Goal: Transaction & Acquisition: Purchase product/service

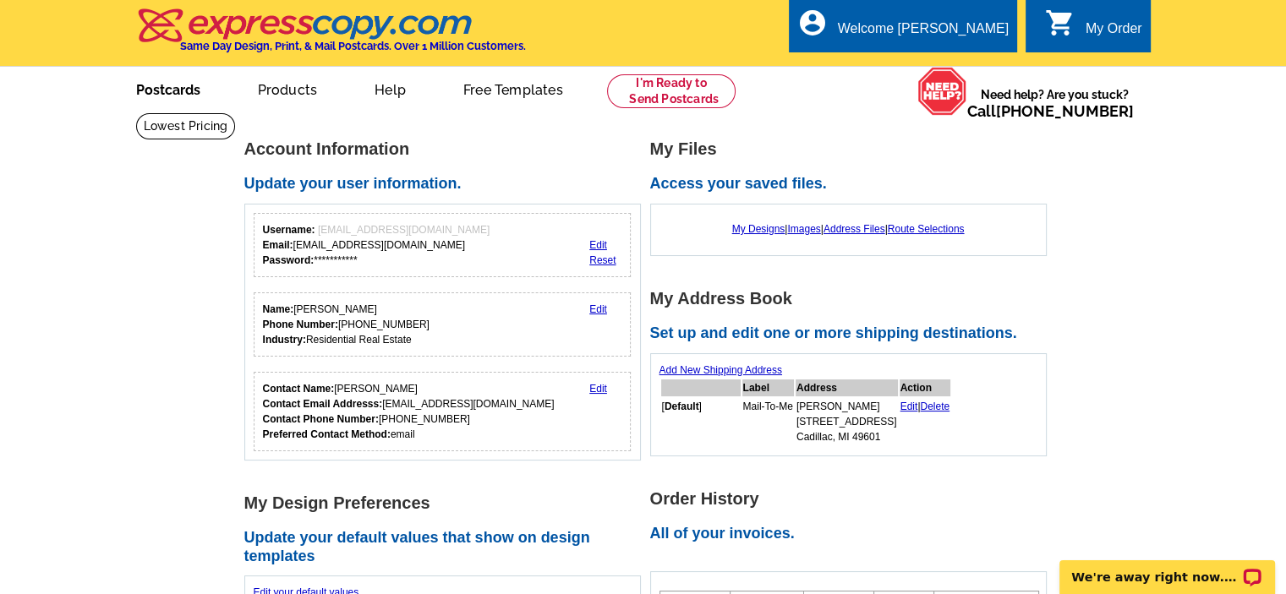
click at [183, 94] on link "Postcards" at bounding box center [168, 88] width 118 height 40
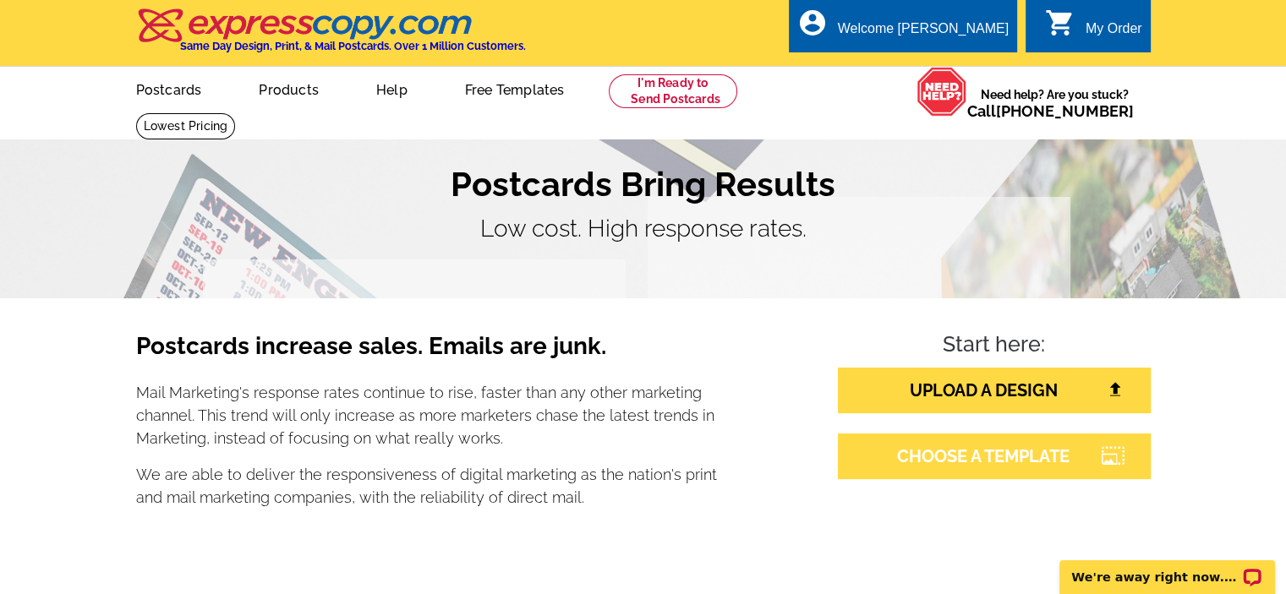
click at [902, 456] on link "CHOOSE A TEMPLATE" at bounding box center [994, 457] width 313 height 46
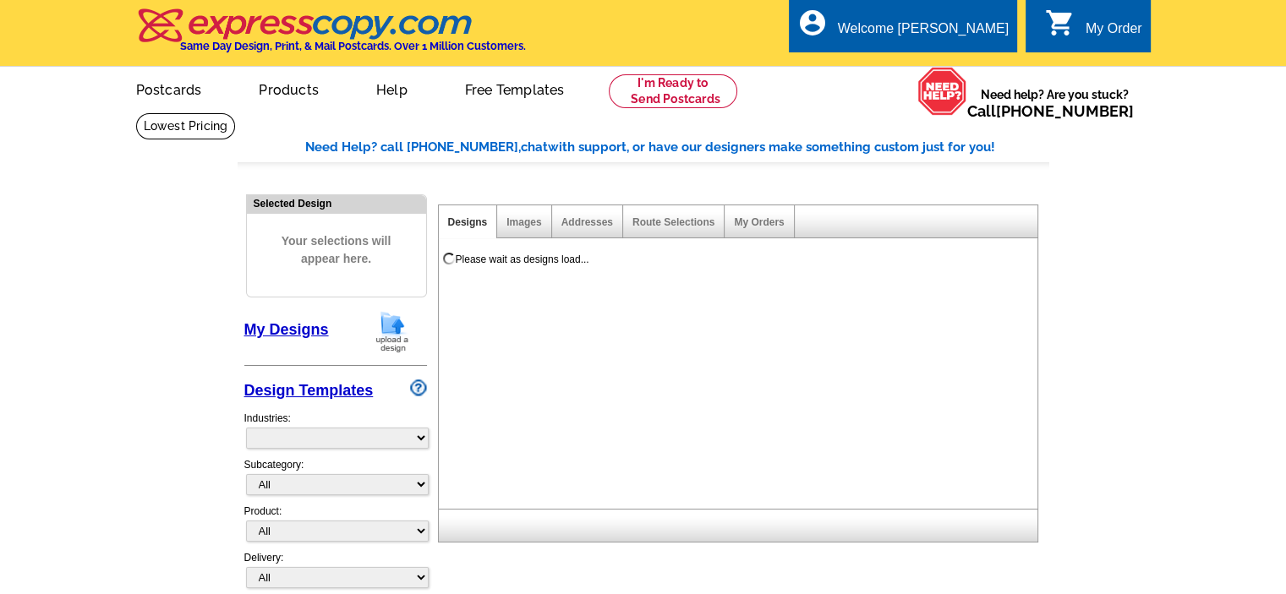
select select "785"
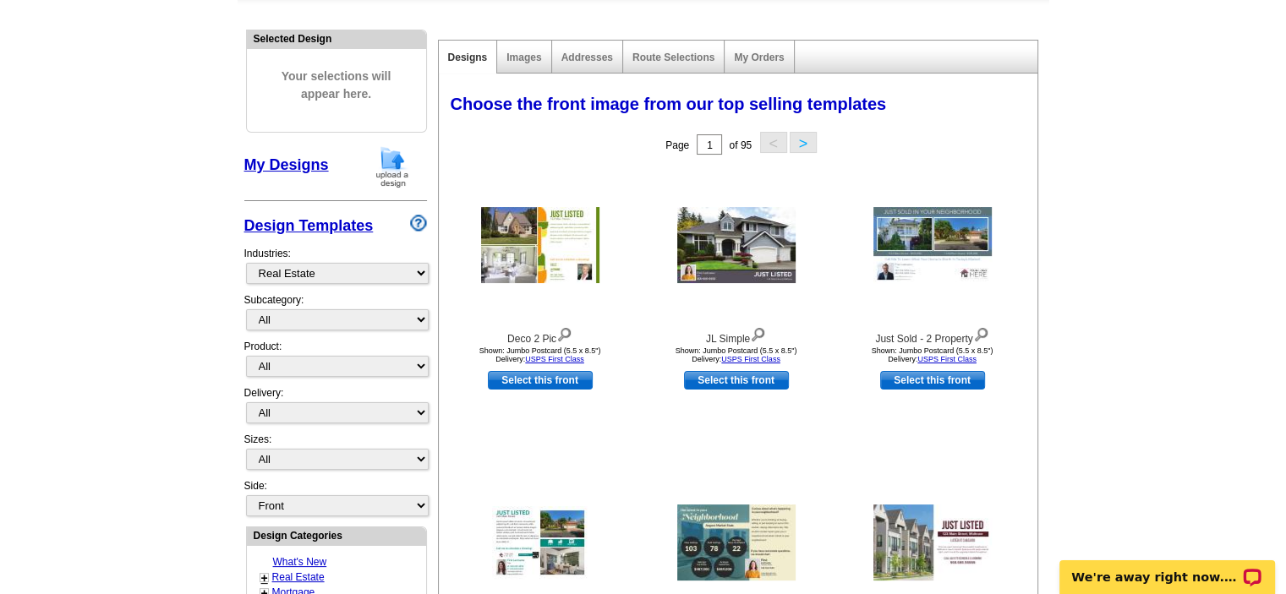
scroll to position [169, 0]
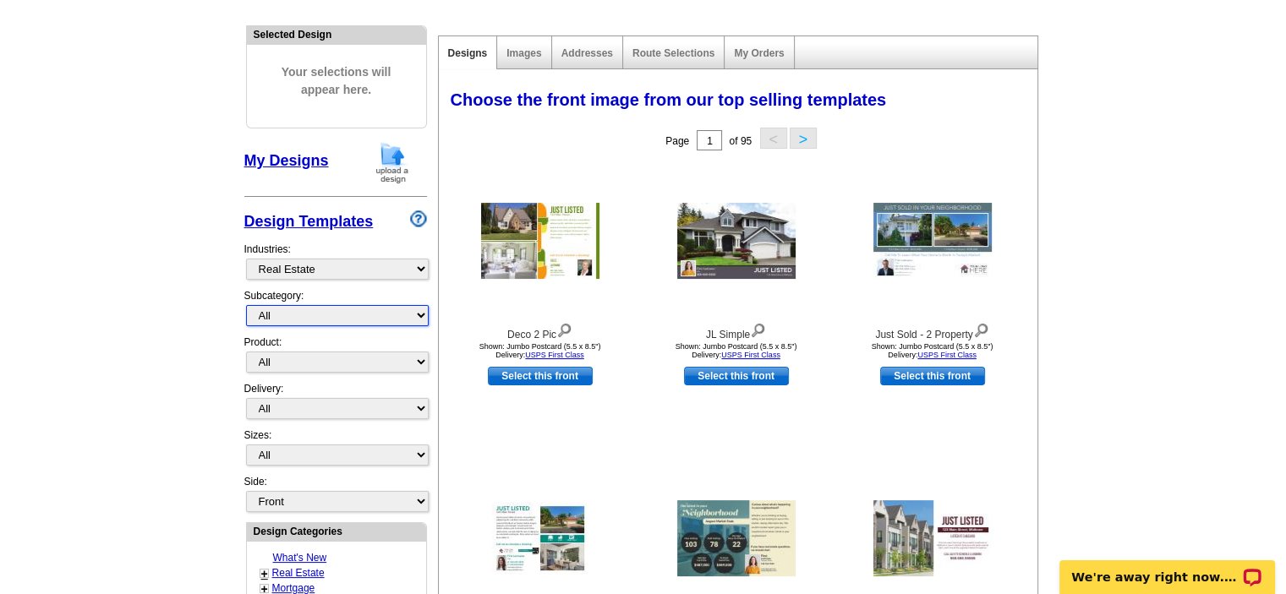
click at [281, 314] on select "All RE/MAX® Referrals Keller Williams® Berkshire Hathaway Home Services Century…" at bounding box center [337, 315] width 183 height 21
select select "789"
click at [246, 305] on select "All RE/MAX® Referrals Keller Williams® Berkshire Hathaway Home Services Century…" at bounding box center [337, 315] width 183 height 21
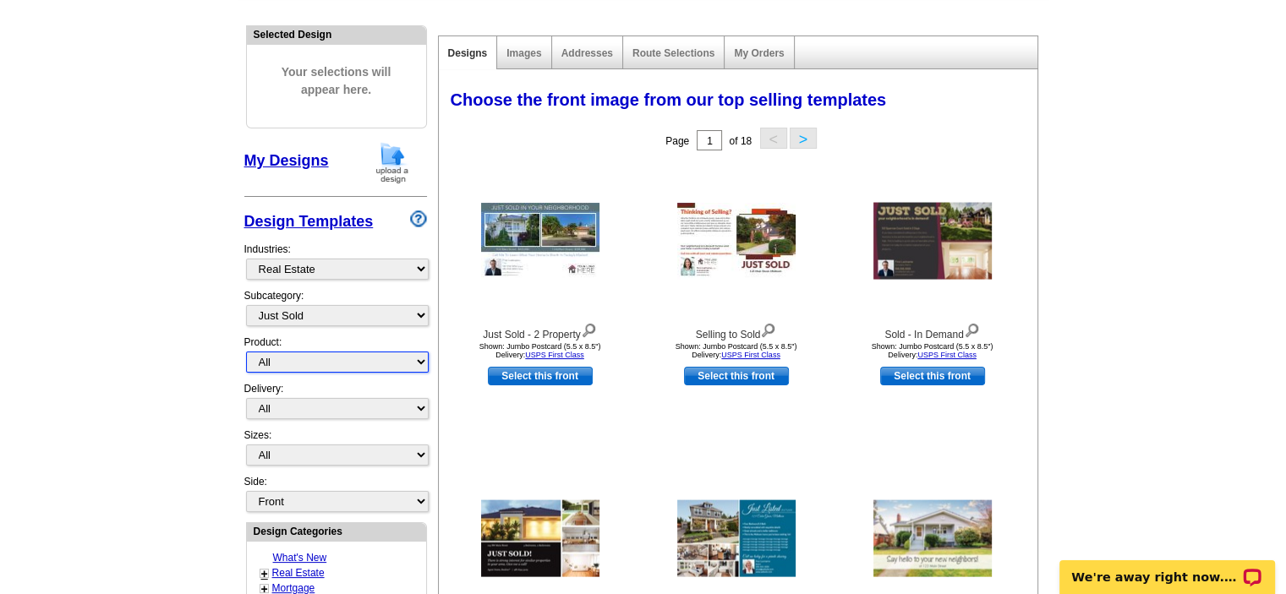
click at [270, 357] on select "All Postcards Letters and flyers Business Cards Door Hangers Greeting Cards" at bounding box center [337, 362] width 183 height 21
select select "1"
click at [246, 352] on select "All Postcards Letters and flyers Business Cards Door Hangers Greeting Cards" at bounding box center [337, 362] width 183 height 21
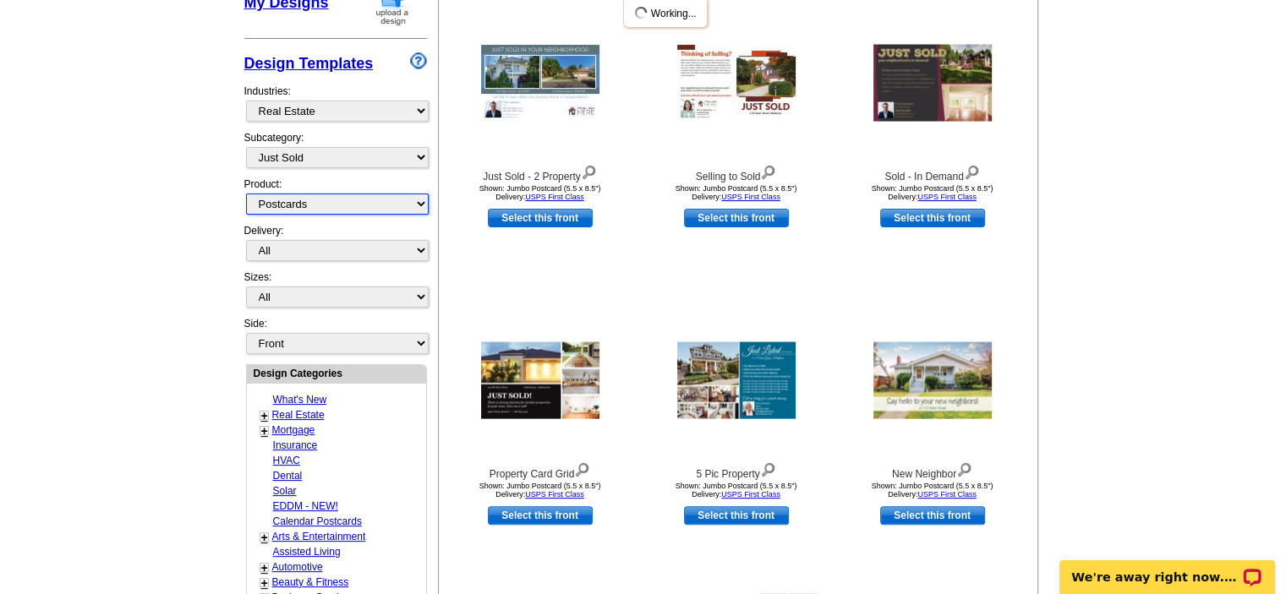
scroll to position [338, 0]
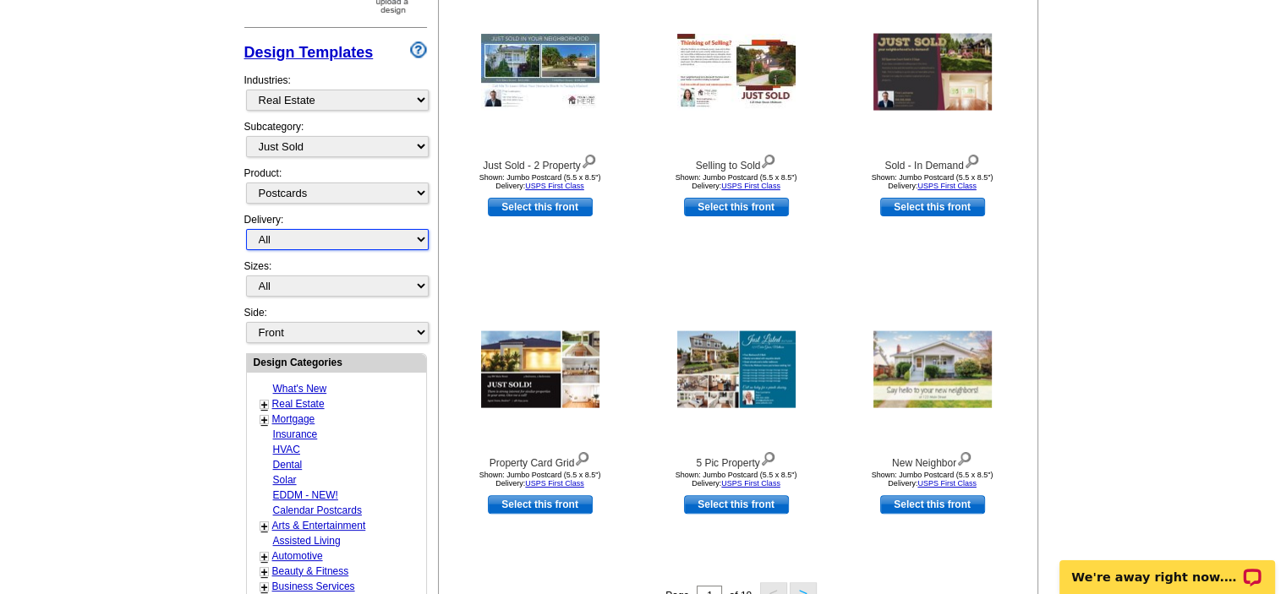
click at [314, 236] on select "All First Class Mail Shipped to Me EDDM Save 66% on Postage" at bounding box center [337, 239] width 183 height 21
click at [172, 270] on main "Need Help? call 800-260-5887, chat with support, or have our designers make som…" at bounding box center [643, 402] width 1286 height 1257
click at [291, 287] on select "All Jumbo Postcard (5.5" x 8.5") Regular Postcard (4.25" x 5.6") Panoramic Post…" at bounding box center [337, 286] width 183 height 21
select select "2"
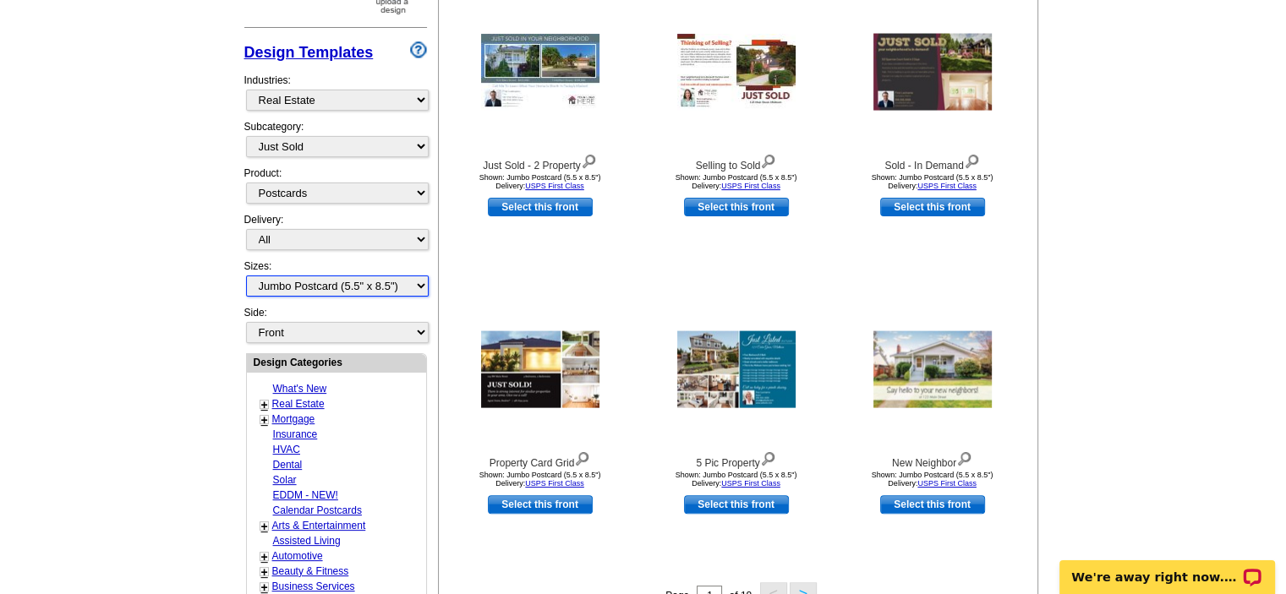
click at [246, 276] on select "All Jumbo Postcard (5.5" x 8.5") Regular Postcard (4.25" x 5.6") Panoramic Post…" at bounding box center [337, 286] width 183 height 21
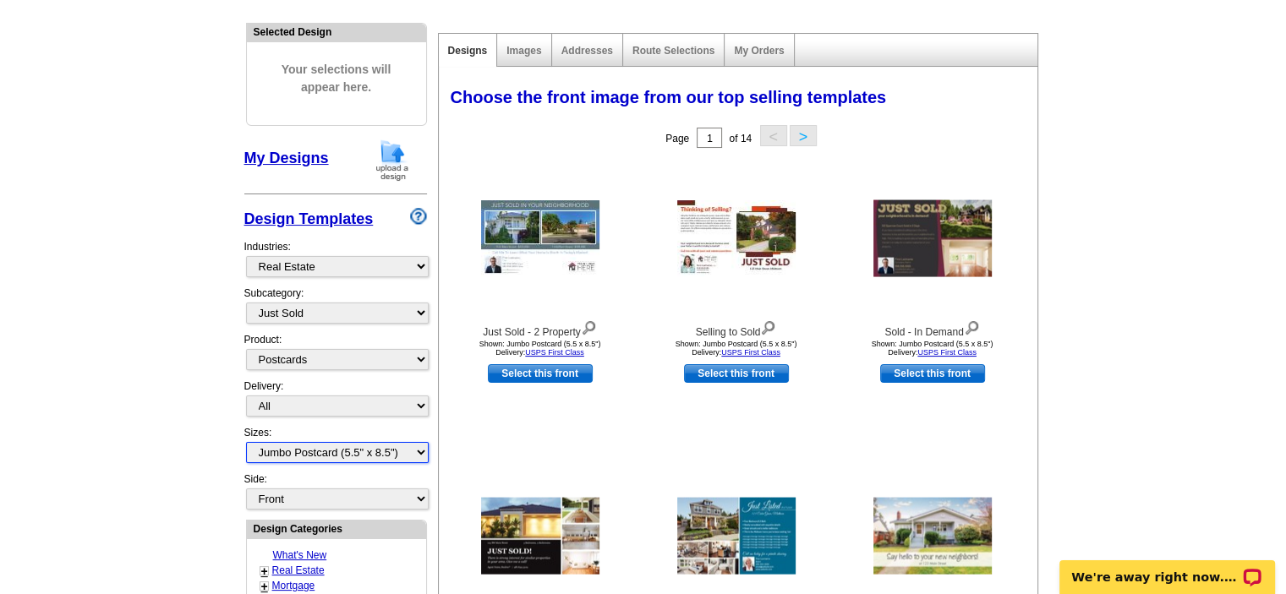
scroll to position [165, 0]
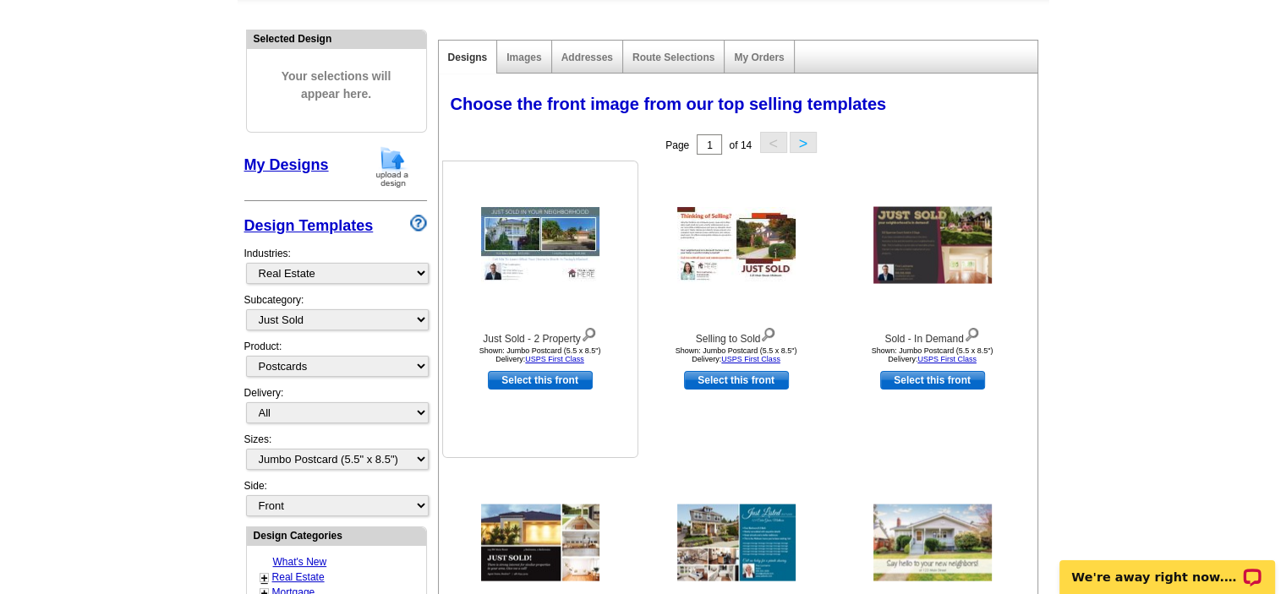
click at [568, 249] on img at bounding box center [540, 245] width 118 height 76
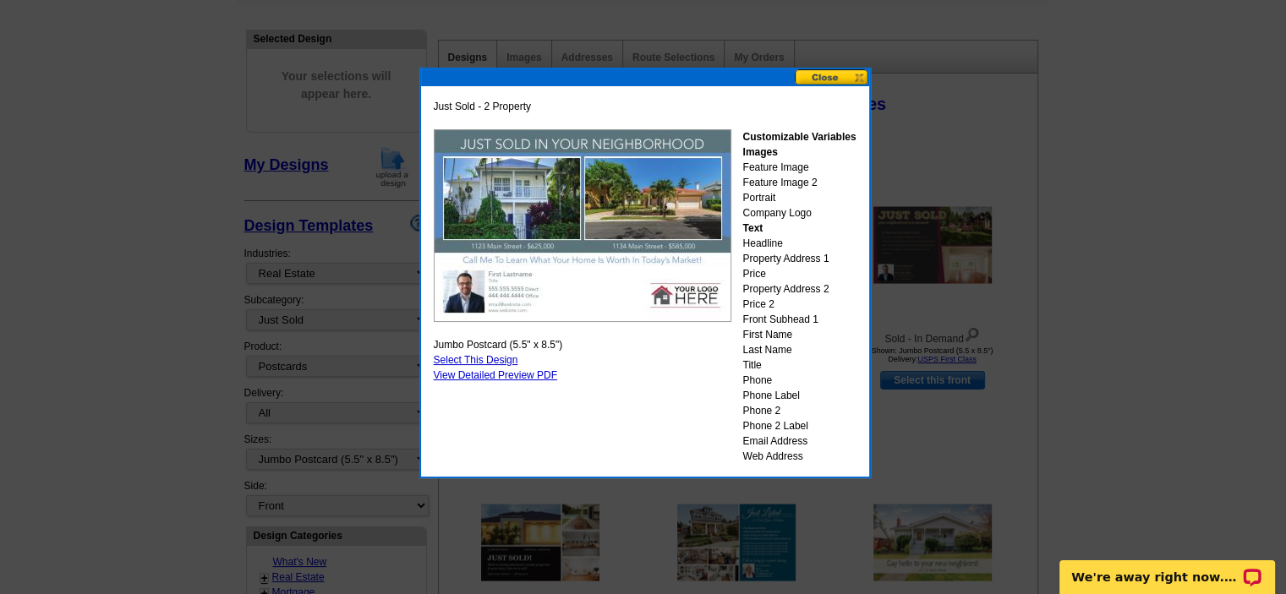
click at [825, 74] on button at bounding box center [832, 77] width 74 height 16
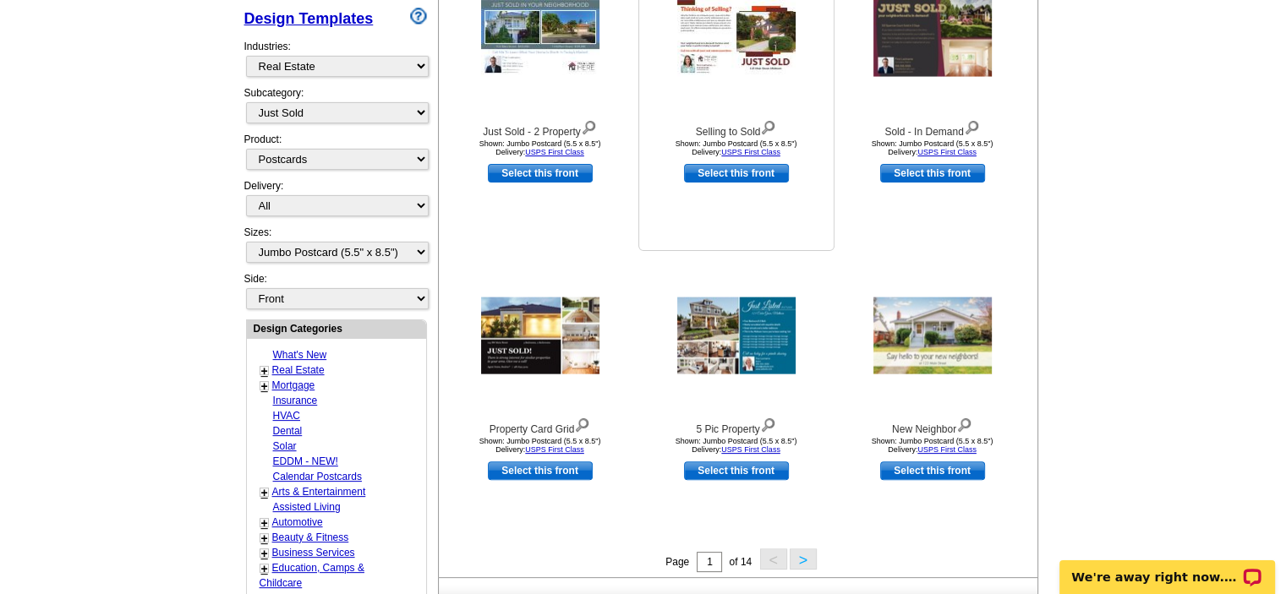
scroll to position [419, 0]
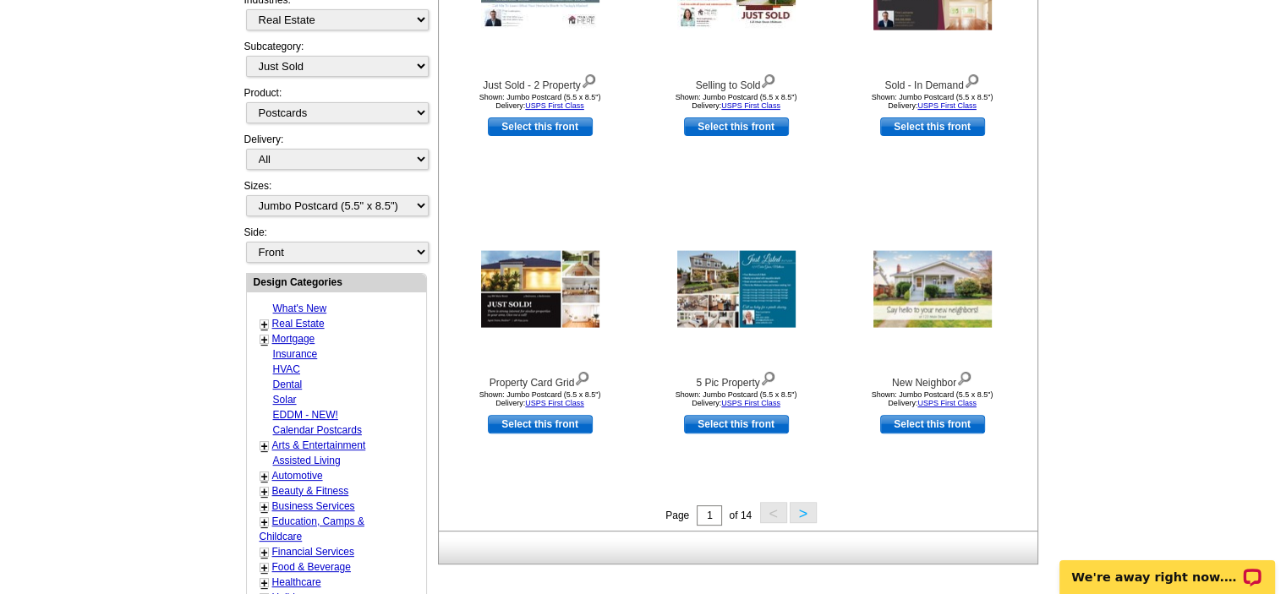
click at [797, 513] on button ">" at bounding box center [803, 512] width 27 height 21
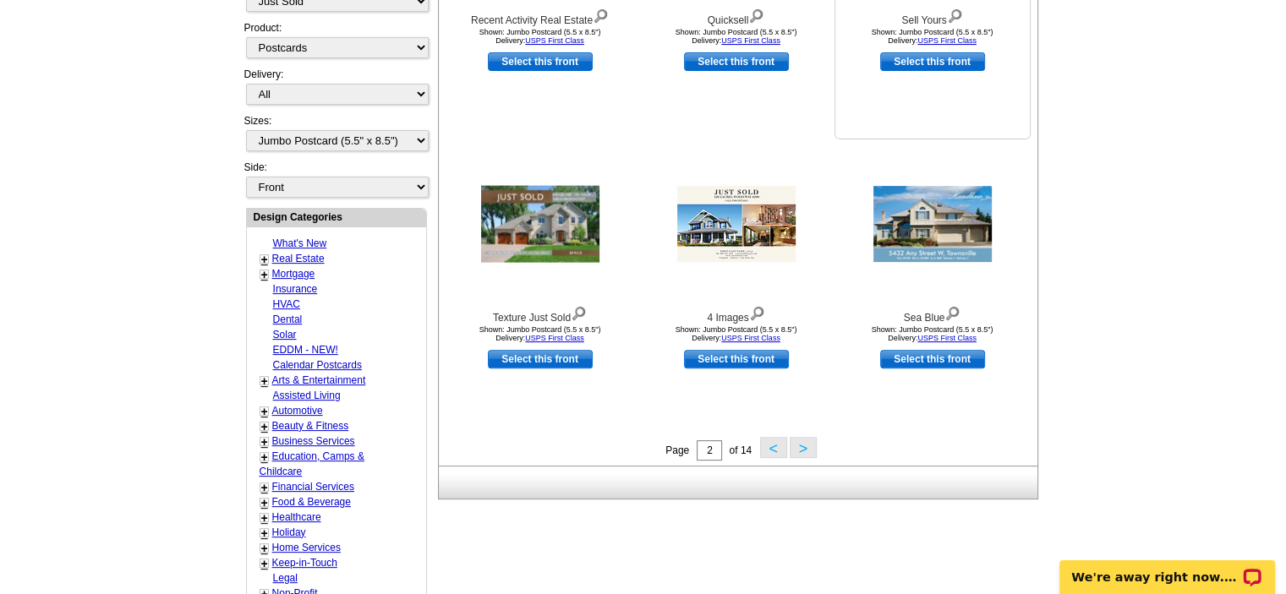
scroll to position [503, 0]
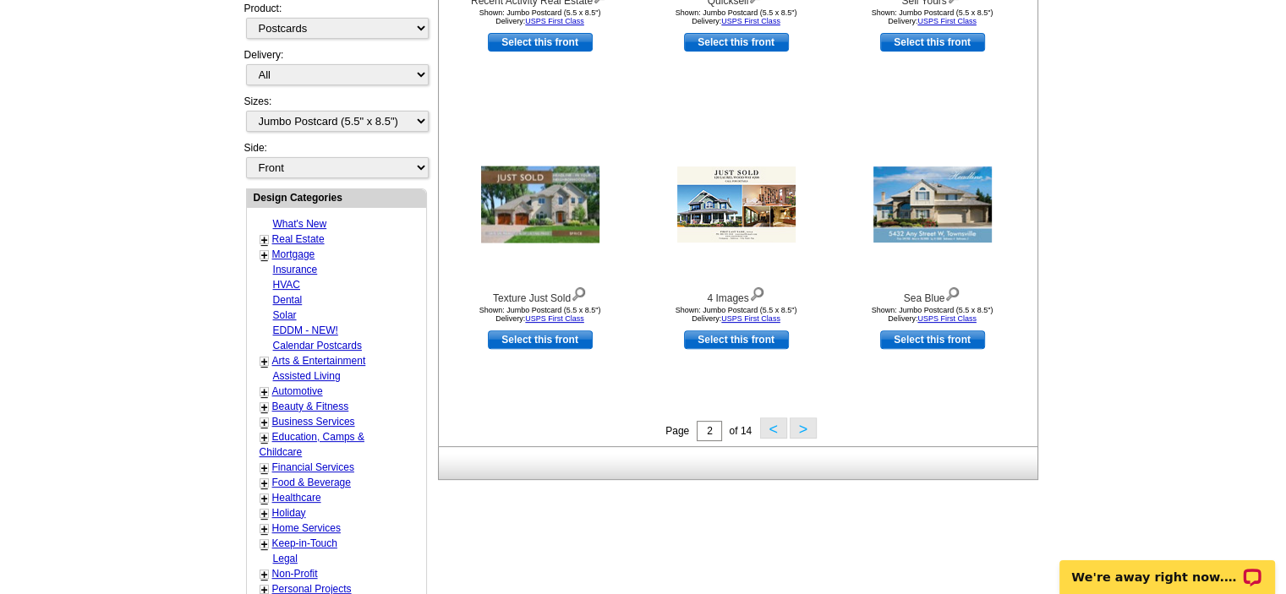
click at [805, 435] on button ">" at bounding box center [803, 428] width 27 height 21
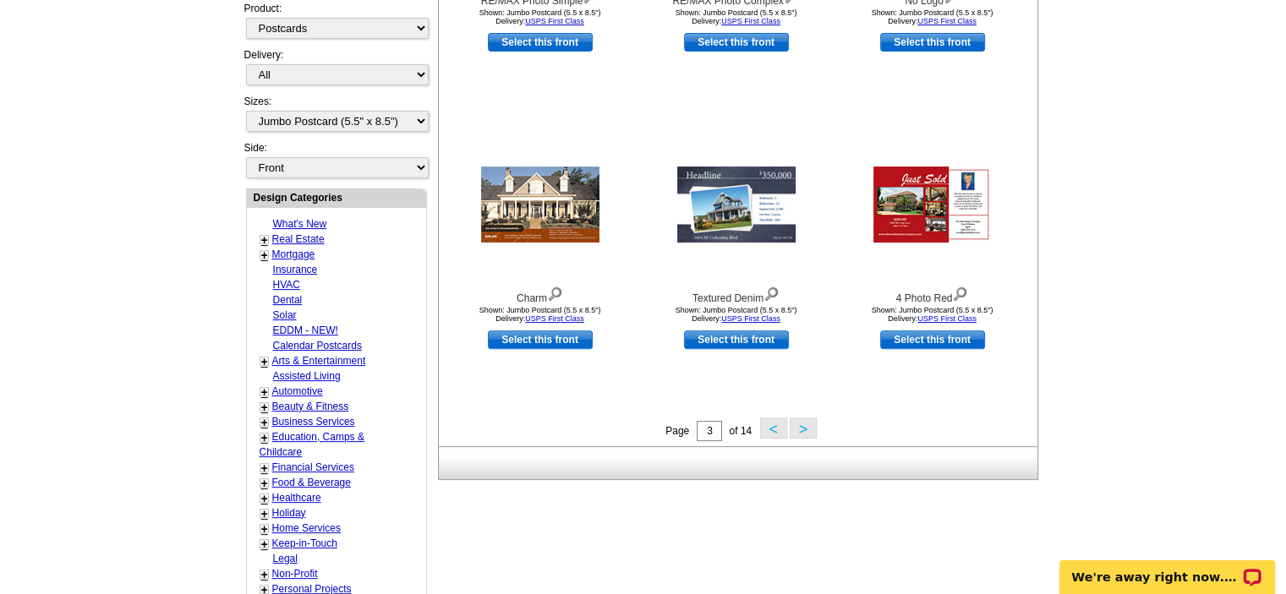
click at [802, 429] on button ">" at bounding box center [803, 428] width 27 height 21
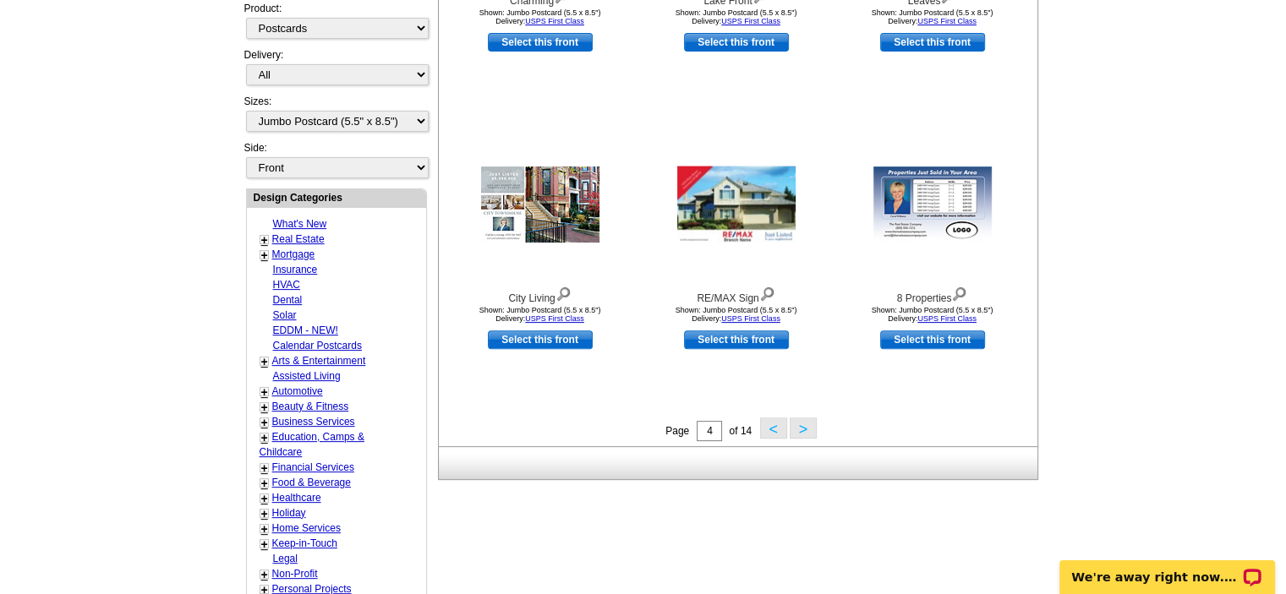
click at [798, 426] on button ">" at bounding box center [803, 428] width 27 height 21
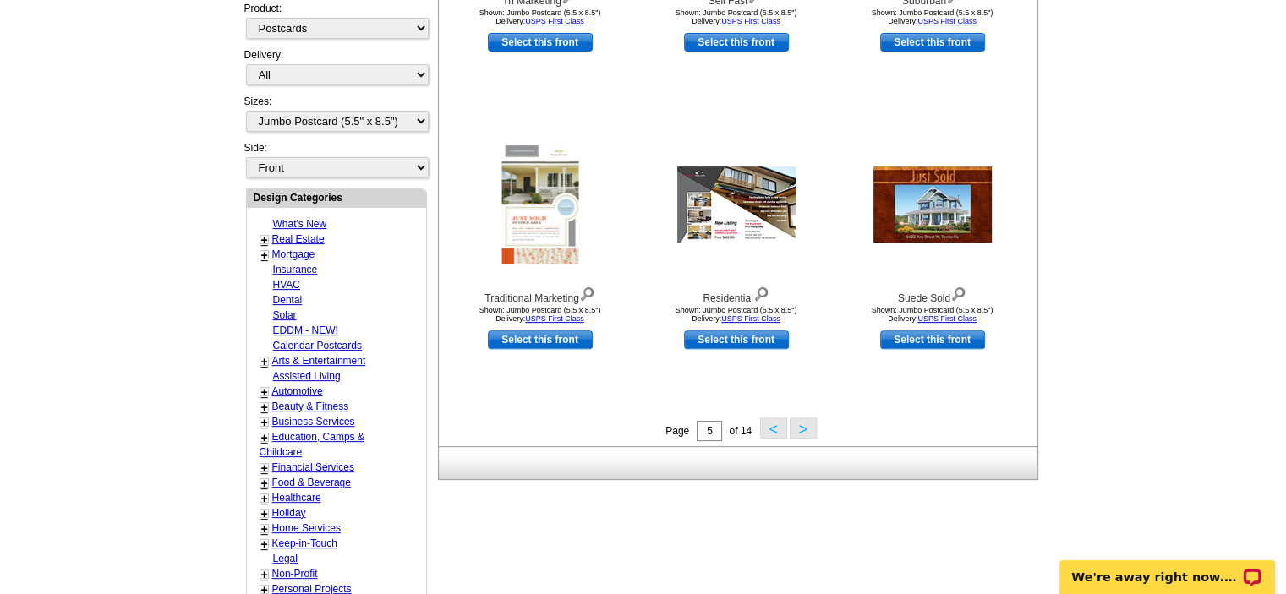
click at [798, 427] on button ">" at bounding box center [803, 428] width 27 height 21
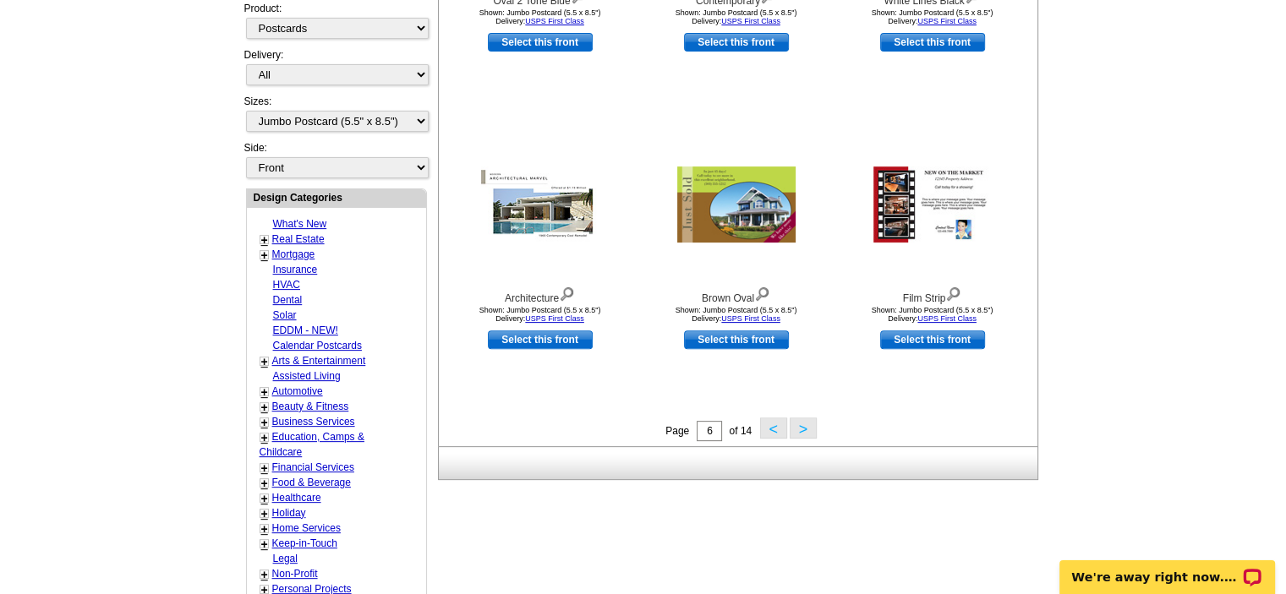
click at [794, 427] on button ">" at bounding box center [803, 428] width 27 height 21
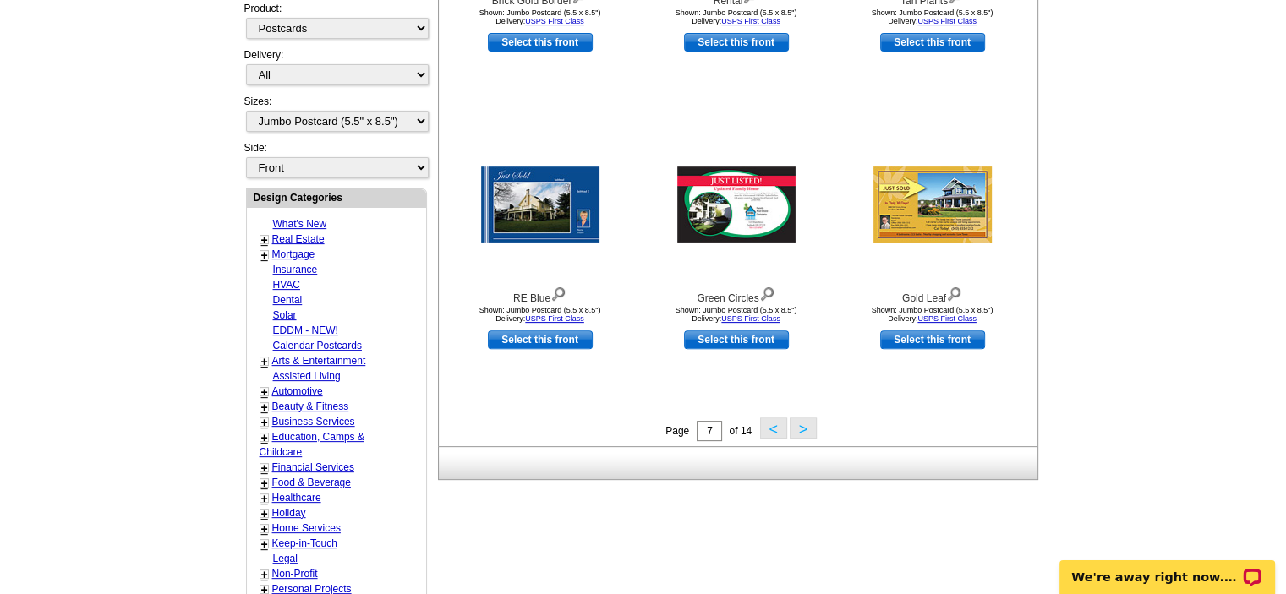
click at [798, 427] on button ">" at bounding box center [803, 428] width 27 height 21
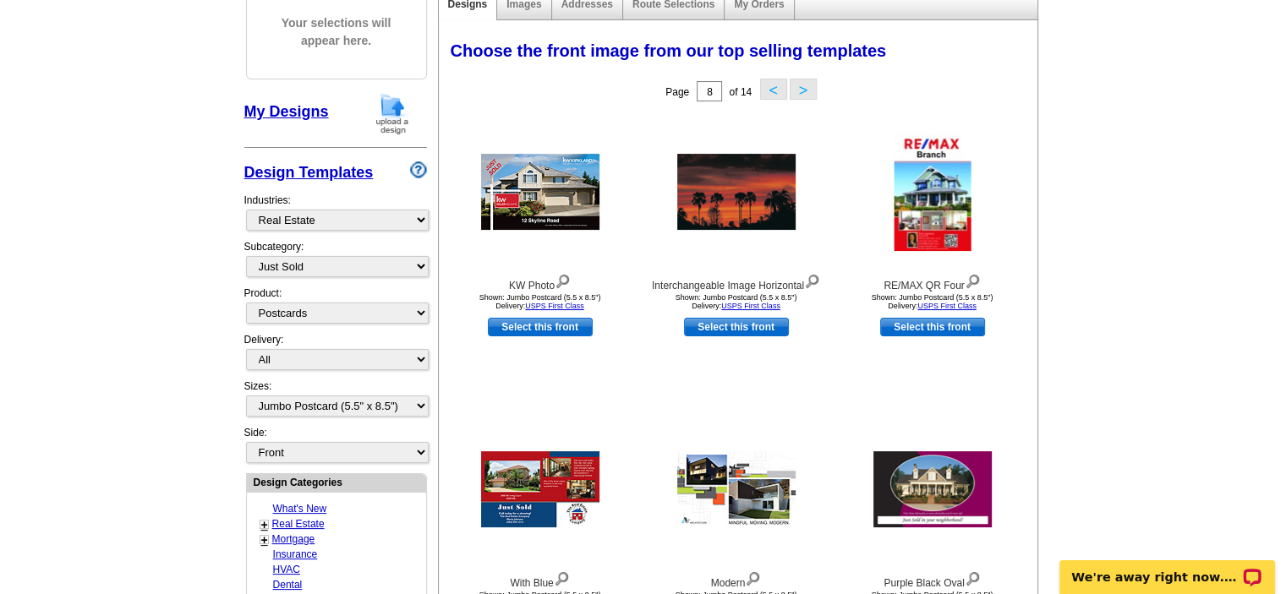
scroll to position [419, 0]
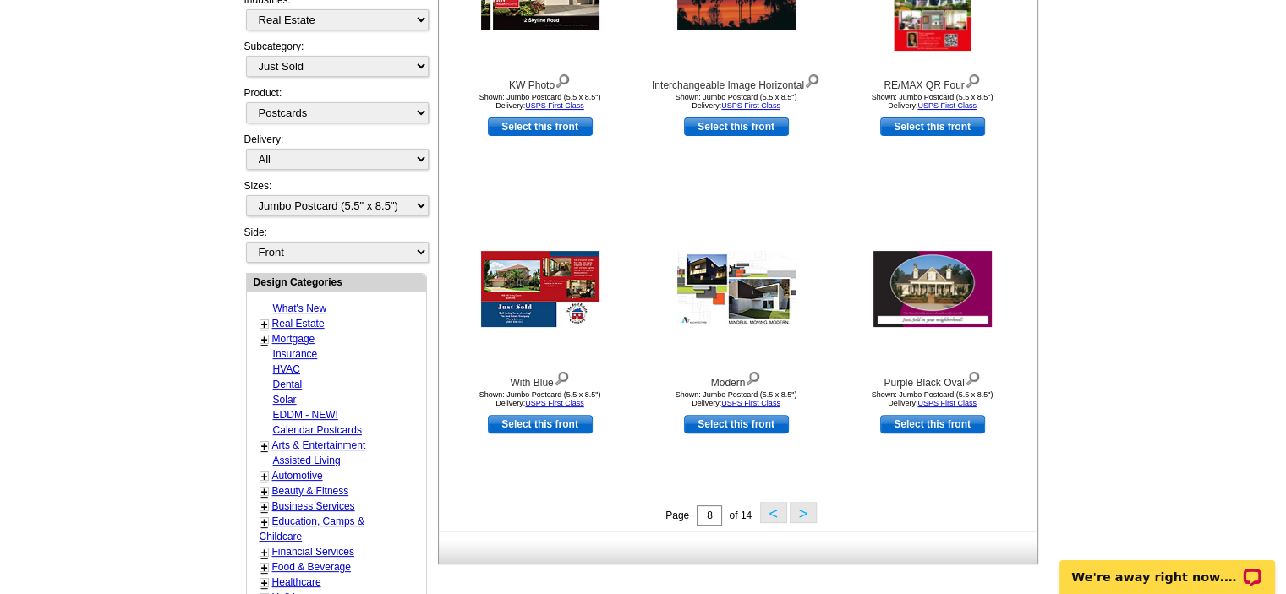
click at [805, 510] on button ">" at bounding box center [803, 512] width 27 height 21
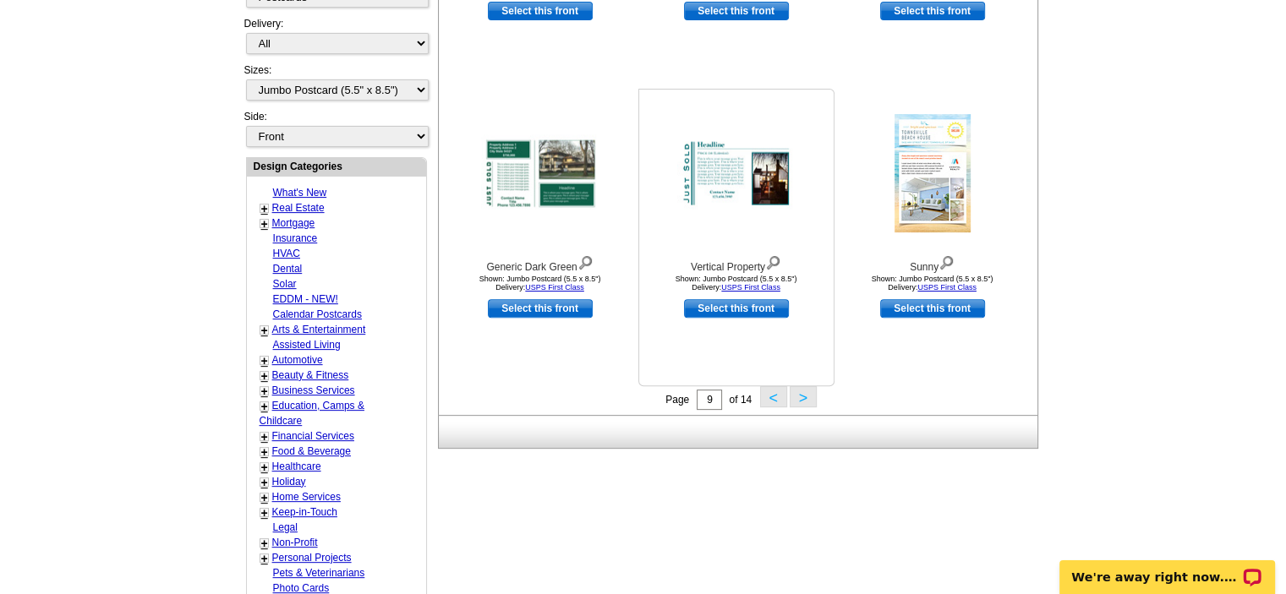
scroll to position [588, 0]
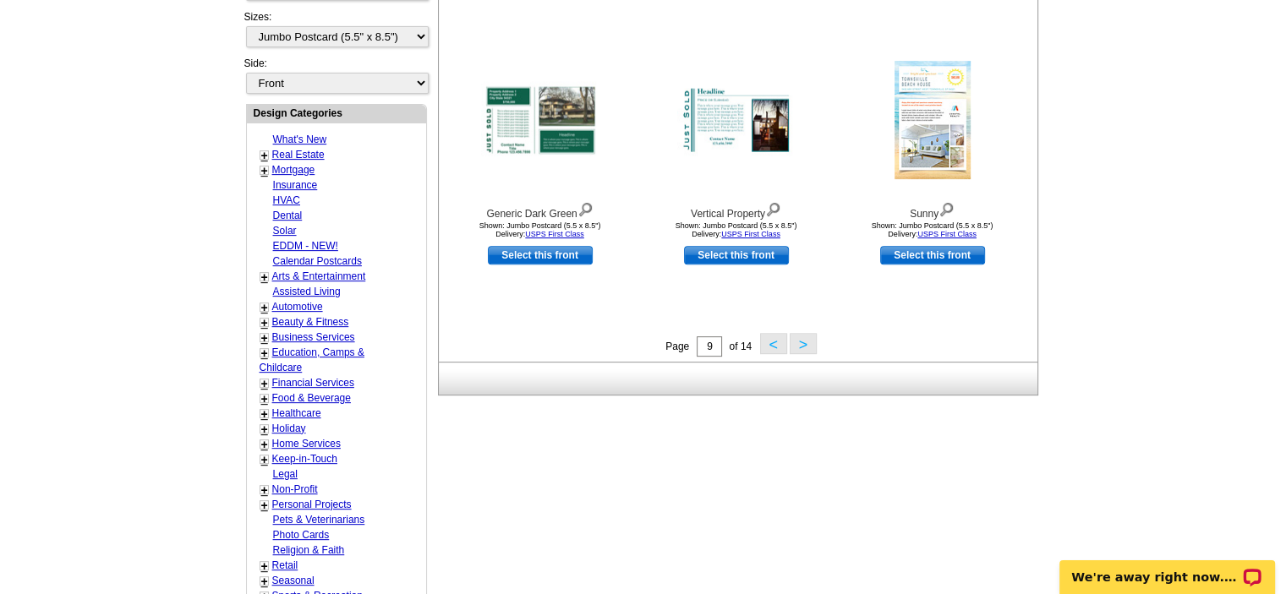
click at [796, 348] on button ">" at bounding box center [803, 343] width 27 height 21
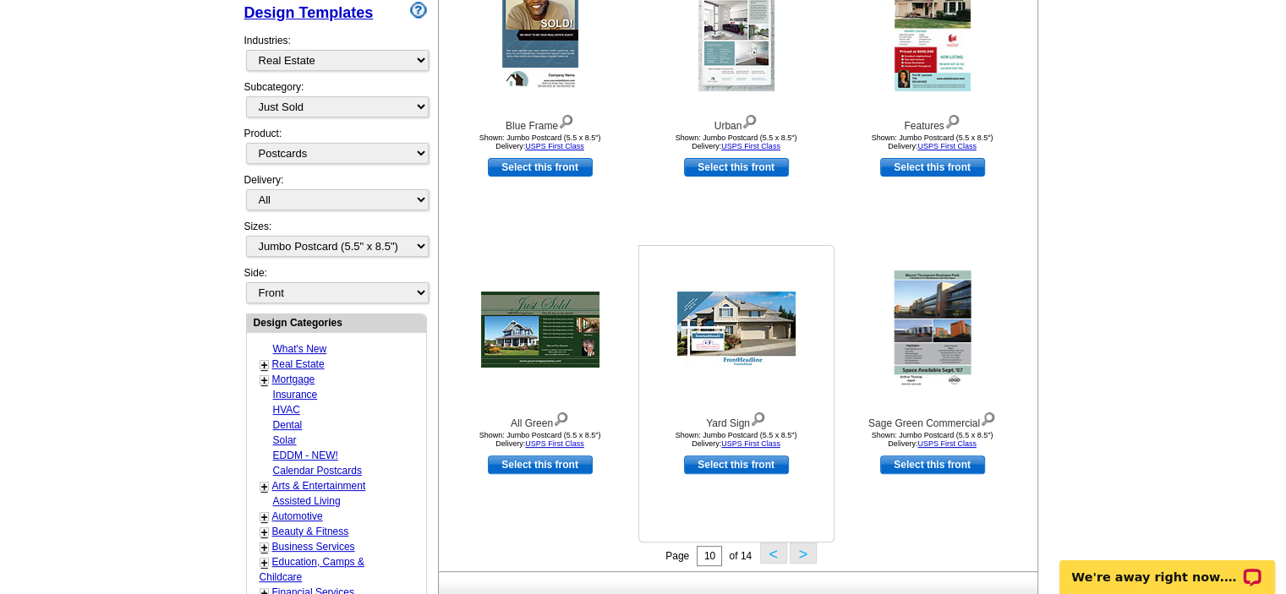
scroll to position [419, 0]
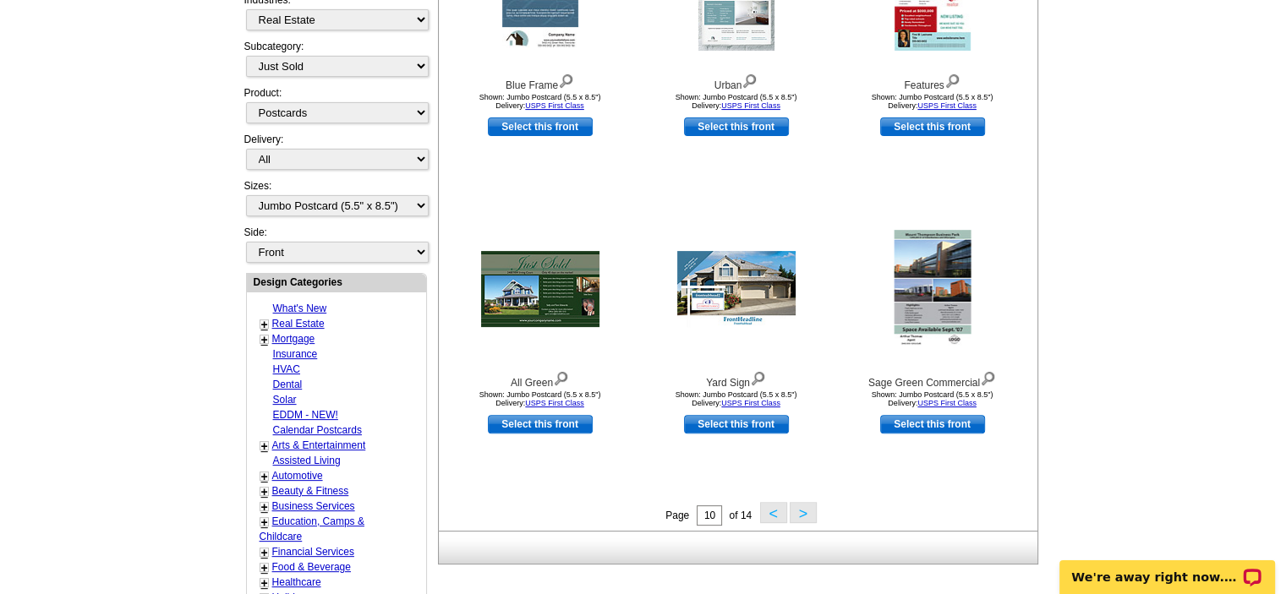
click at [805, 511] on button ">" at bounding box center [803, 512] width 27 height 21
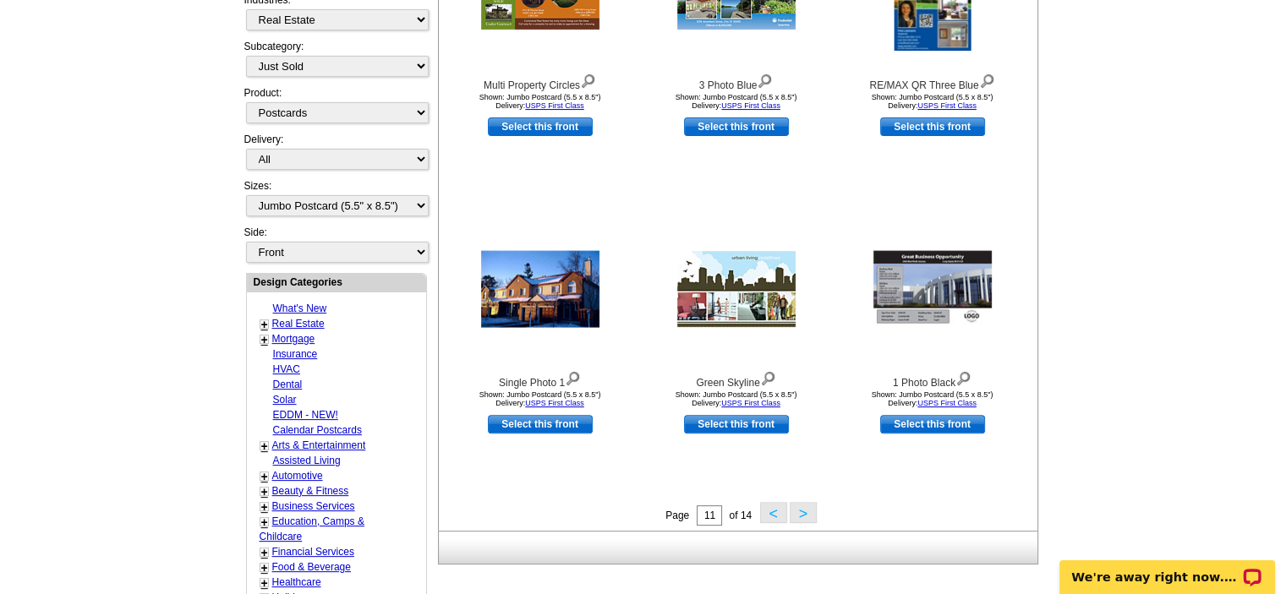
click at [798, 514] on button ">" at bounding box center [803, 512] width 27 height 21
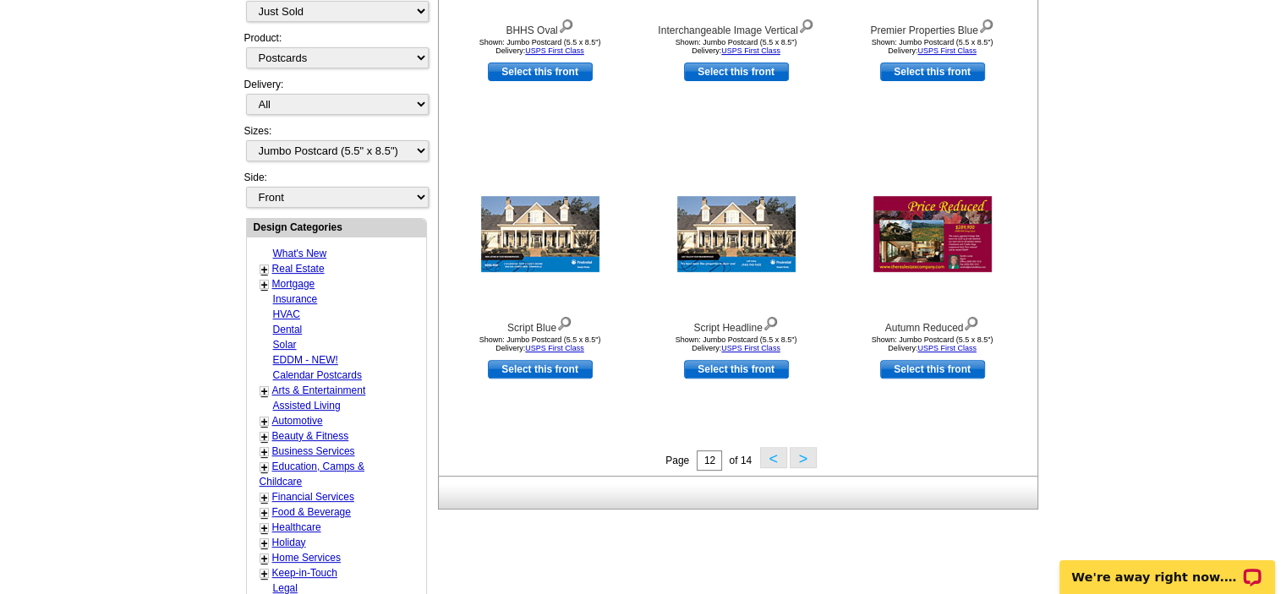
scroll to position [503, 0]
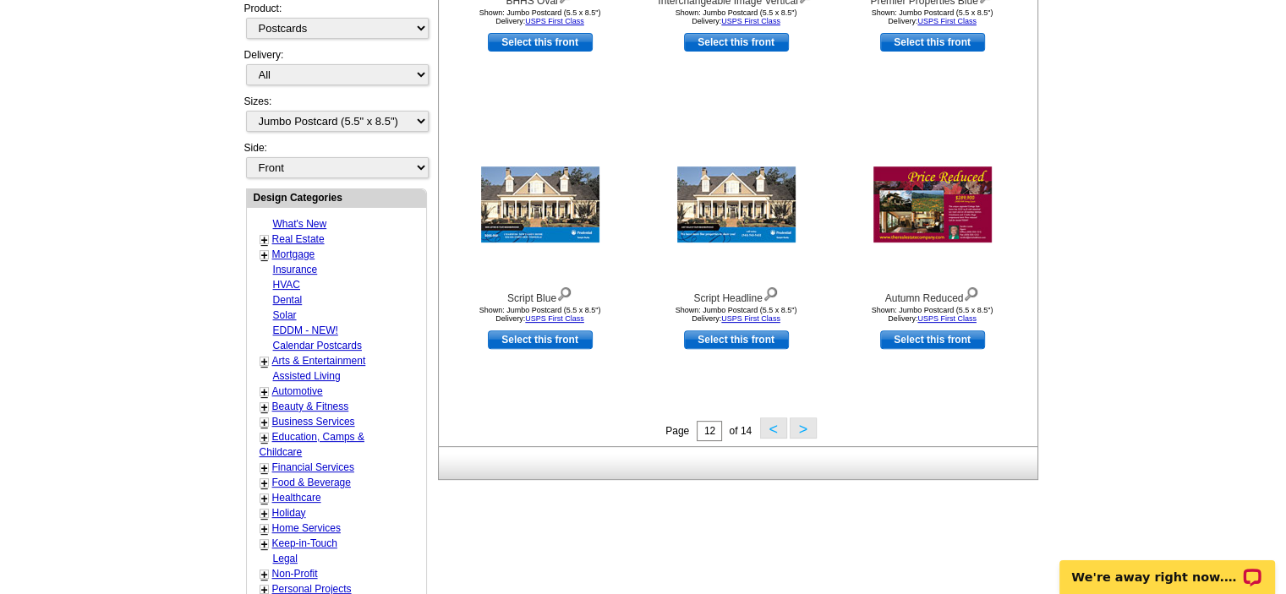
click at [803, 435] on button ">" at bounding box center [803, 428] width 27 height 21
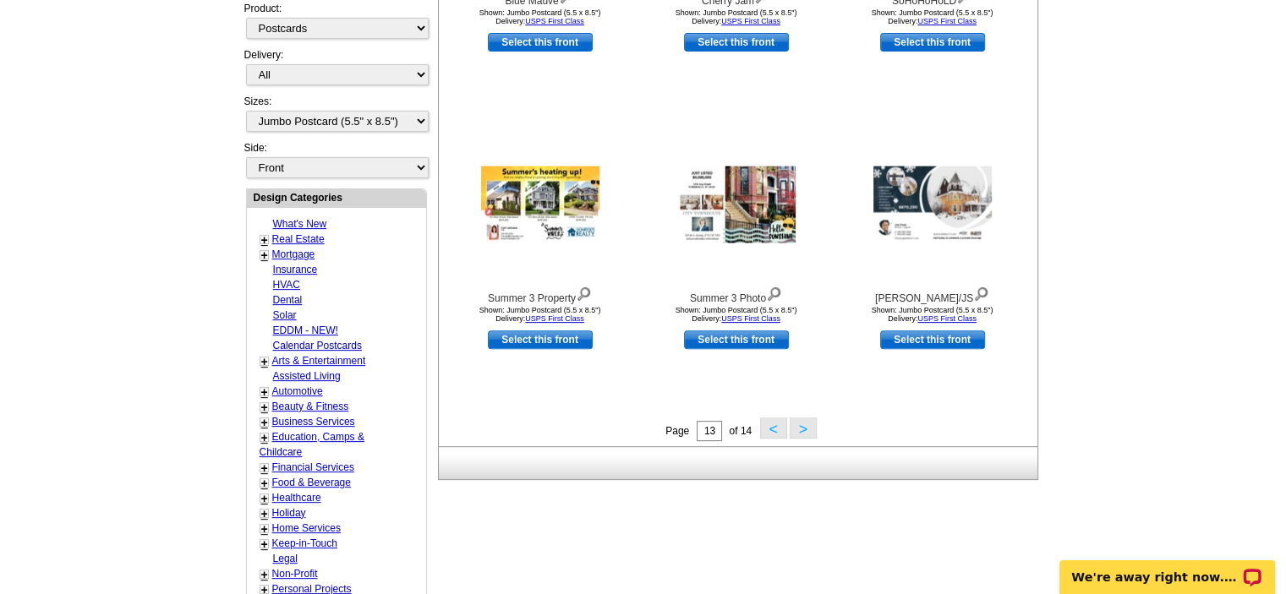
click at [796, 427] on button ">" at bounding box center [803, 428] width 27 height 21
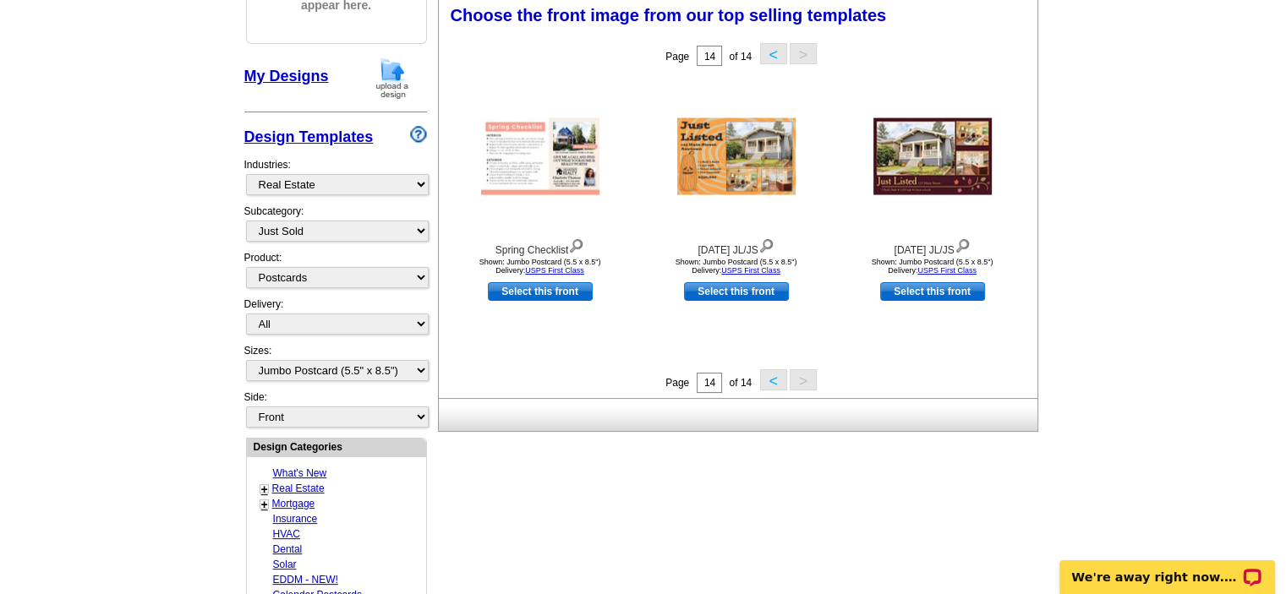
scroll to position [249, 0]
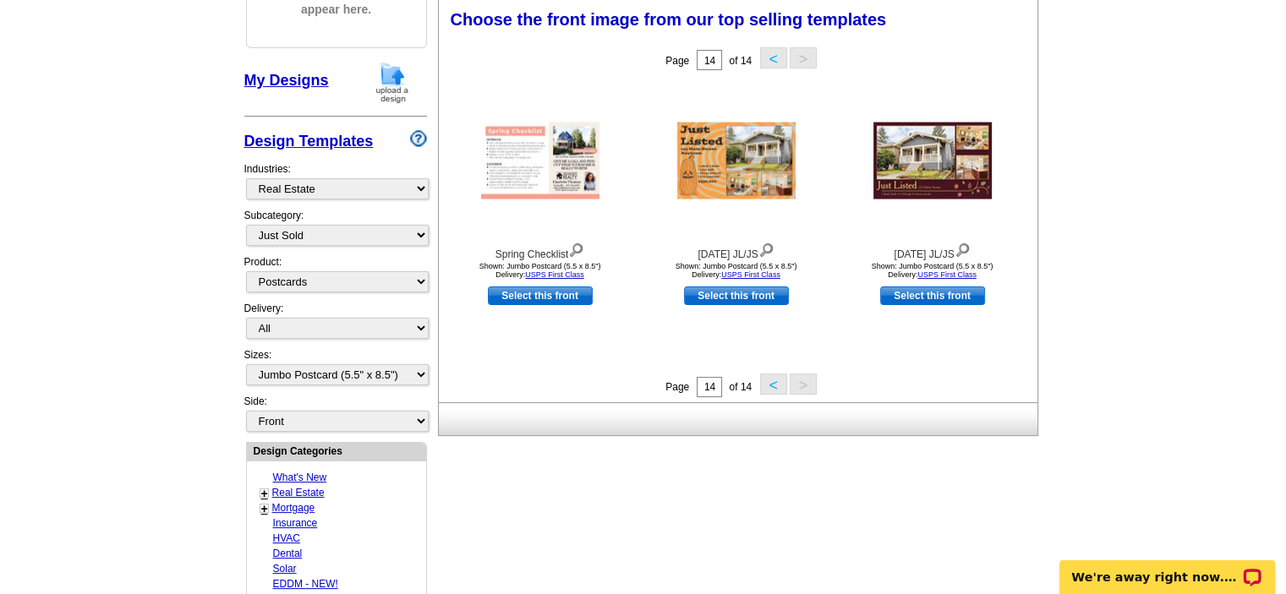
click at [771, 385] on button "<" at bounding box center [773, 384] width 27 height 21
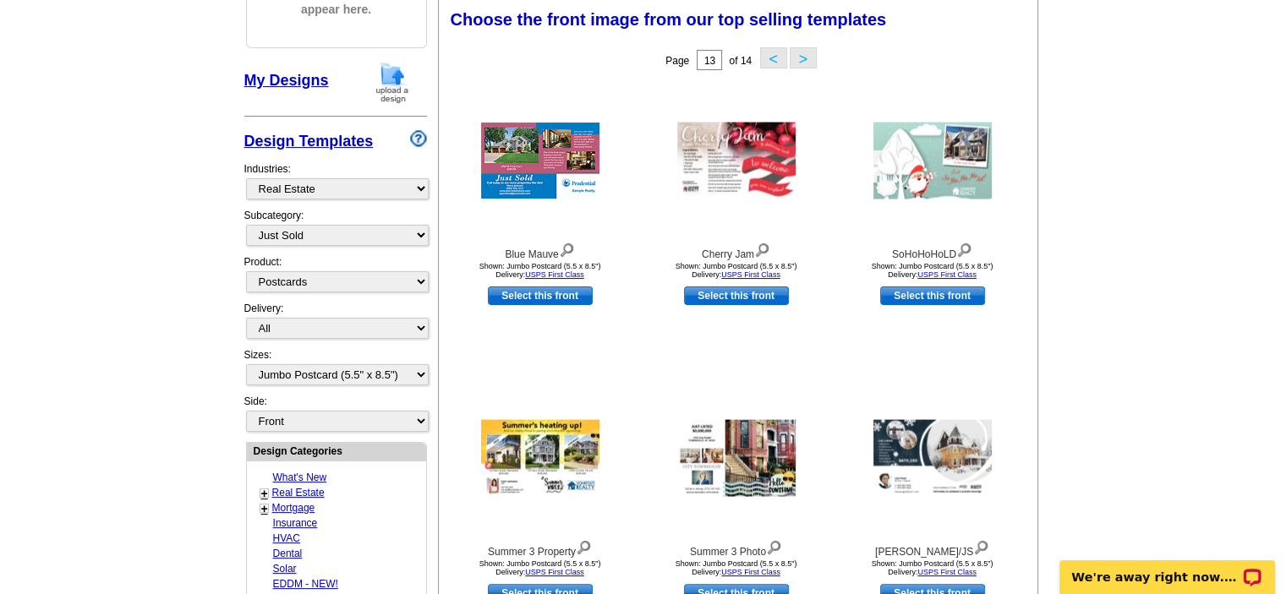
click at [766, 54] on button "<" at bounding box center [773, 57] width 27 height 21
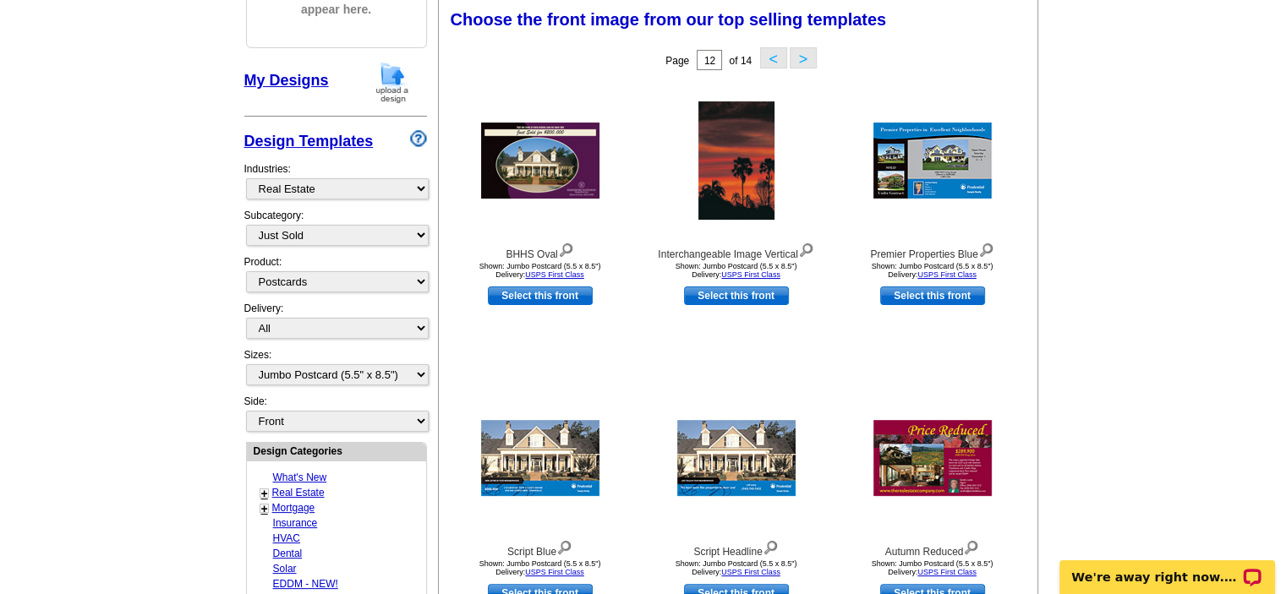
click at [767, 53] on button "<" at bounding box center [773, 57] width 27 height 21
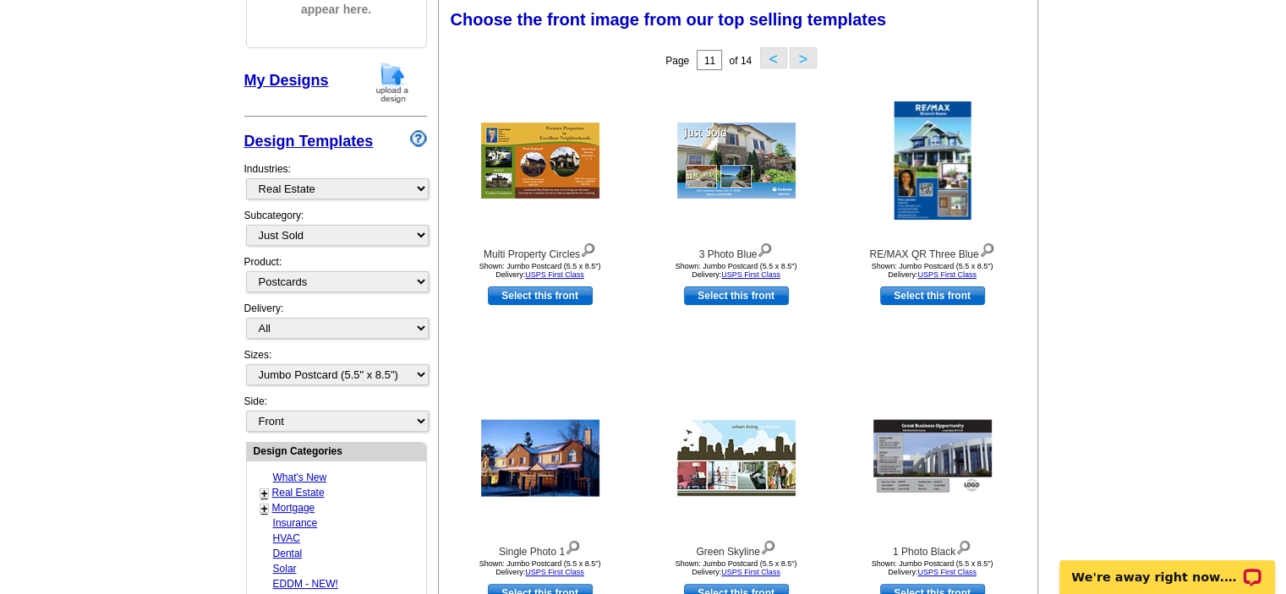
click at [767, 53] on button "<" at bounding box center [773, 57] width 27 height 21
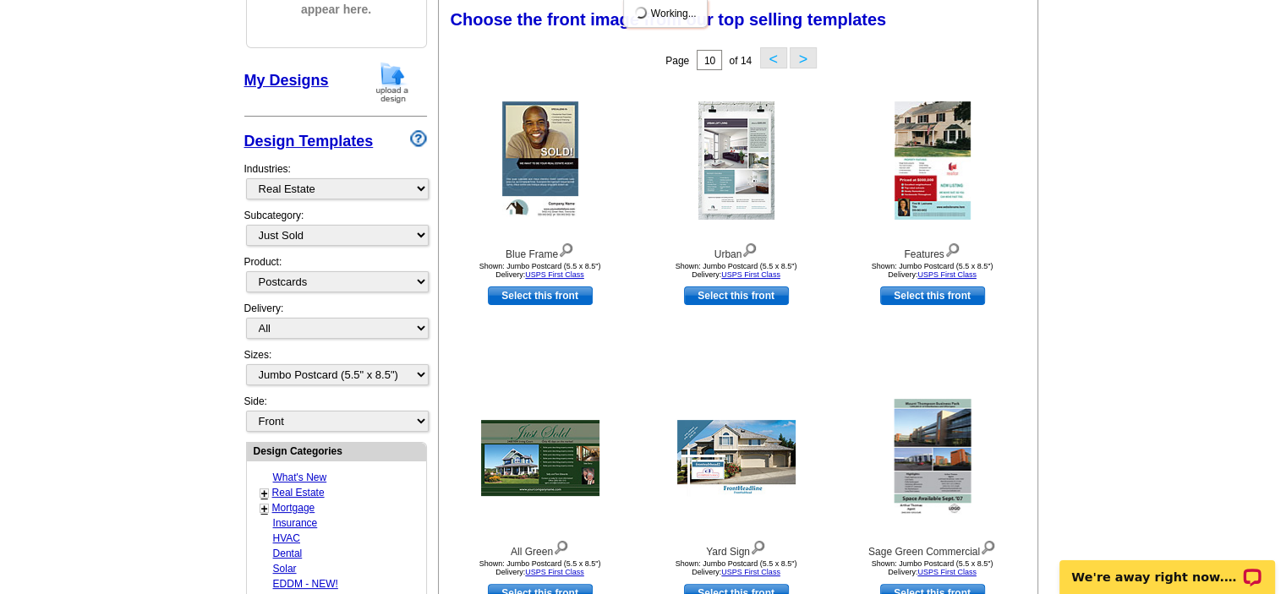
click at [767, 53] on button "<" at bounding box center [773, 57] width 27 height 21
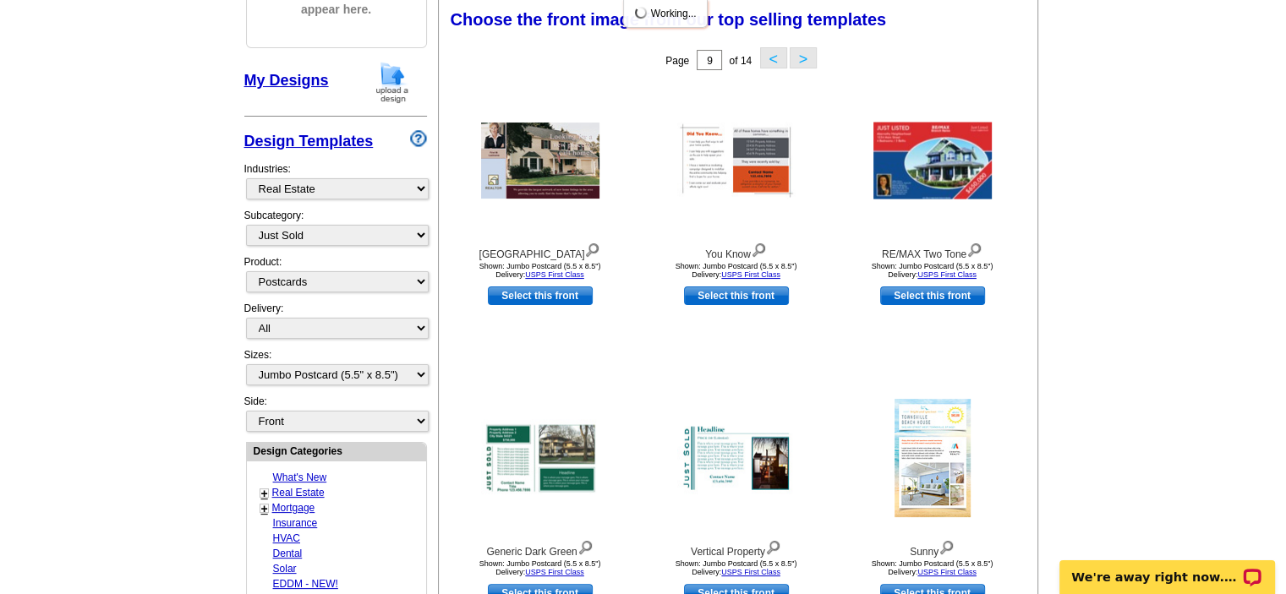
click at [767, 53] on button "<" at bounding box center [773, 57] width 27 height 21
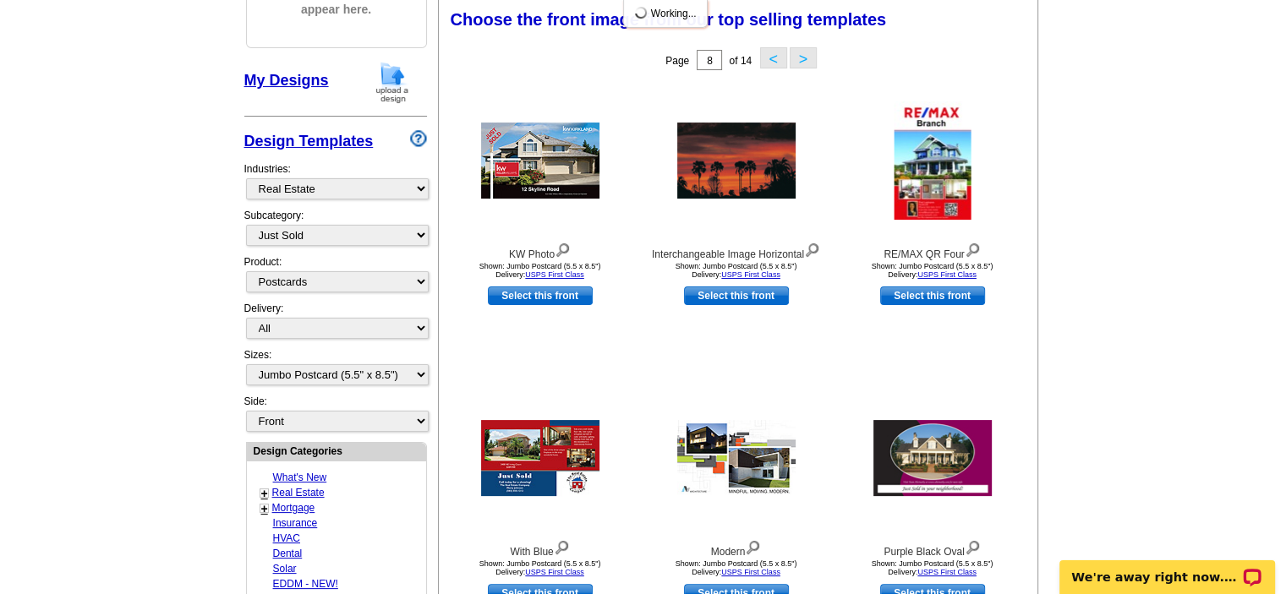
click at [768, 53] on button "<" at bounding box center [773, 57] width 27 height 21
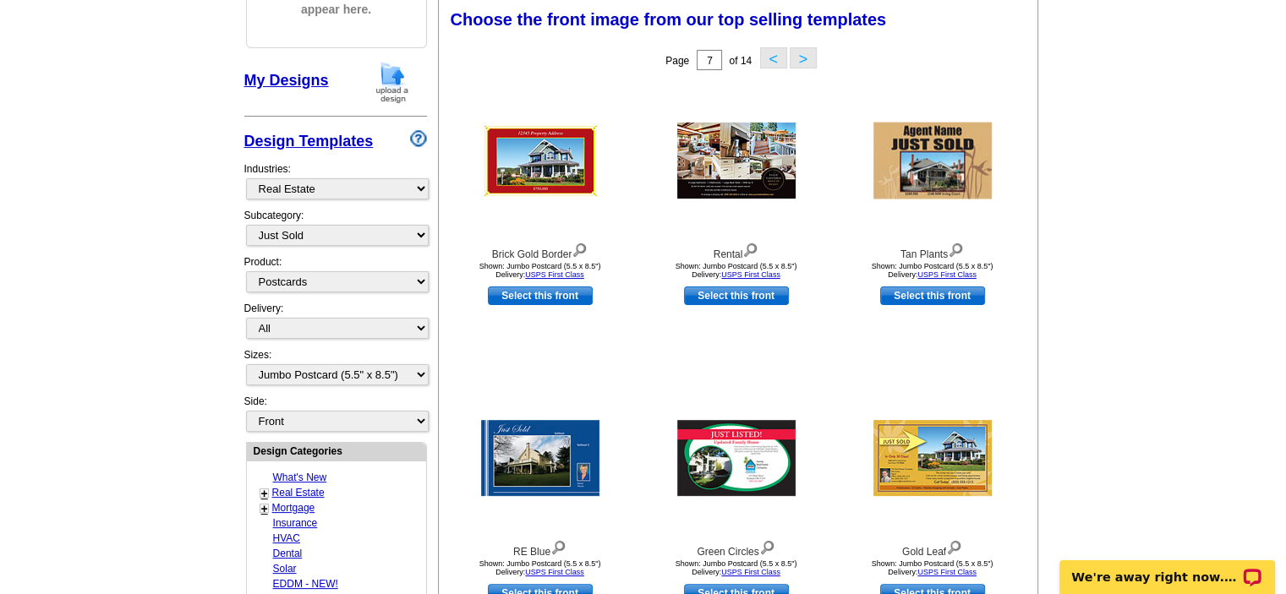
click at [768, 53] on button "<" at bounding box center [773, 57] width 27 height 21
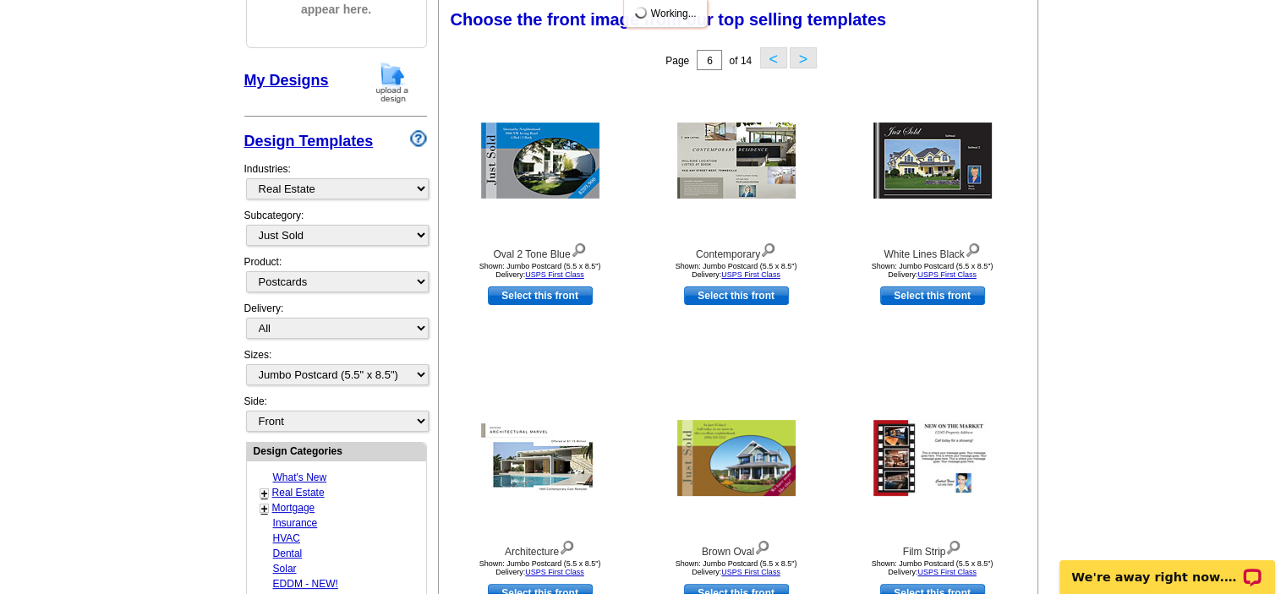
click at [768, 53] on button "<" at bounding box center [773, 57] width 27 height 21
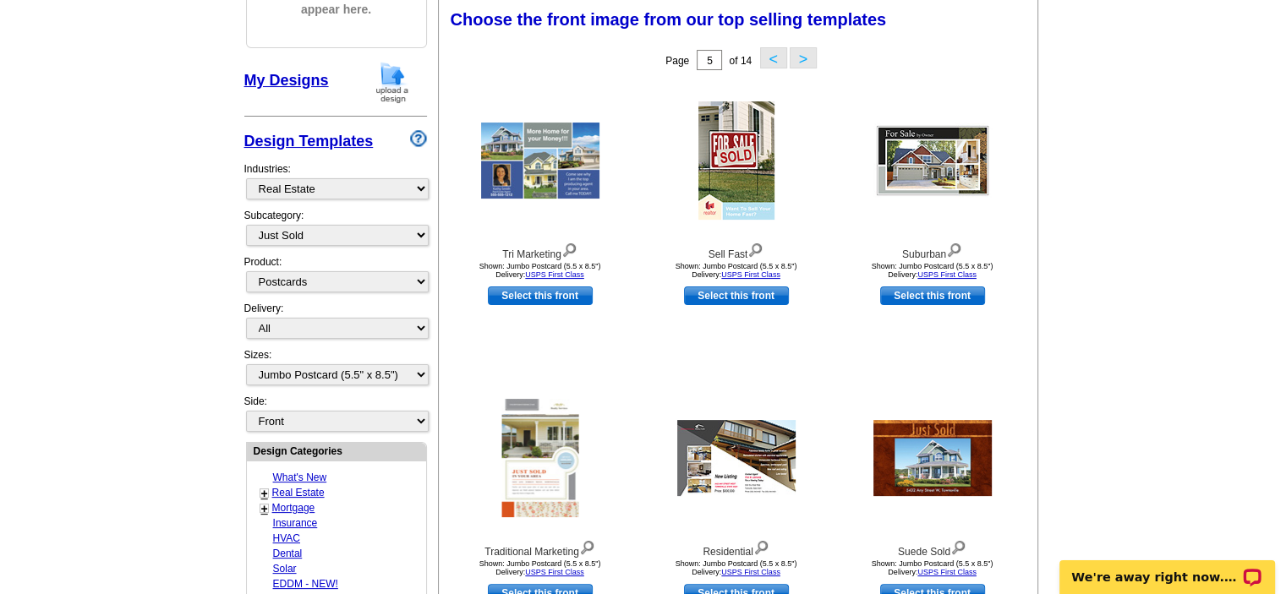
click at [768, 53] on button "<" at bounding box center [773, 57] width 27 height 21
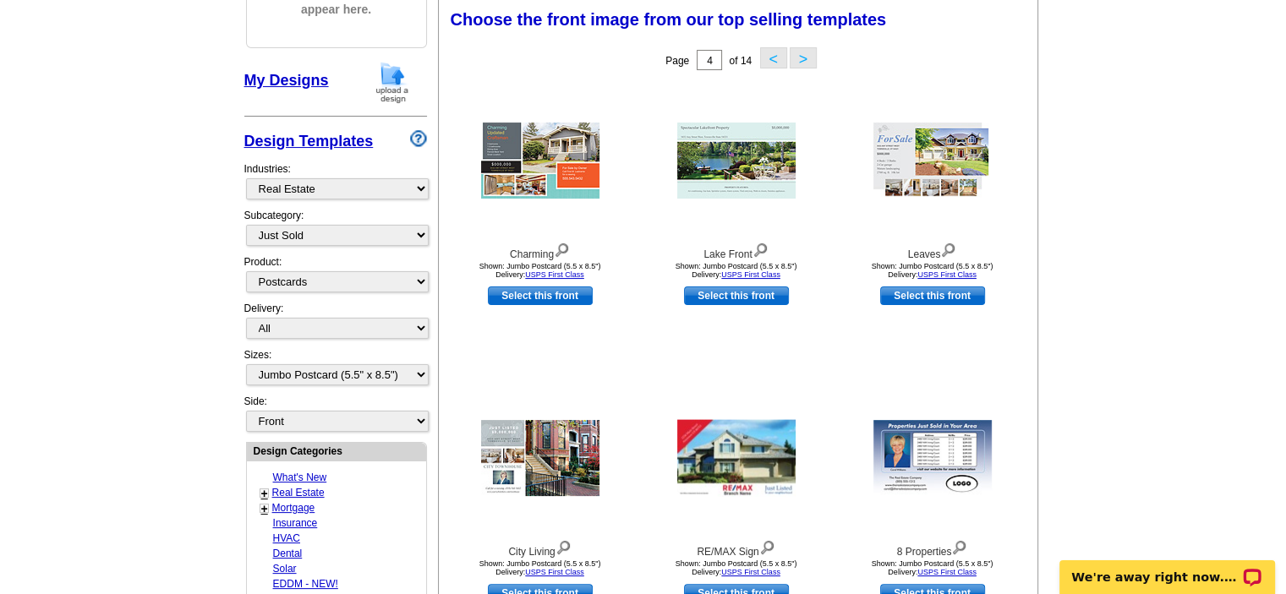
click at [764, 53] on button "<" at bounding box center [773, 57] width 27 height 21
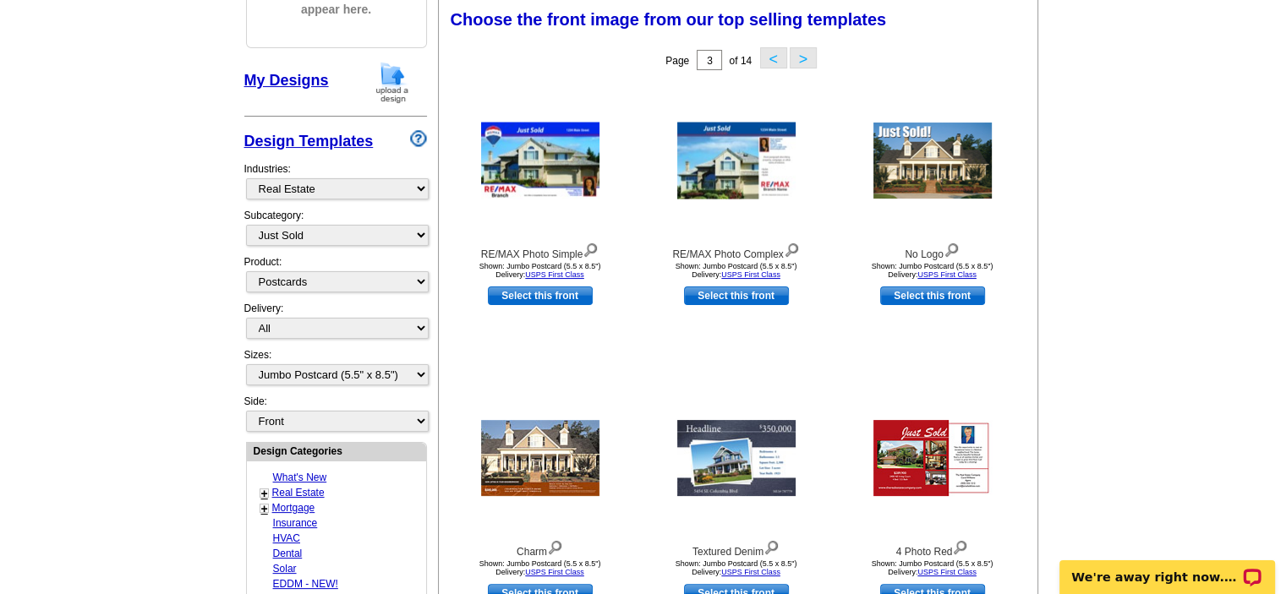
click at [769, 59] on button "<" at bounding box center [773, 57] width 27 height 21
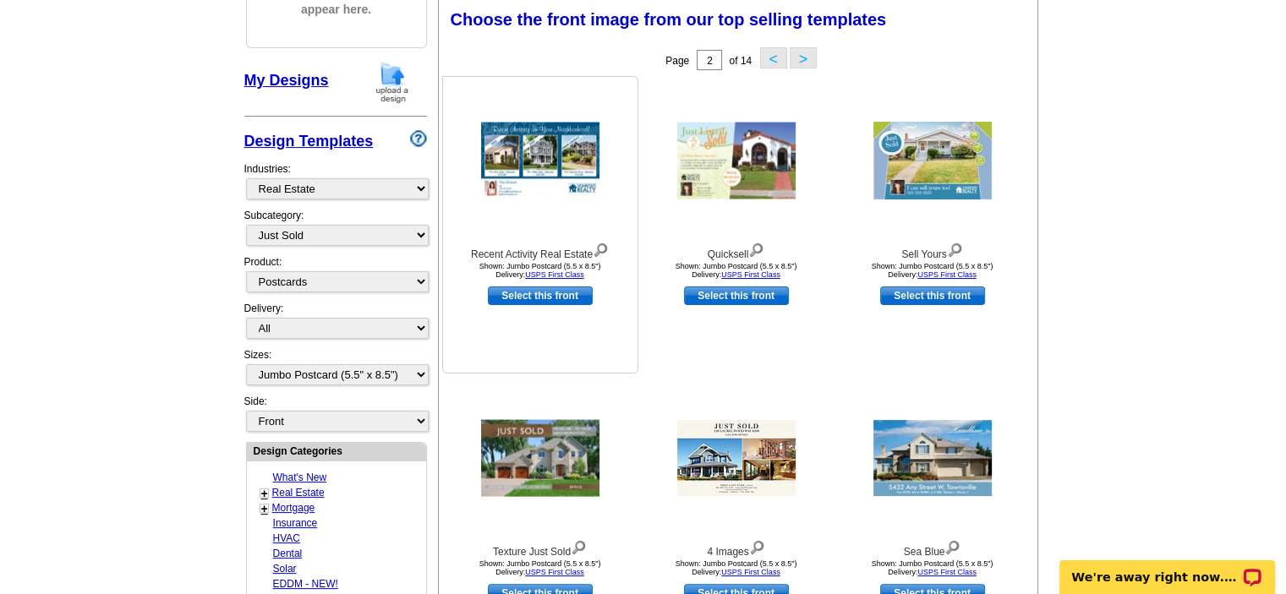
click at [513, 159] on img at bounding box center [540, 161] width 118 height 77
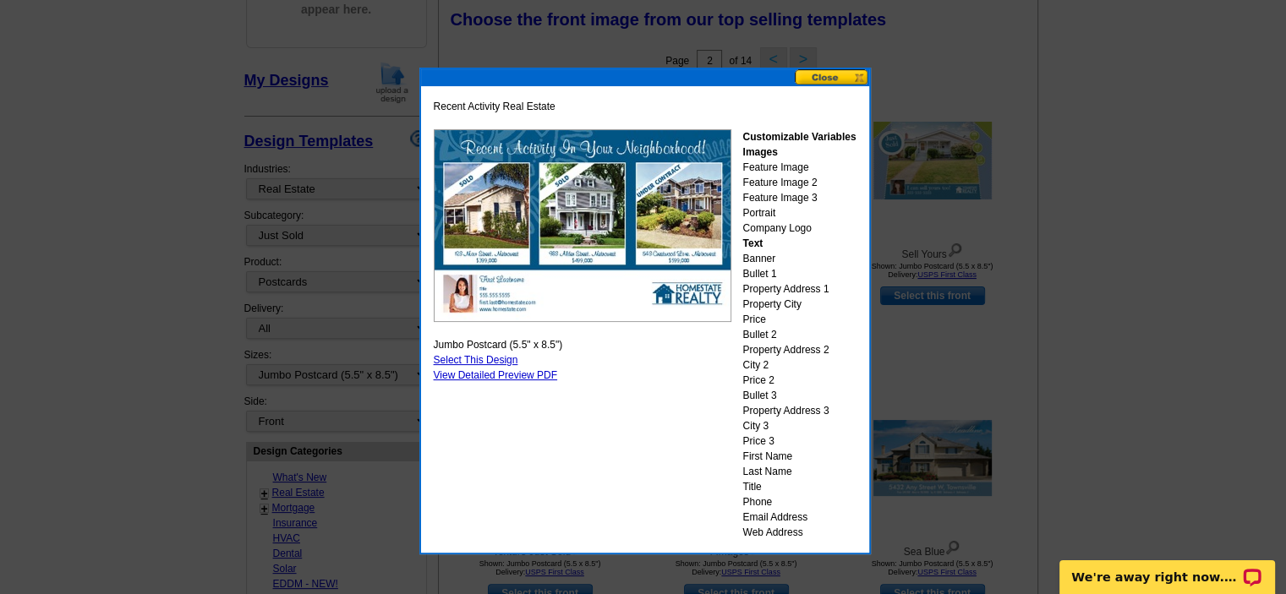
click at [826, 78] on button at bounding box center [832, 77] width 74 height 16
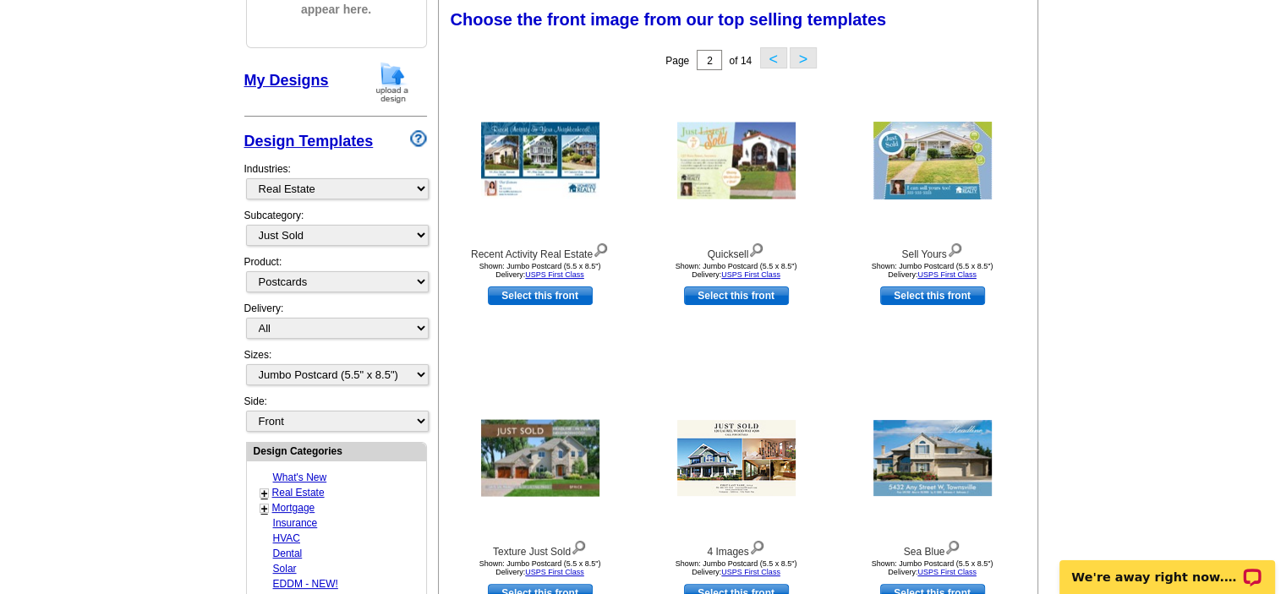
click at [771, 61] on button "<" at bounding box center [773, 57] width 27 height 21
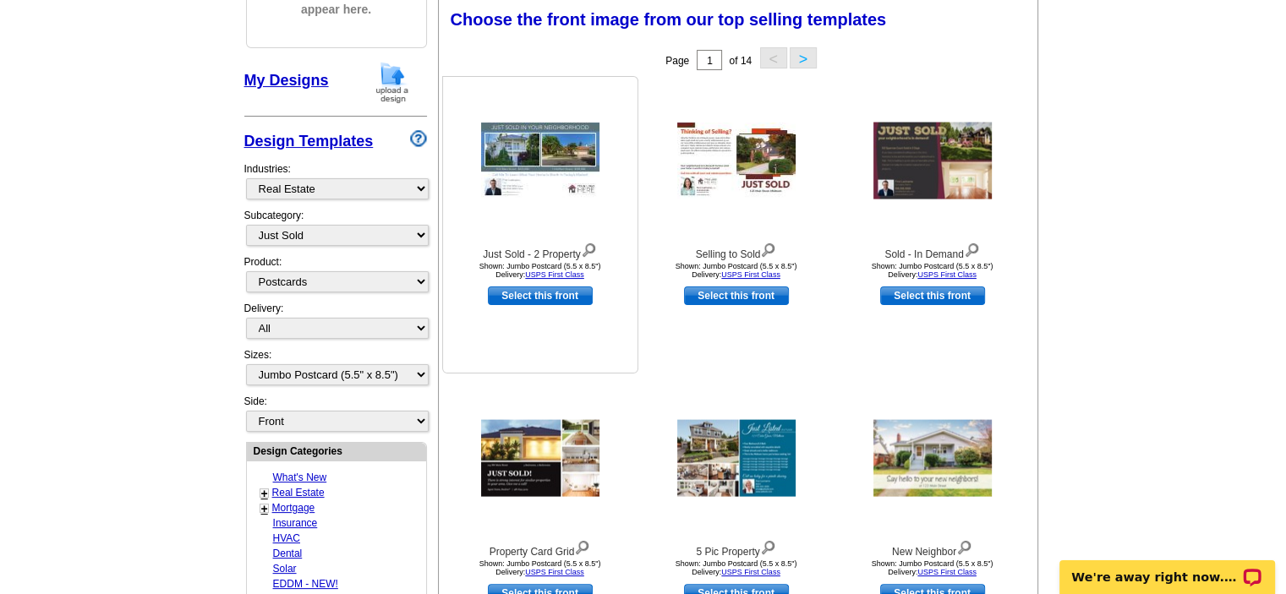
click at [575, 156] on img at bounding box center [540, 161] width 118 height 76
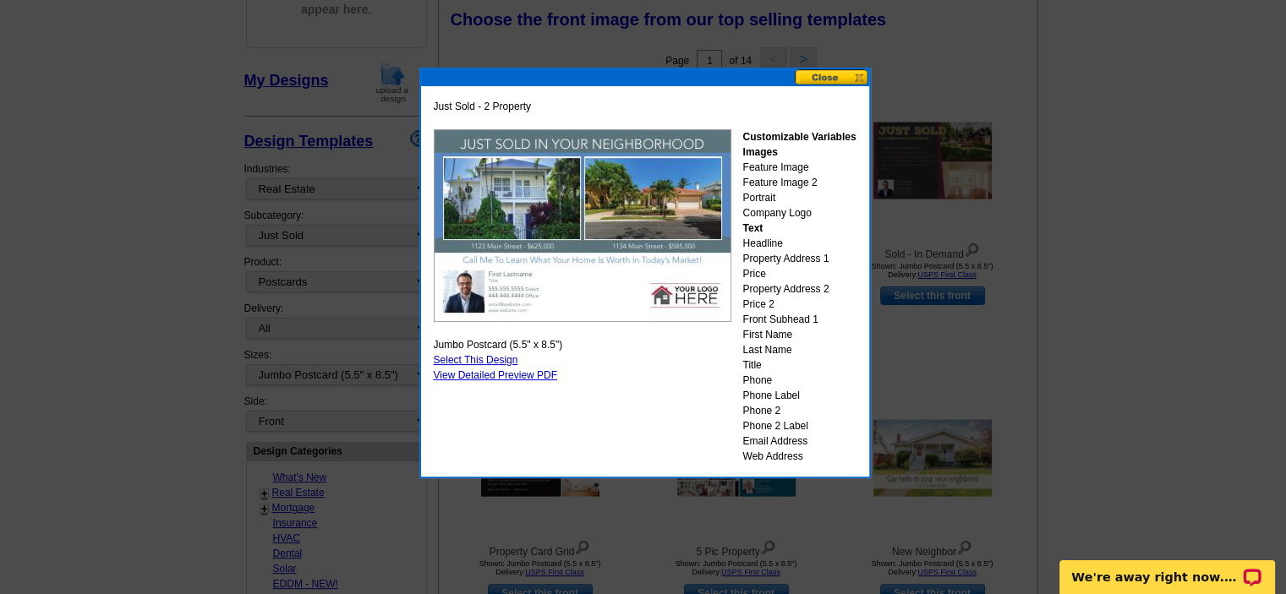
click at [477, 358] on link "Select This Design" at bounding box center [476, 360] width 85 height 12
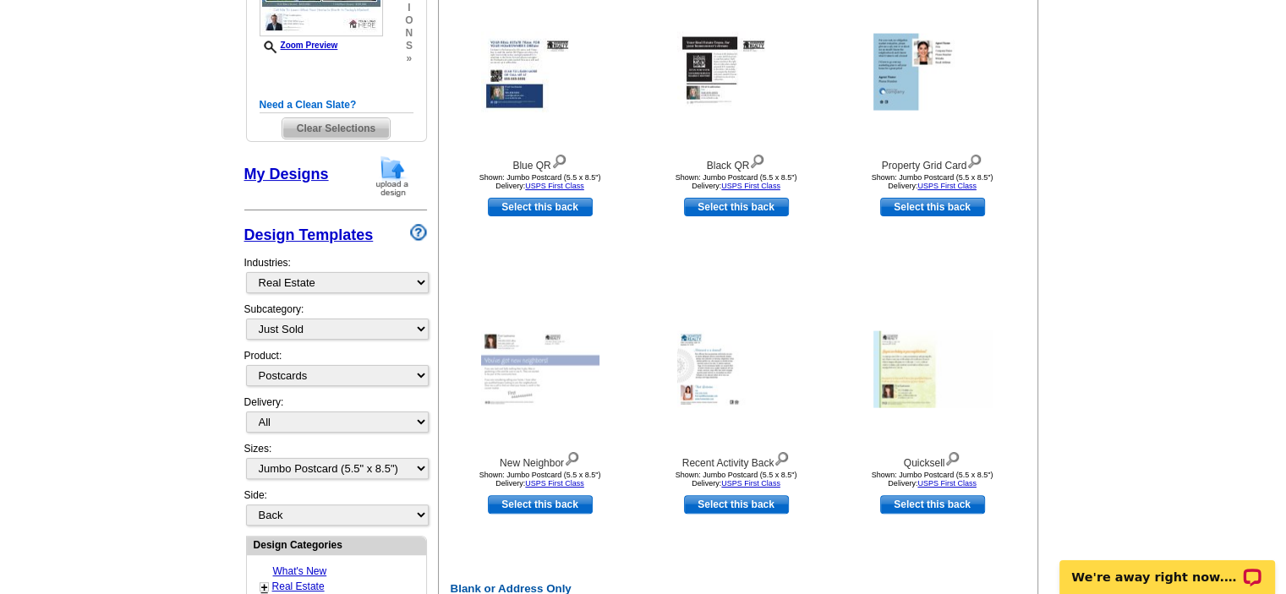
scroll to position [423, 0]
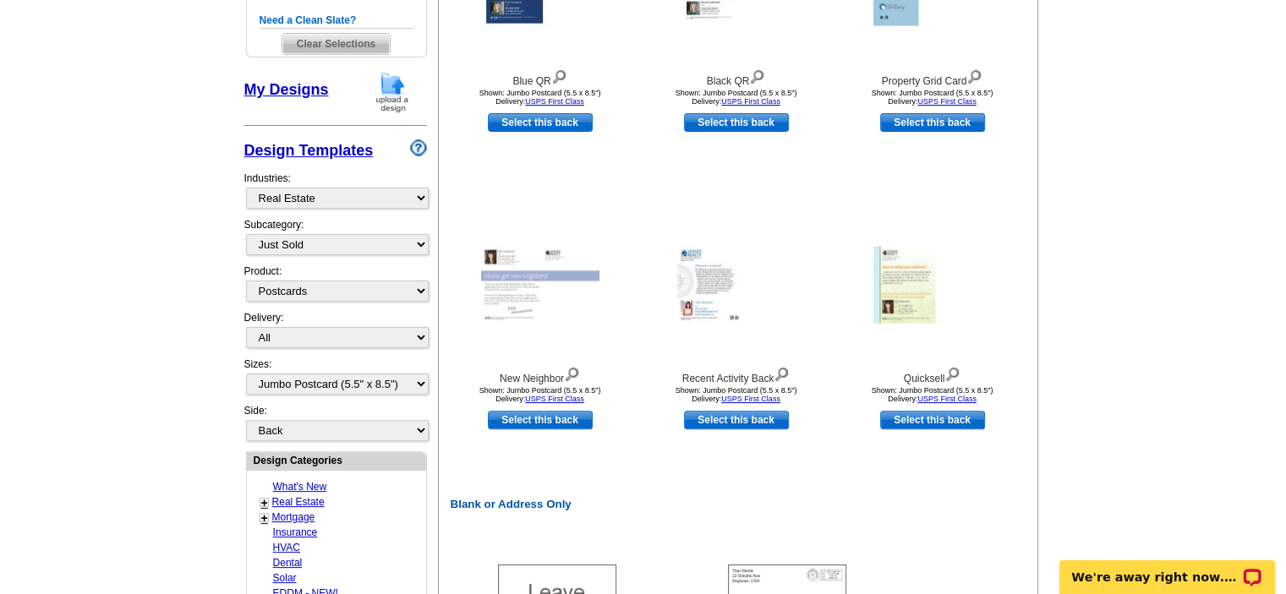
click at [747, 419] on link "Select this back" at bounding box center [736, 420] width 105 height 19
select select "front"
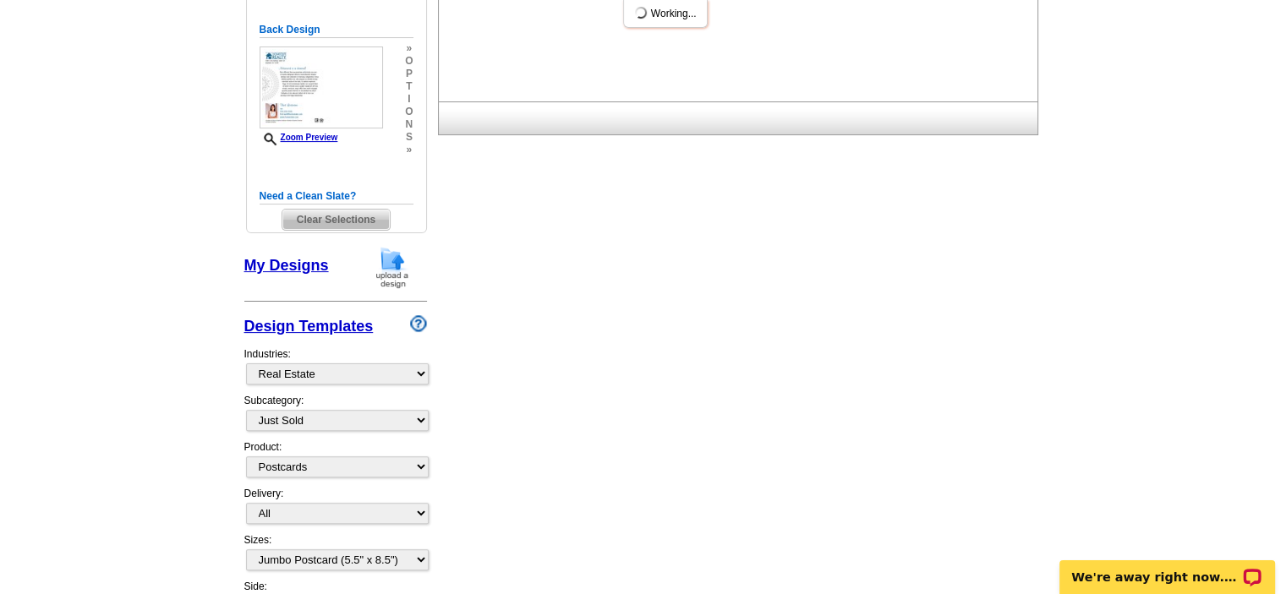
scroll to position [0, 0]
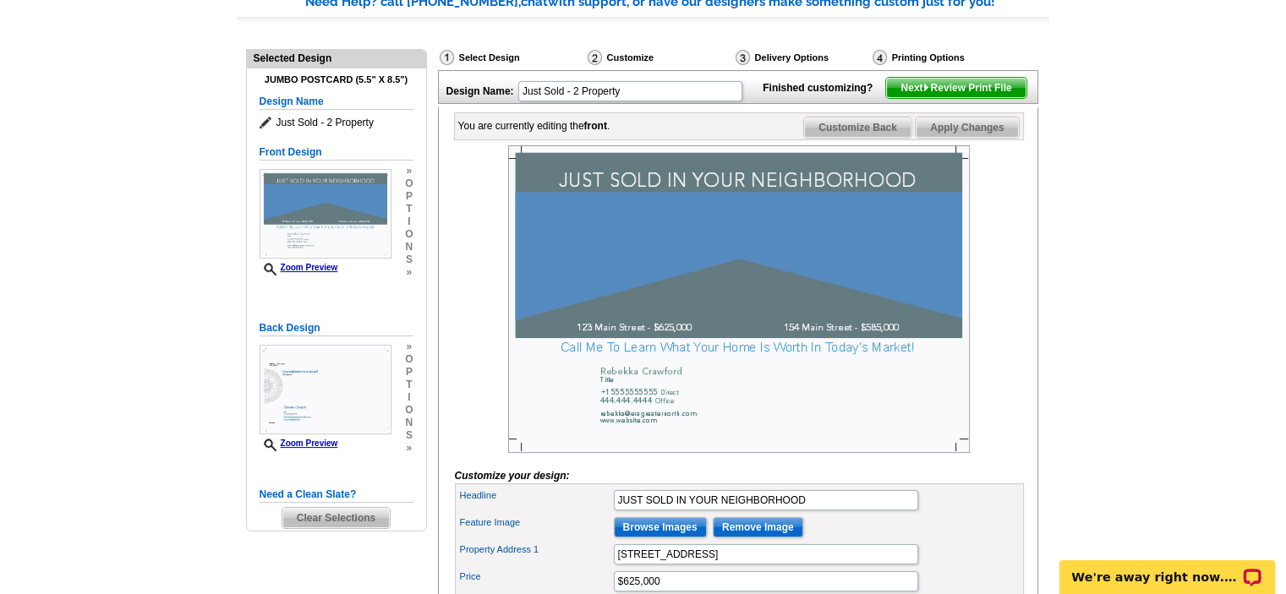
scroll to position [169, 0]
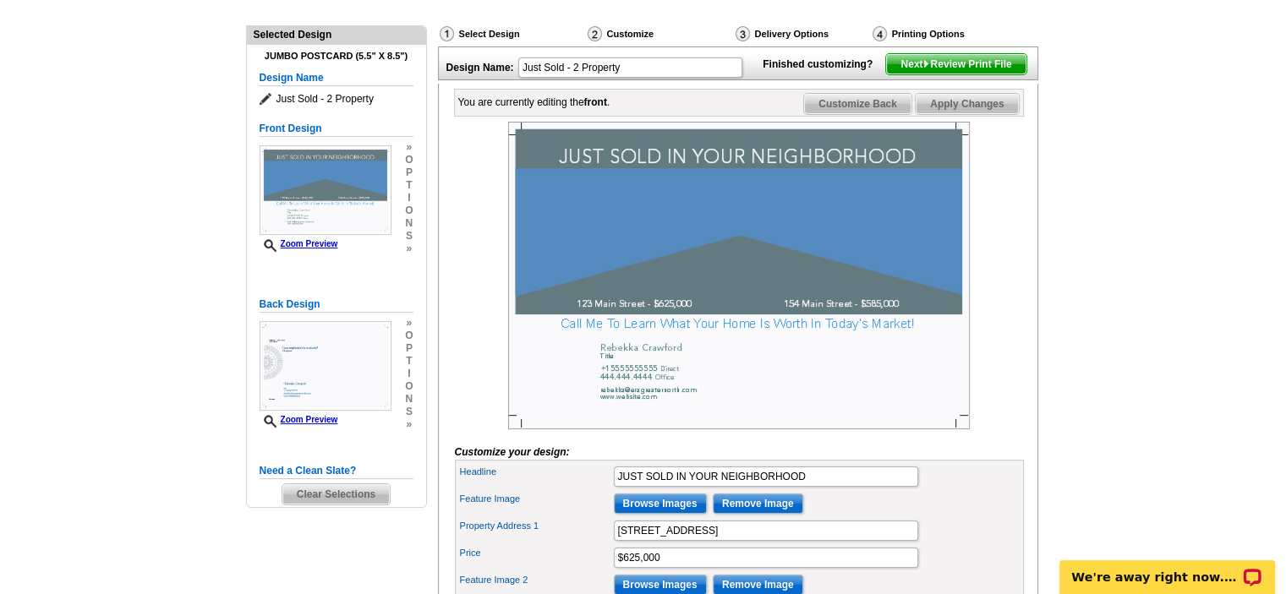
click at [753, 182] on img at bounding box center [739, 276] width 462 height 308
click at [743, 179] on img at bounding box center [739, 276] width 462 height 308
click at [761, 487] on input "JUST SOLD IN YOUR NEIGHBORHOOD" at bounding box center [766, 477] width 304 height 20
drag, startPoint x: 808, startPoint y: 494, endPoint x: 675, endPoint y: 510, distance: 134.6
click at [675, 487] on input "JUST SOLD IN YOUR NEIGHBORHOOD" at bounding box center [766, 477] width 304 height 20
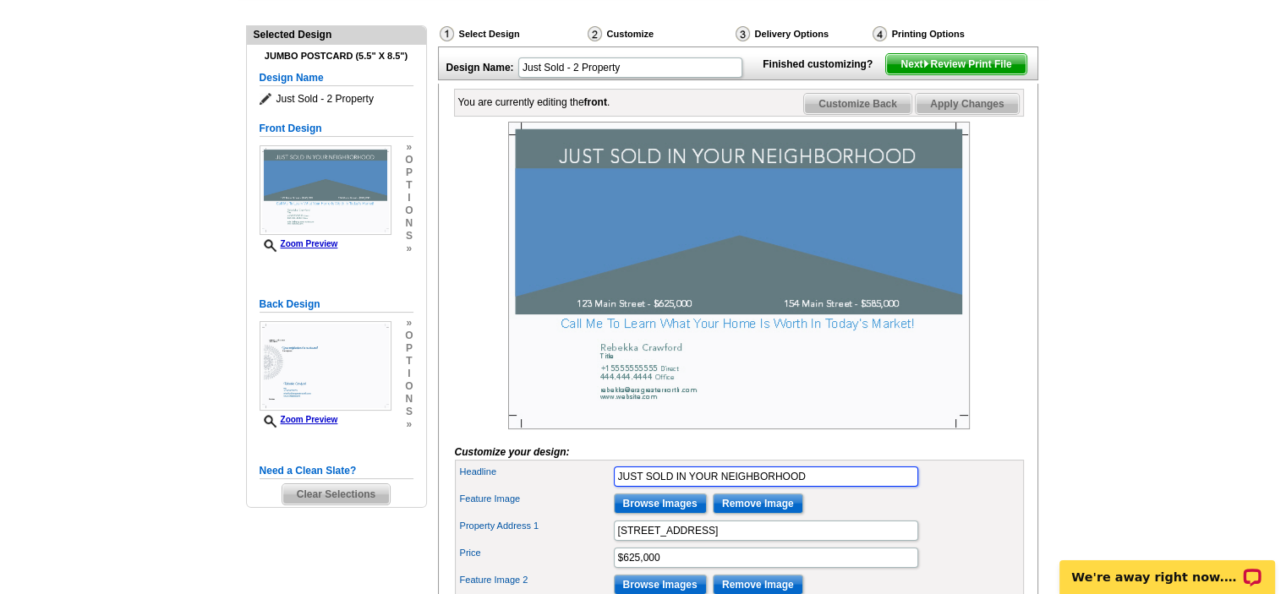
click at [785, 487] on input "JUST SOLD IN YOUR NEIGHBORHOOD" at bounding box center [766, 477] width 304 height 20
type input "Just Sold on Berry Lake!"
click at [969, 310] on div at bounding box center [739, 276] width 569 height 308
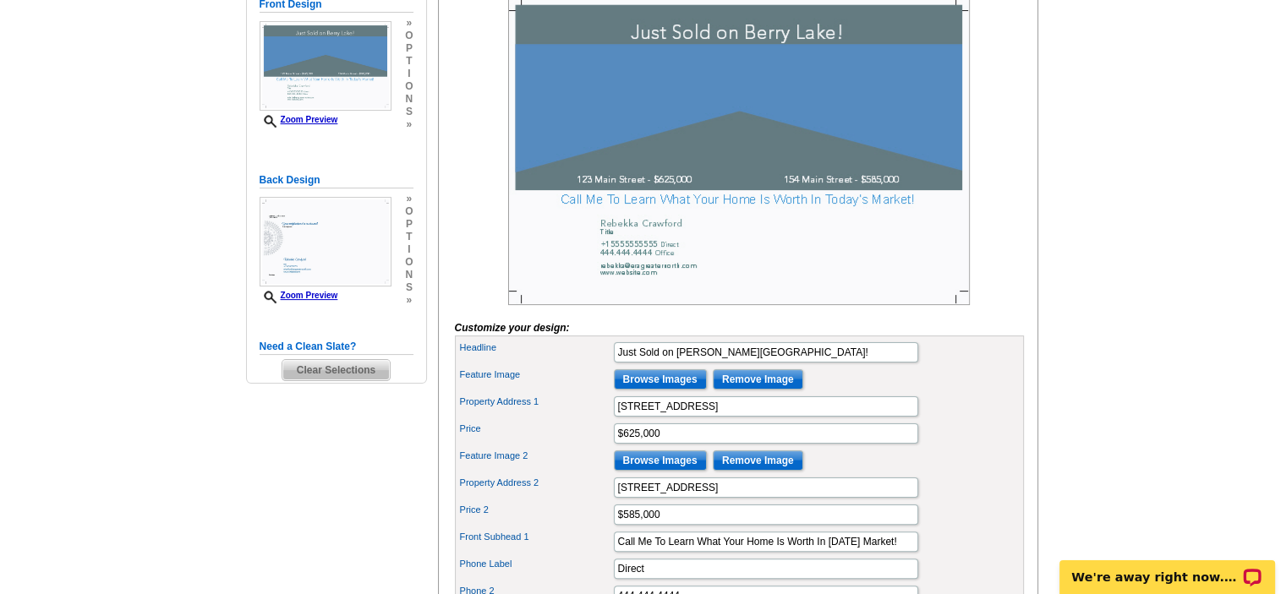
scroll to position [254, 0]
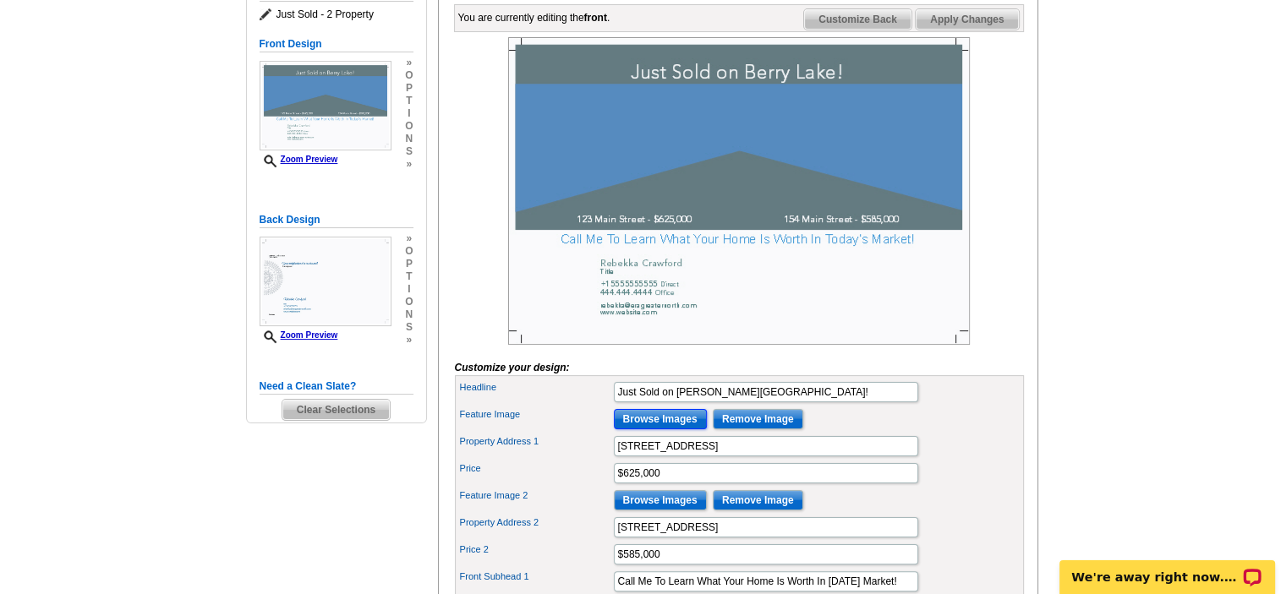
click at [671, 430] on input "Browse Images" at bounding box center [660, 419] width 93 height 20
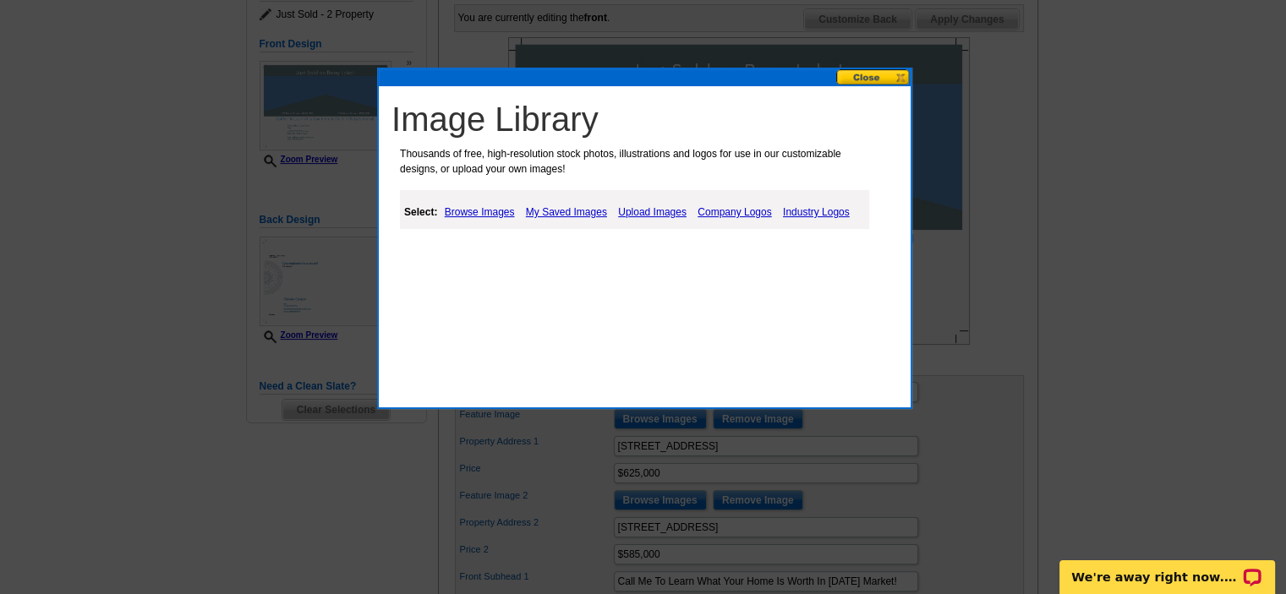
click at [649, 214] on link "Upload Images" at bounding box center [652, 212] width 77 height 20
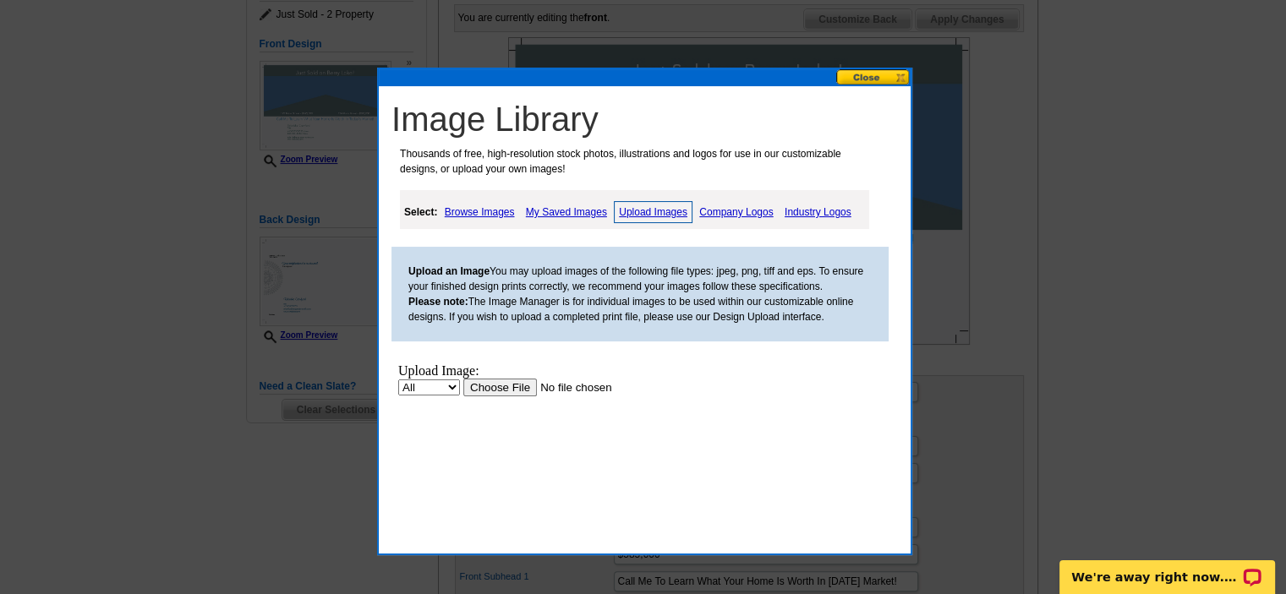
scroll to position [0, 0]
click at [506, 382] on input "file" at bounding box center [570, 388] width 214 height 18
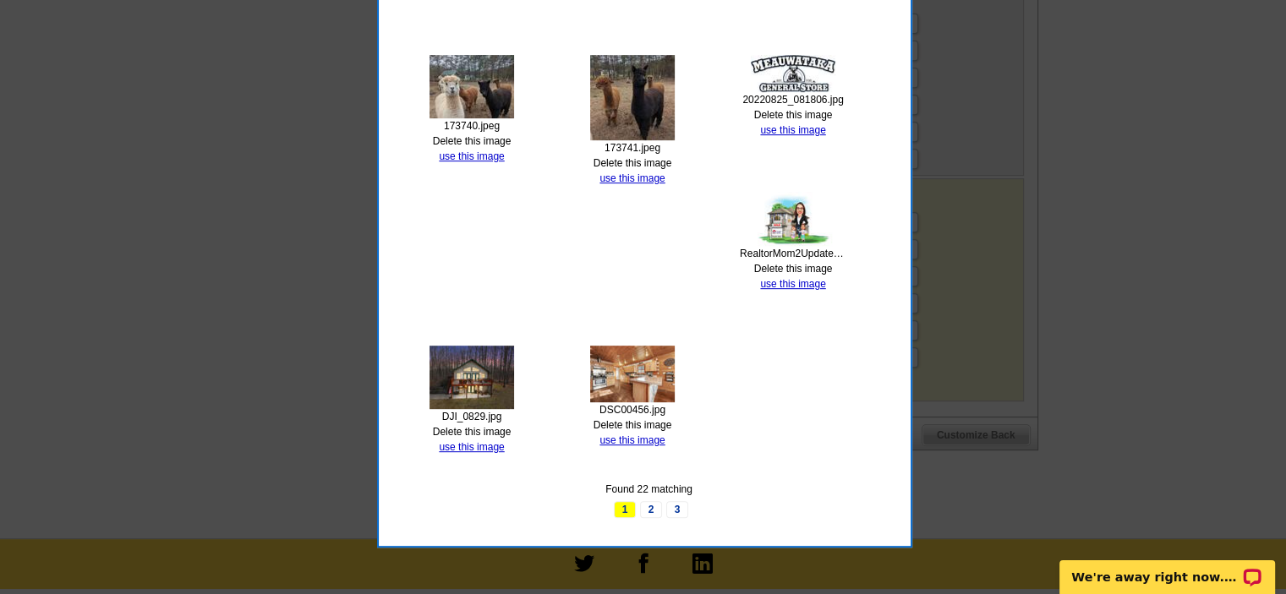
scroll to position [761, 0]
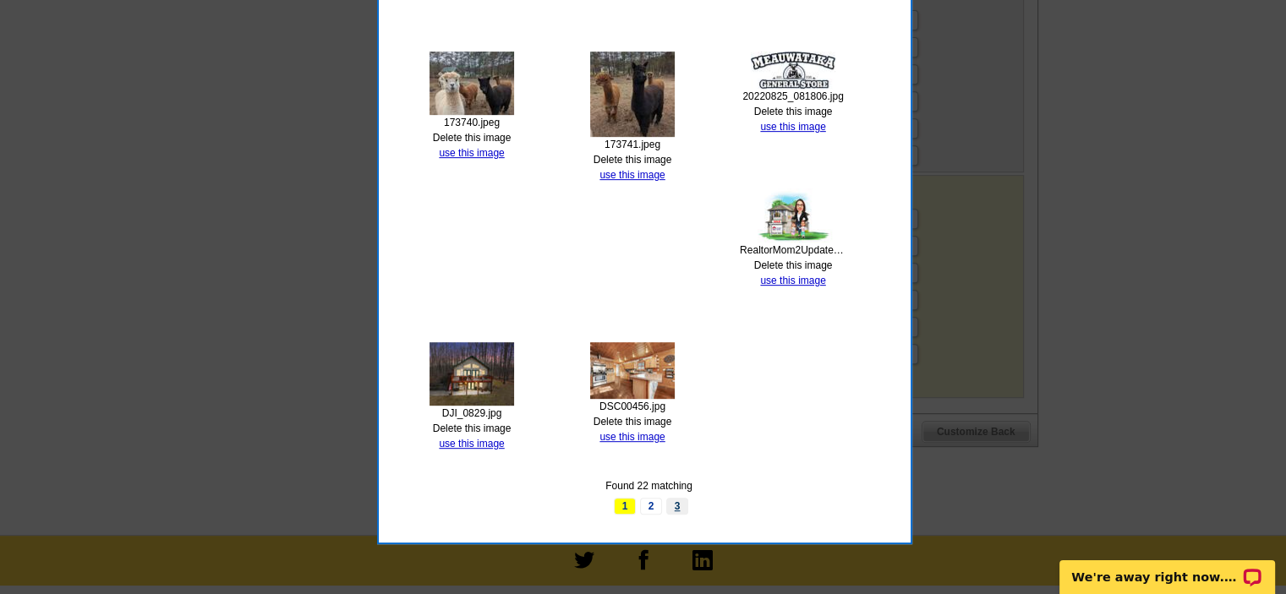
click at [680, 505] on link "3" at bounding box center [677, 506] width 22 height 17
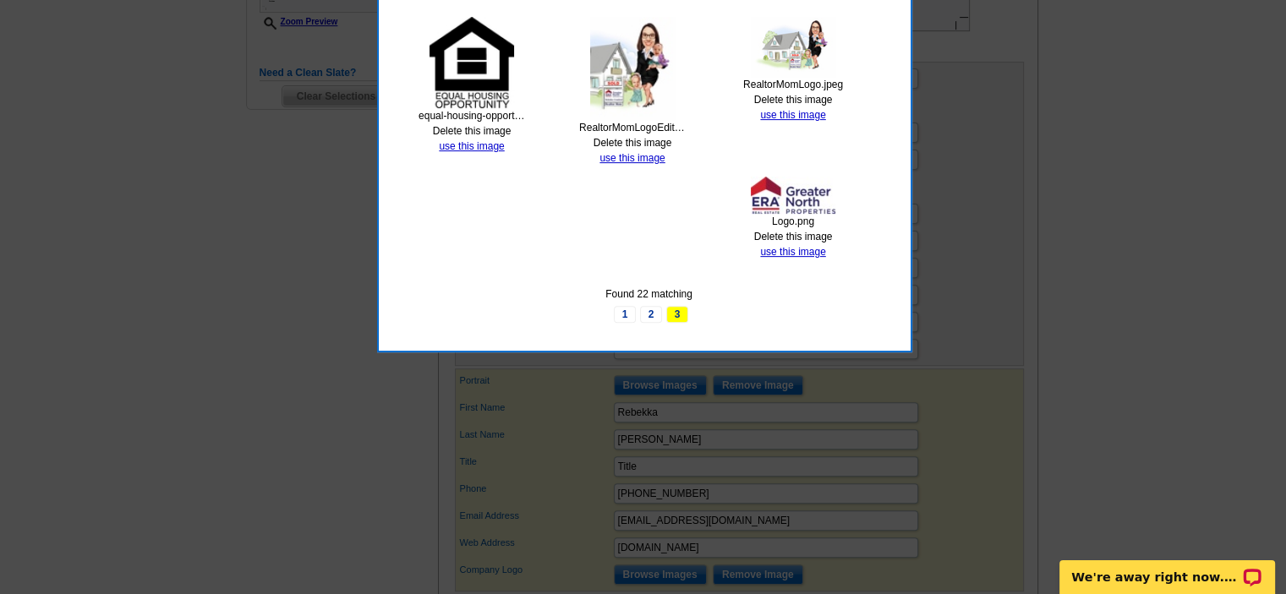
scroll to position [338, 0]
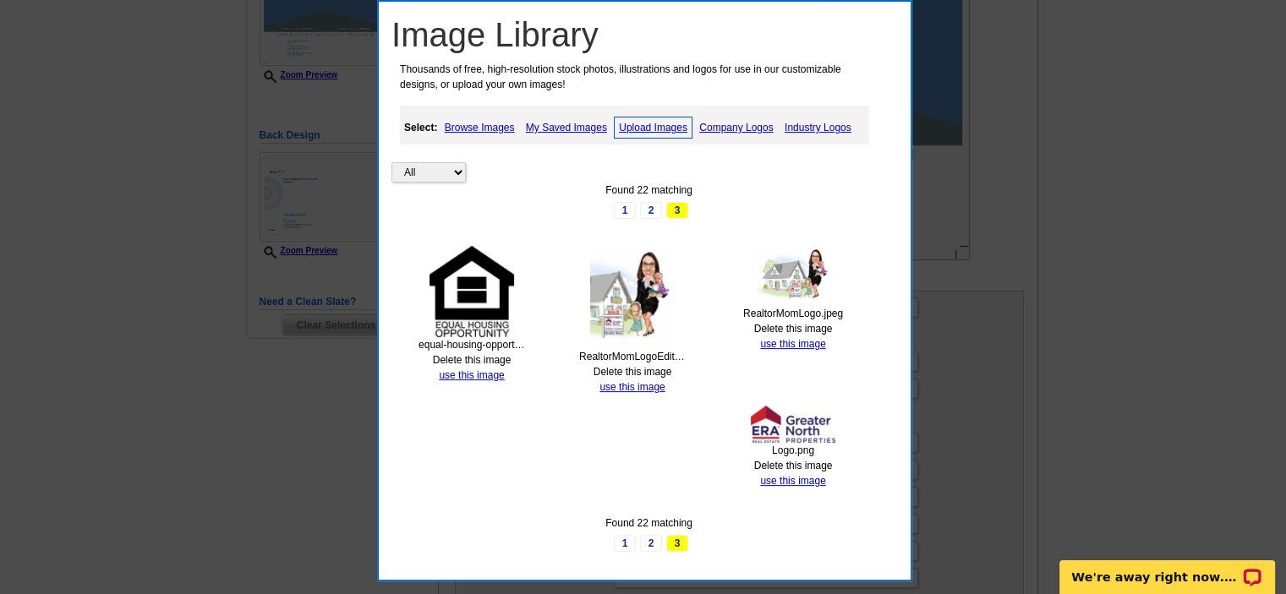
click at [552, 123] on link "My Saved Images" at bounding box center [567, 128] width 90 height 20
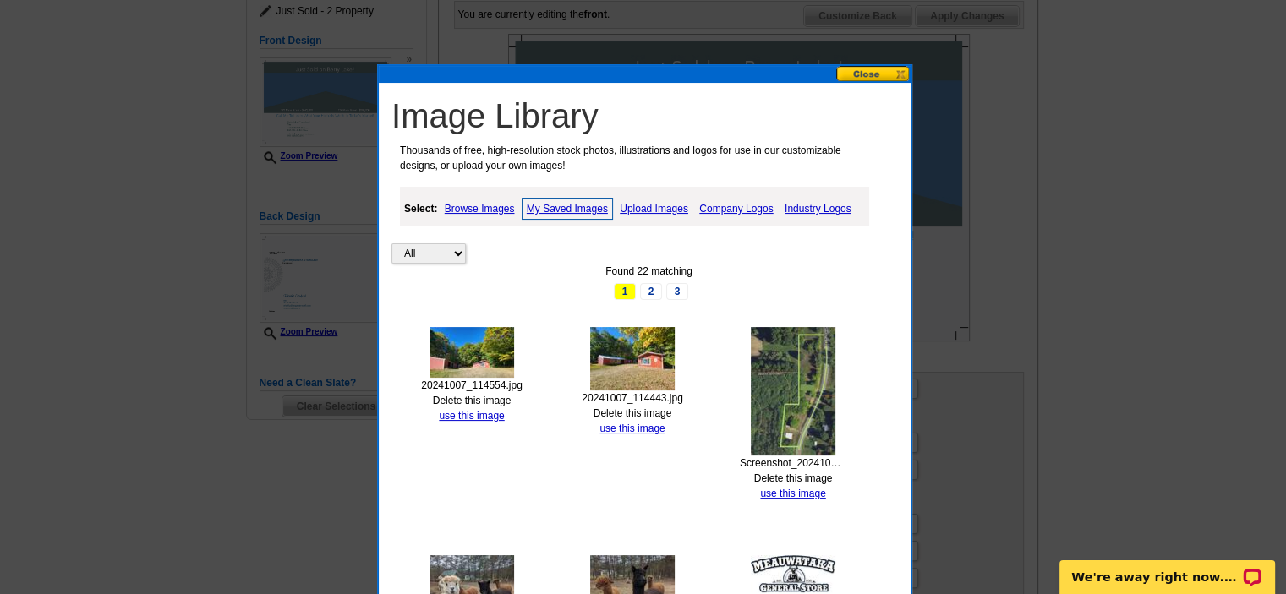
scroll to position [254, 0]
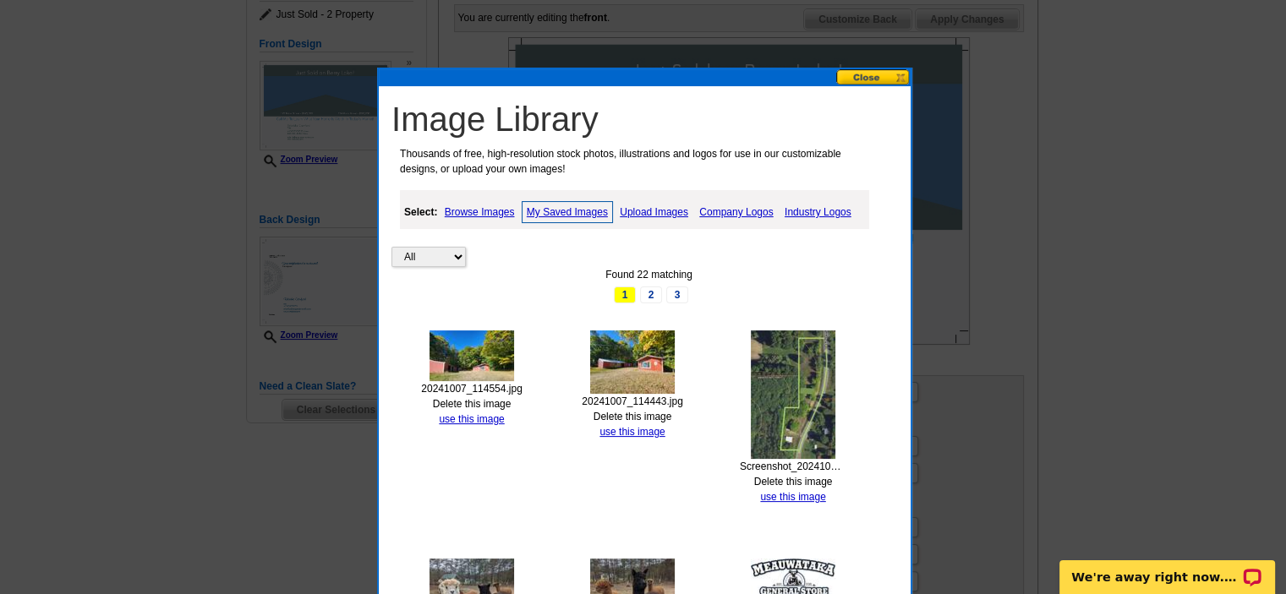
click at [662, 209] on link "Upload Images" at bounding box center [654, 212] width 77 height 20
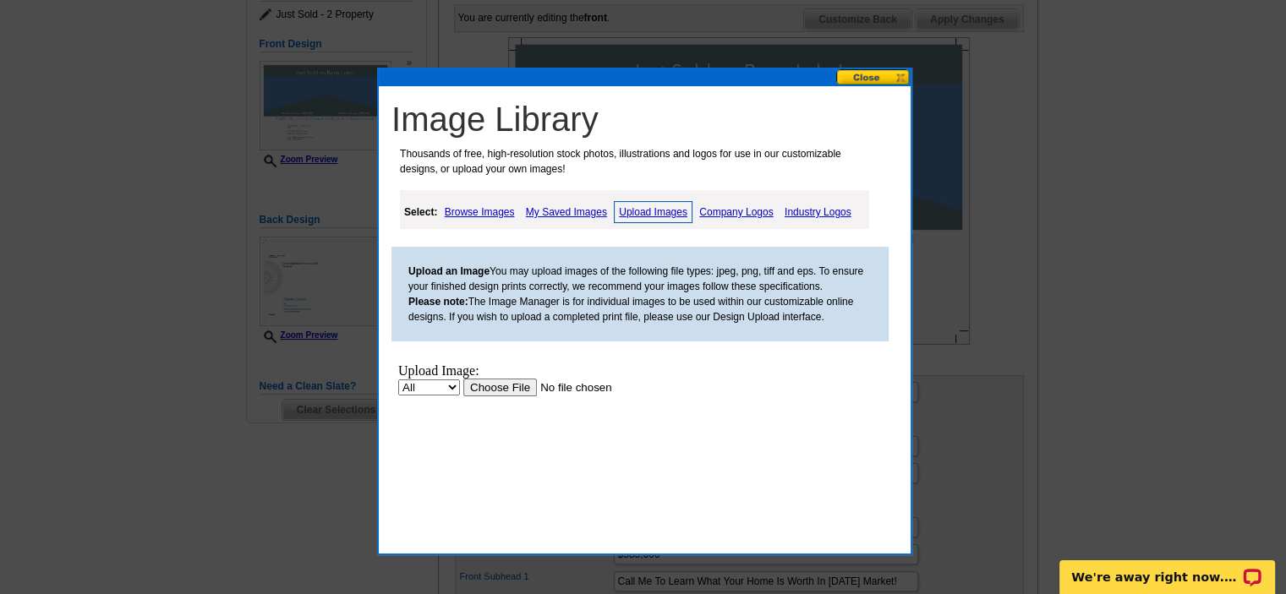
scroll to position [0, 0]
click at [483, 212] on link "Browse Images" at bounding box center [480, 212] width 79 height 20
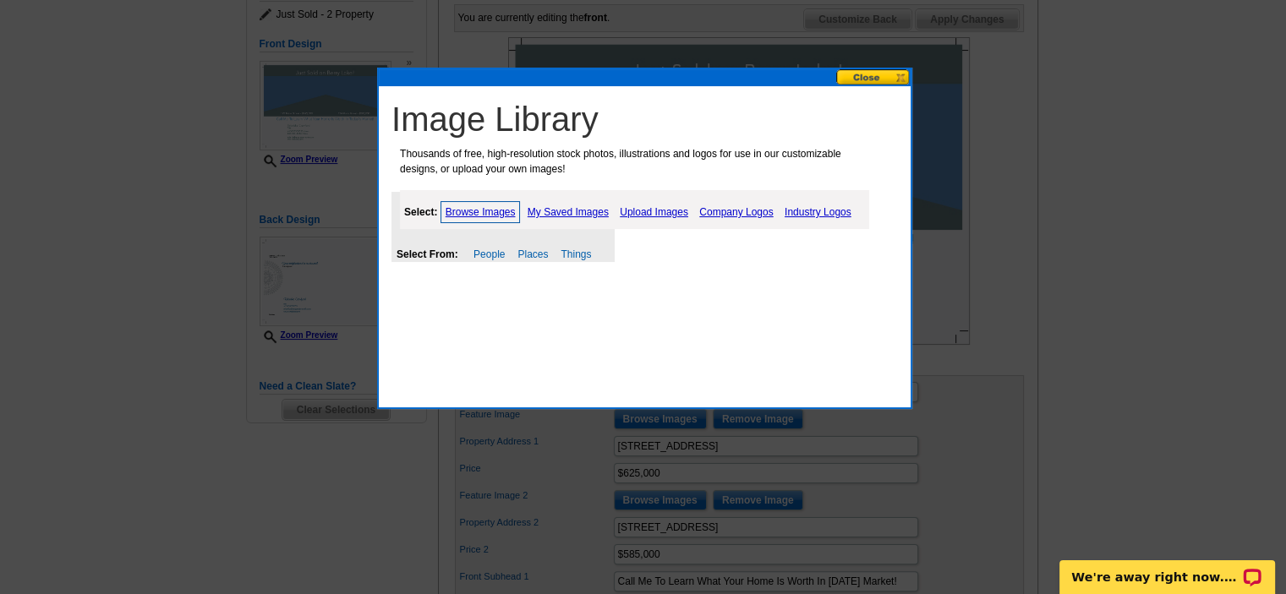
click at [578, 216] on link "My Saved Images" at bounding box center [568, 212] width 90 height 20
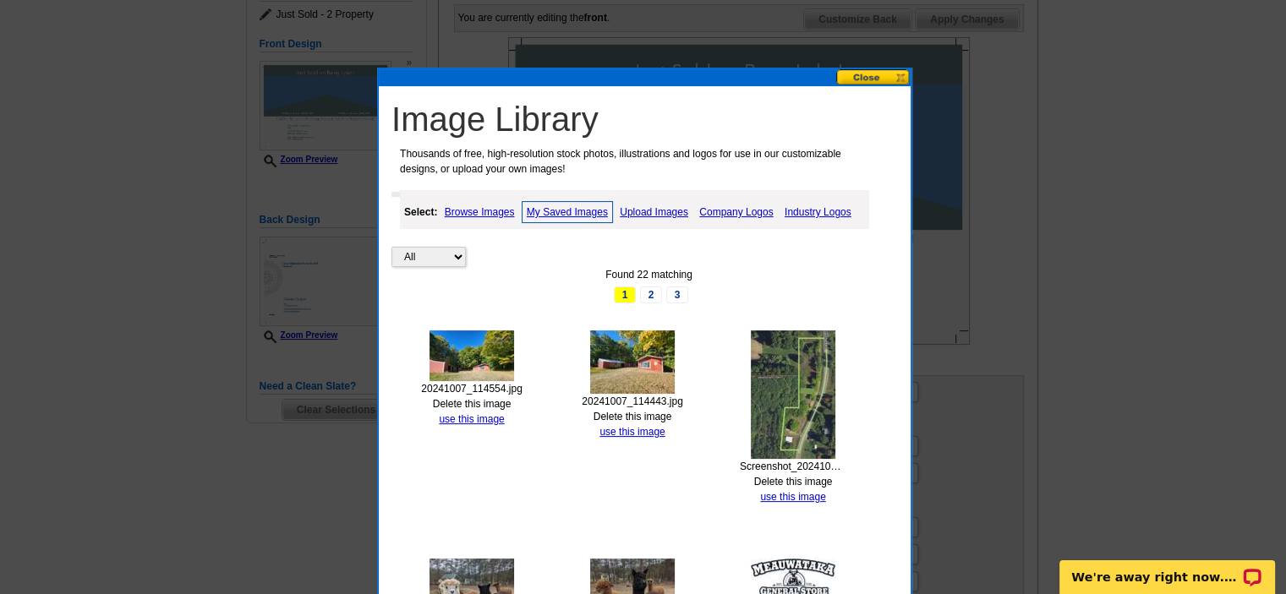
click at [636, 214] on link "Upload Images" at bounding box center [654, 212] width 77 height 20
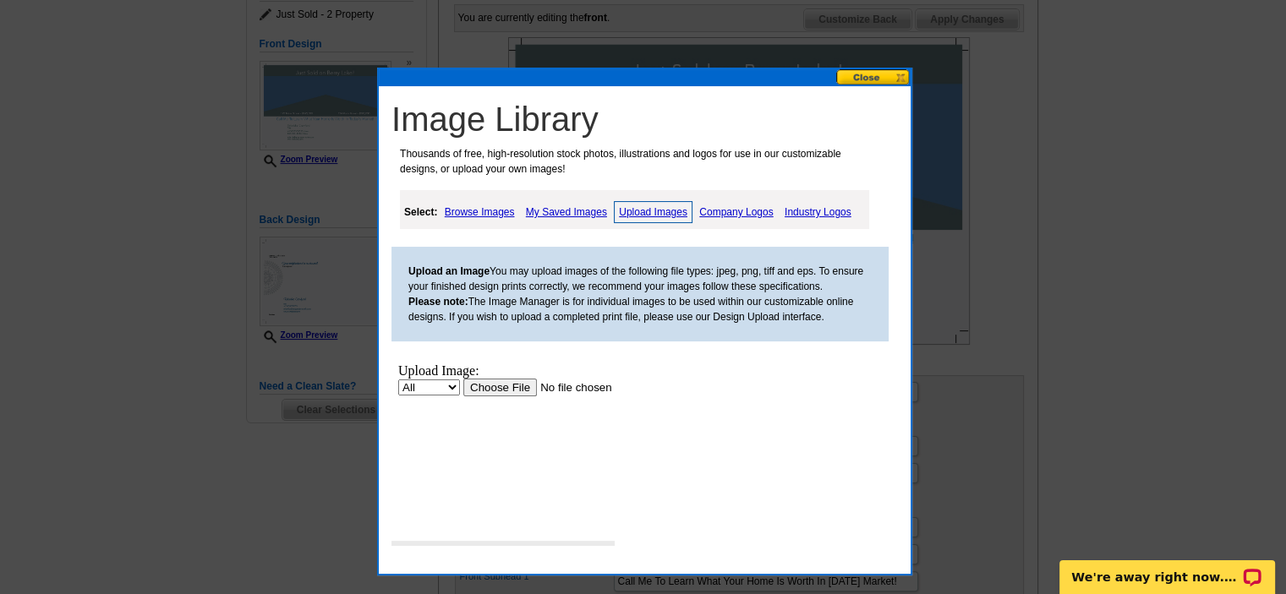
click at [517, 382] on input "file" at bounding box center [570, 388] width 214 height 18
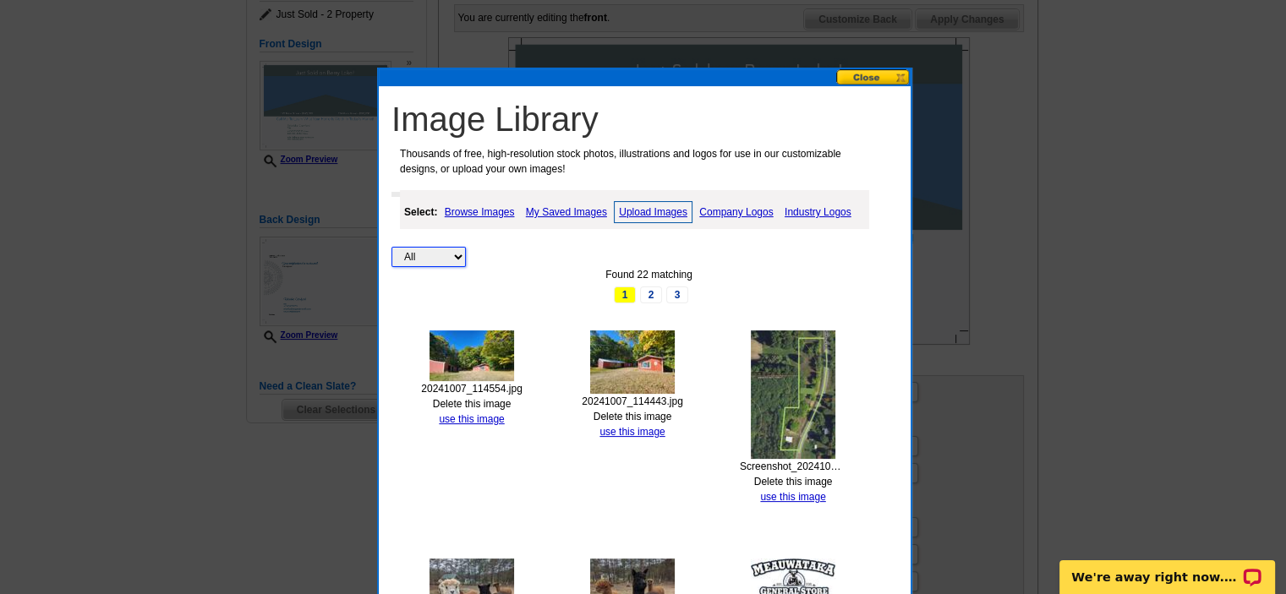
click at [406, 252] on select "All Property" at bounding box center [428, 257] width 74 height 20
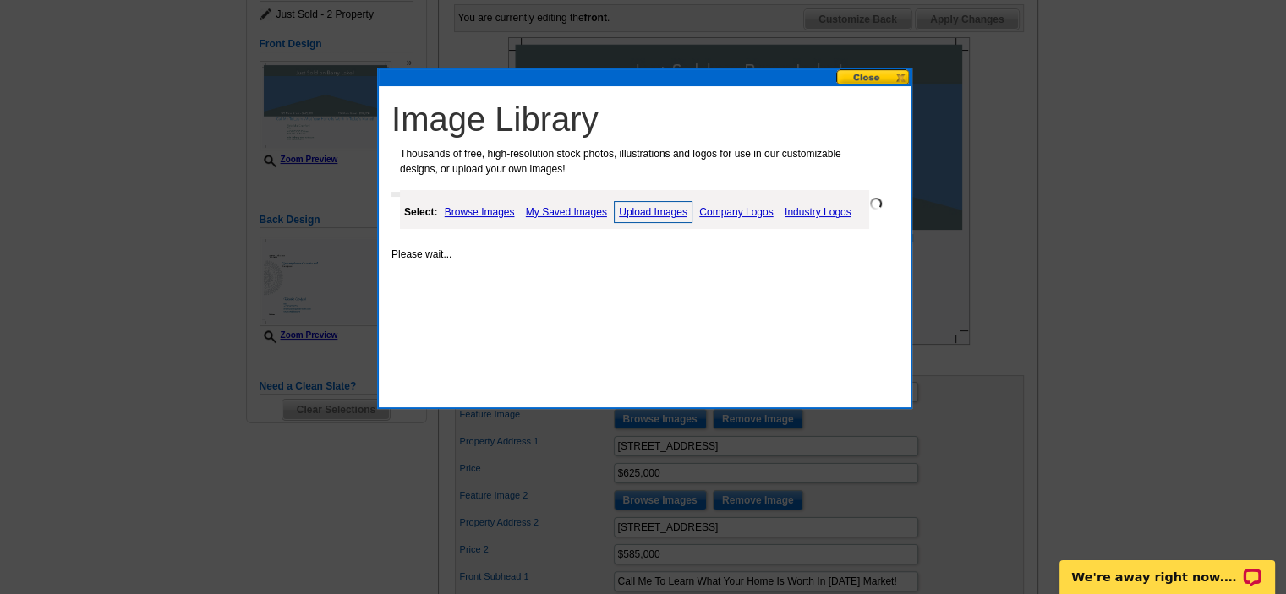
select select "property"
click at [446, 260] on select "All Property" at bounding box center [428, 257] width 74 height 20
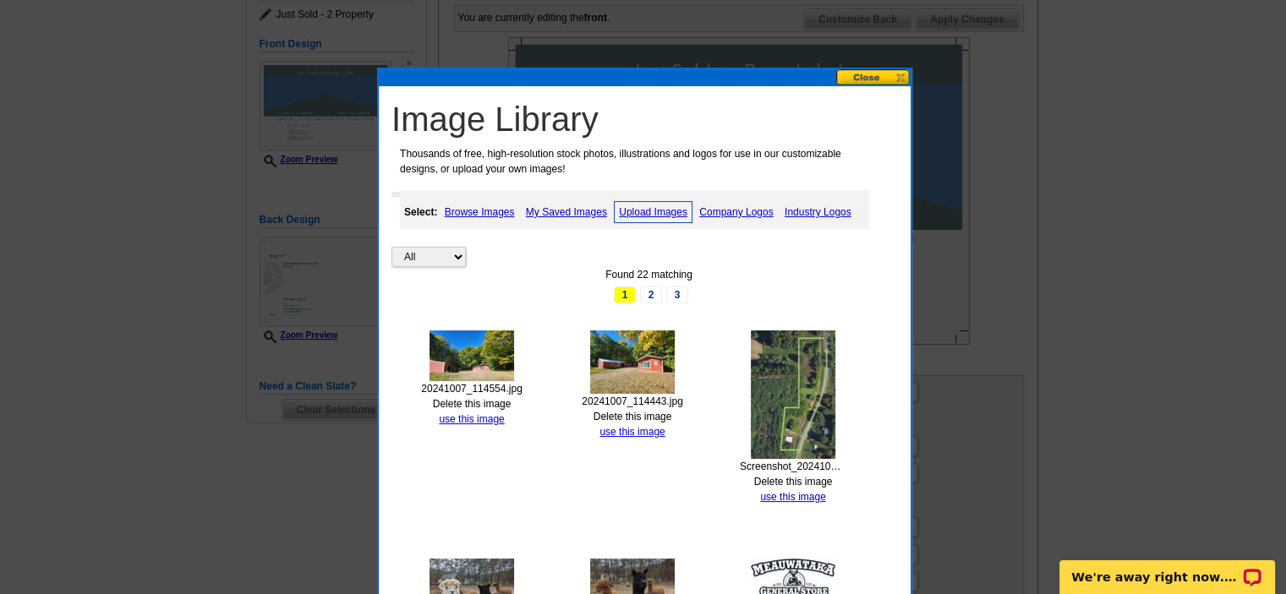
click at [762, 216] on link "Company Logos" at bounding box center [736, 212] width 82 height 20
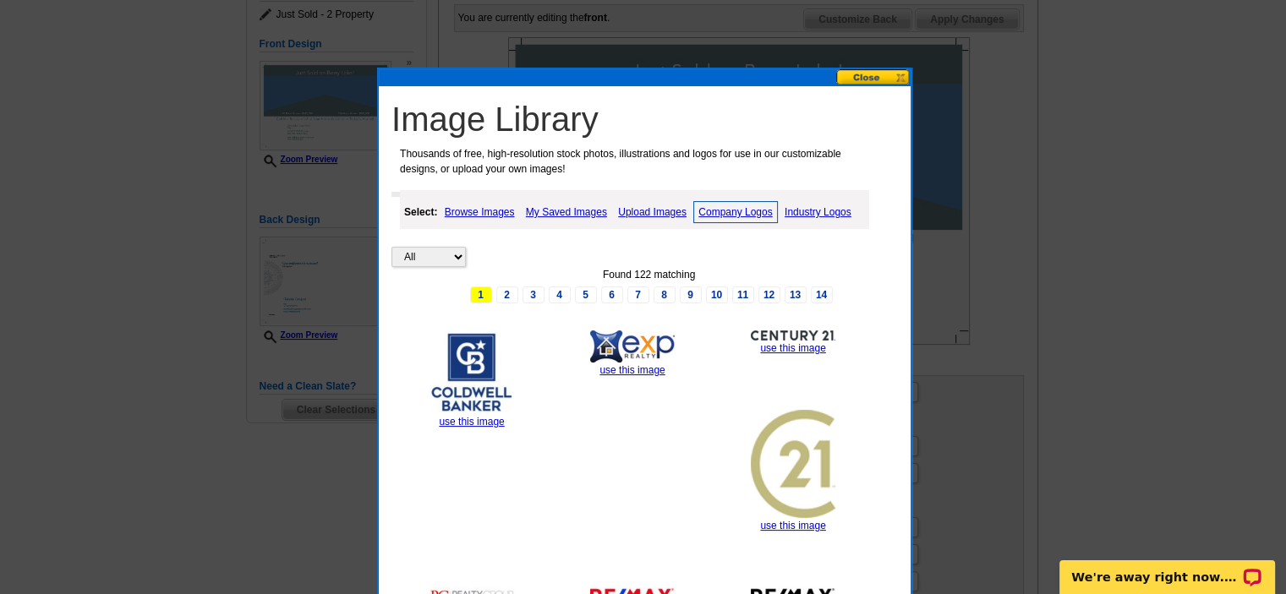
click at [810, 211] on link "Industry Logos" at bounding box center [817, 212] width 75 height 20
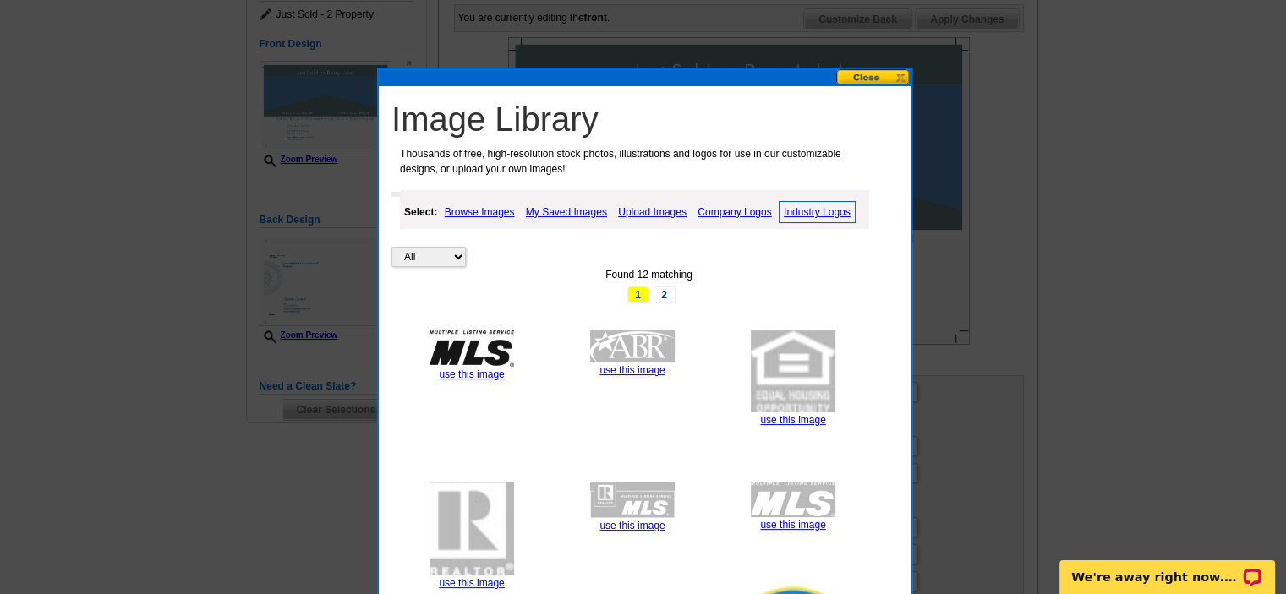
click at [655, 213] on link "Upload Images" at bounding box center [652, 212] width 77 height 20
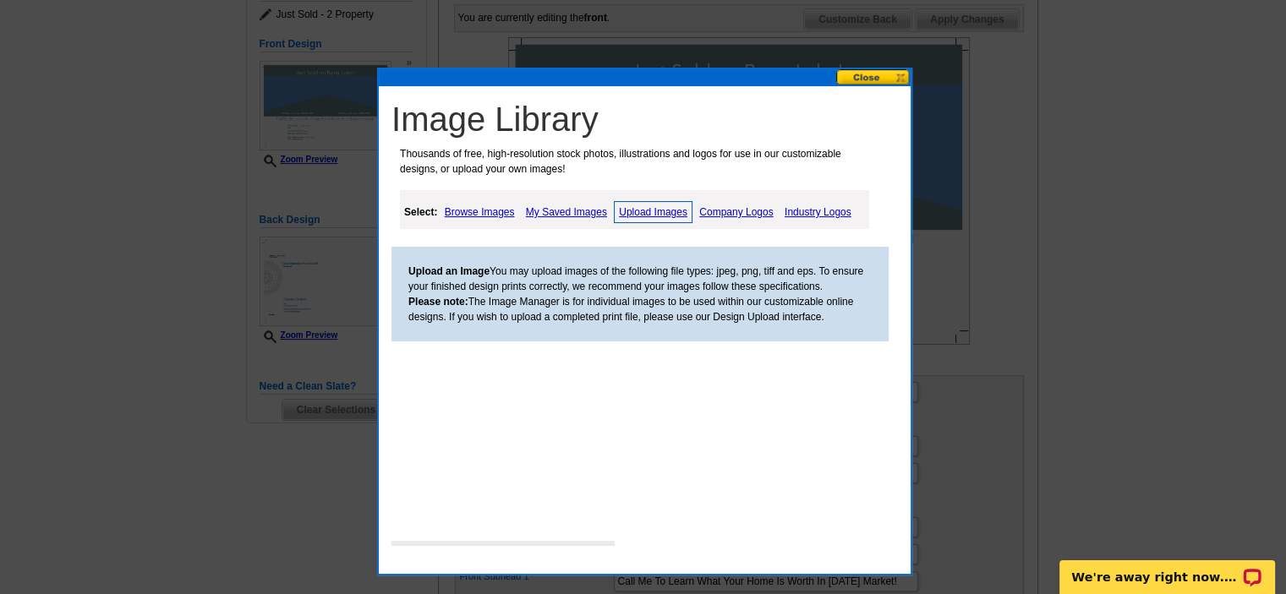
click at [563, 211] on link "My Saved Images" at bounding box center [567, 212] width 90 height 20
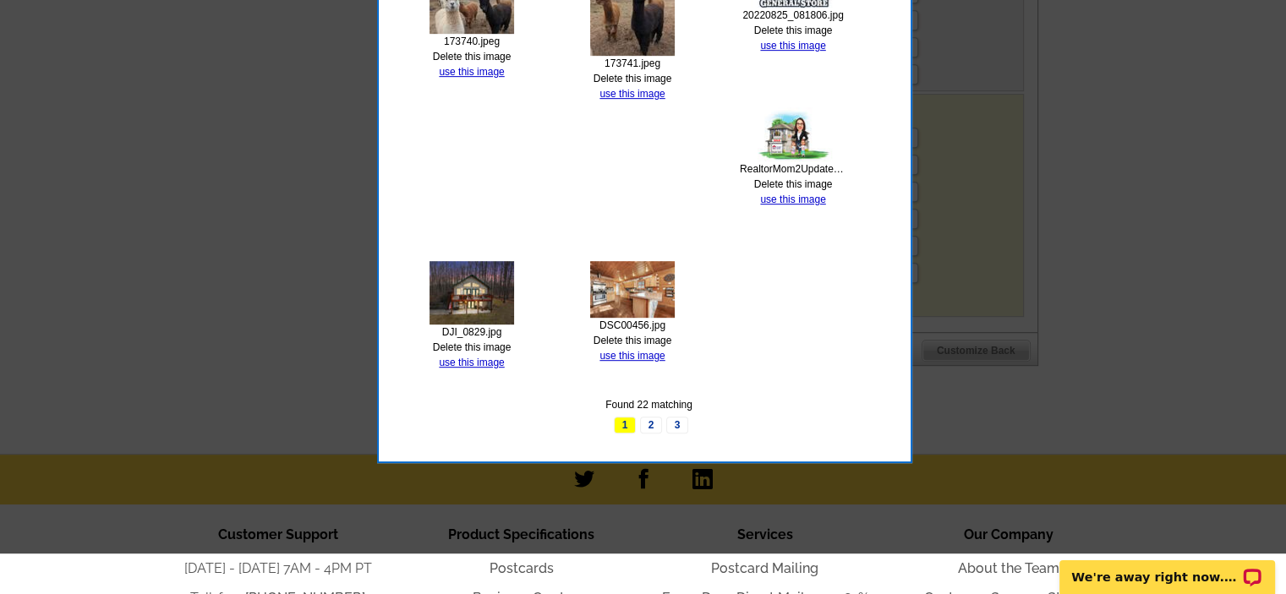
scroll to position [846, 0]
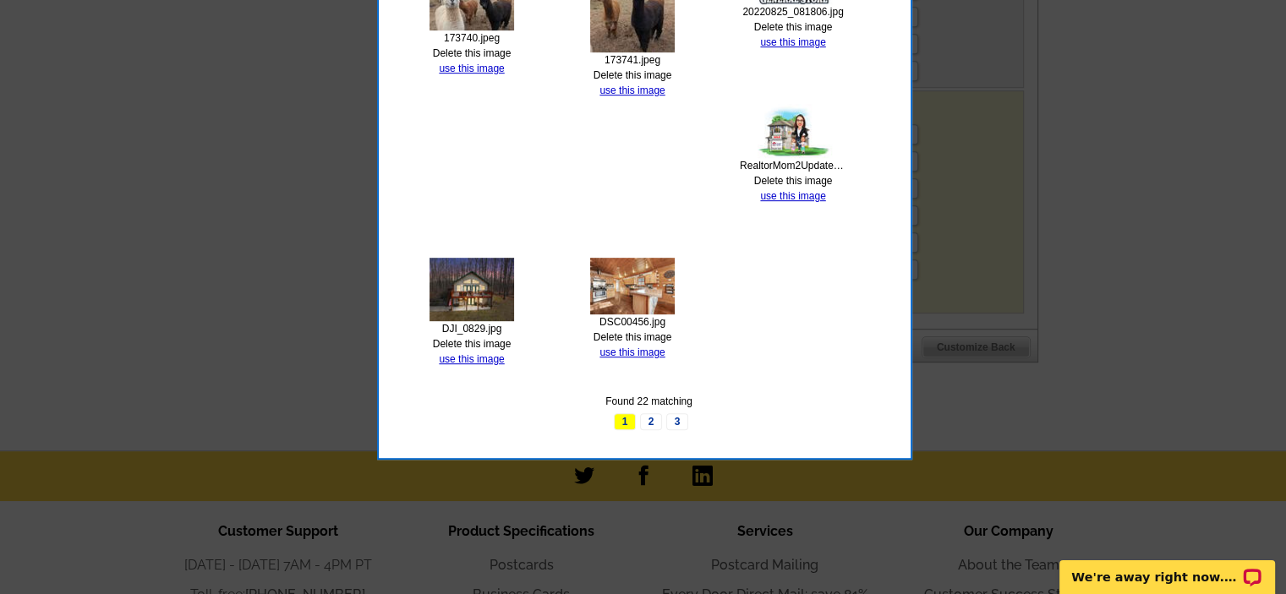
click at [653, 423] on link "2" at bounding box center [651, 421] width 22 height 17
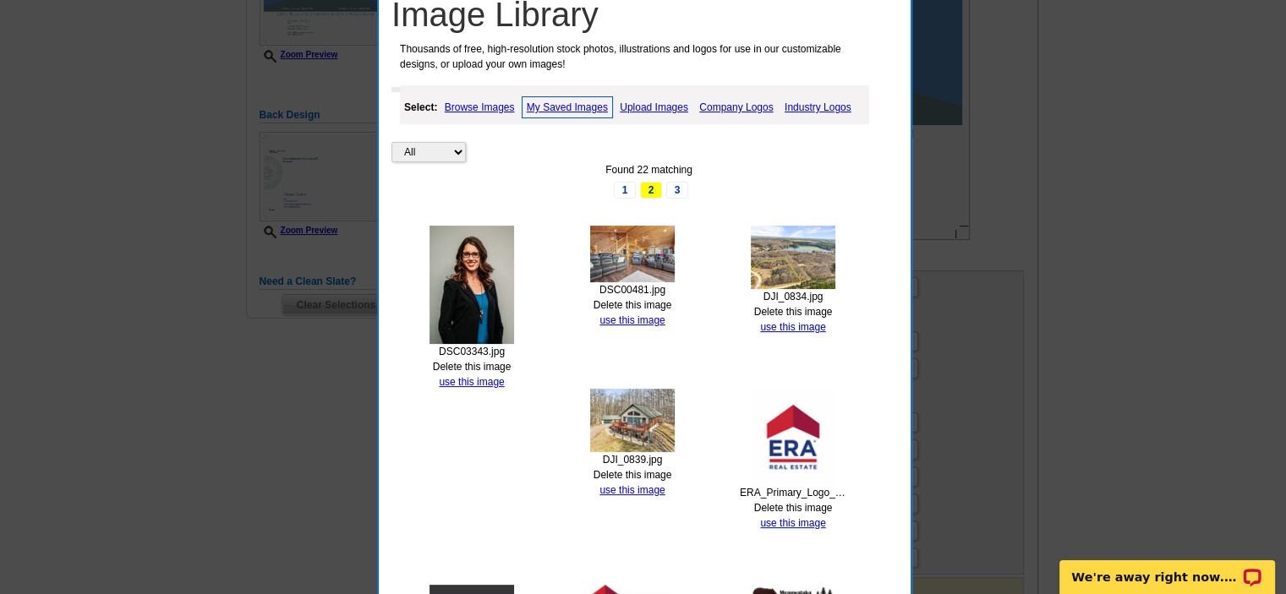
scroll to position [338, 0]
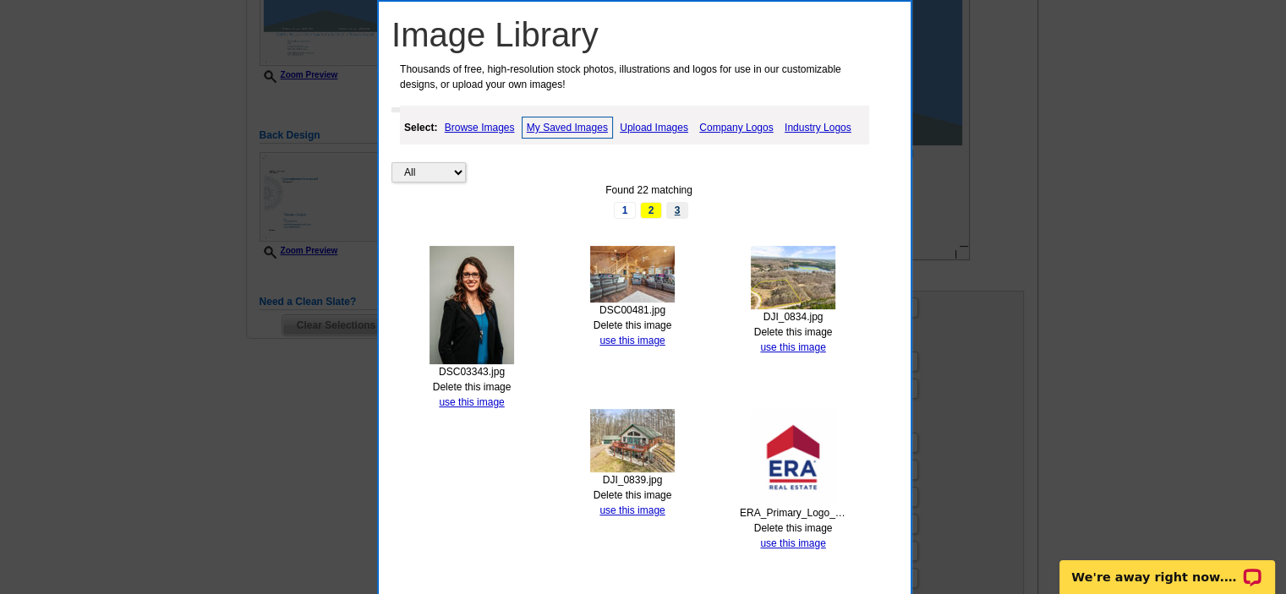
click at [676, 208] on link "3" at bounding box center [677, 210] width 22 height 17
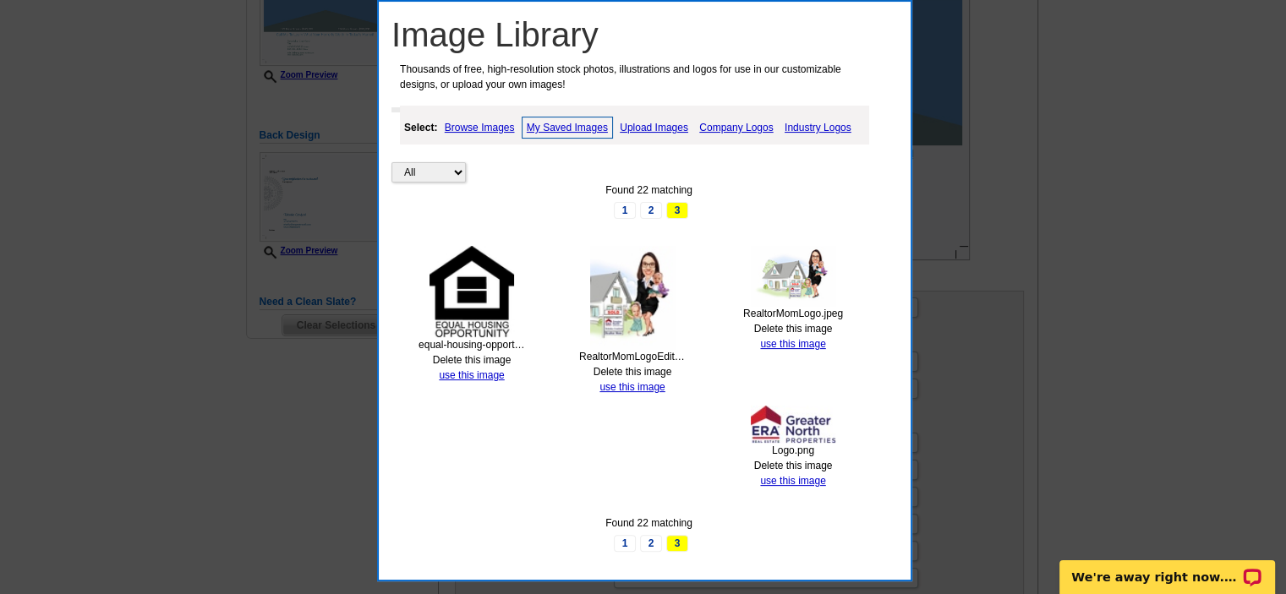
click at [649, 203] on link "2" at bounding box center [651, 210] width 22 height 17
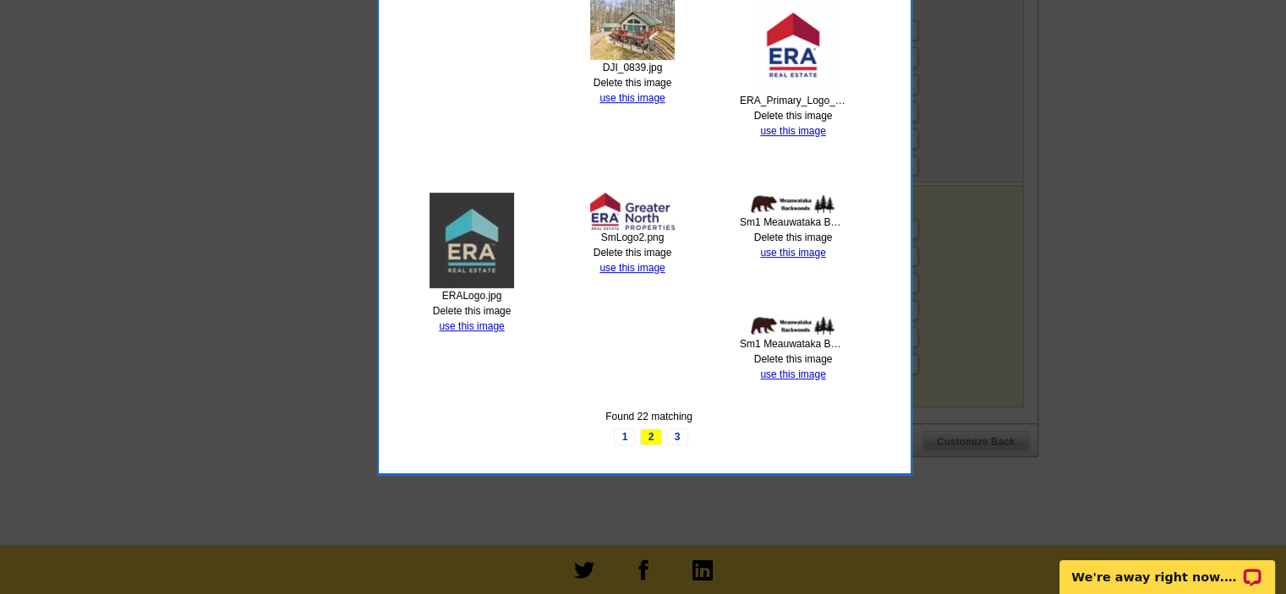
scroll to position [761, 0]
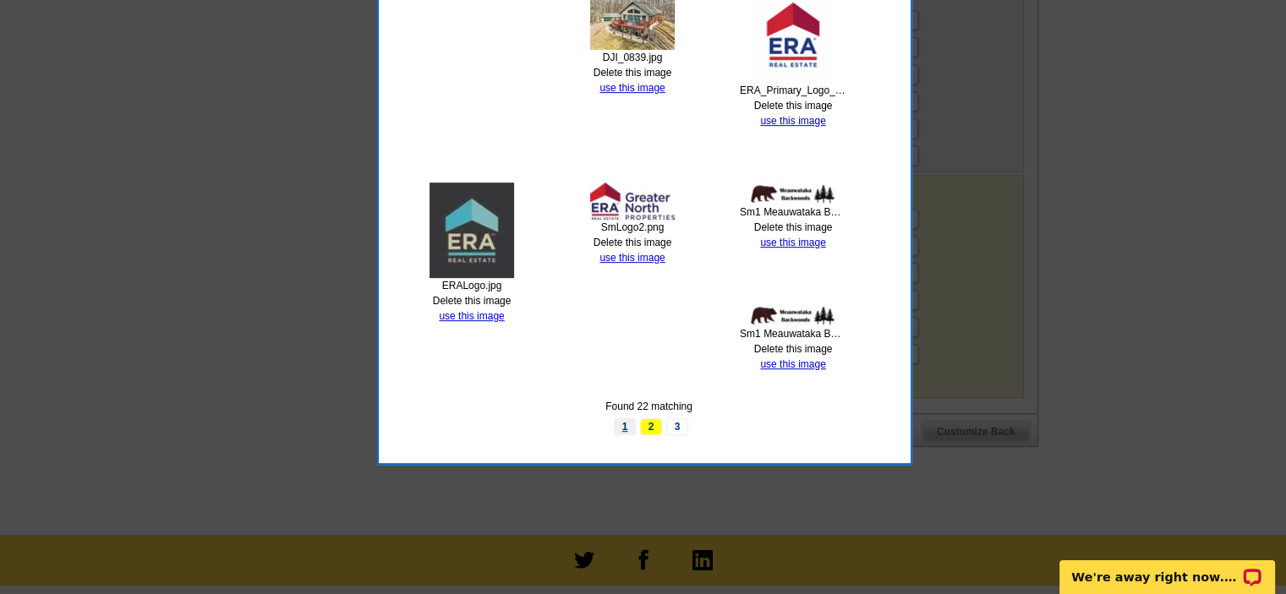
click at [616, 421] on link "1" at bounding box center [625, 427] width 22 height 17
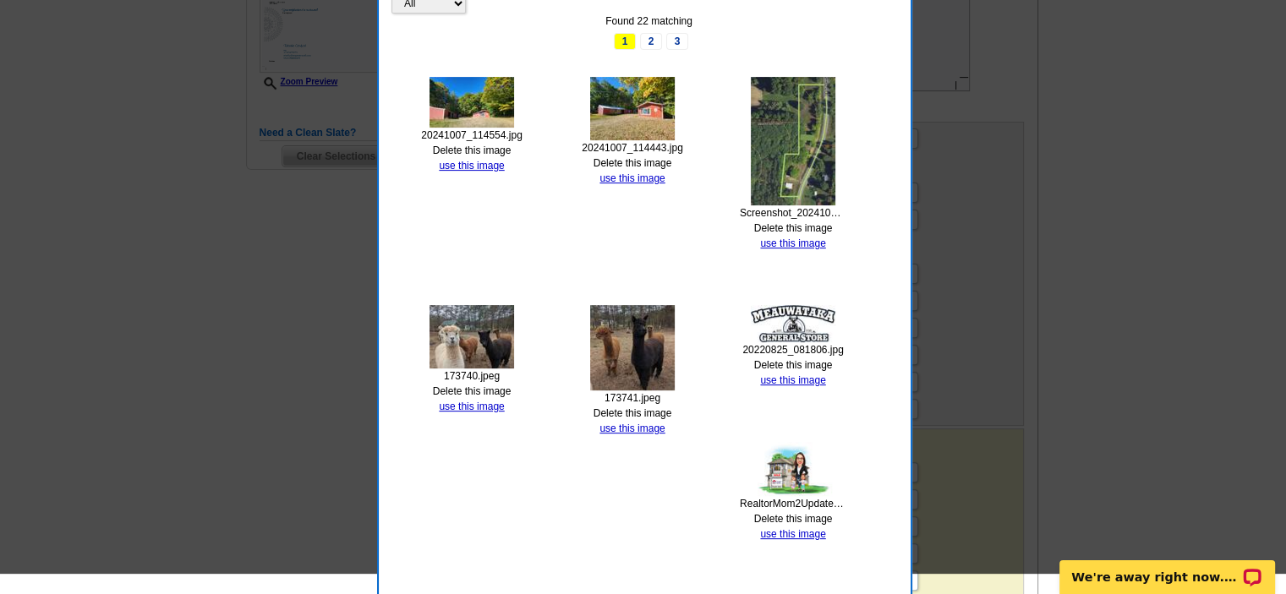
scroll to position [423, 0]
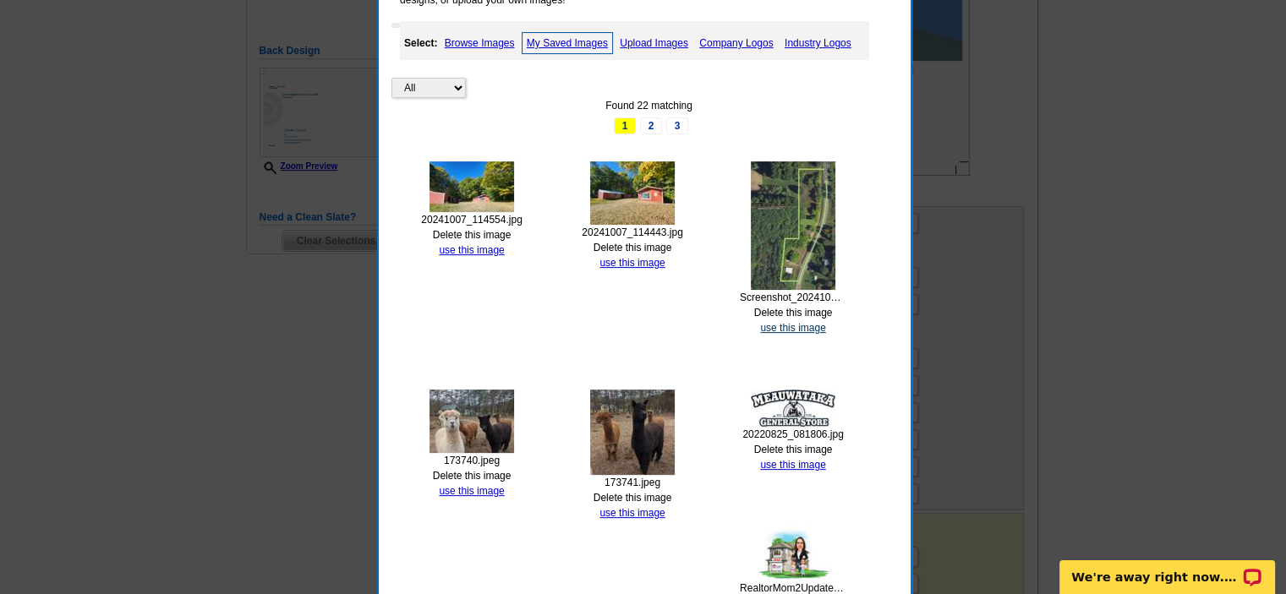
click at [784, 327] on link "use this image" at bounding box center [792, 328] width 65 height 12
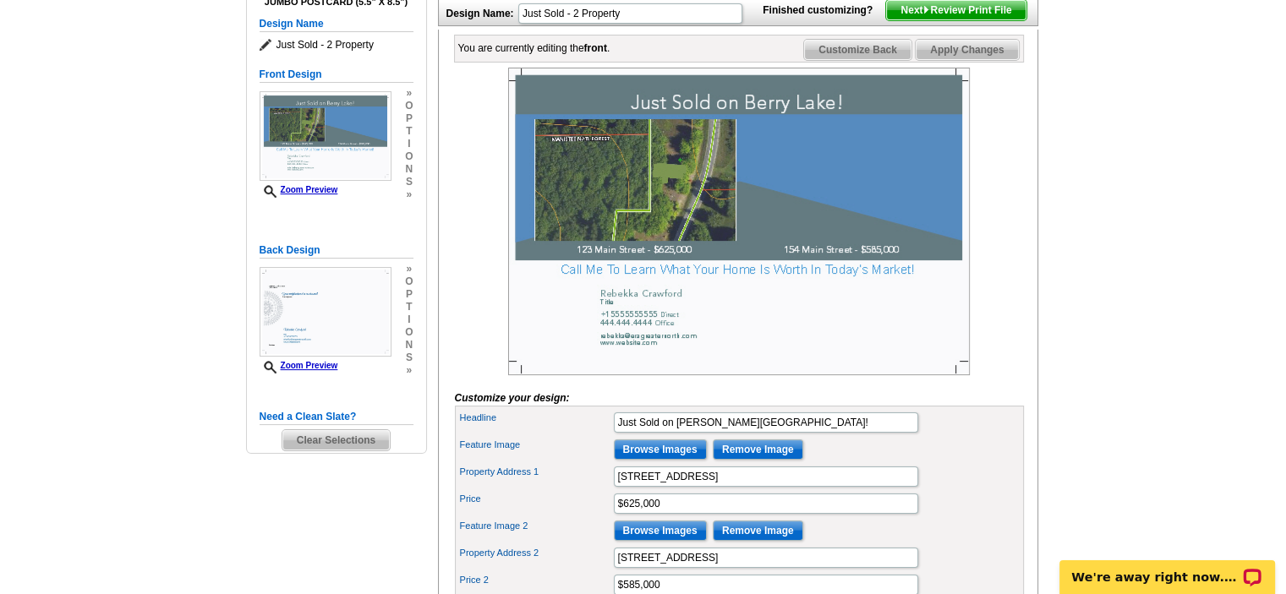
scroll to position [254, 0]
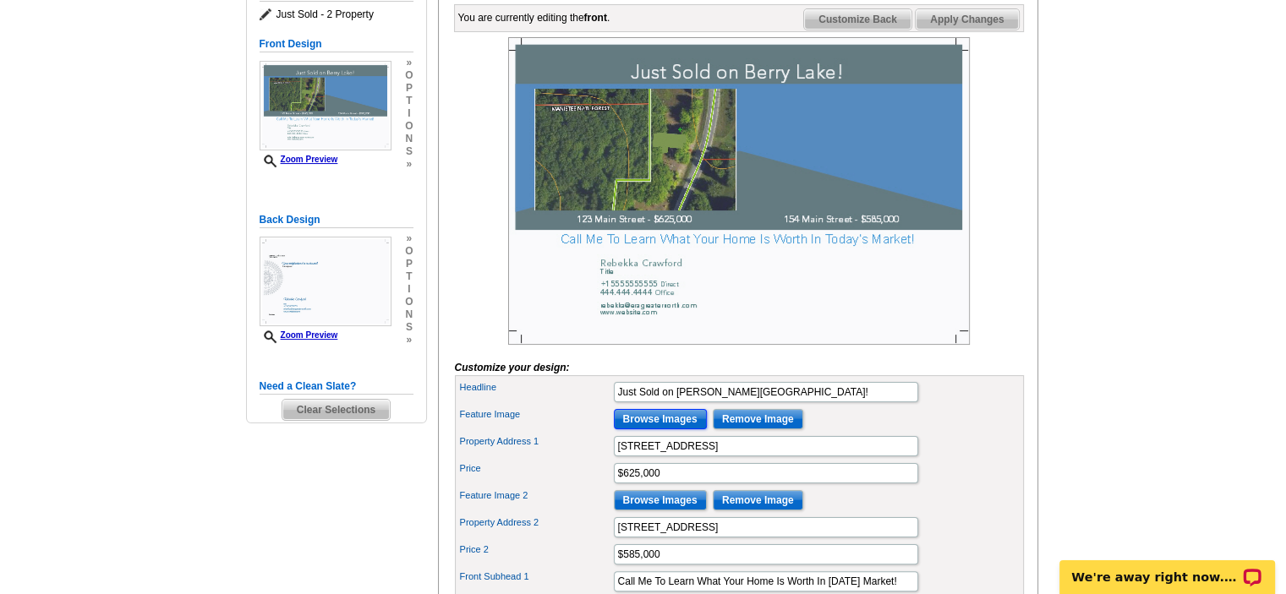
click at [668, 430] on input "Browse Images" at bounding box center [660, 419] width 93 height 20
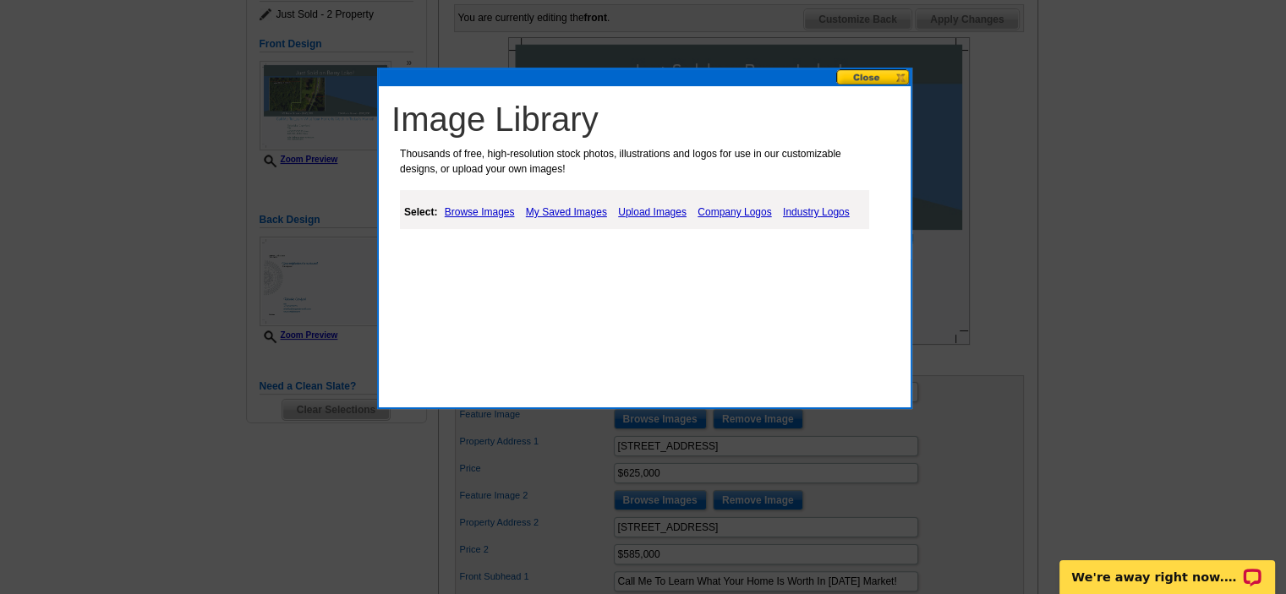
click at [575, 216] on link "My Saved Images" at bounding box center [567, 212] width 90 height 20
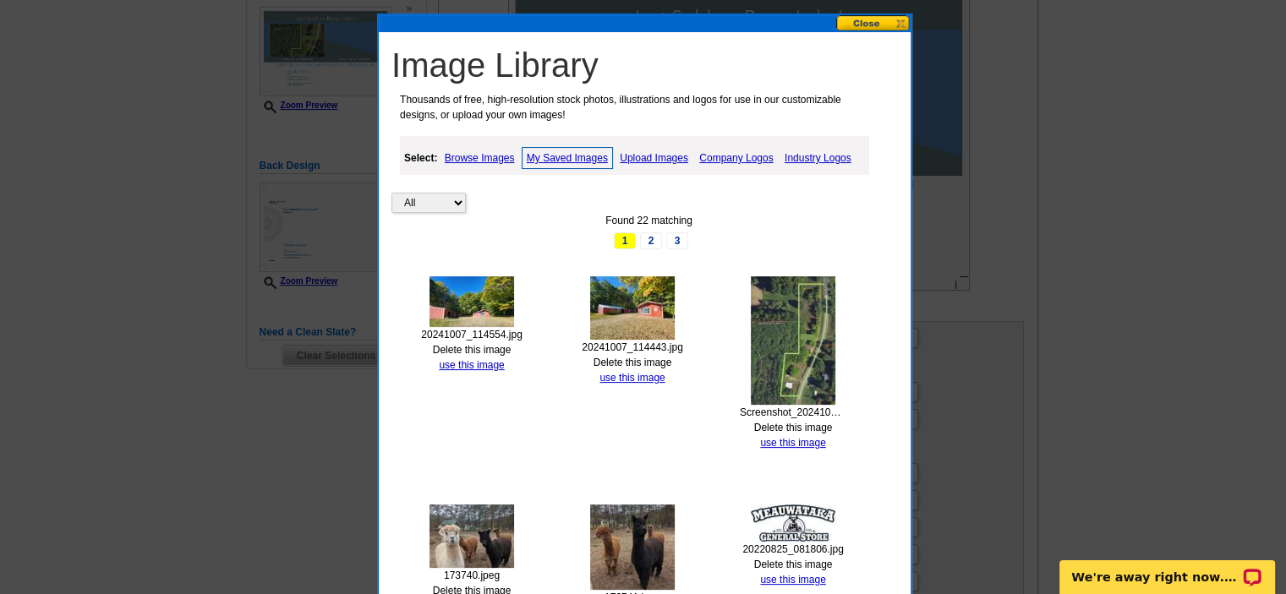
scroll to position [338, 0]
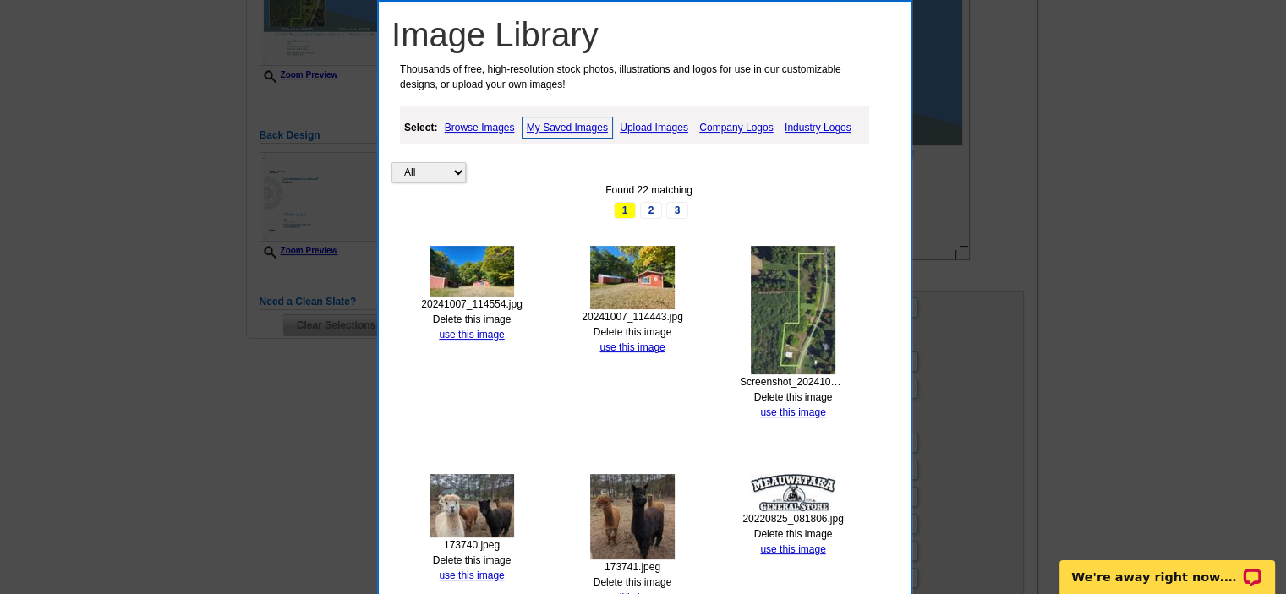
click at [654, 123] on link "Upload Images" at bounding box center [654, 128] width 77 height 20
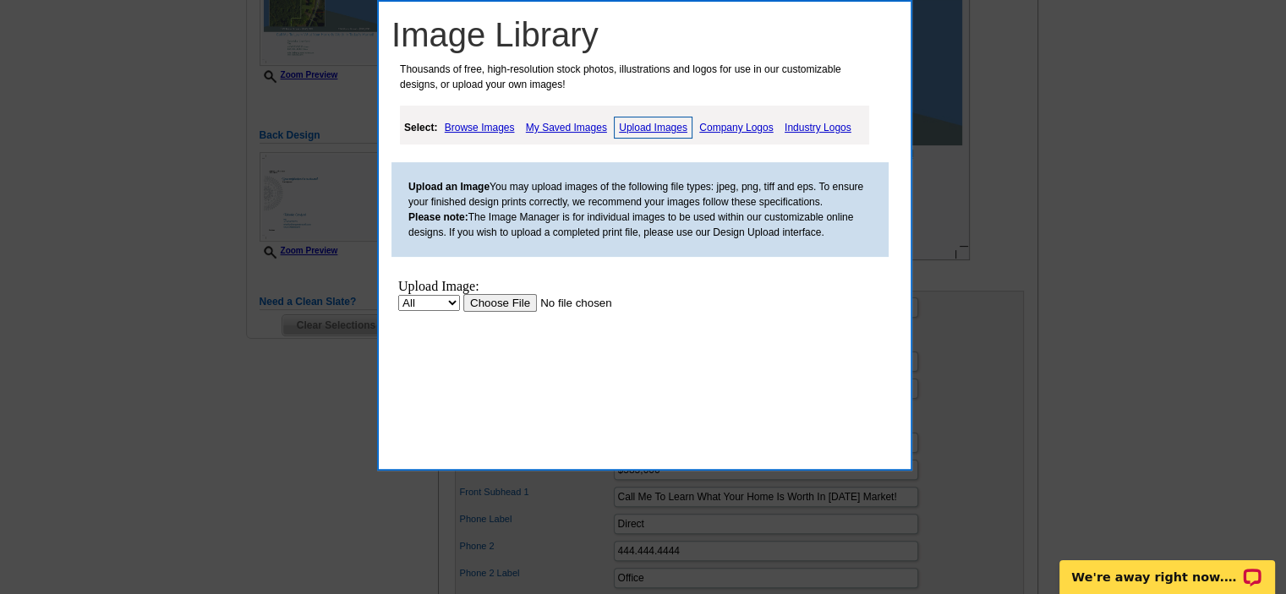
scroll to position [0, 0]
click at [506, 303] on input "file" at bounding box center [570, 303] width 214 height 18
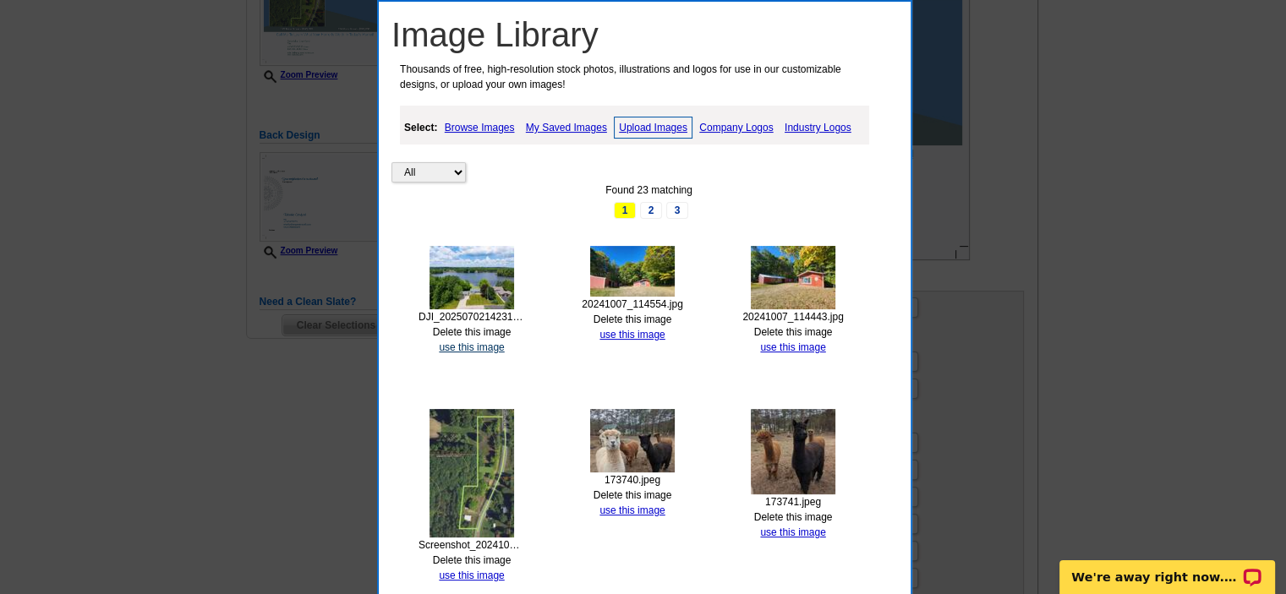
click at [497, 346] on link "use this image" at bounding box center [471, 348] width 65 height 12
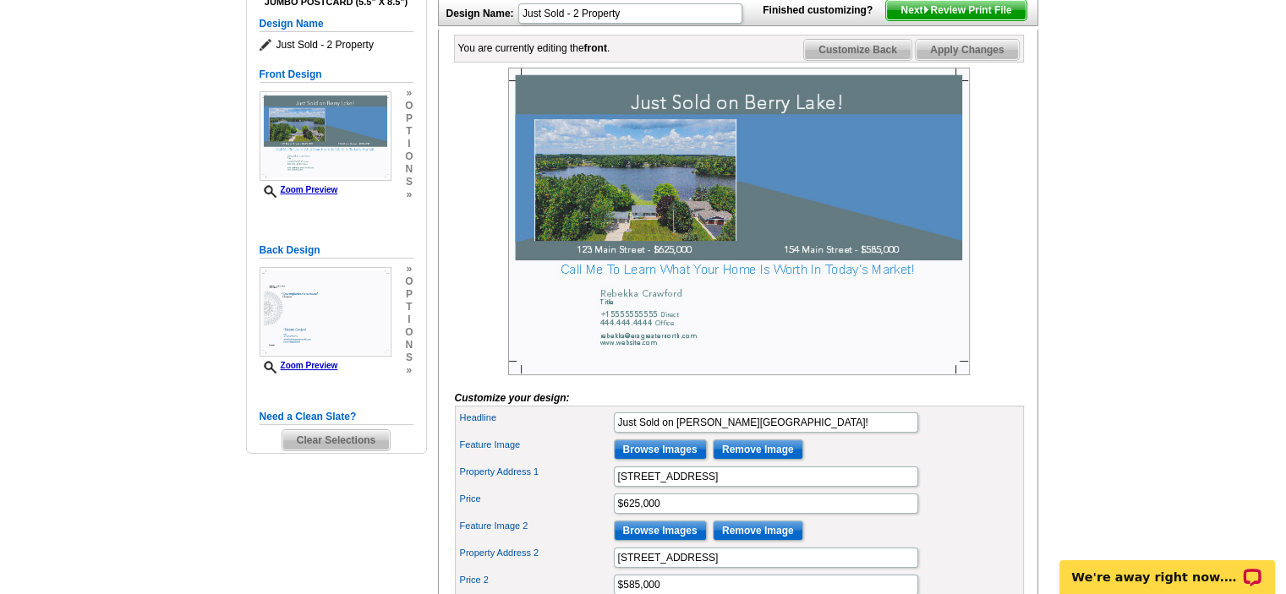
scroll to position [254, 0]
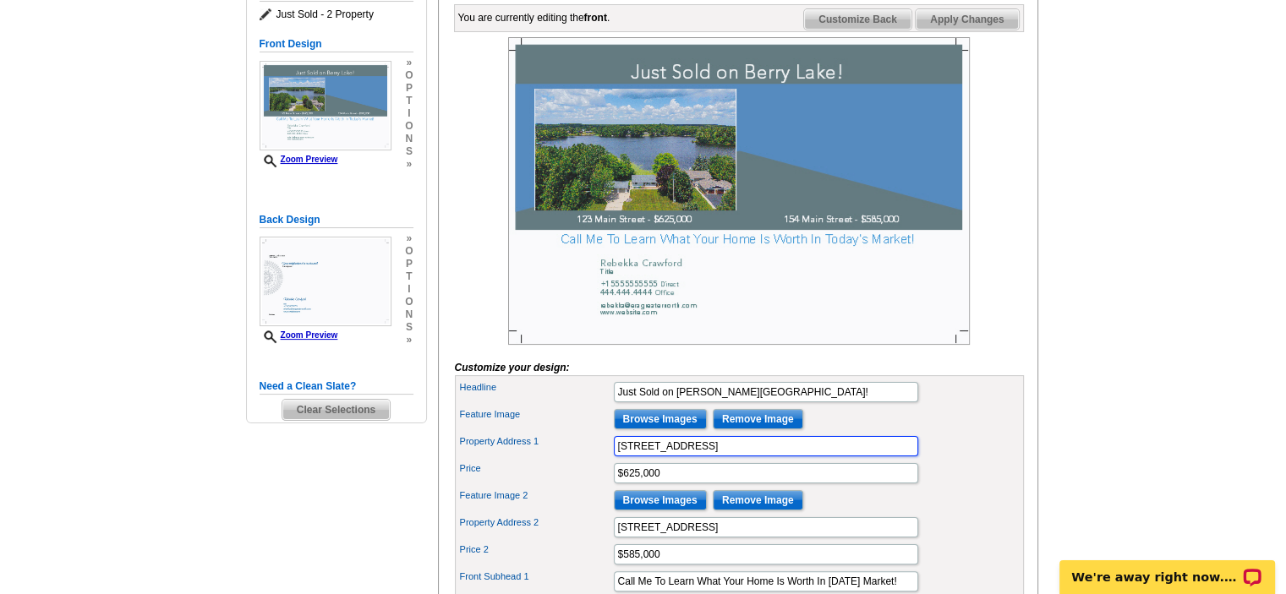
click at [712, 457] on input "123 Main Street" at bounding box center [766, 446] width 304 height 20
drag, startPoint x: 712, startPoint y: 479, endPoint x: 802, endPoint y: 462, distance: 91.1
click at [553, 460] on div "Property Address 1 123 Main Street" at bounding box center [739, 446] width 562 height 27
type input "11015 E. 44 Road"
type input "3"
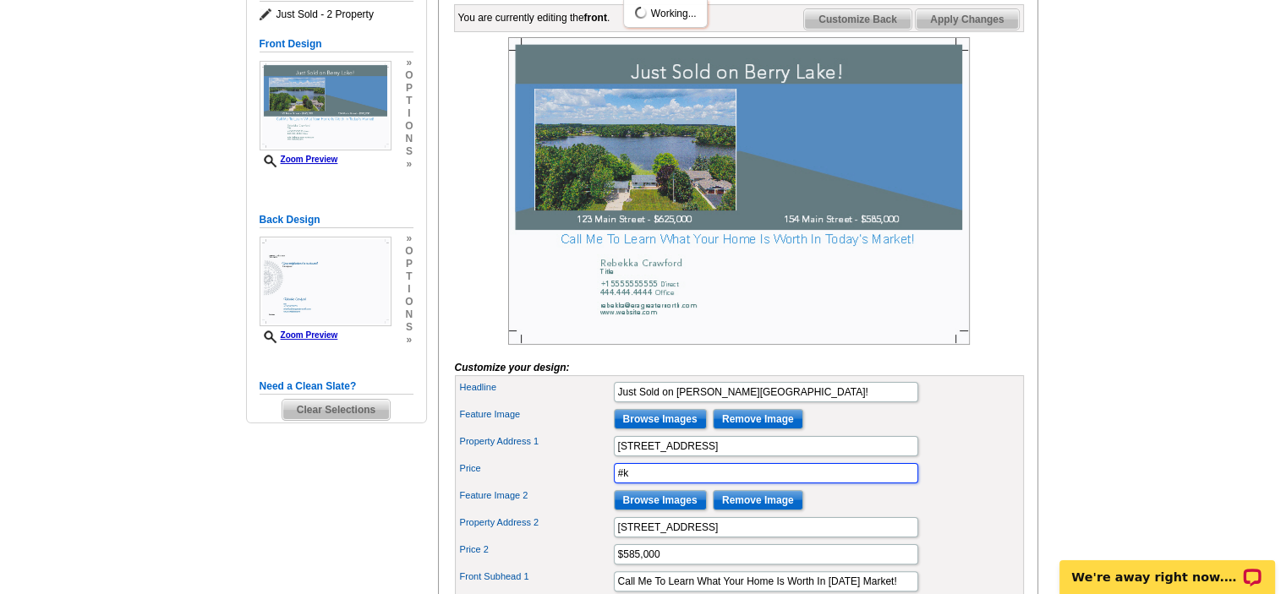
type input "#"
type input "$313,000"
click at [958, 487] on div "Price $313,000" at bounding box center [739, 473] width 562 height 27
click at [686, 511] on input "Browse Images" at bounding box center [660, 500] width 93 height 20
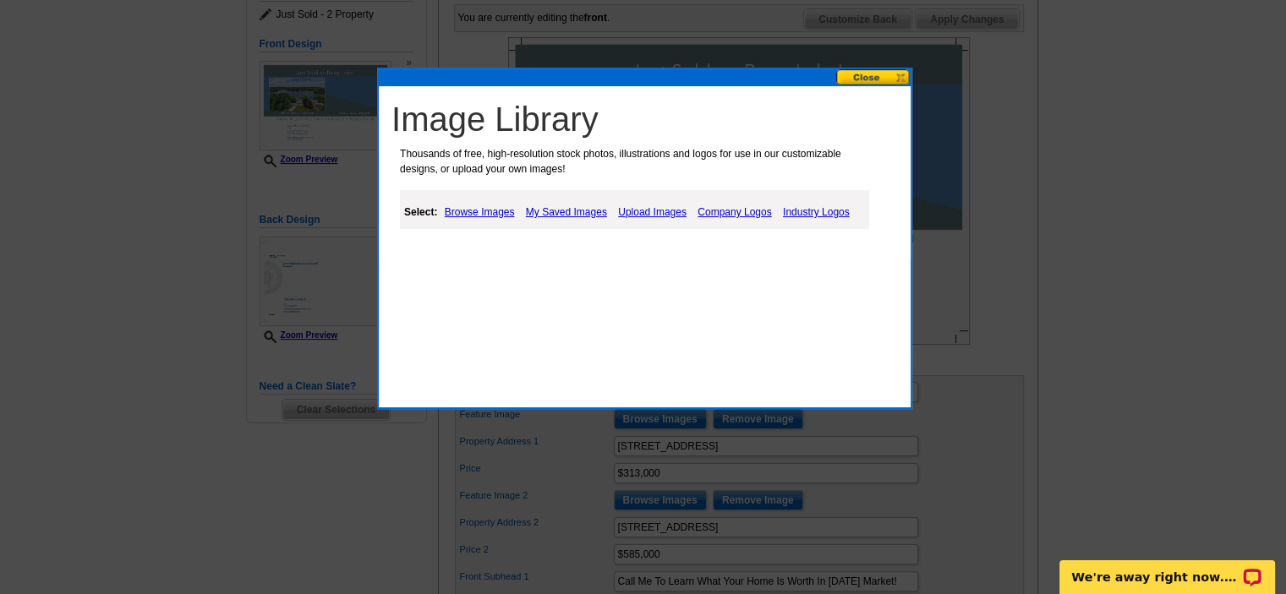
click at [656, 205] on link "Upload Images" at bounding box center [652, 212] width 77 height 20
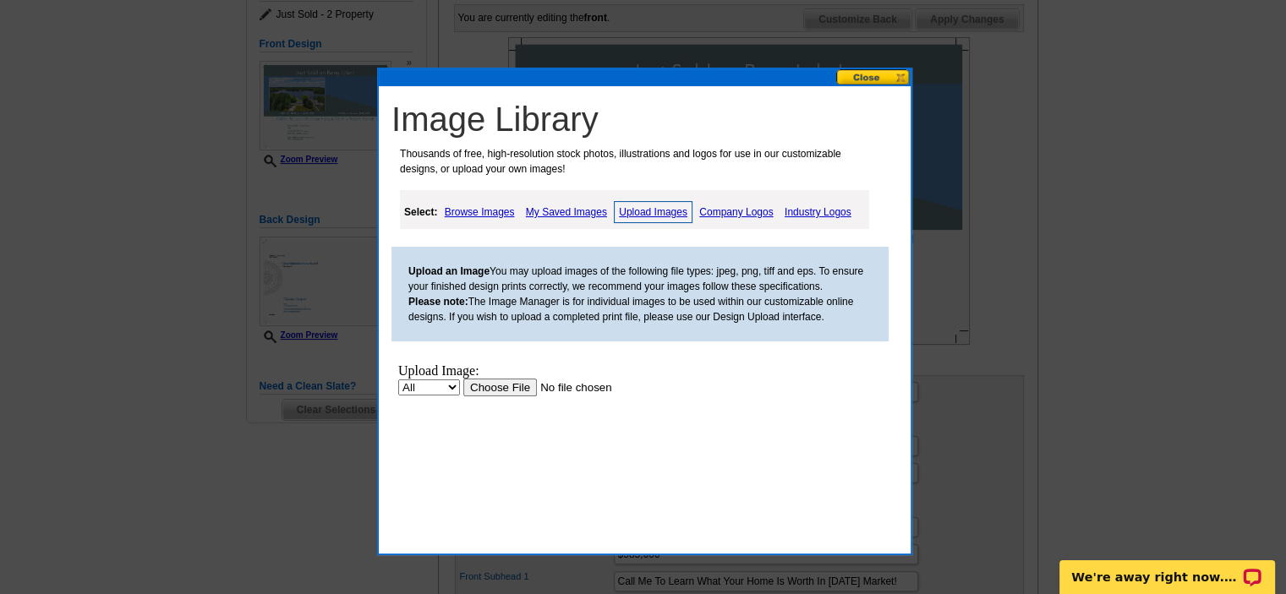
scroll to position [0, 0]
click at [516, 385] on input "file" at bounding box center [570, 388] width 214 height 18
click at [508, 387] on input "file" at bounding box center [570, 388] width 214 height 18
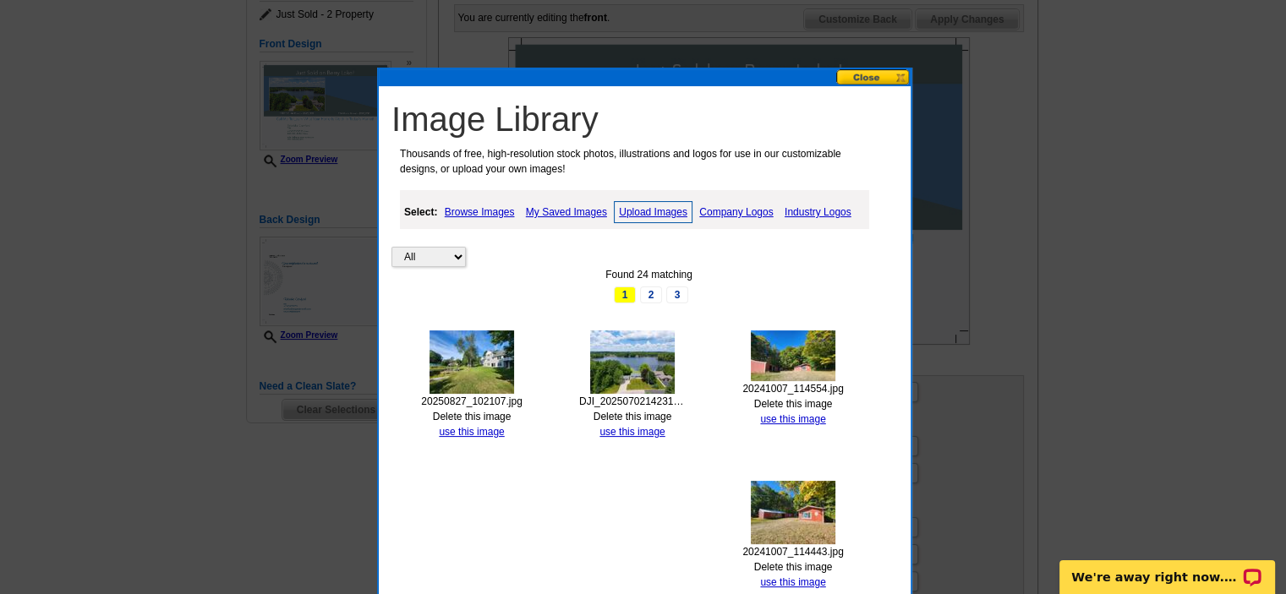
click at [488, 369] on img at bounding box center [472, 362] width 85 height 63
click at [455, 430] on link "use this image" at bounding box center [471, 432] width 65 height 12
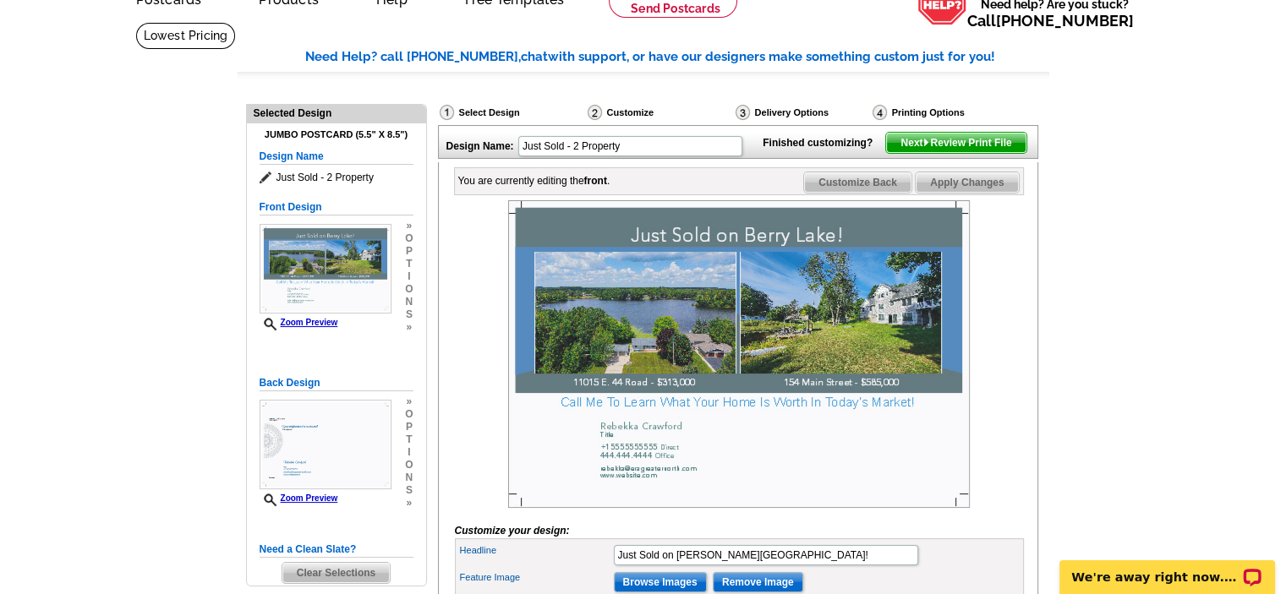
scroll to position [85, 0]
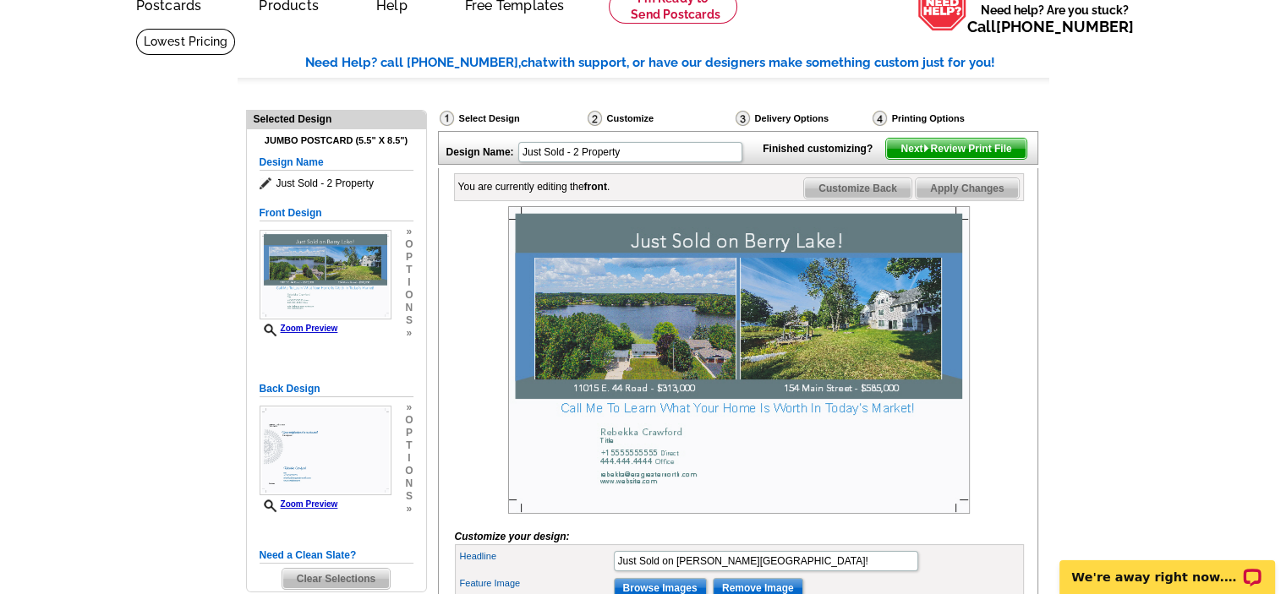
click at [753, 266] on img at bounding box center [739, 360] width 462 height 308
click at [753, 265] on img at bounding box center [739, 360] width 462 height 308
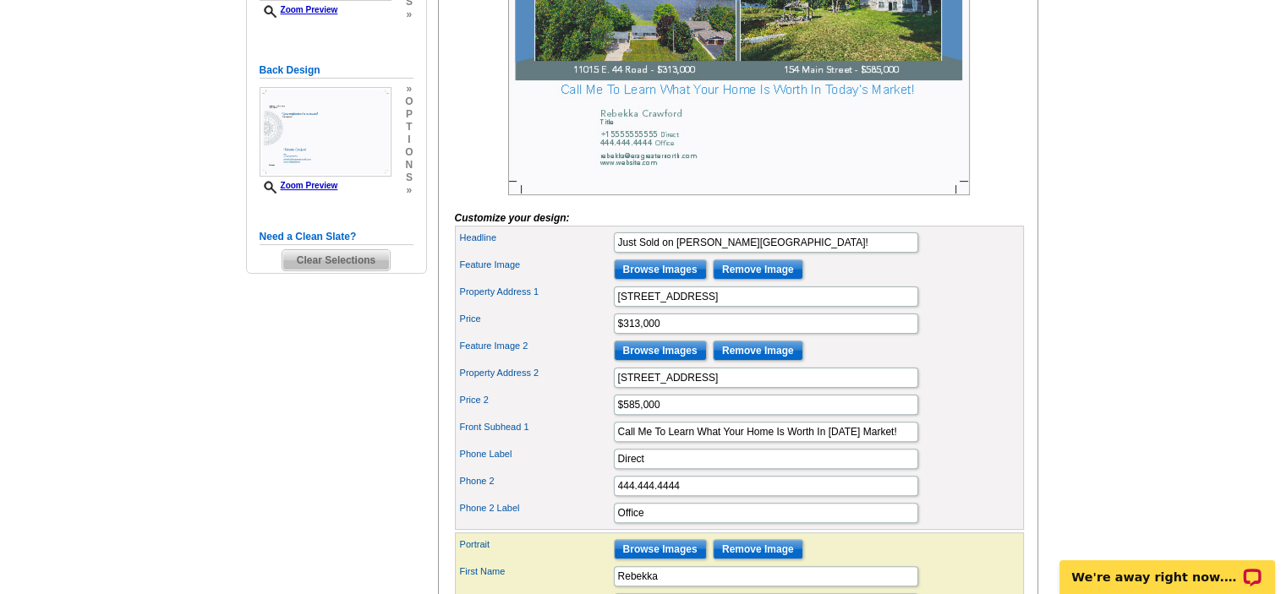
scroll to position [423, 0]
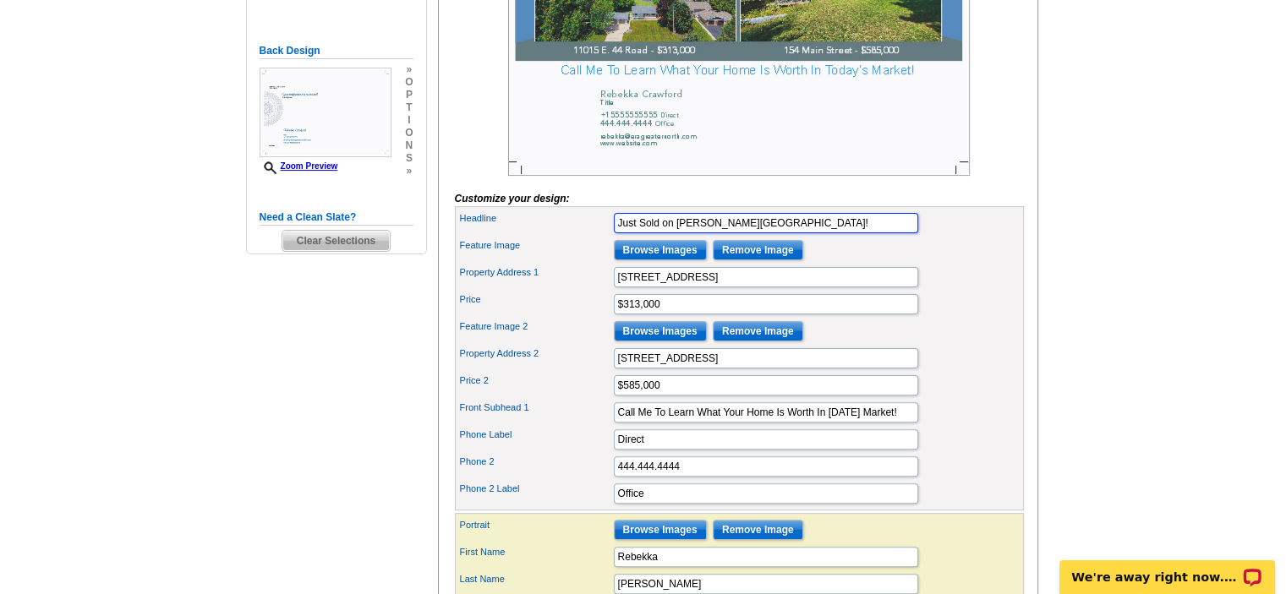
click at [691, 233] on input "Just Sold on Berry Lake!" at bounding box center [766, 223] width 304 height 20
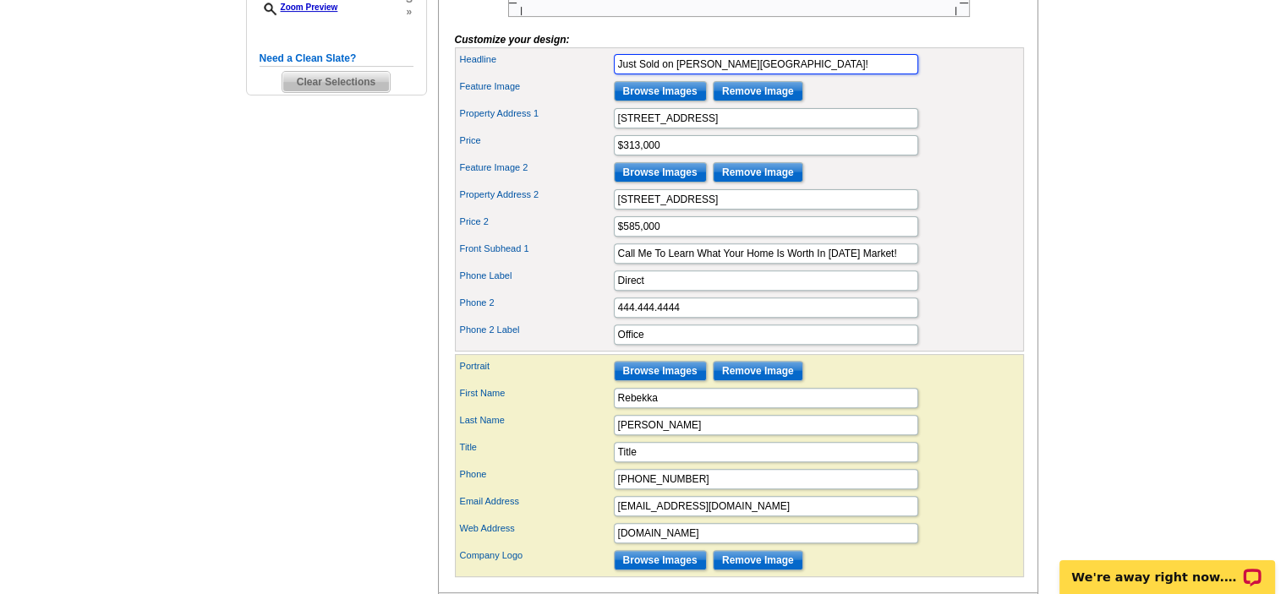
scroll to position [676, 0]
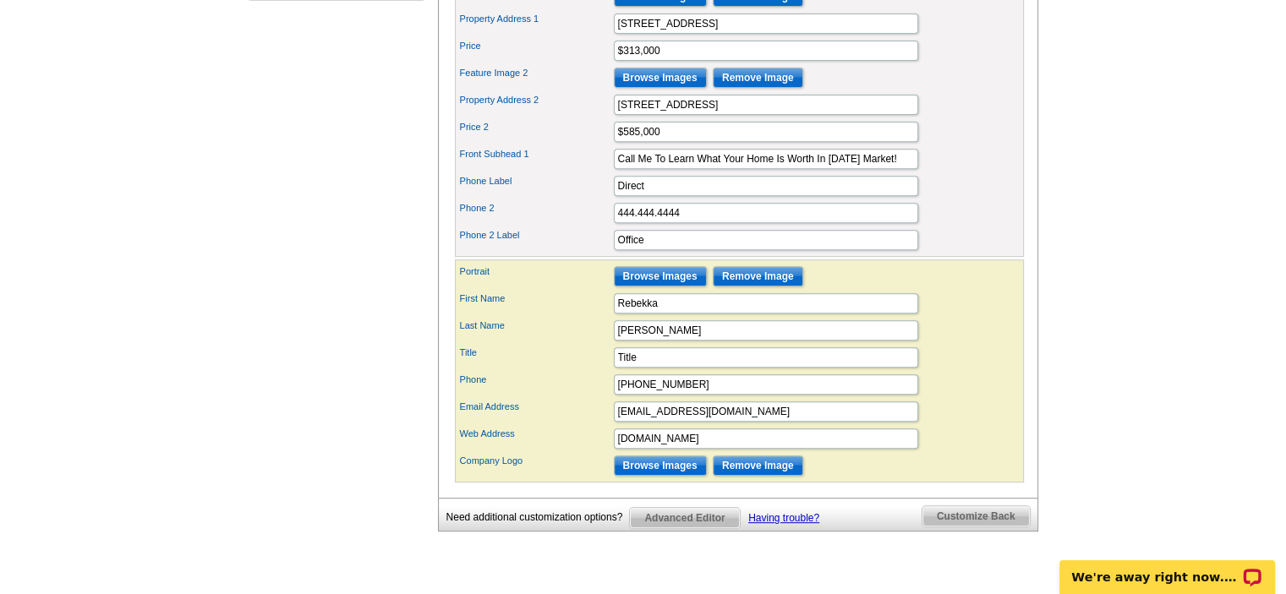
click at [683, 528] on span "Advanced Editor" at bounding box center [684, 518] width 109 height 20
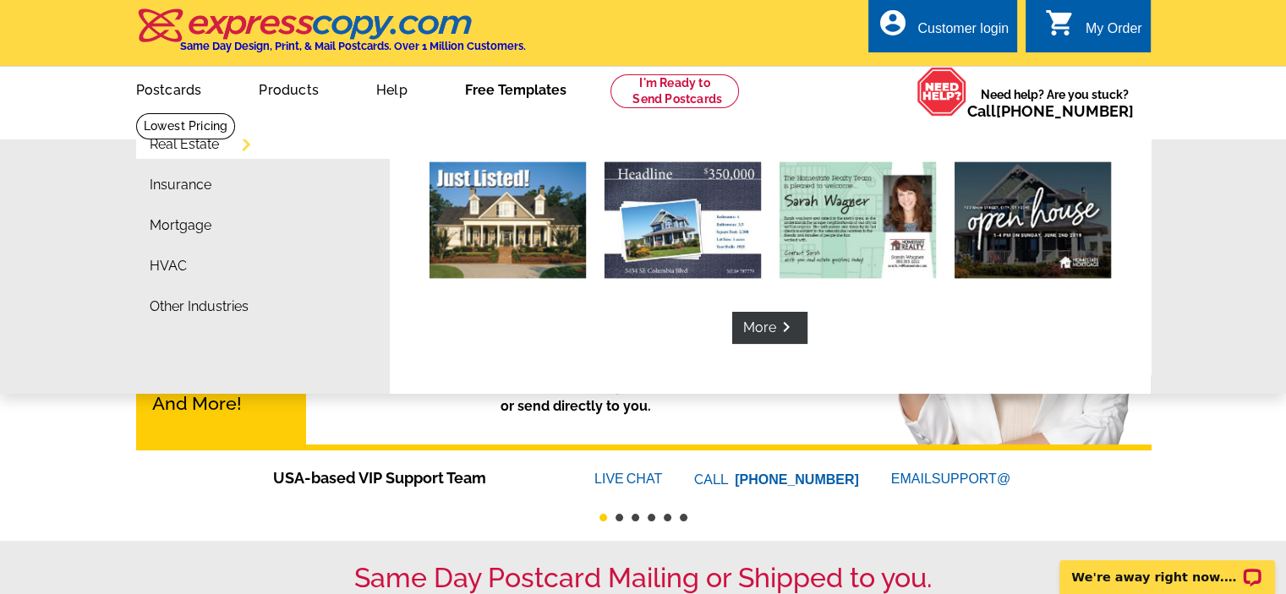
click at [212, 147] on link "Real Estate" at bounding box center [184, 145] width 69 height 14
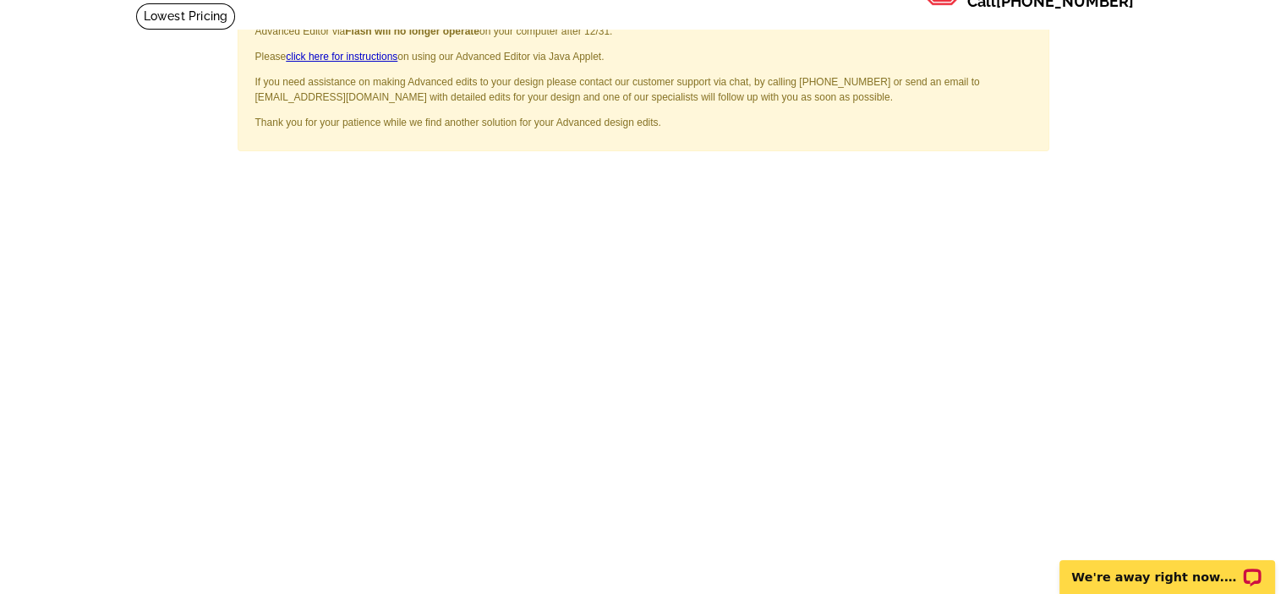
scroll to position [85, 0]
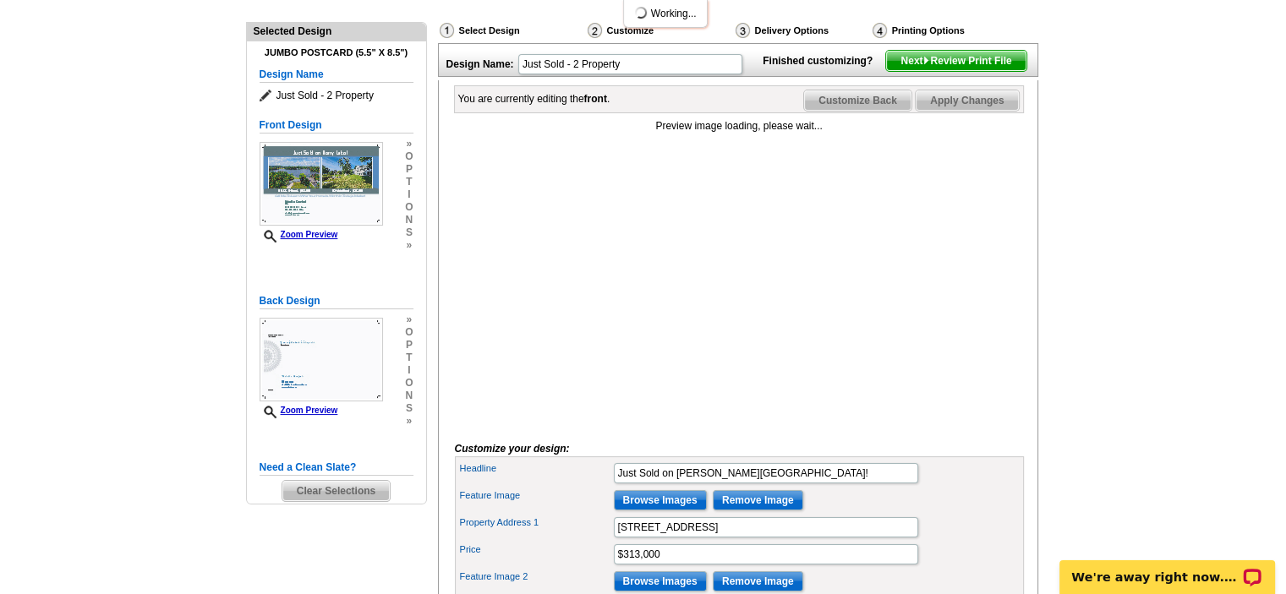
scroll to position [169, 0]
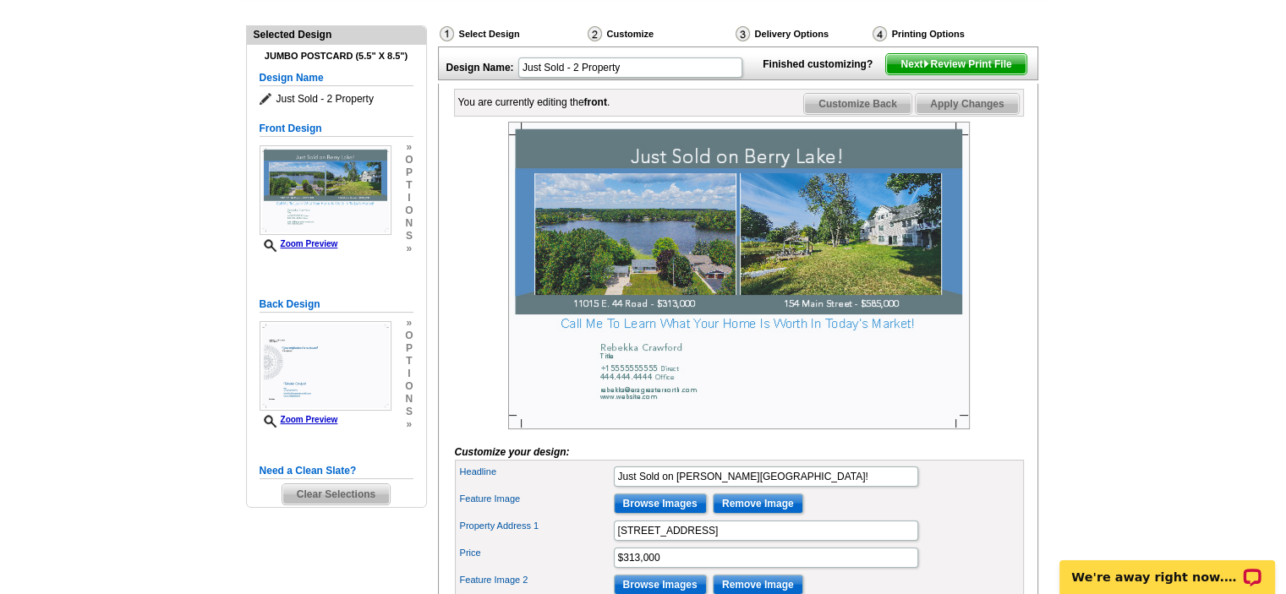
click at [362, 498] on span "Clear Selections" at bounding box center [335, 494] width 107 height 20
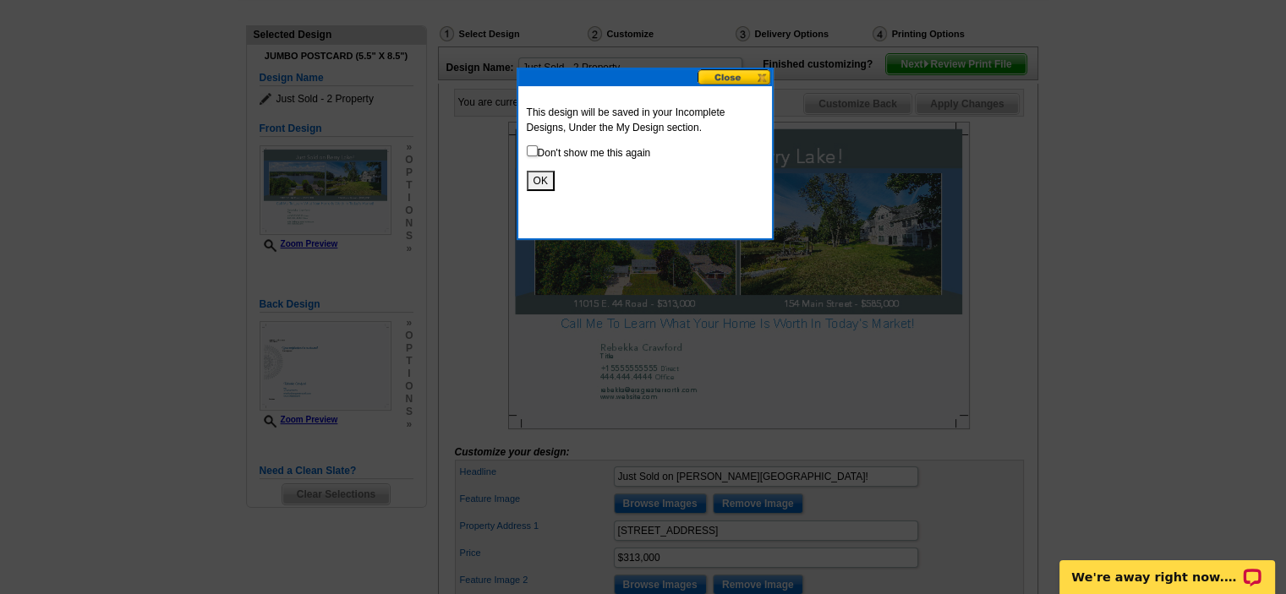
click at [538, 178] on button "OK" at bounding box center [541, 181] width 28 height 20
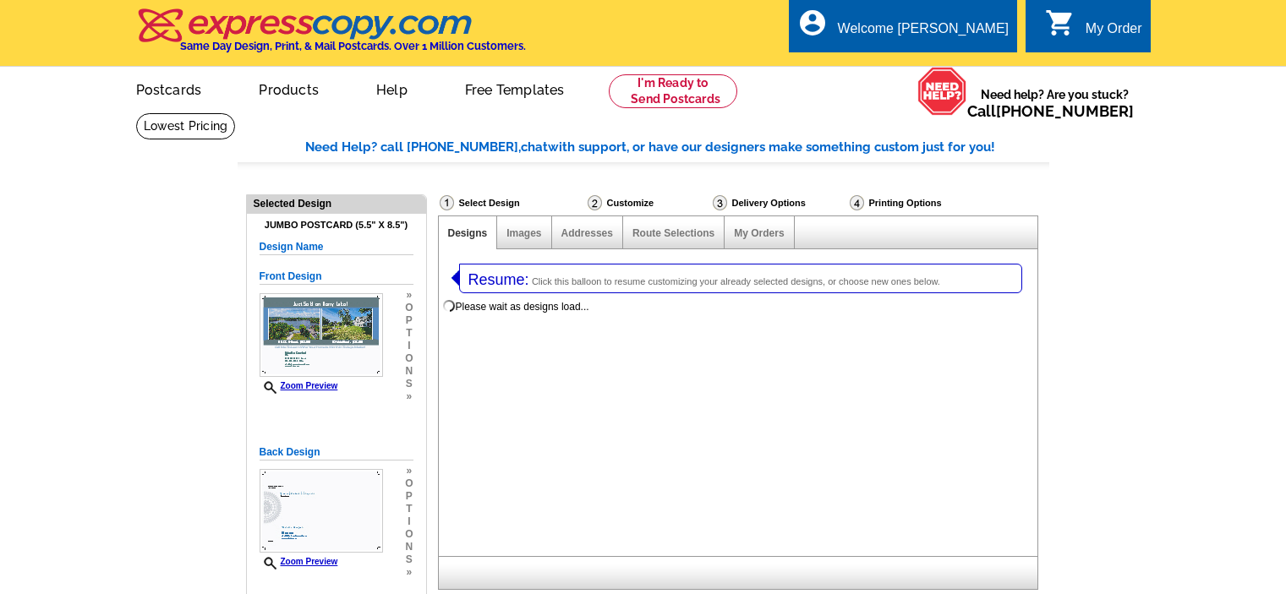
select select "1"
select select "2"
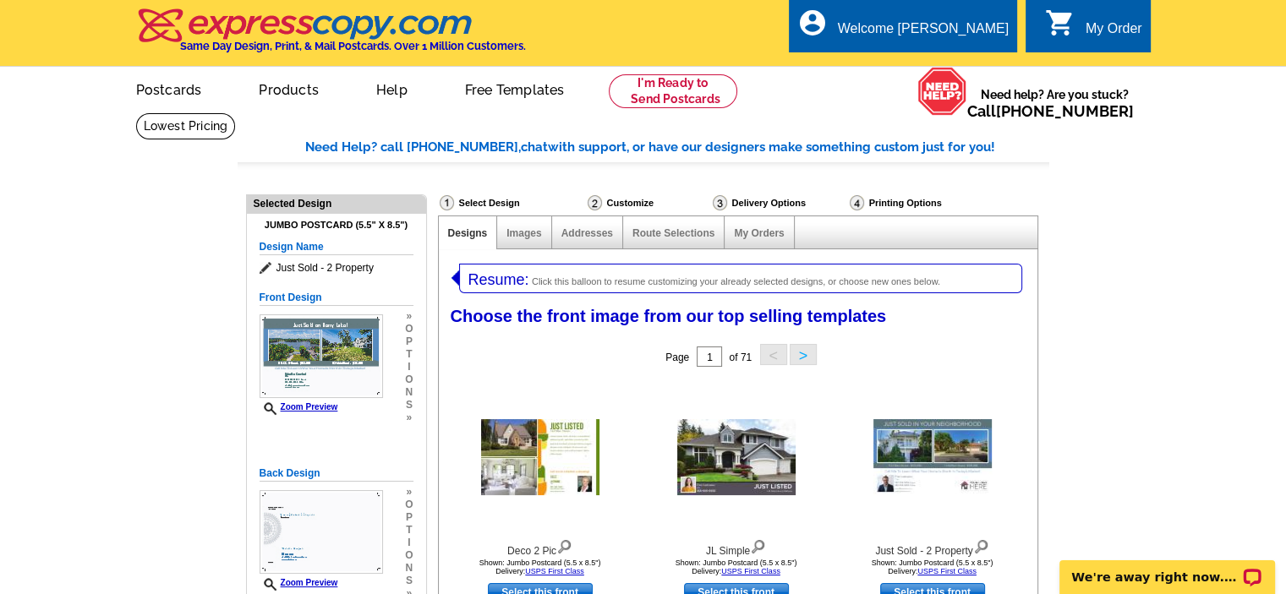
select select "785"
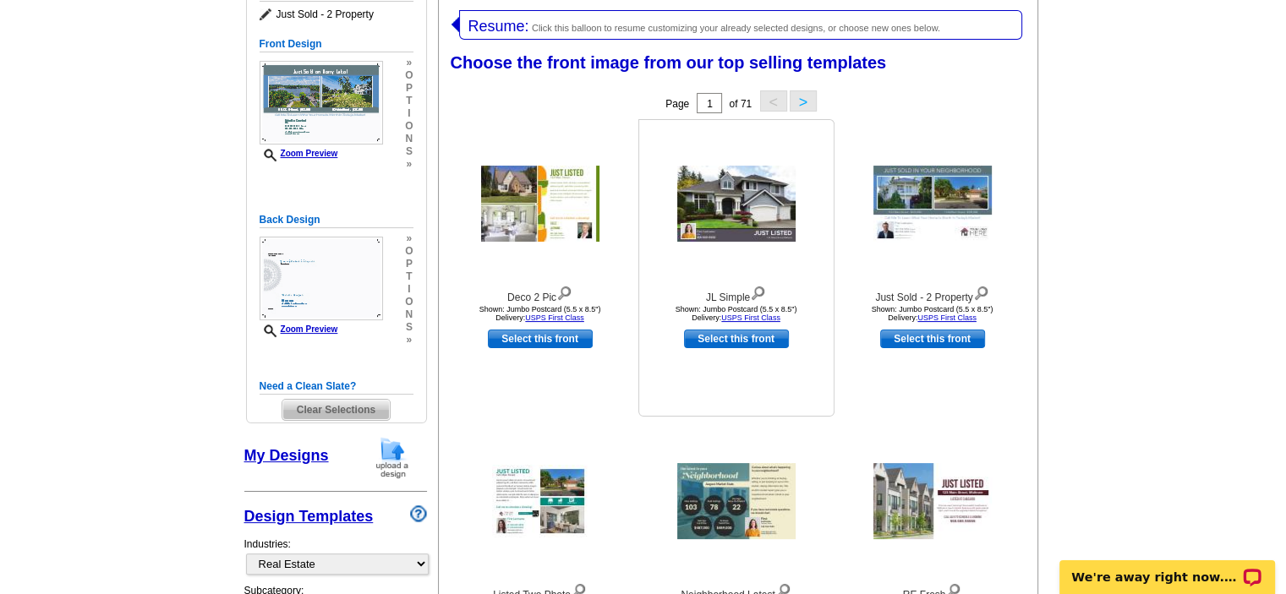
scroll to position [338, 0]
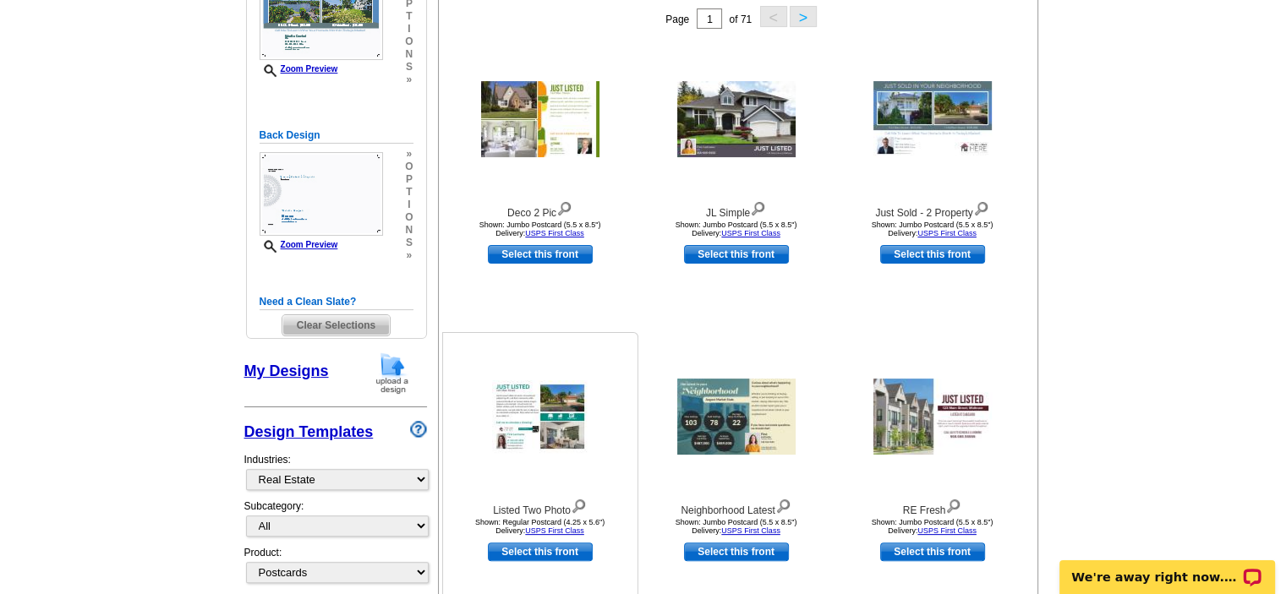
click at [551, 420] on img at bounding box center [540, 416] width 96 height 73
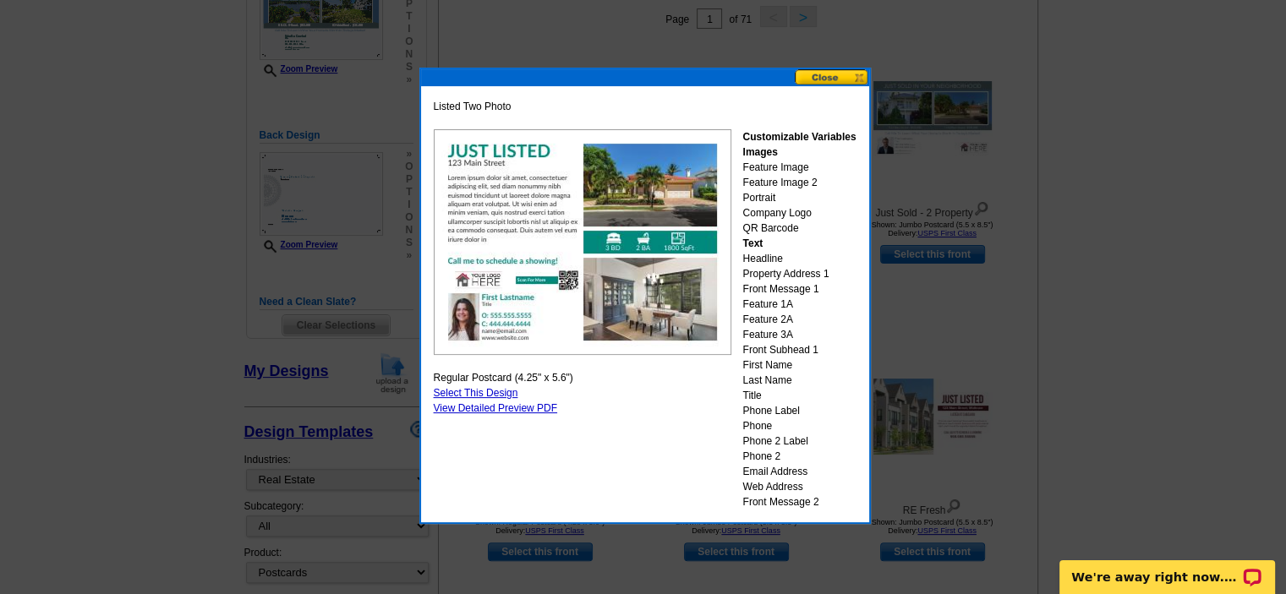
click at [834, 76] on button at bounding box center [832, 77] width 74 height 16
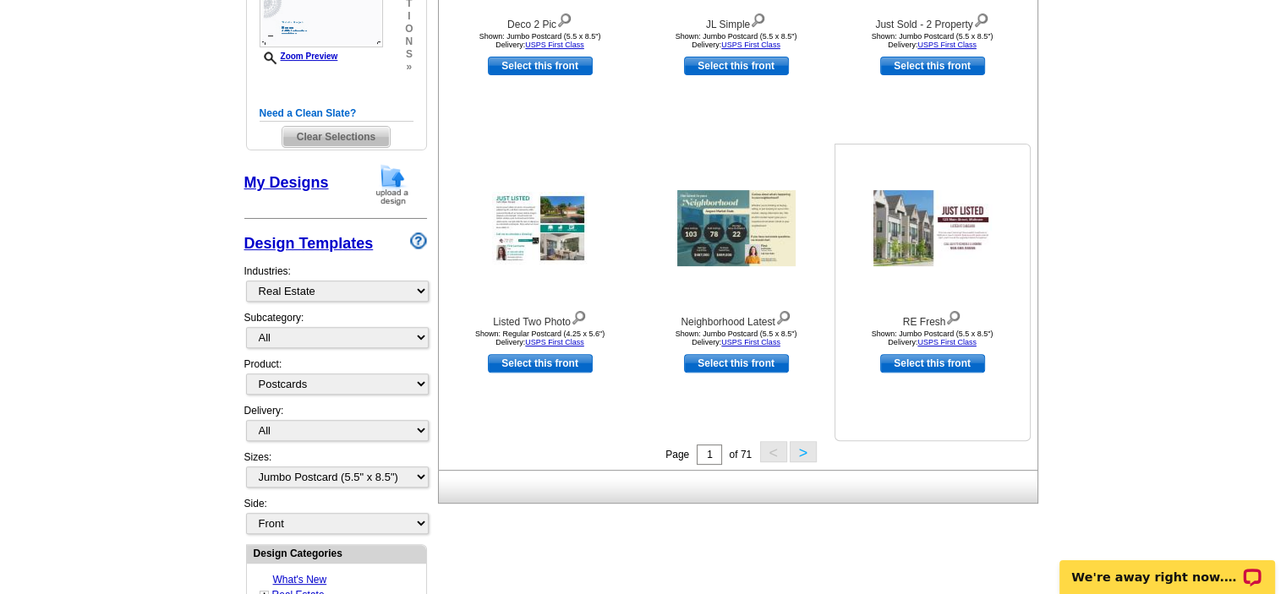
scroll to position [592, 0]
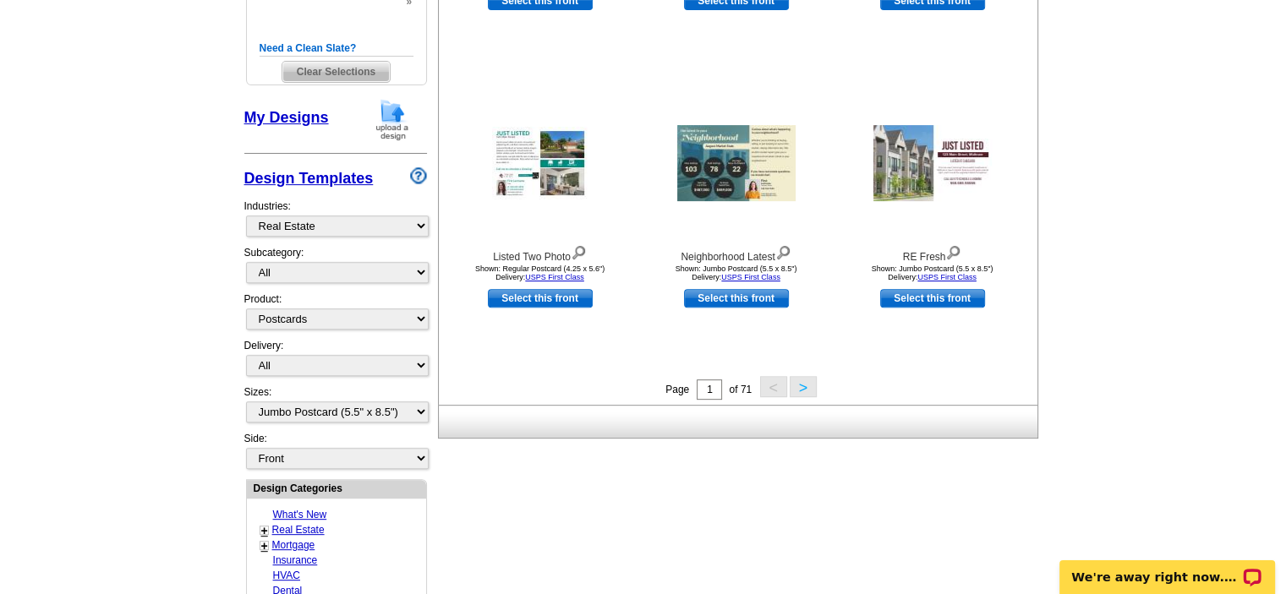
click at [796, 388] on button ">" at bounding box center [803, 386] width 27 height 21
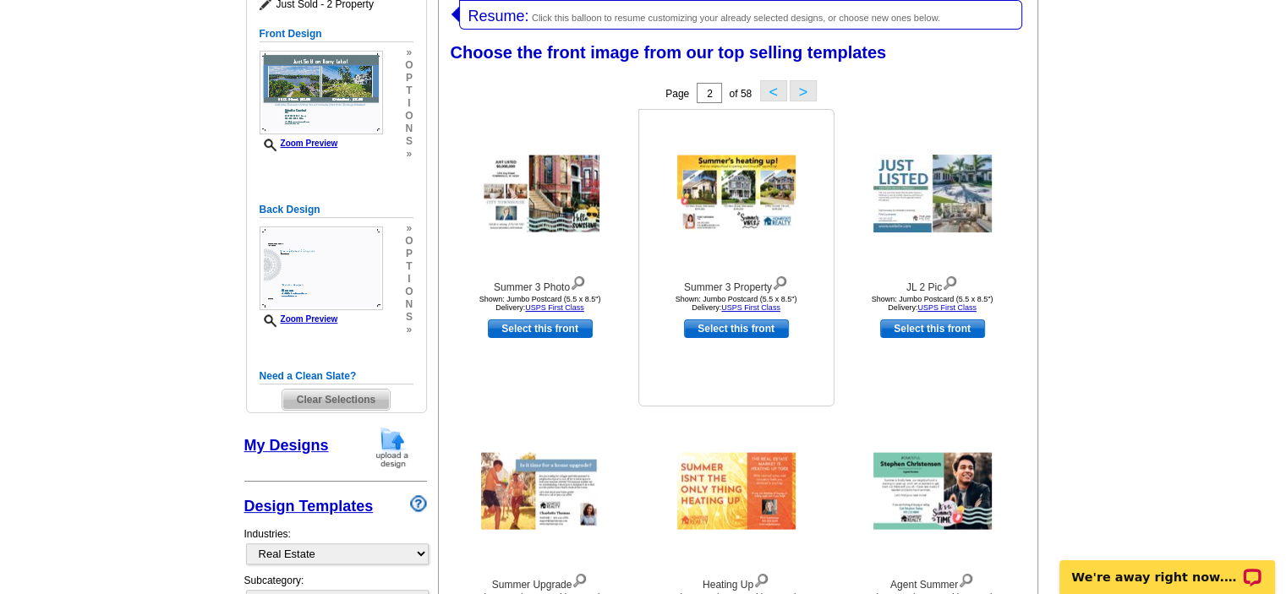
scroll to position [260, 0]
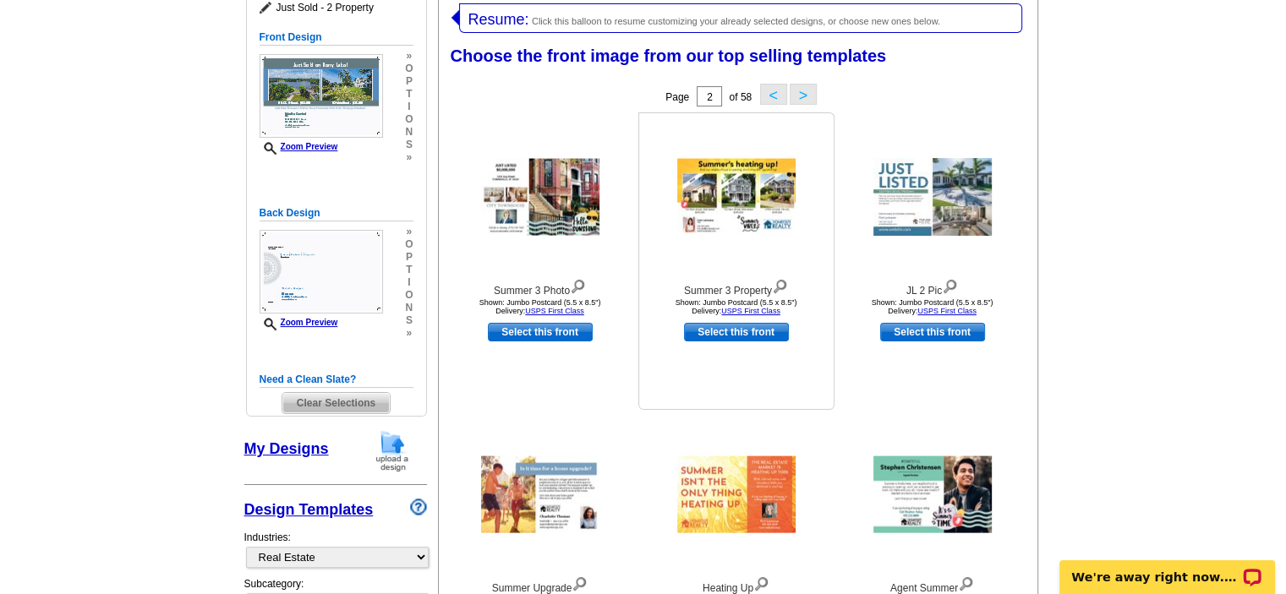
click at [763, 216] on img at bounding box center [736, 197] width 118 height 77
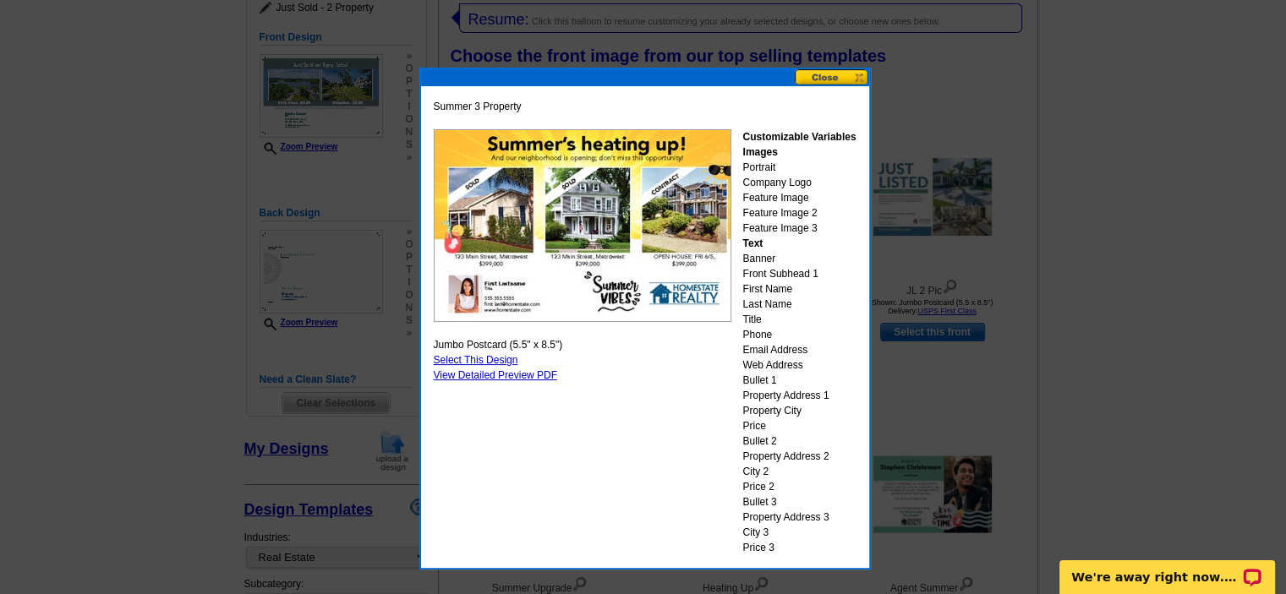
click at [835, 75] on button at bounding box center [832, 77] width 74 height 16
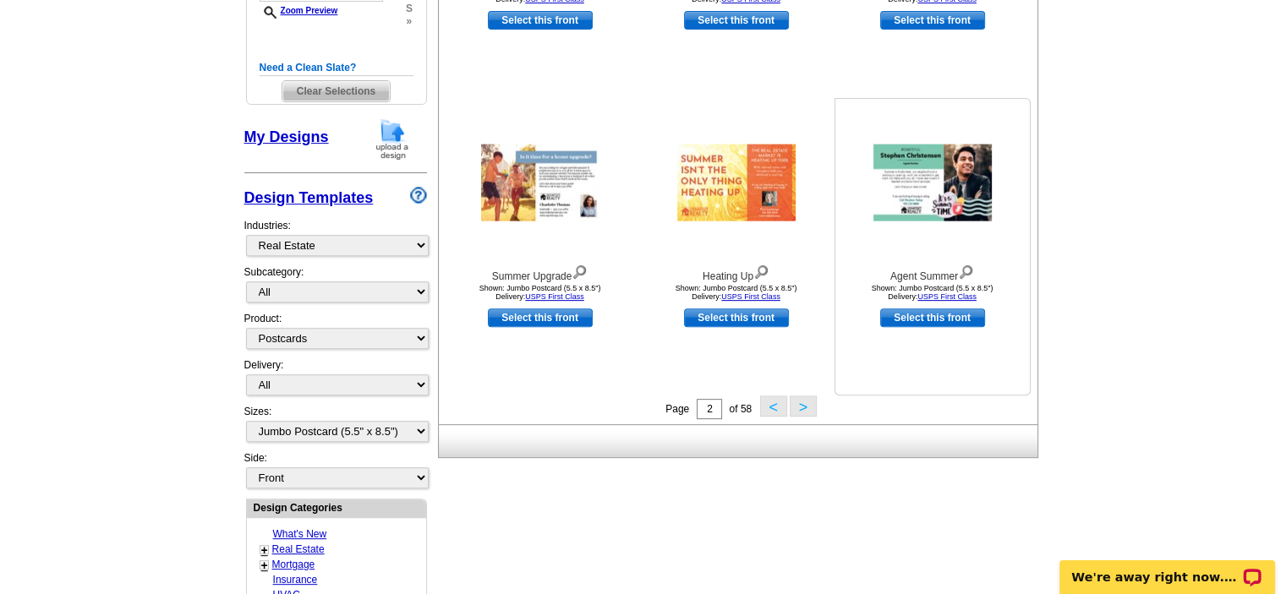
scroll to position [599, 0]
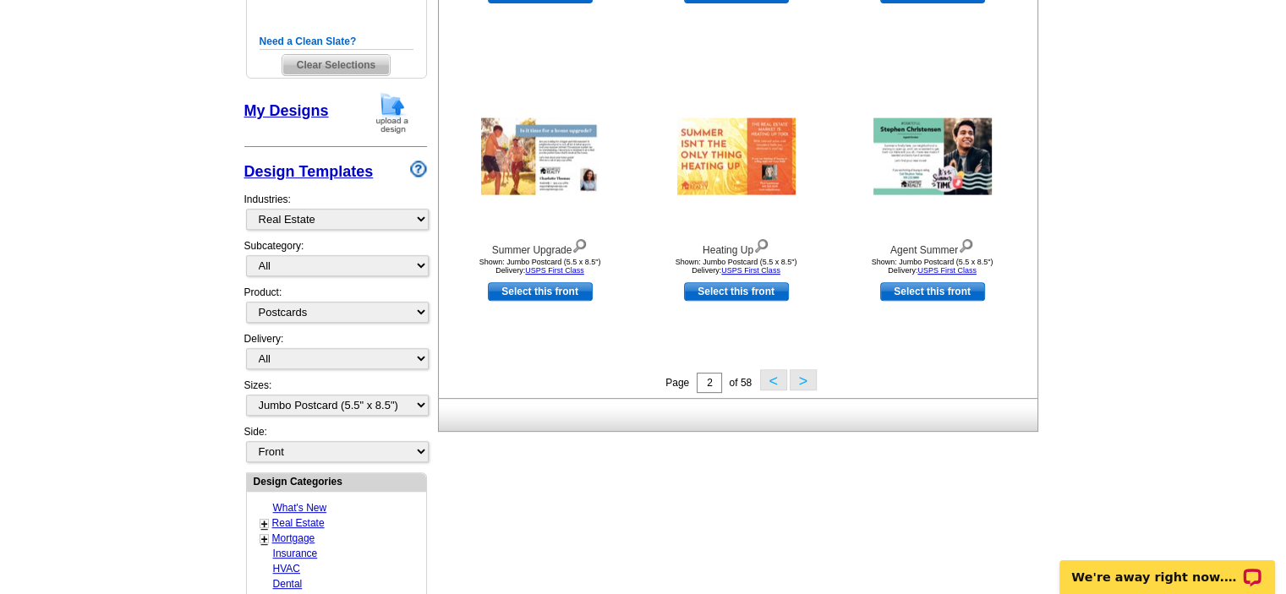
click at [802, 384] on button ">" at bounding box center [803, 379] width 27 height 21
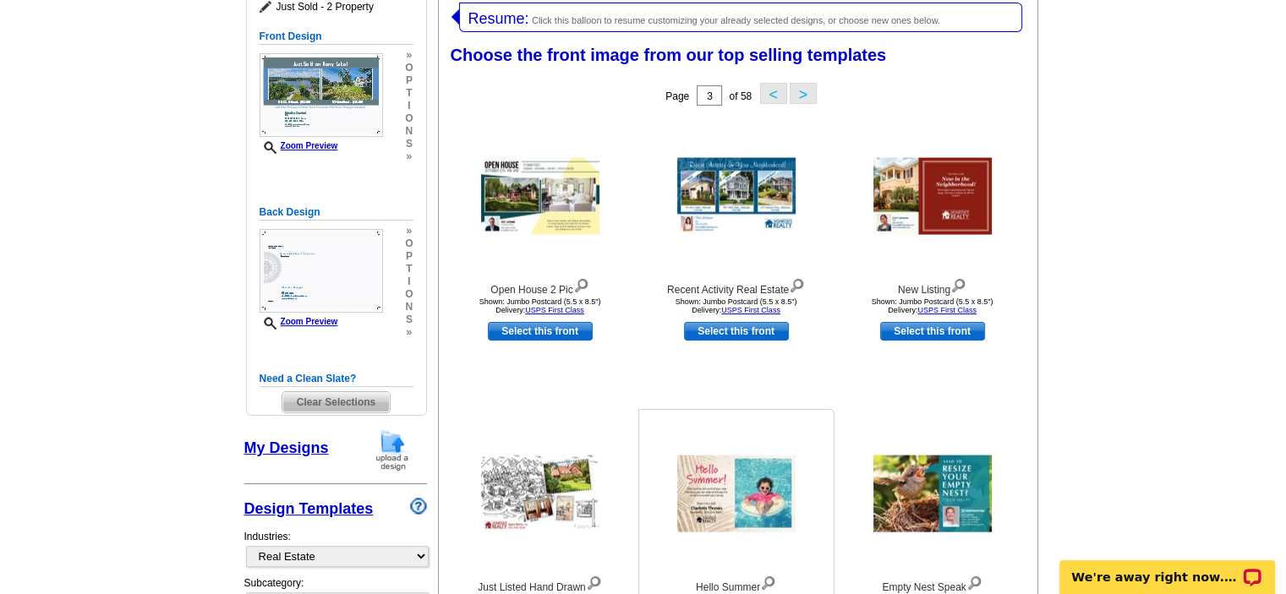
scroll to position [260, 0]
click at [747, 216] on img at bounding box center [736, 197] width 118 height 77
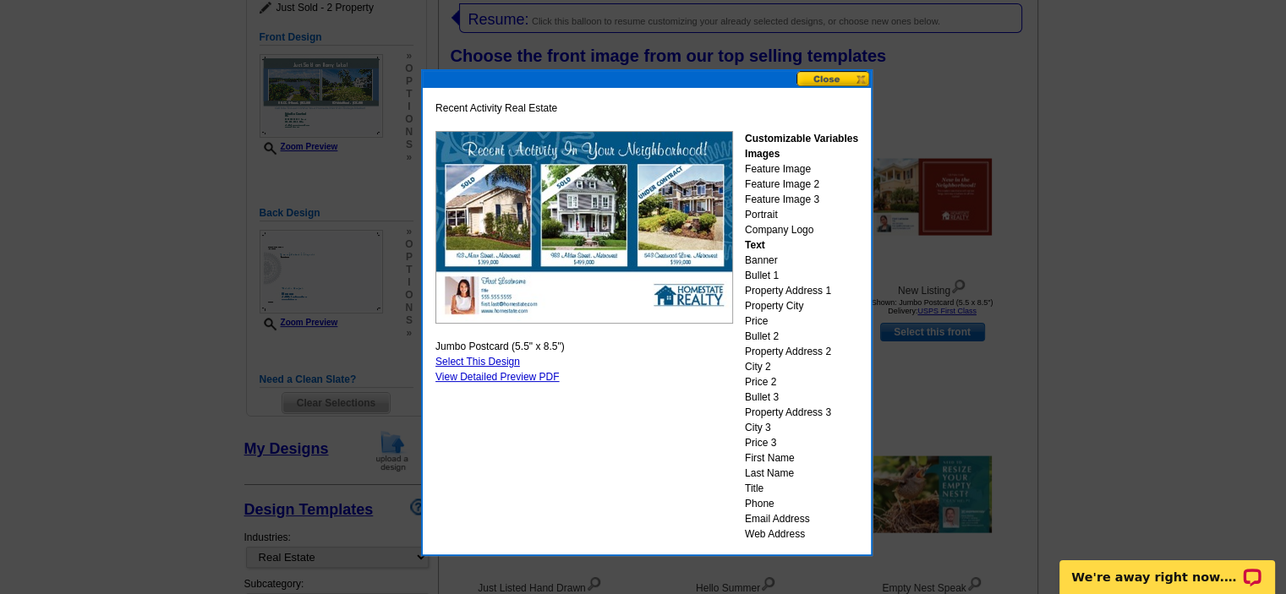
click at [830, 72] on button at bounding box center [833, 79] width 74 height 16
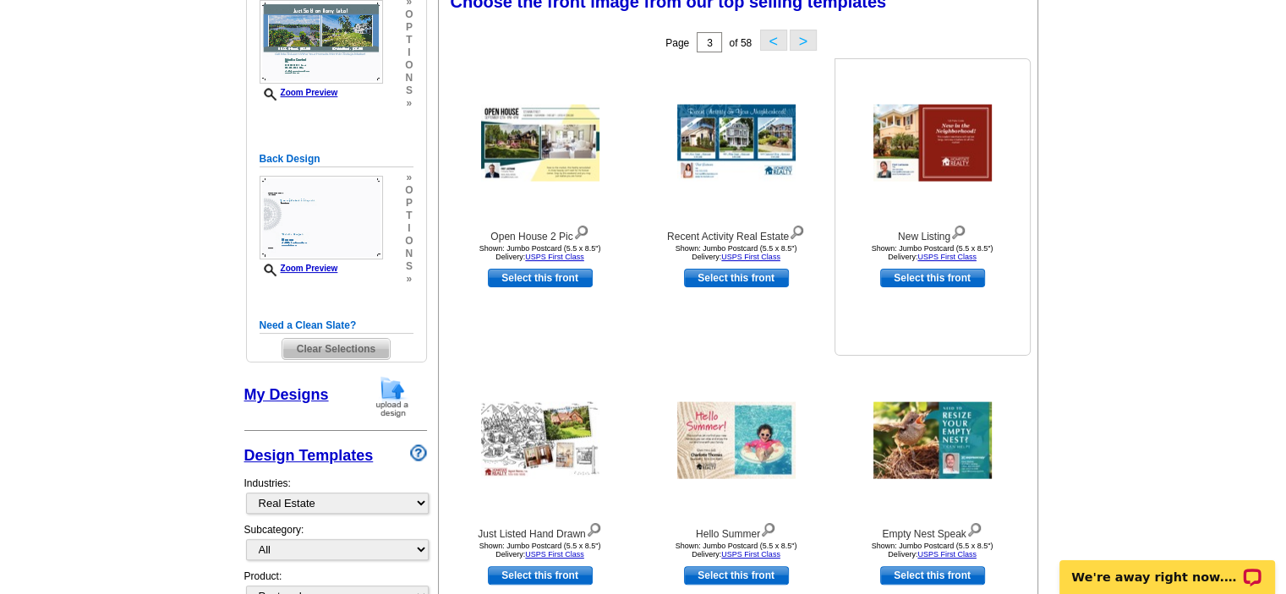
scroll to position [430, 0]
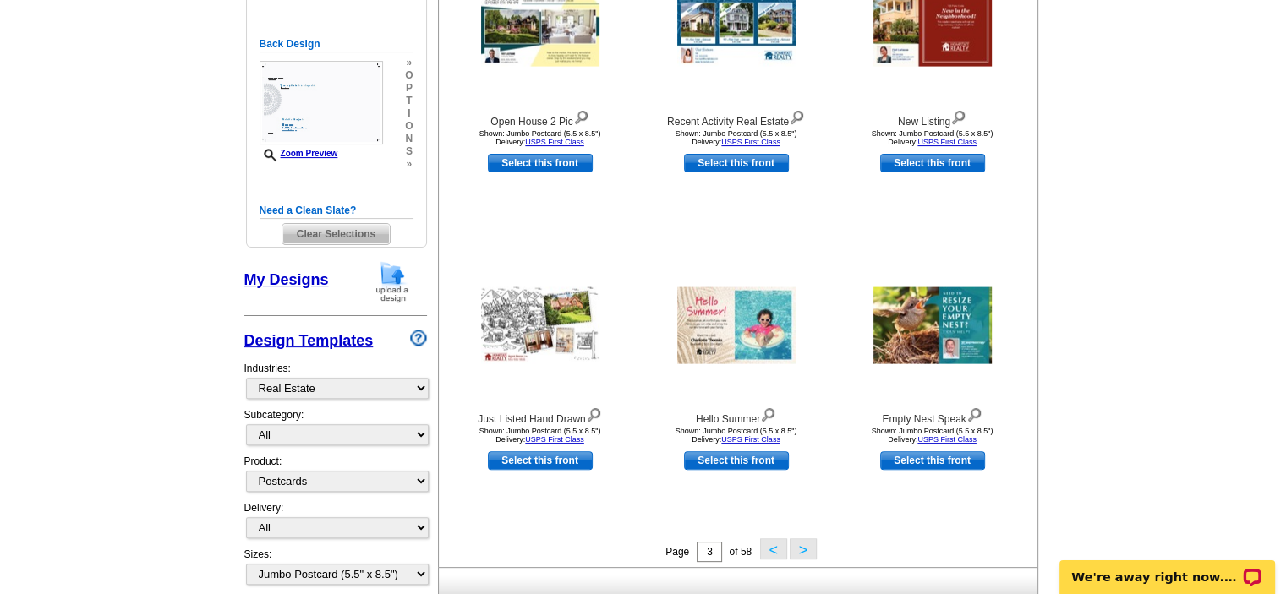
click at [802, 549] on button ">" at bounding box center [803, 549] width 27 height 21
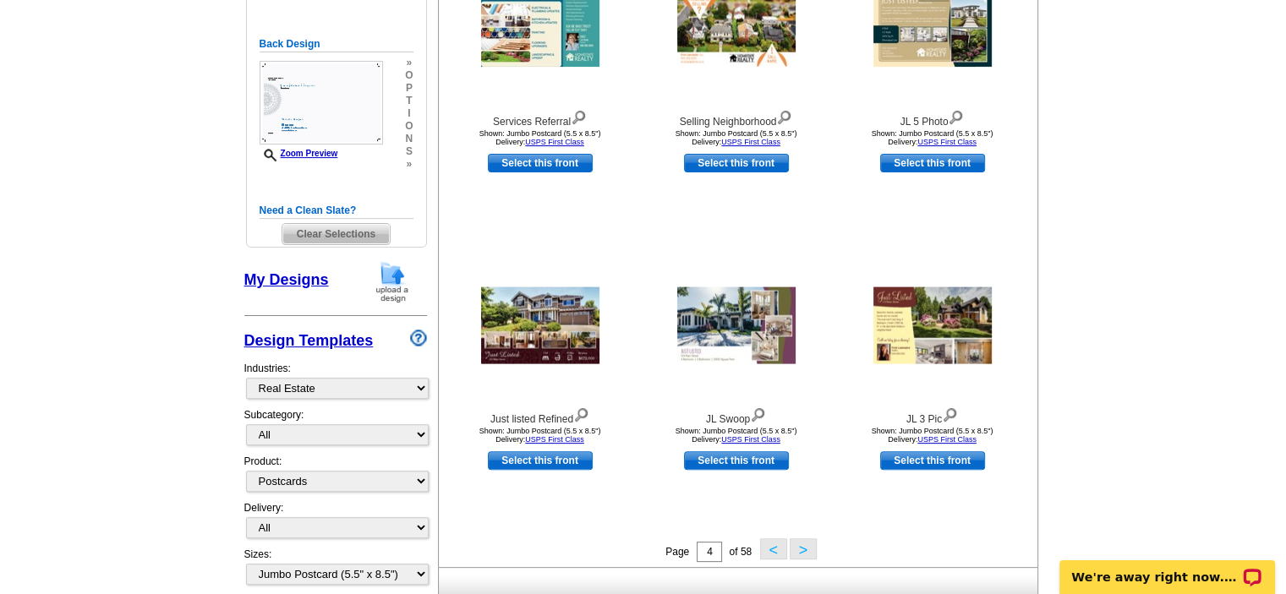
click at [798, 547] on button ">" at bounding box center [803, 549] width 27 height 21
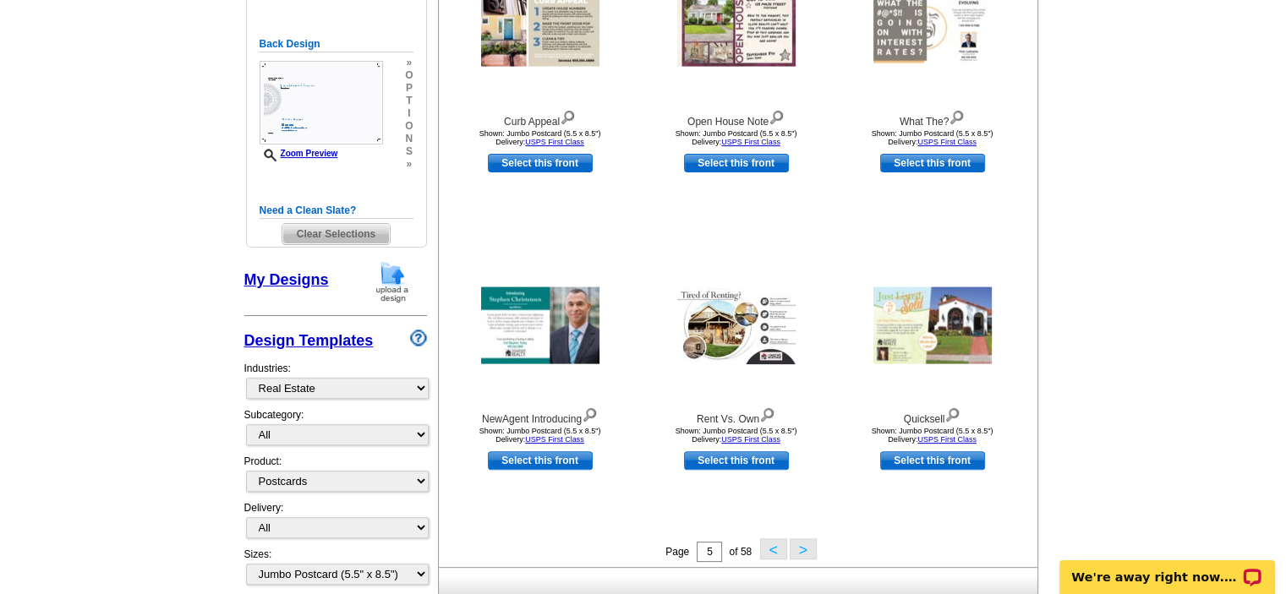
click at [806, 557] on button ">" at bounding box center [803, 549] width 27 height 21
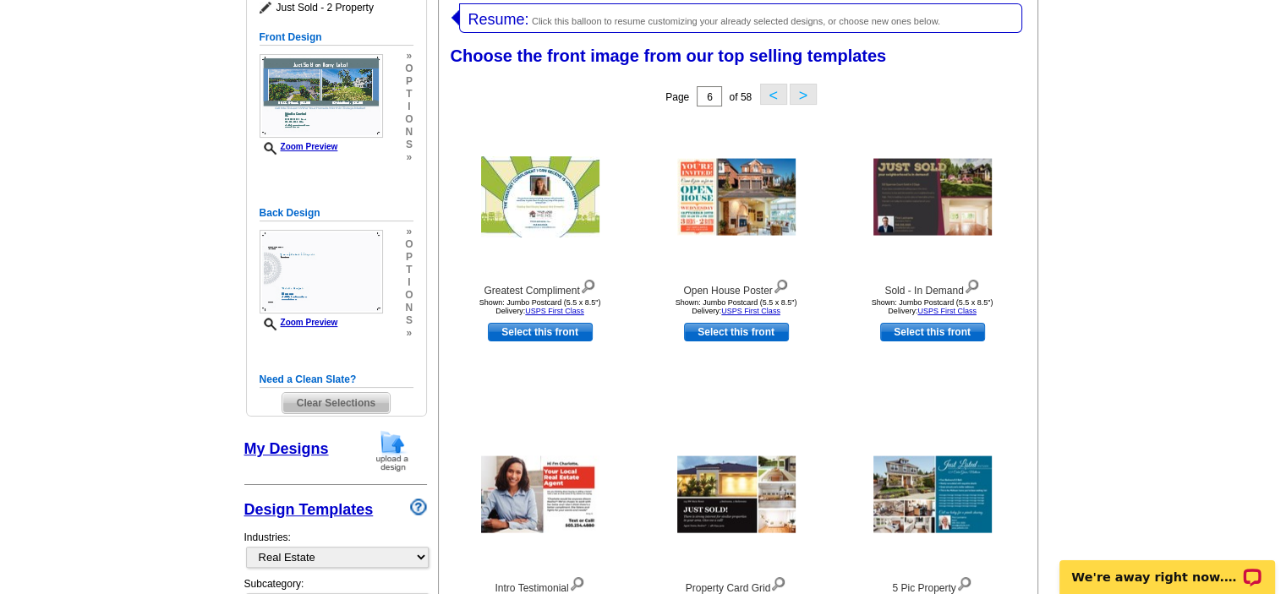
scroll to position [345, 0]
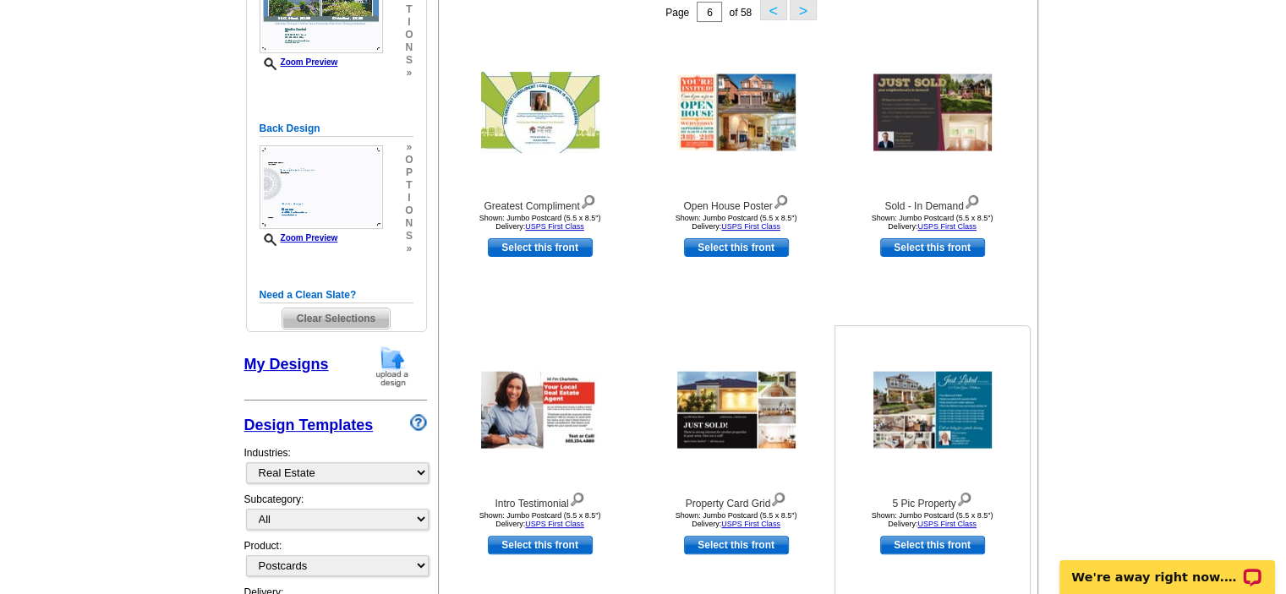
click at [955, 402] on img at bounding box center [932, 410] width 118 height 77
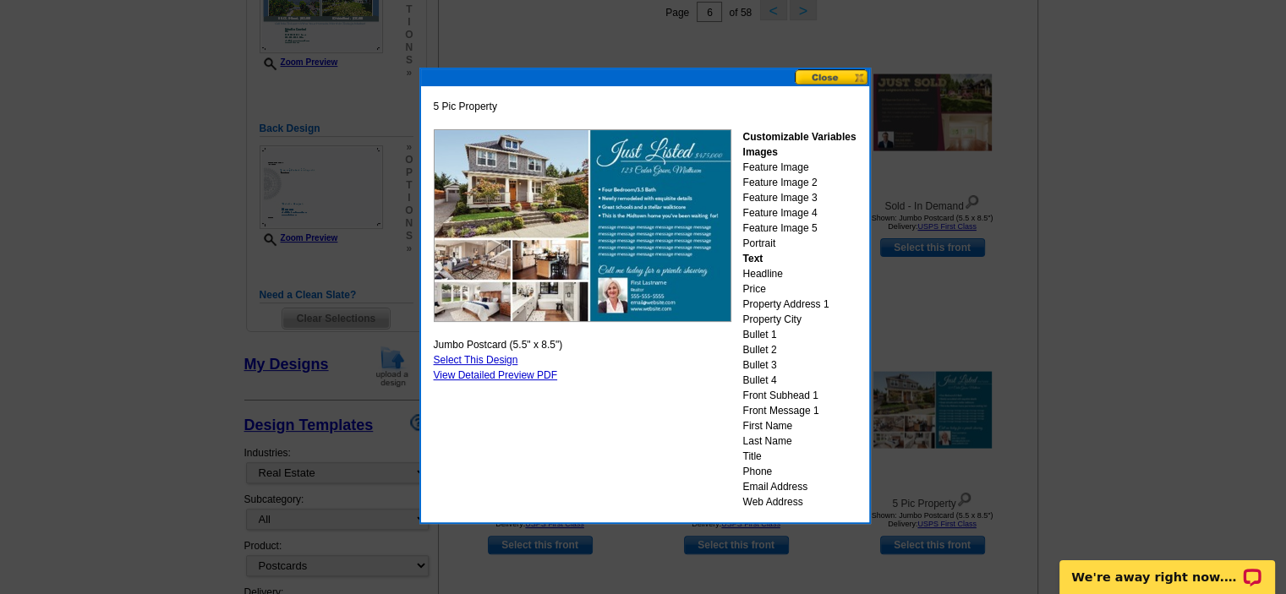
click at [829, 74] on button at bounding box center [832, 77] width 74 height 16
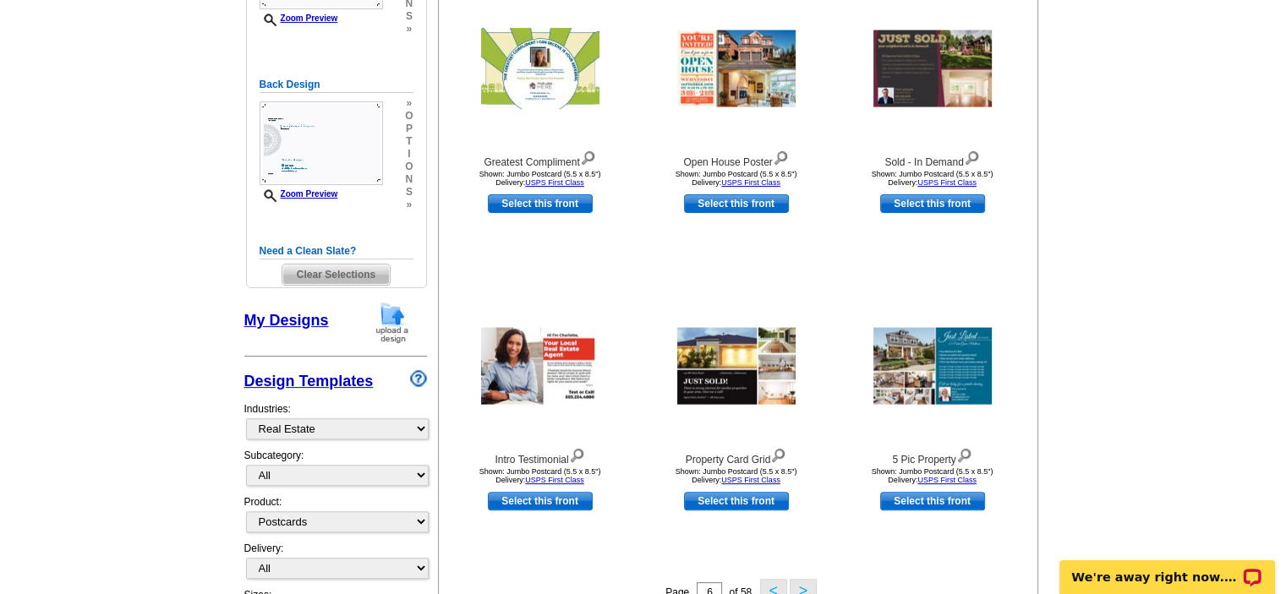
scroll to position [430, 0]
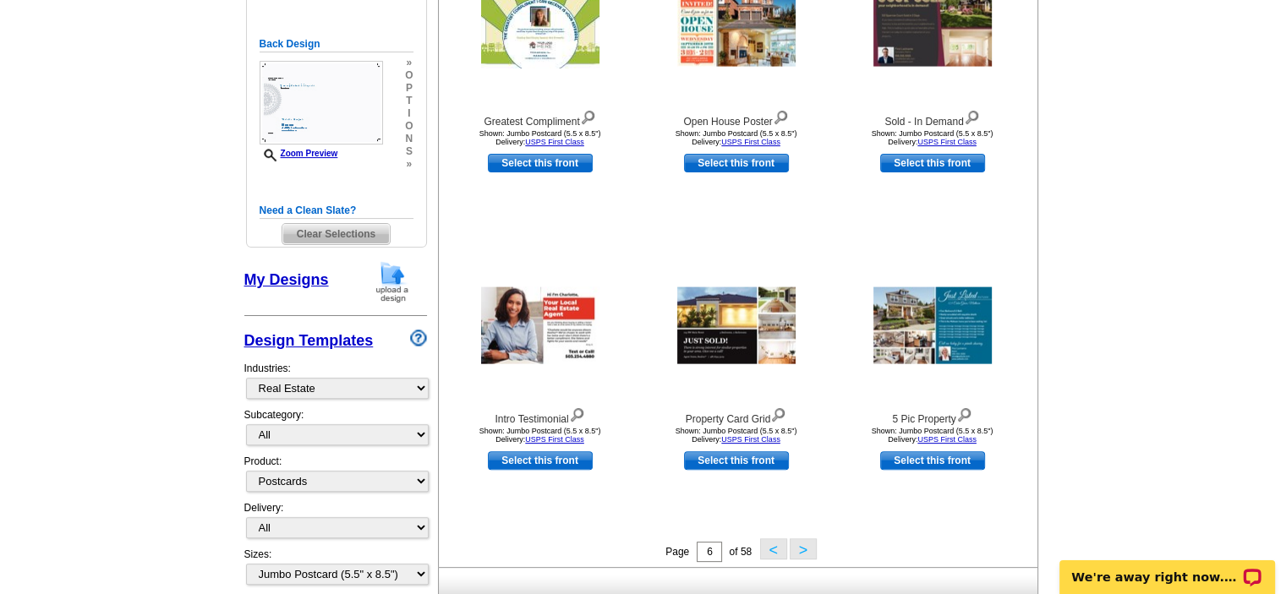
click at [807, 546] on button ">" at bounding box center [803, 549] width 27 height 21
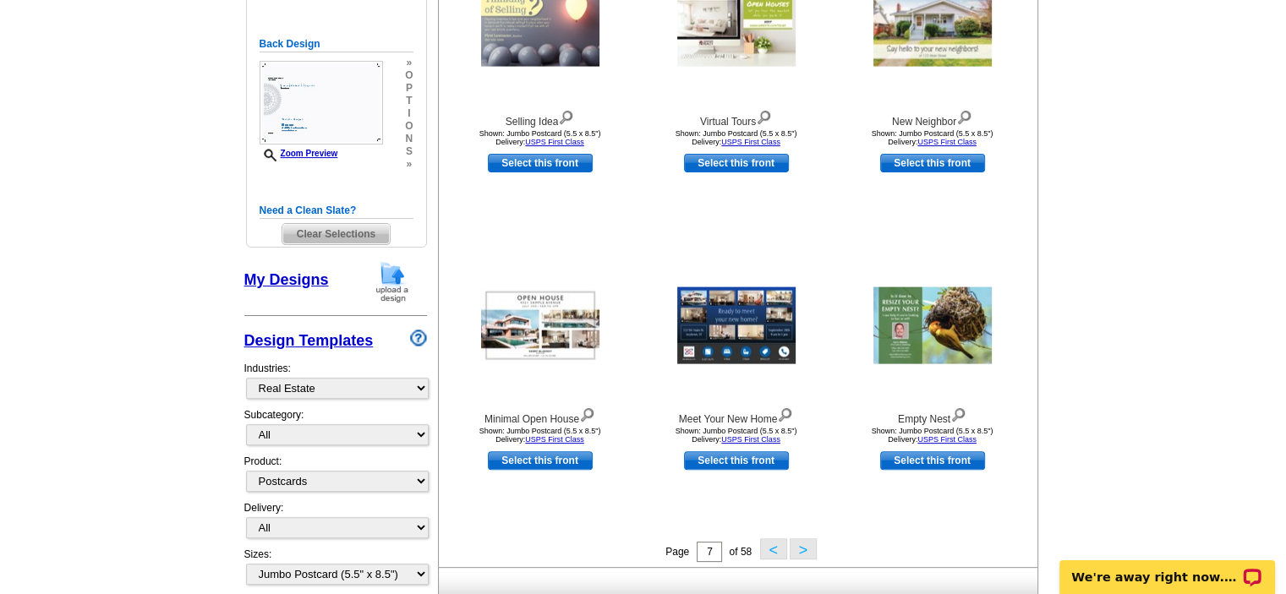
click at [804, 544] on button ">" at bounding box center [803, 549] width 27 height 21
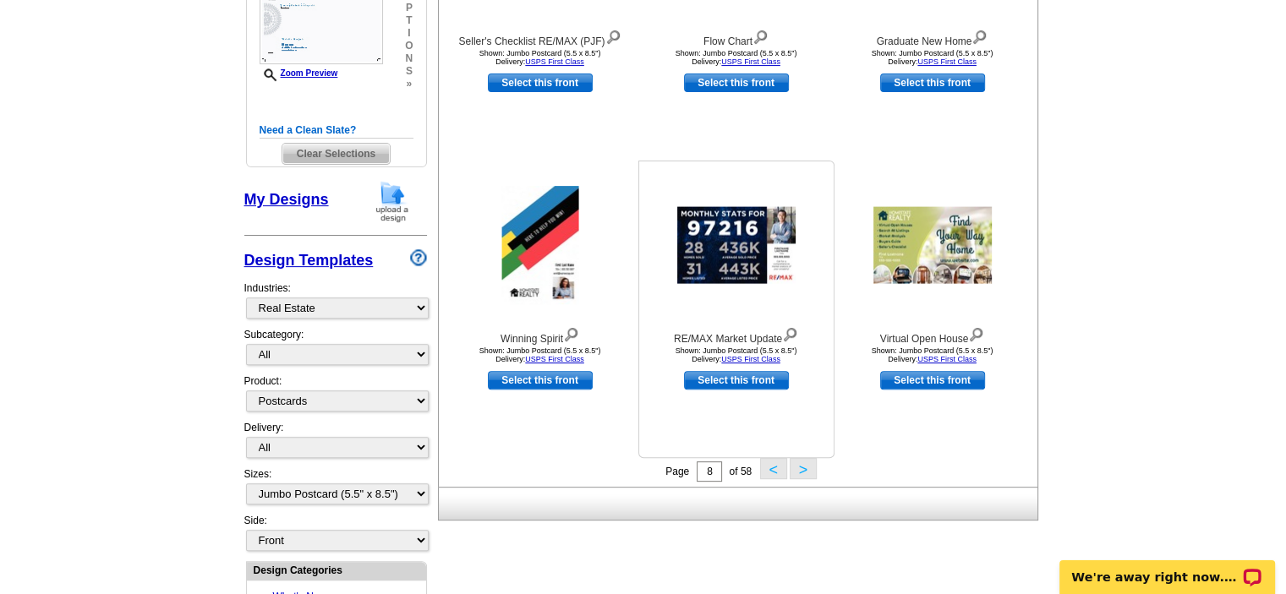
scroll to position [514, 0]
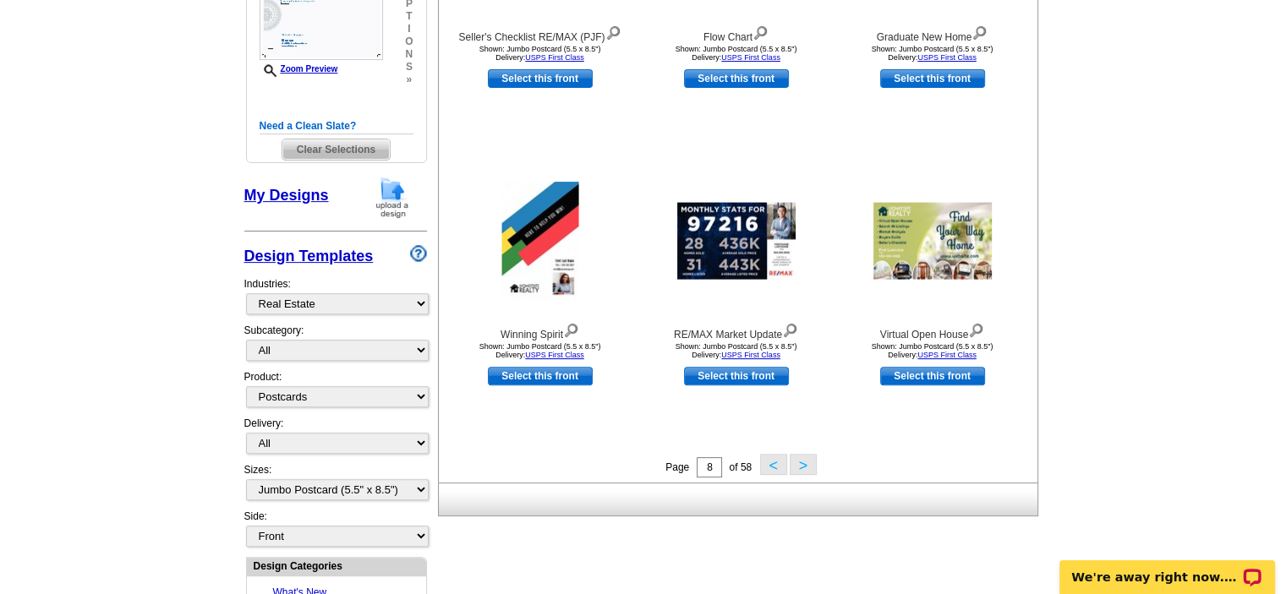
click at [798, 469] on button ">" at bounding box center [803, 464] width 27 height 21
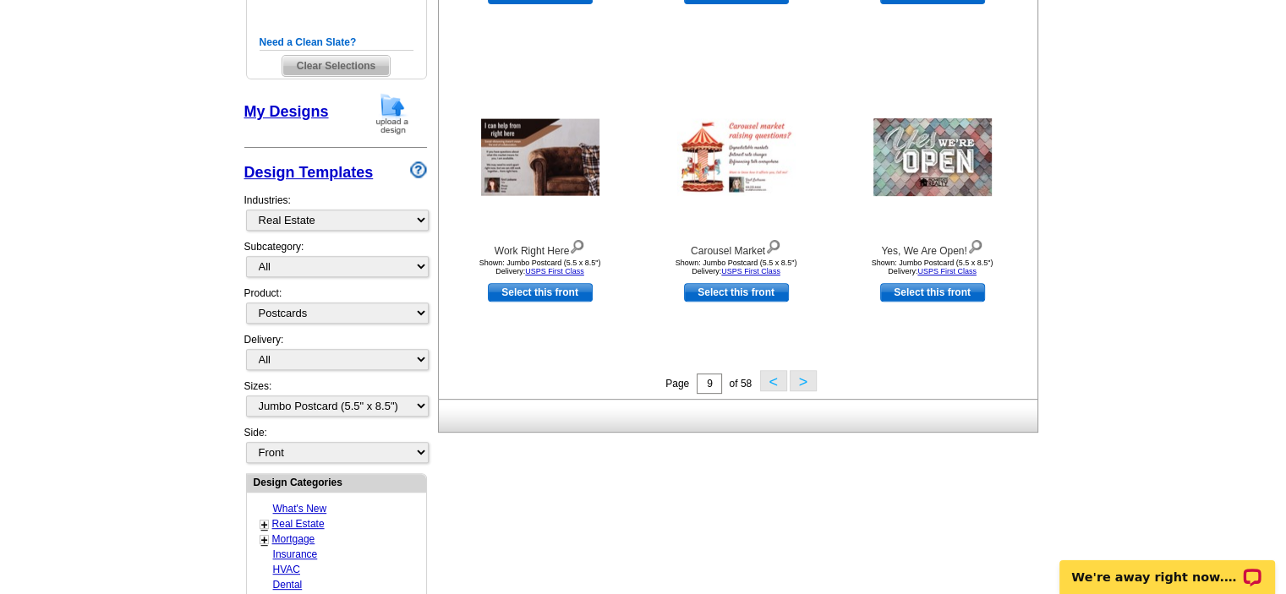
scroll to position [599, 0]
click at [798, 391] on div "Page 9 of 58 < >" at bounding box center [741, 381] width 599 height 25
click at [796, 383] on button ">" at bounding box center [803, 379] width 27 height 21
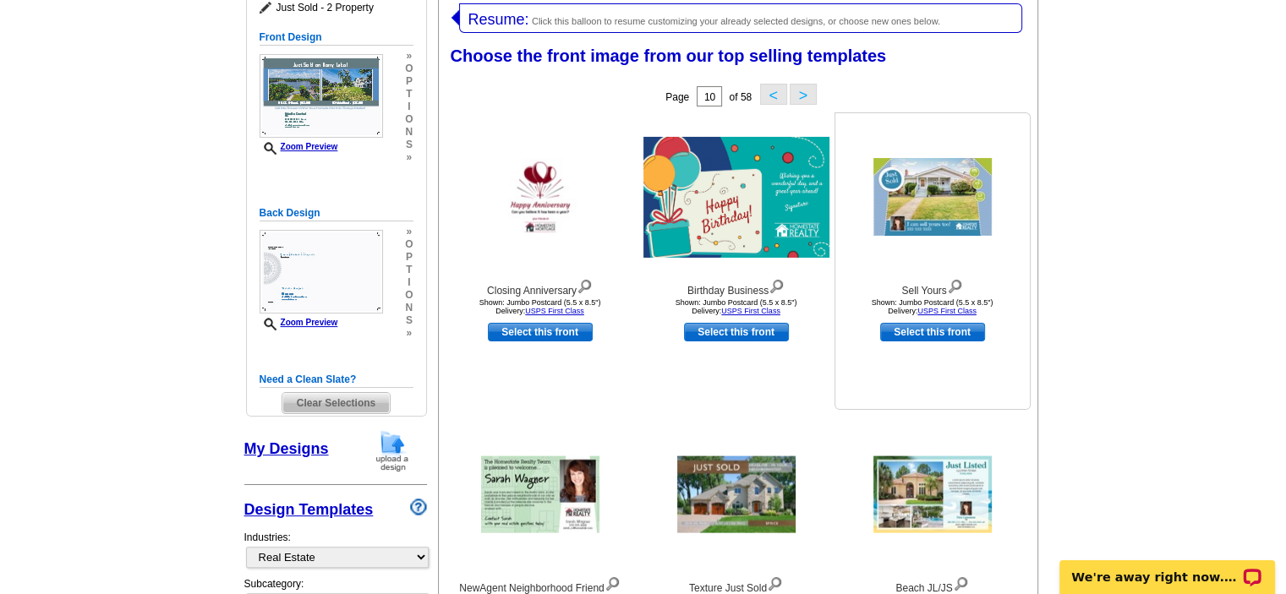
scroll to position [345, 0]
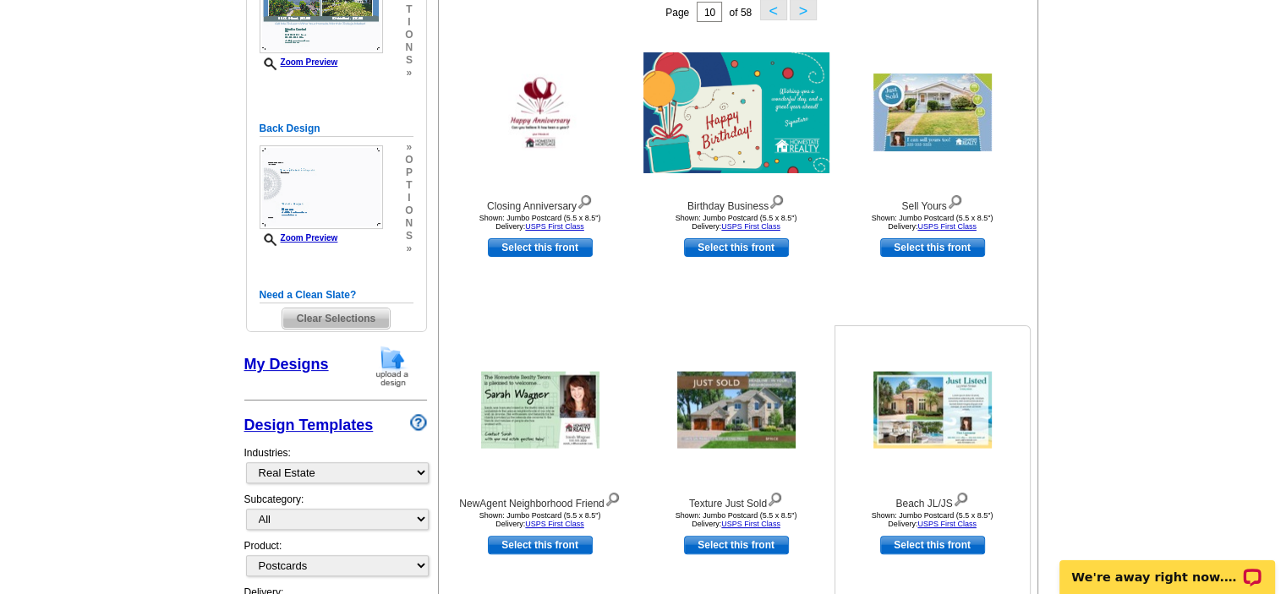
click at [977, 405] on img at bounding box center [932, 410] width 118 height 77
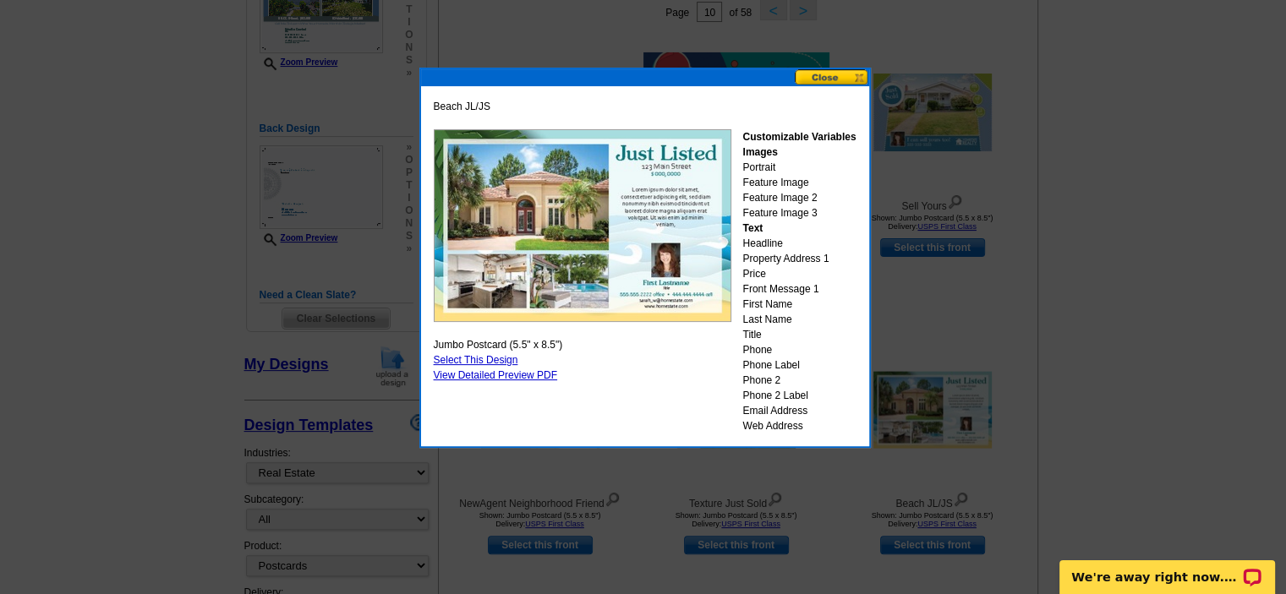
click at [825, 81] on button at bounding box center [832, 77] width 74 height 16
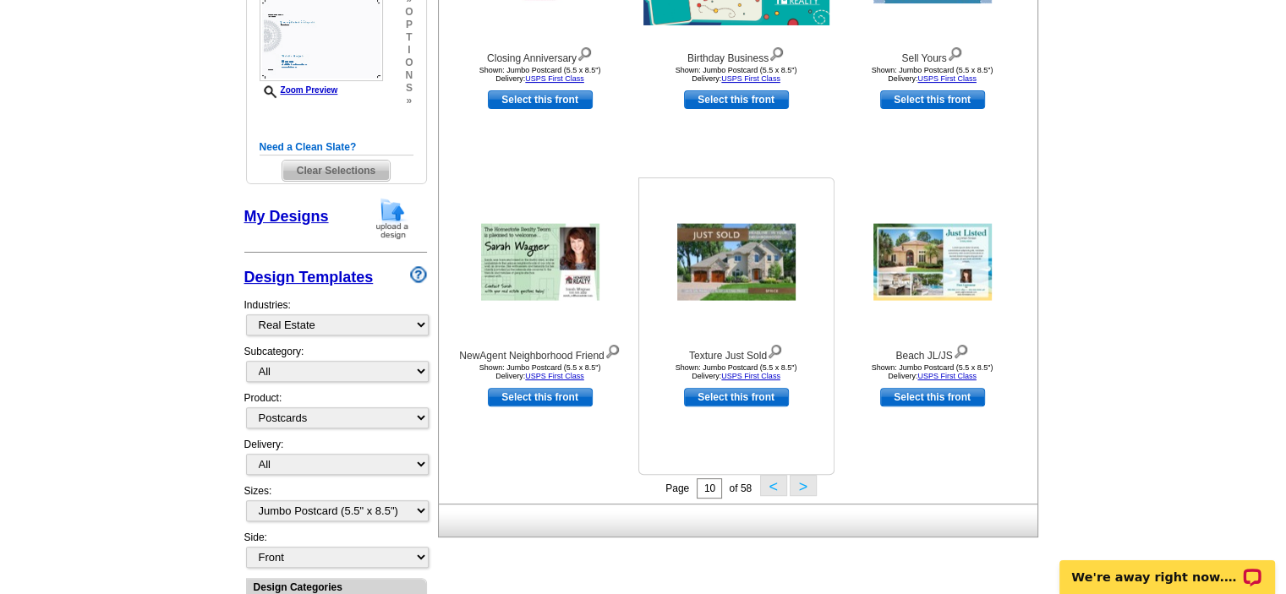
scroll to position [514, 0]
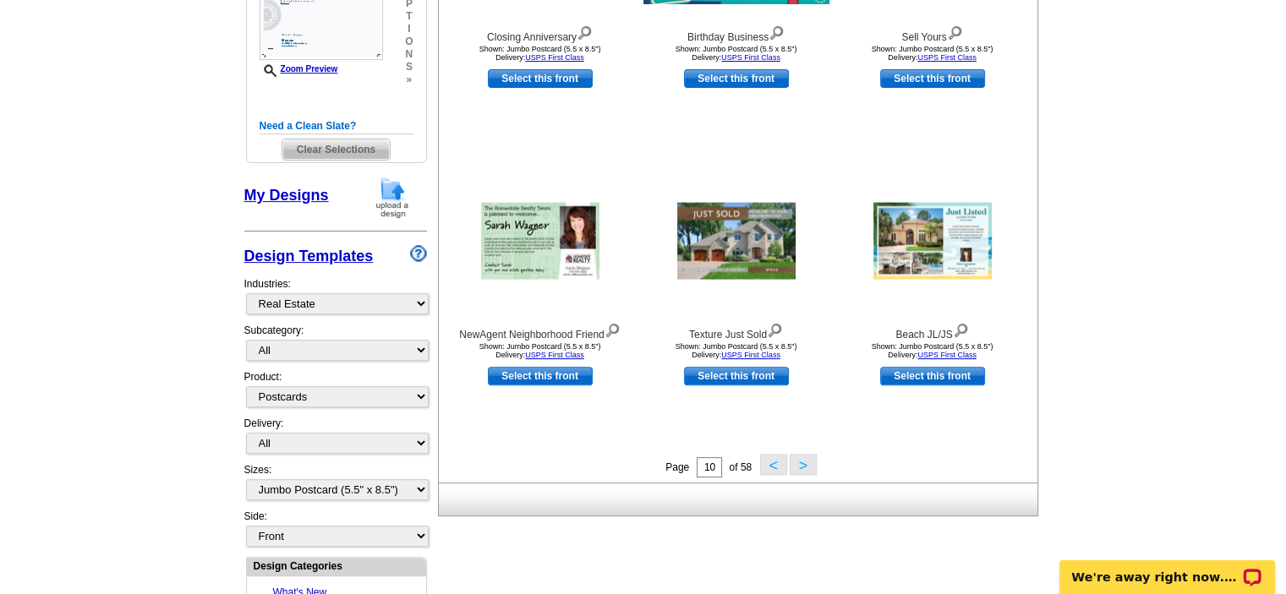
click at [807, 468] on button ">" at bounding box center [803, 464] width 27 height 21
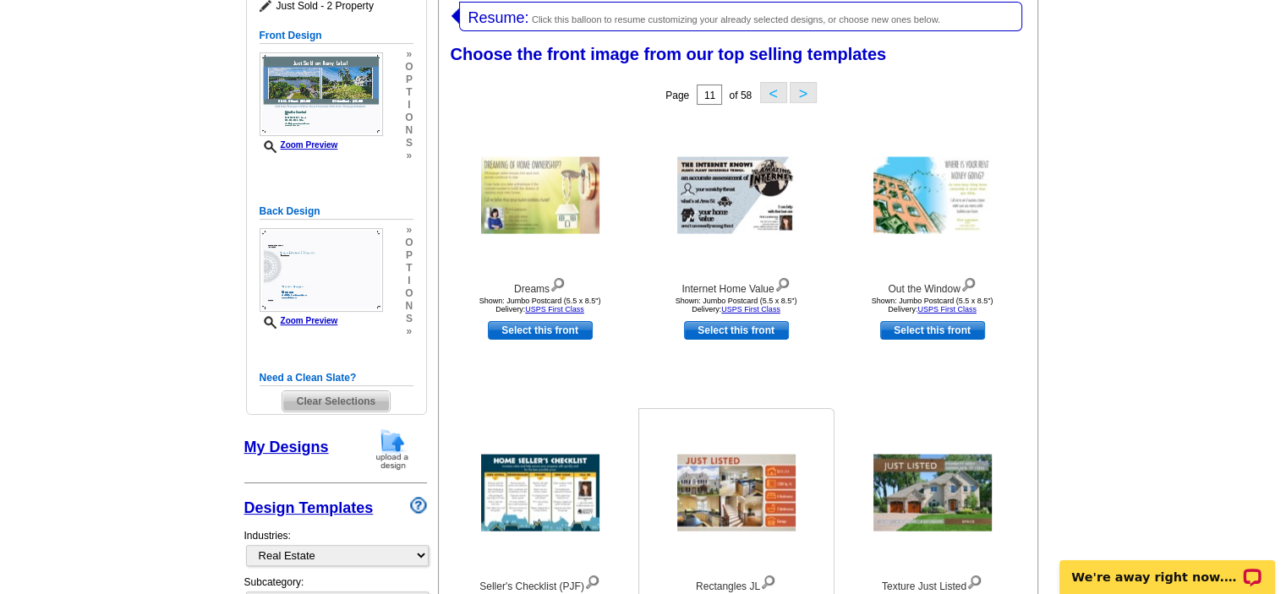
scroll to position [260, 0]
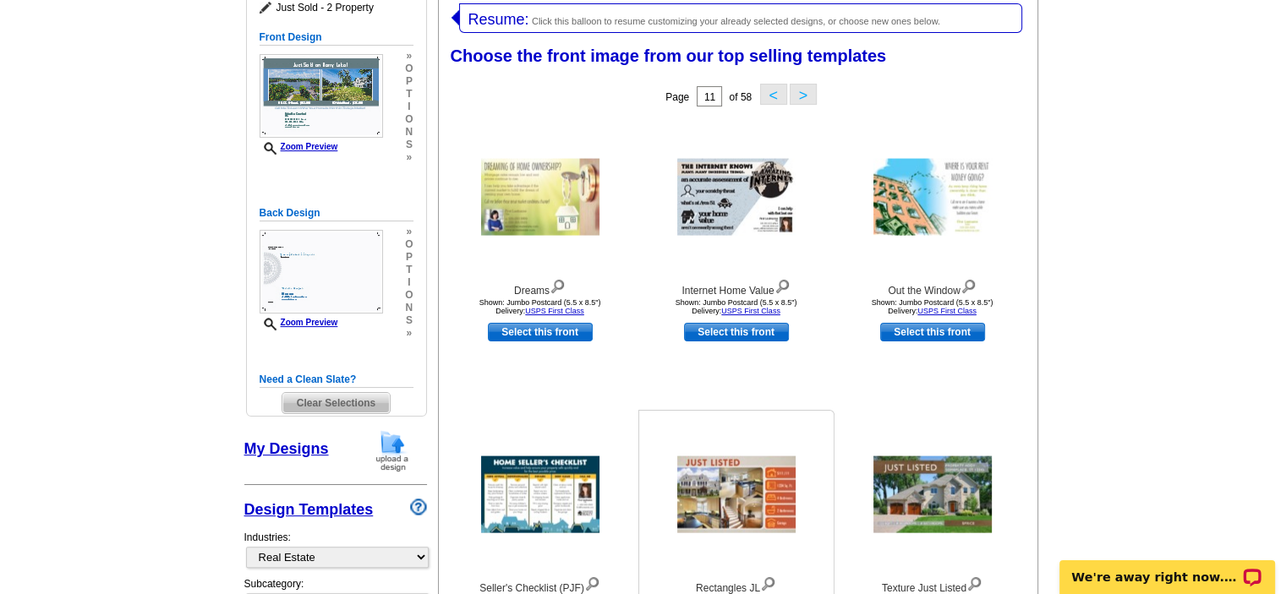
click at [747, 508] on img at bounding box center [736, 495] width 118 height 77
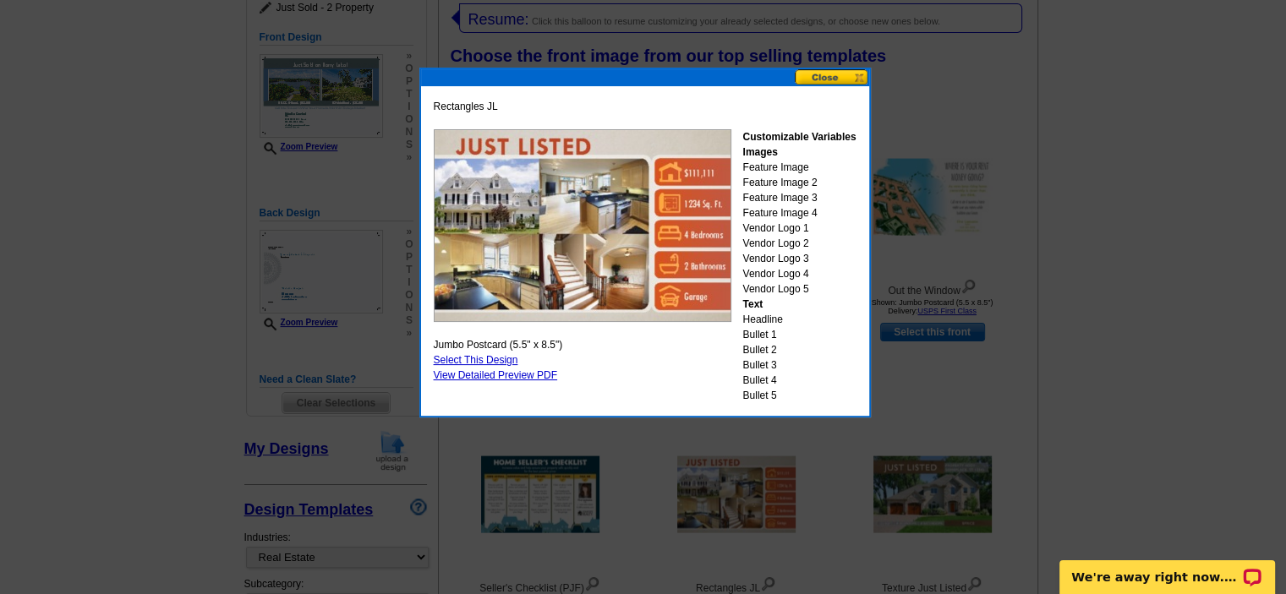
click at [832, 80] on button at bounding box center [832, 77] width 74 height 16
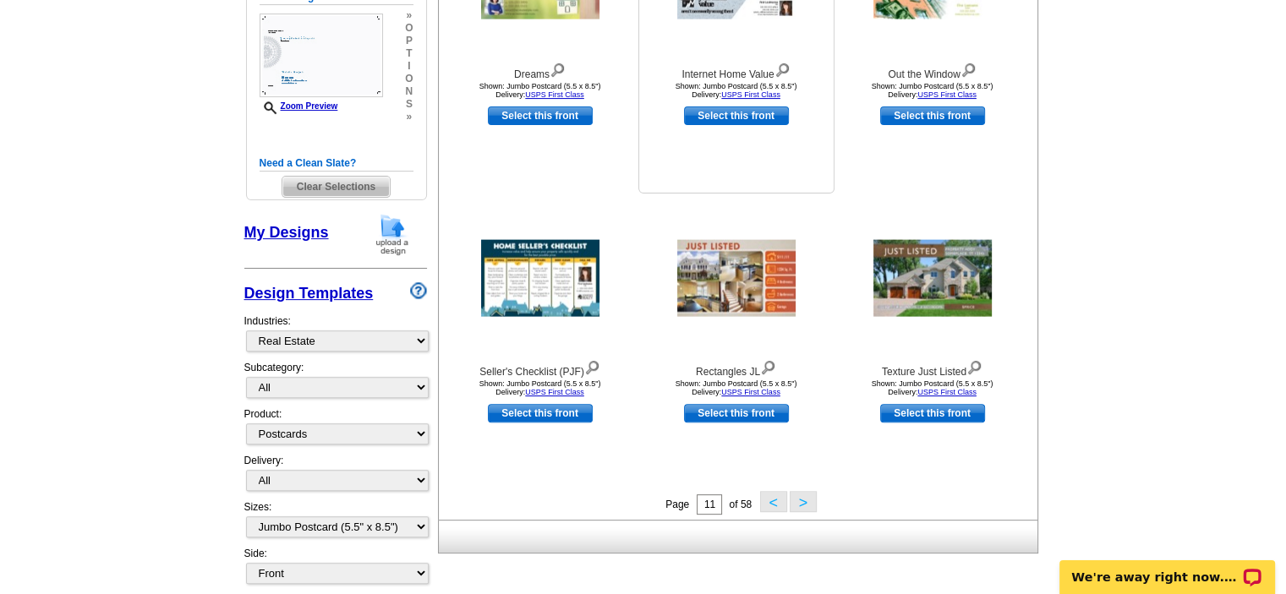
scroll to position [514, 0]
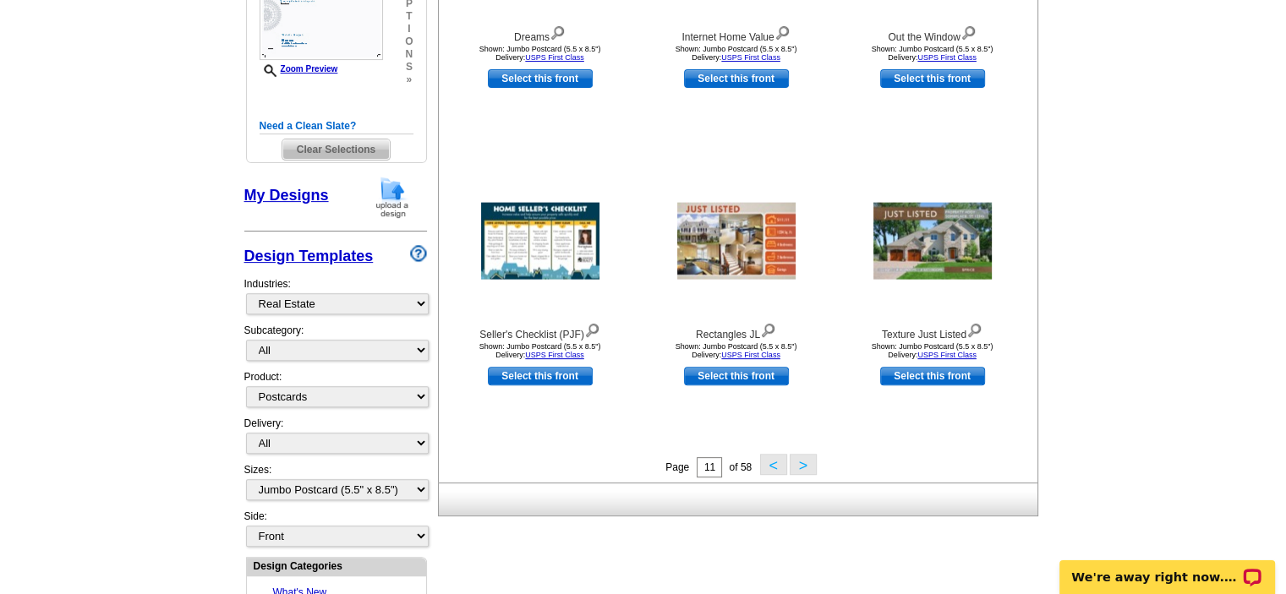
click at [795, 468] on button ">" at bounding box center [803, 464] width 27 height 21
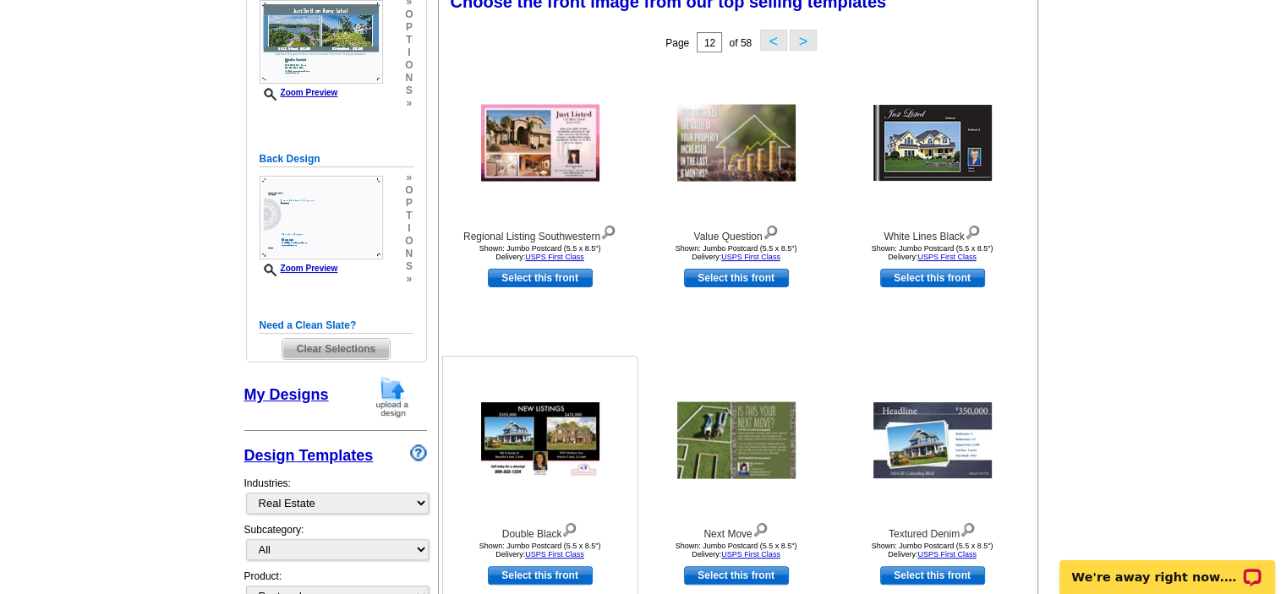
scroll to position [345, 0]
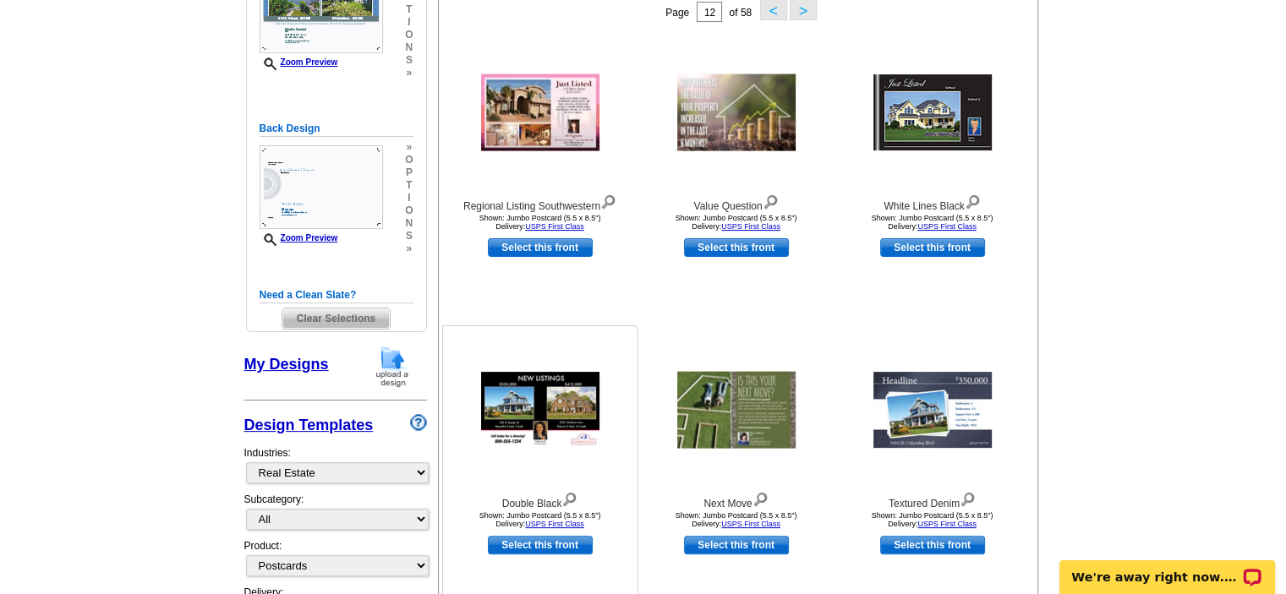
click at [544, 418] on img at bounding box center [540, 410] width 118 height 76
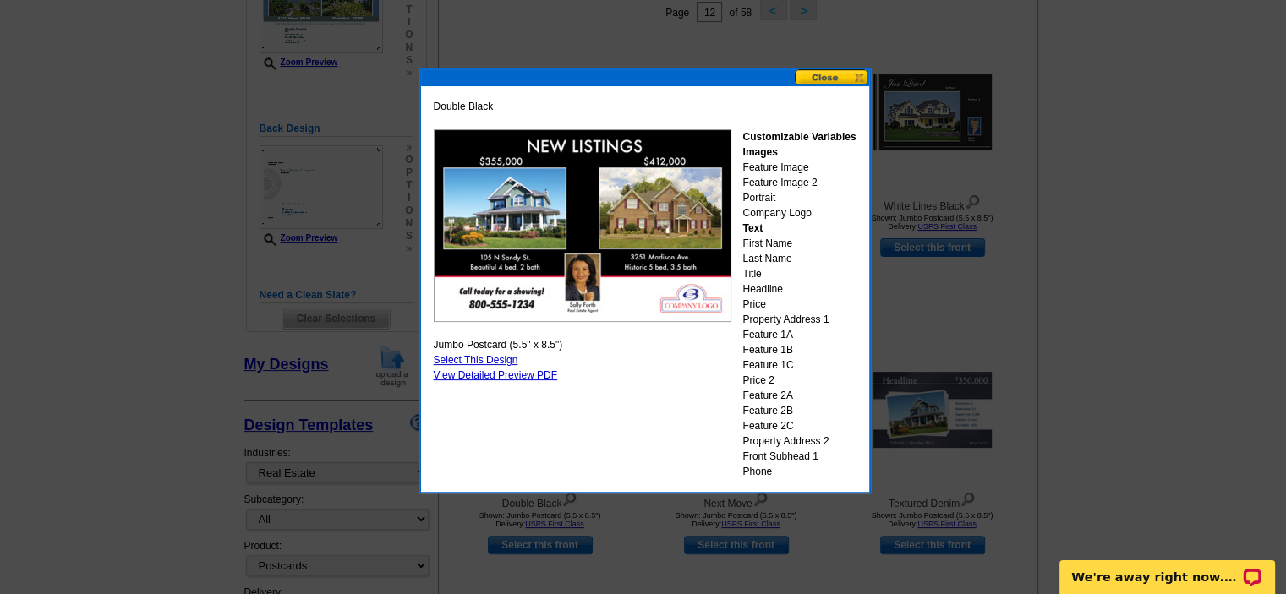
click at [496, 358] on link "Select This Design" at bounding box center [476, 360] width 85 height 12
select select "back"
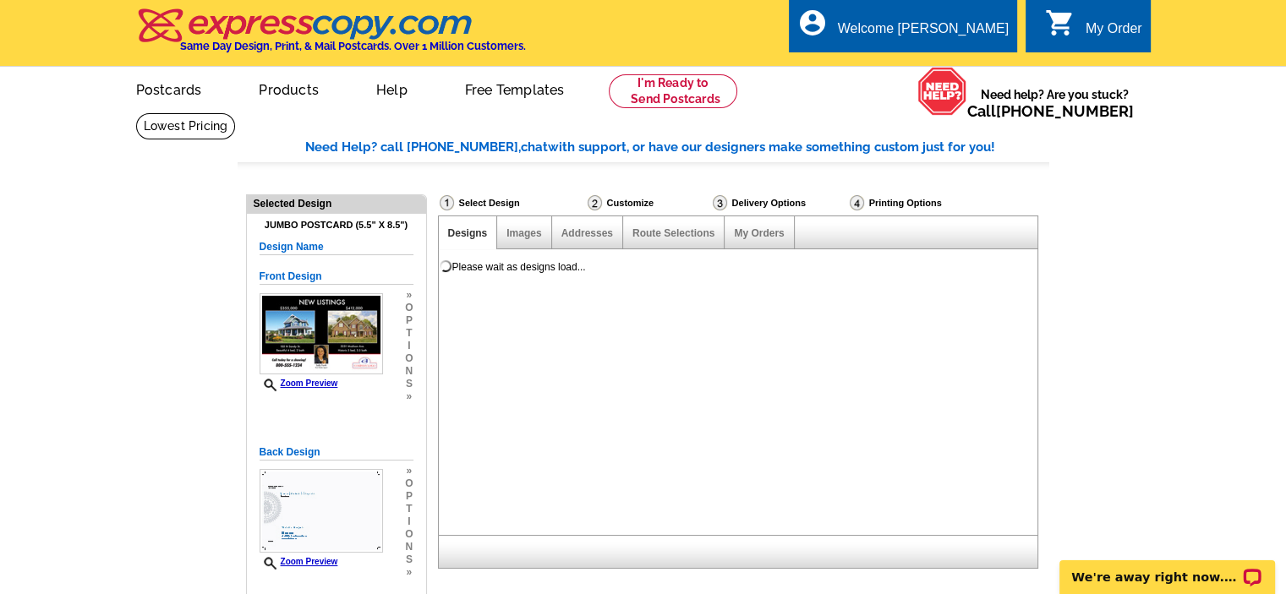
scroll to position [0, 0]
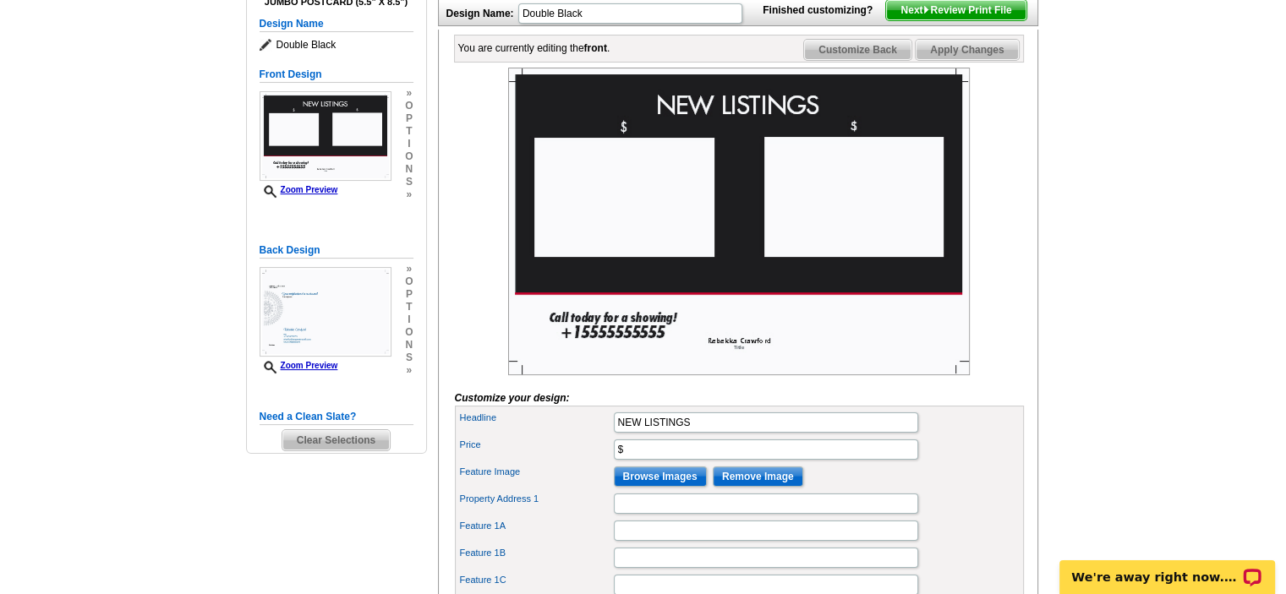
scroll to position [254, 0]
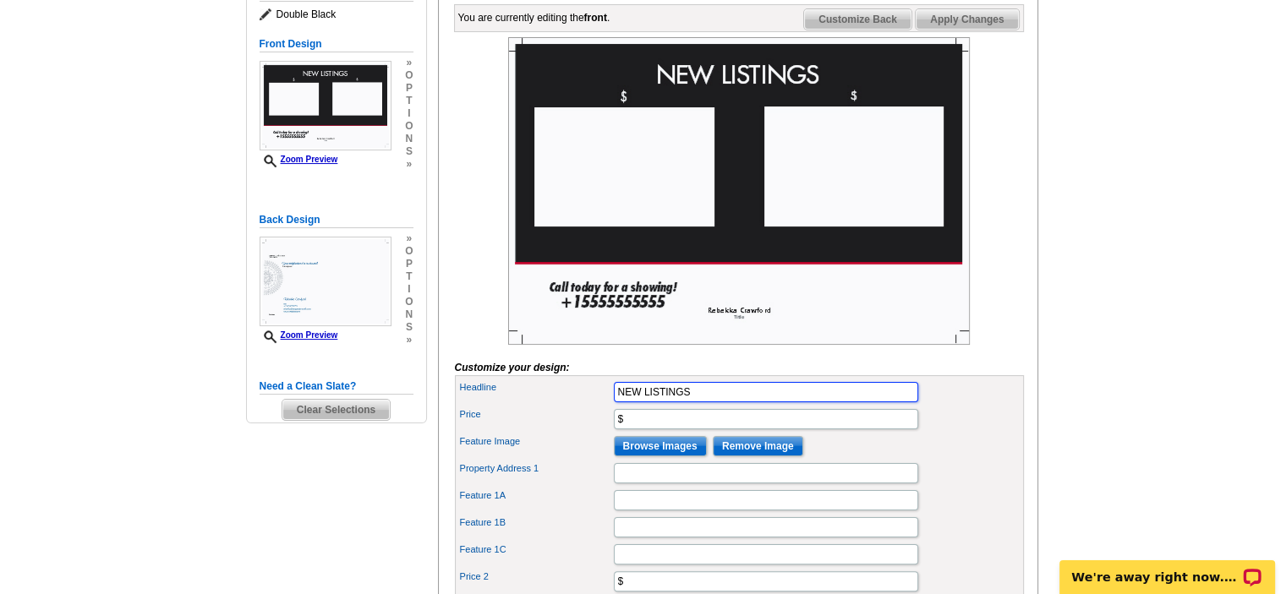
click at [674, 402] on input "NEW LISTINGS" at bounding box center [766, 392] width 304 height 20
type input "Just Sold on [PERSON_NAME][GEOGRAPHIC_DATA]!"
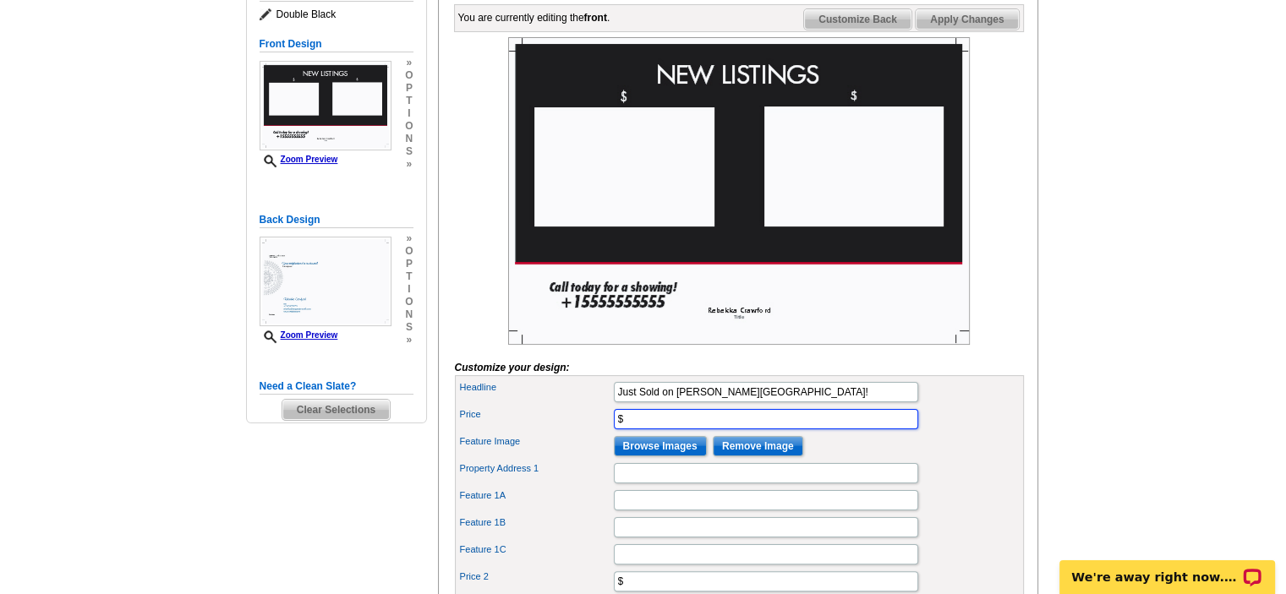
click at [636, 430] on input "$" at bounding box center [766, 419] width 304 height 20
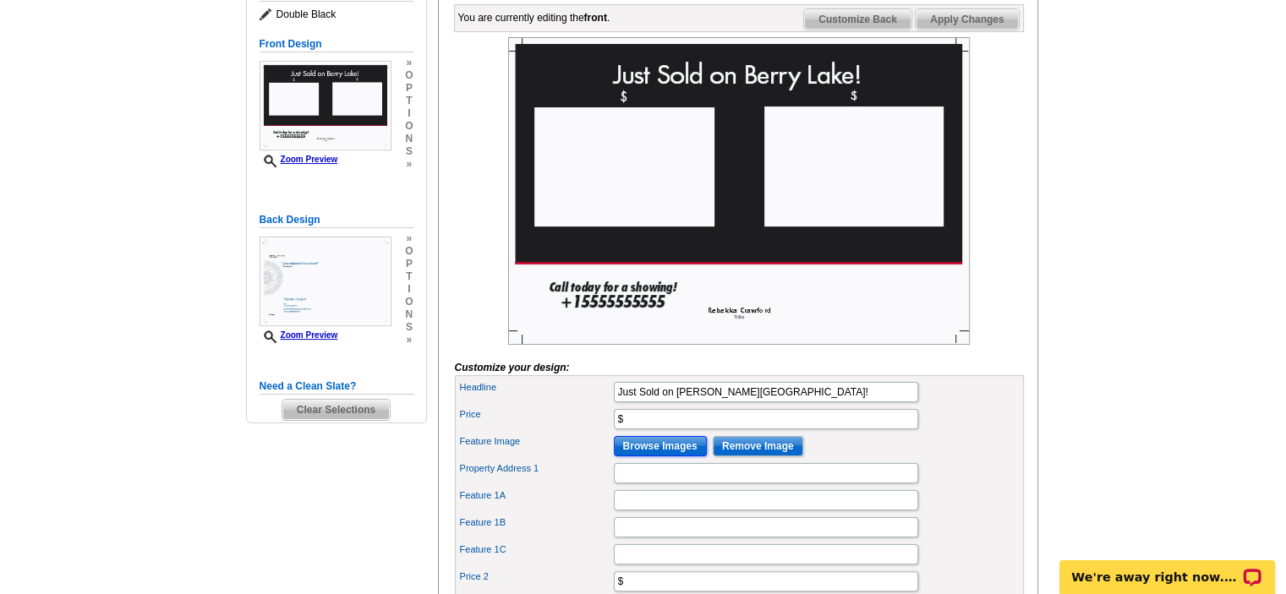
click at [659, 457] on input "Browse Images" at bounding box center [660, 446] width 93 height 20
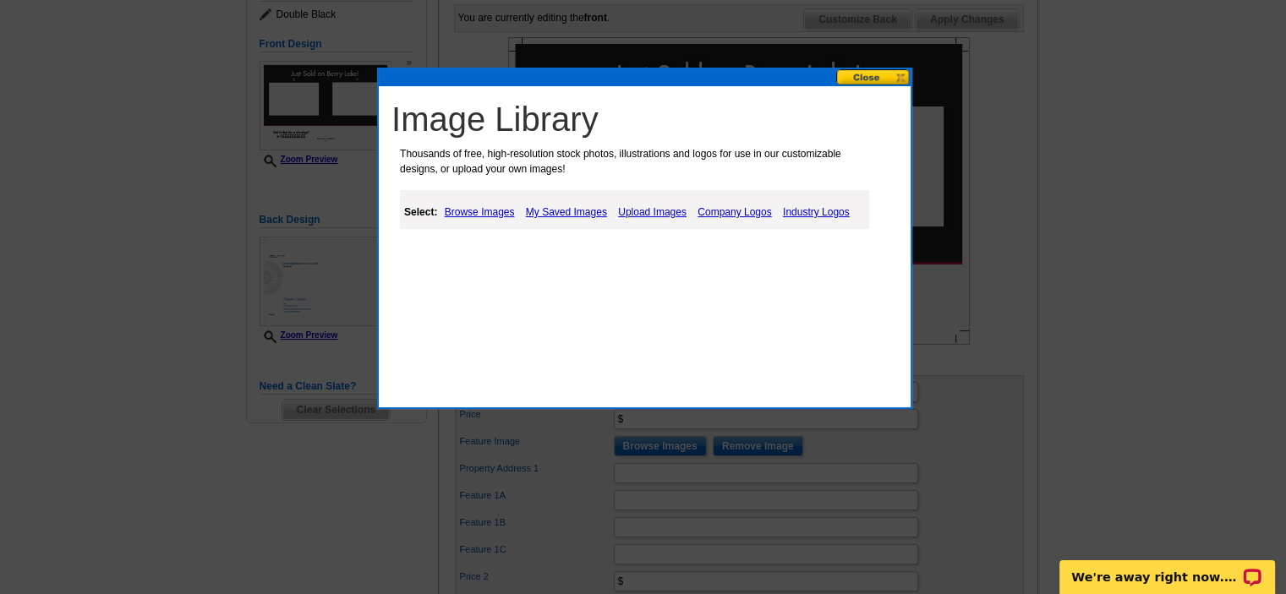
click at [561, 211] on link "My Saved Images" at bounding box center [567, 212] width 90 height 20
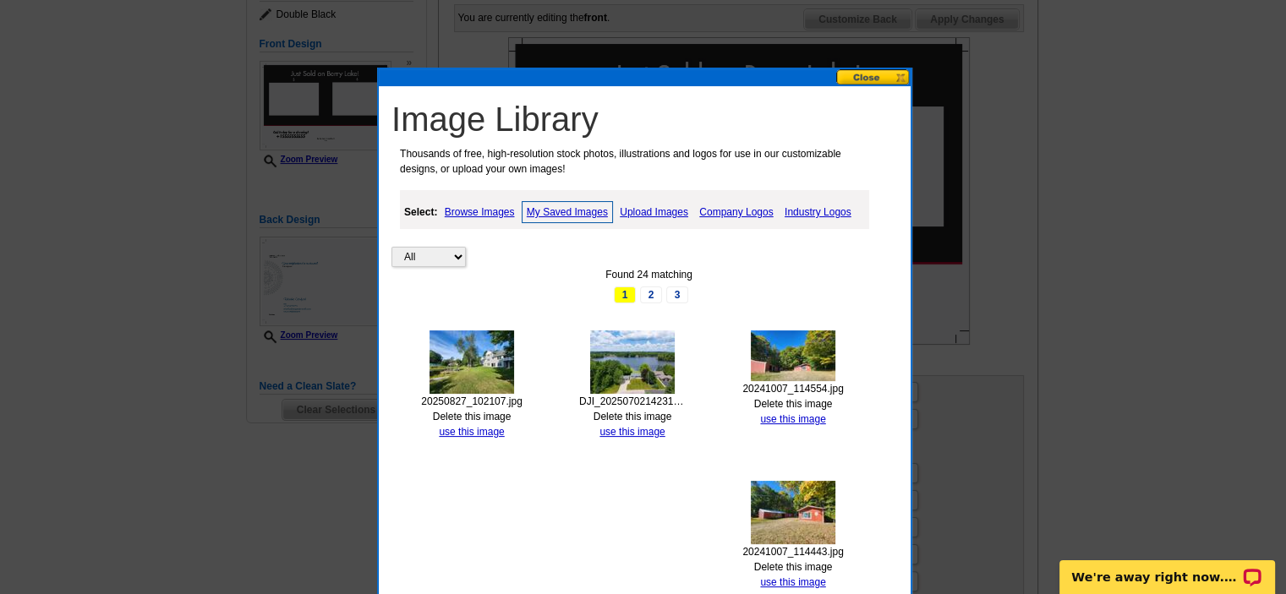
click at [626, 371] on img at bounding box center [632, 362] width 85 height 63
click at [627, 427] on link "use this image" at bounding box center [631, 432] width 65 height 12
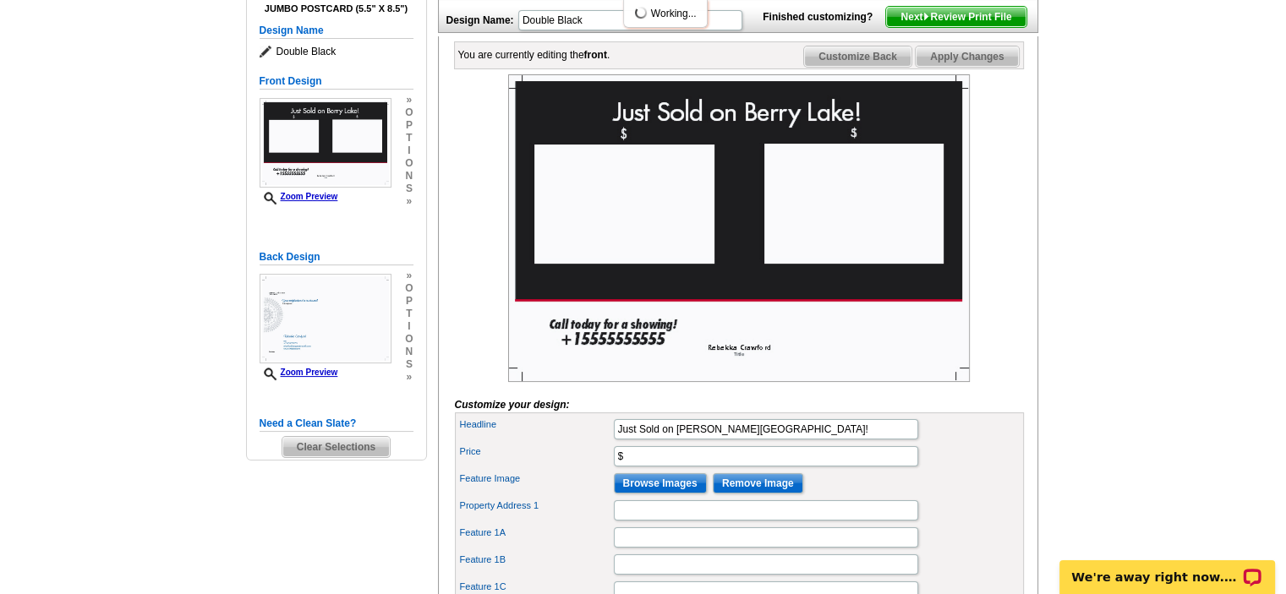
scroll to position [254, 0]
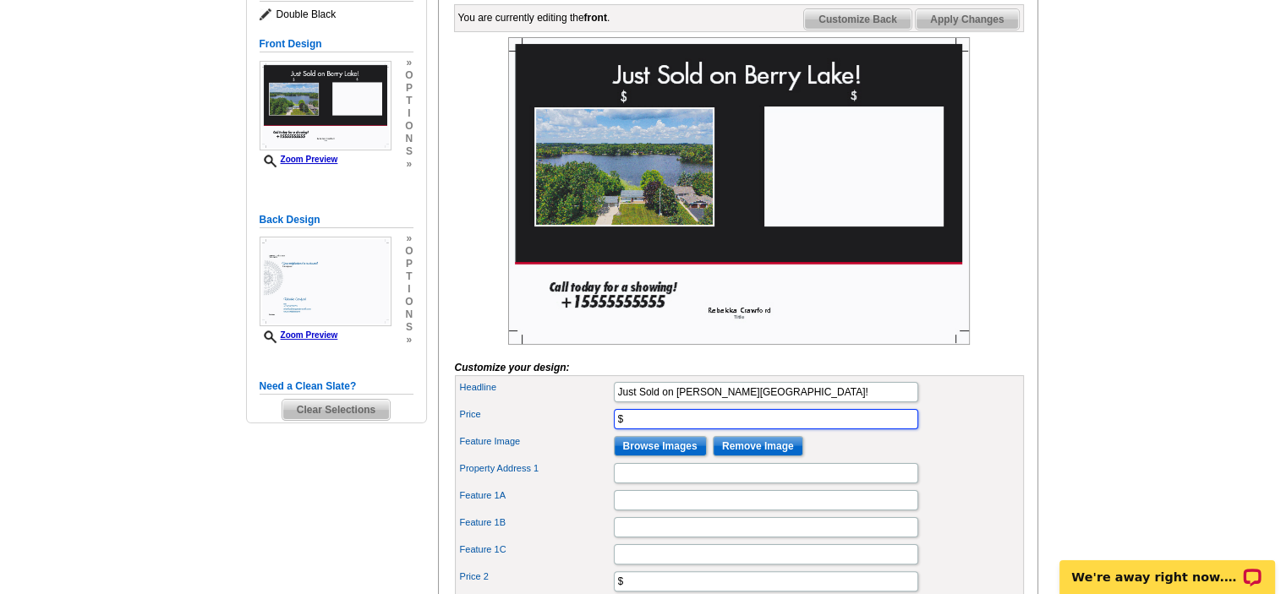
click at [656, 430] on input "$" at bounding box center [766, 419] width 304 height 20
type input "$313,000"
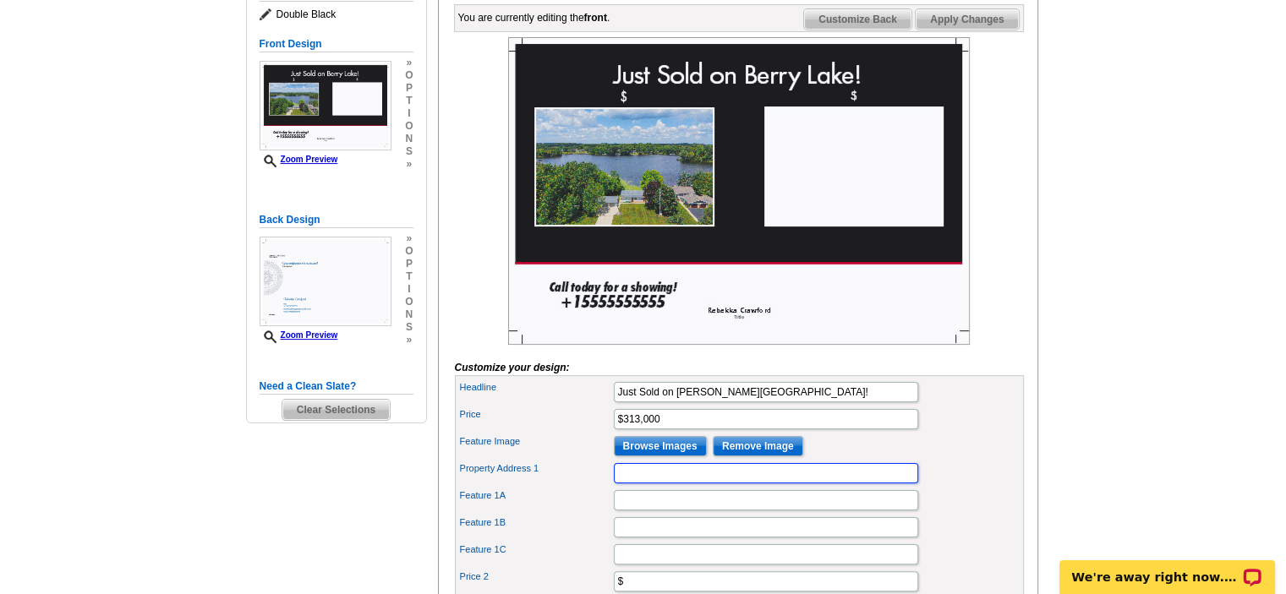
click at [683, 484] on input "Property Address 1" at bounding box center [766, 473] width 304 height 20
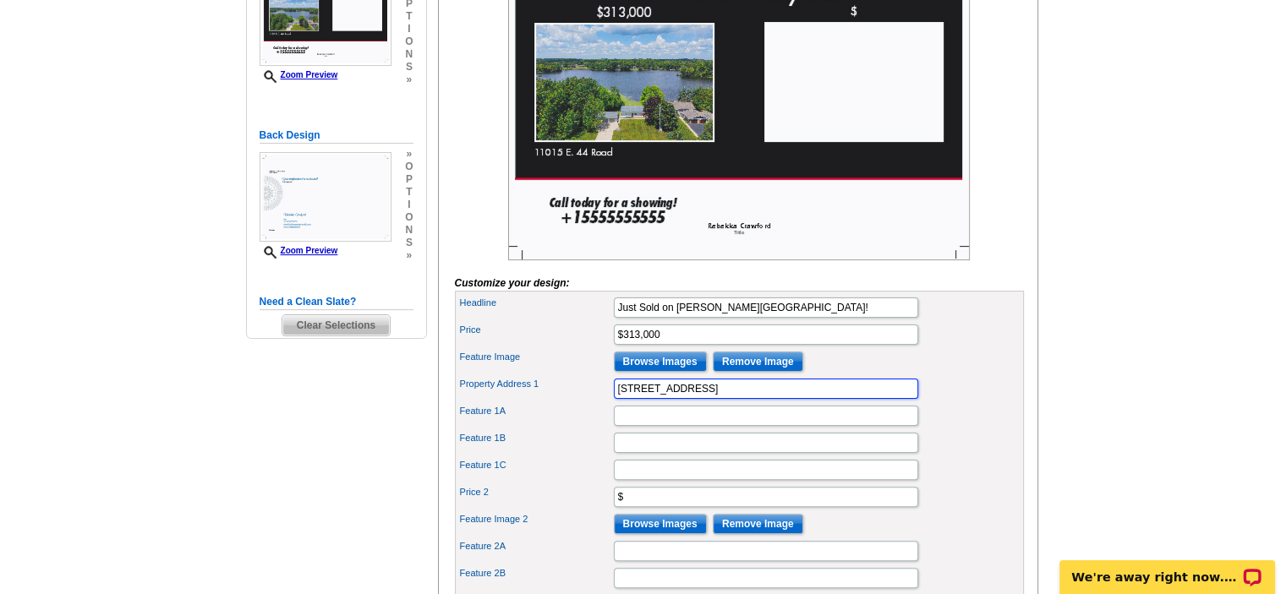
drag, startPoint x: 643, startPoint y: 416, endPoint x: 698, endPoint y: 408, distance: 55.5
click at [606, 402] on div "Property Address 1 [STREET_ADDRESS]" at bounding box center [739, 388] width 562 height 27
type input "[STREET_ADDRESS]"
click at [716, 426] on input "Feature 1A" at bounding box center [766, 416] width 304 height 20
type input "4"
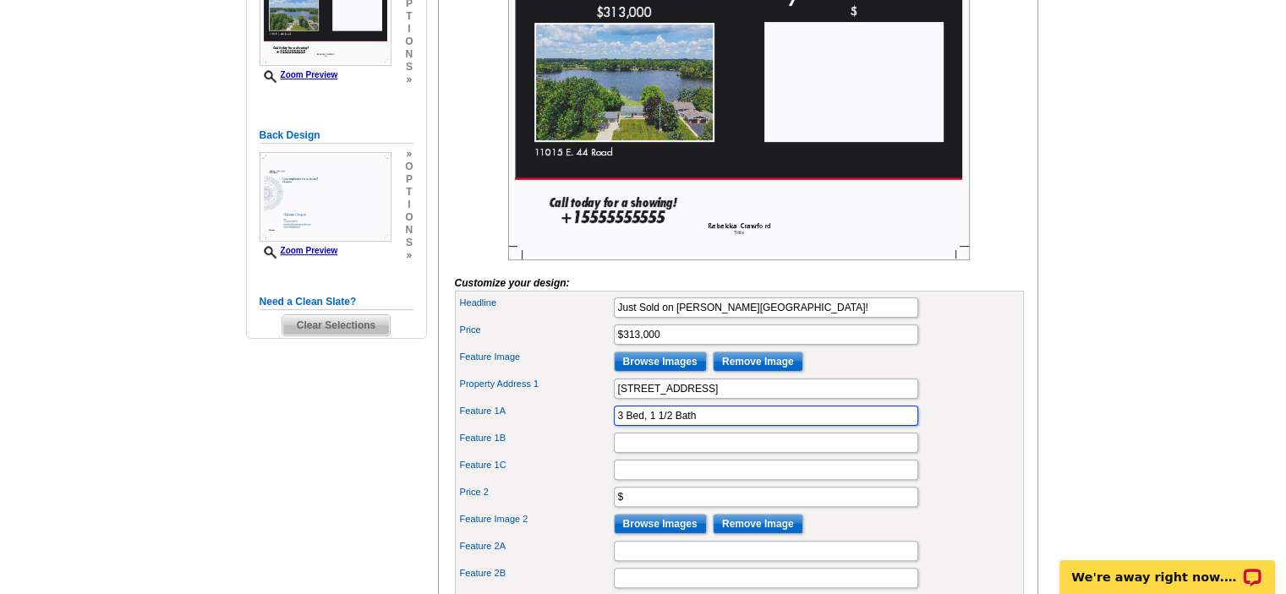
type input "3 Bed, 1 1/2 Bath"
type input "1100 SF"
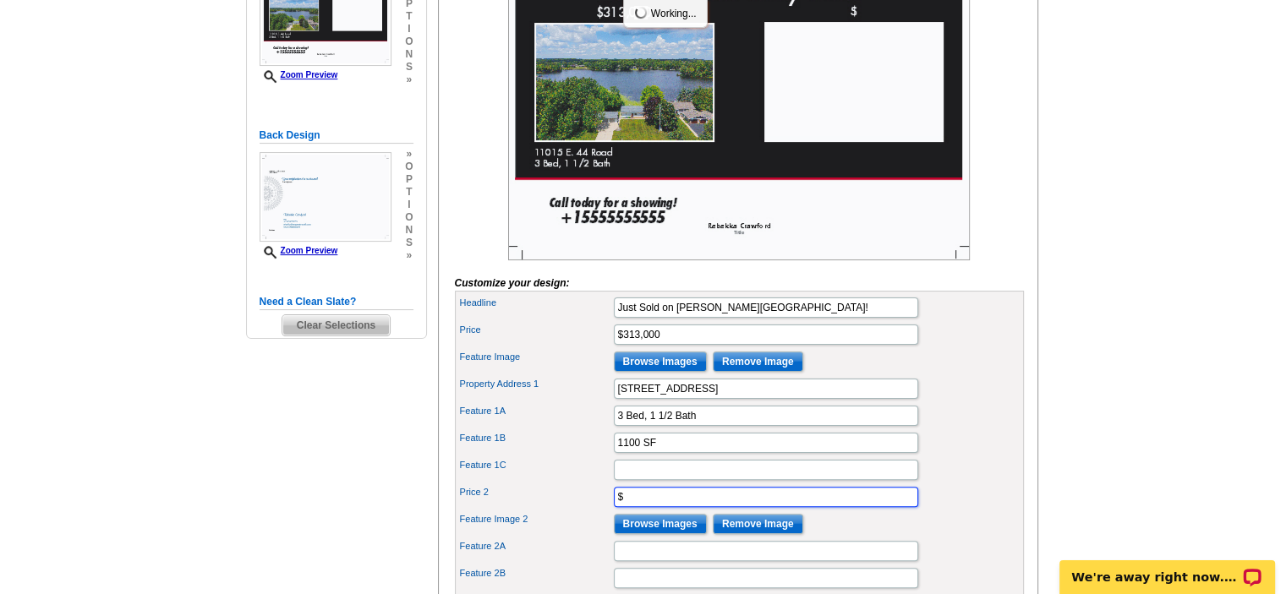
click at [701, 507] on input "$" at bounding box center [766, 497] width 304 height 20
type input "$532,000"
click at [650, 534] on input "Browse Images" at bounding box center [660, 524] width 93 height 20
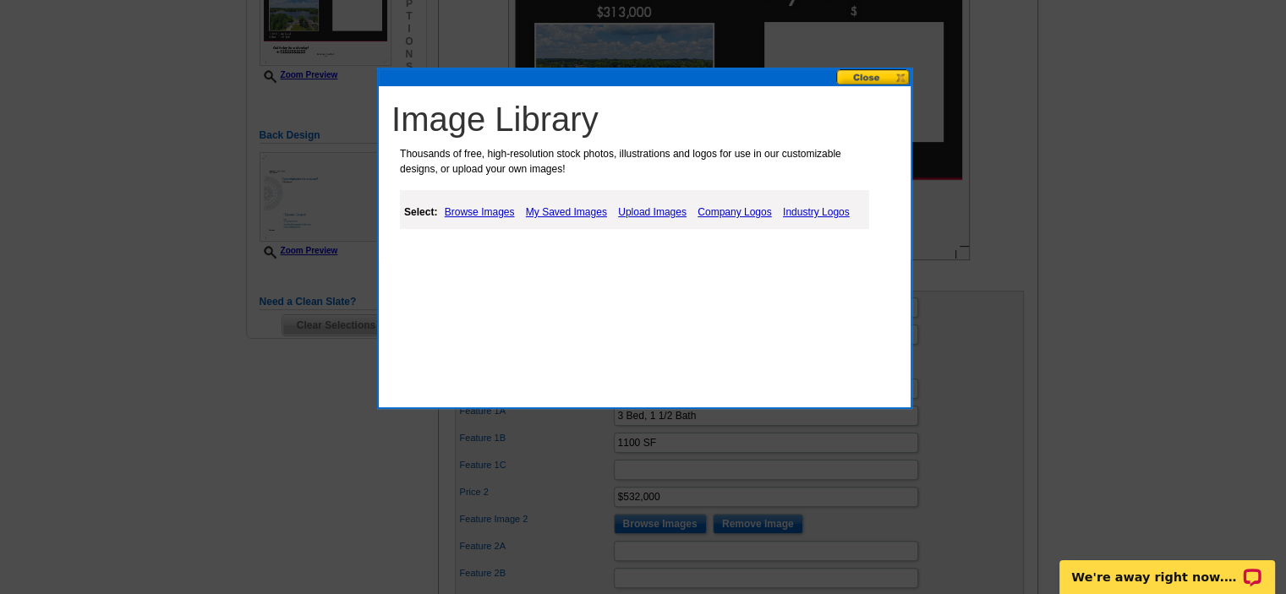
click at [643, 207] on link "Upload Images" at bounding box center [652, 212] width 77 height 20
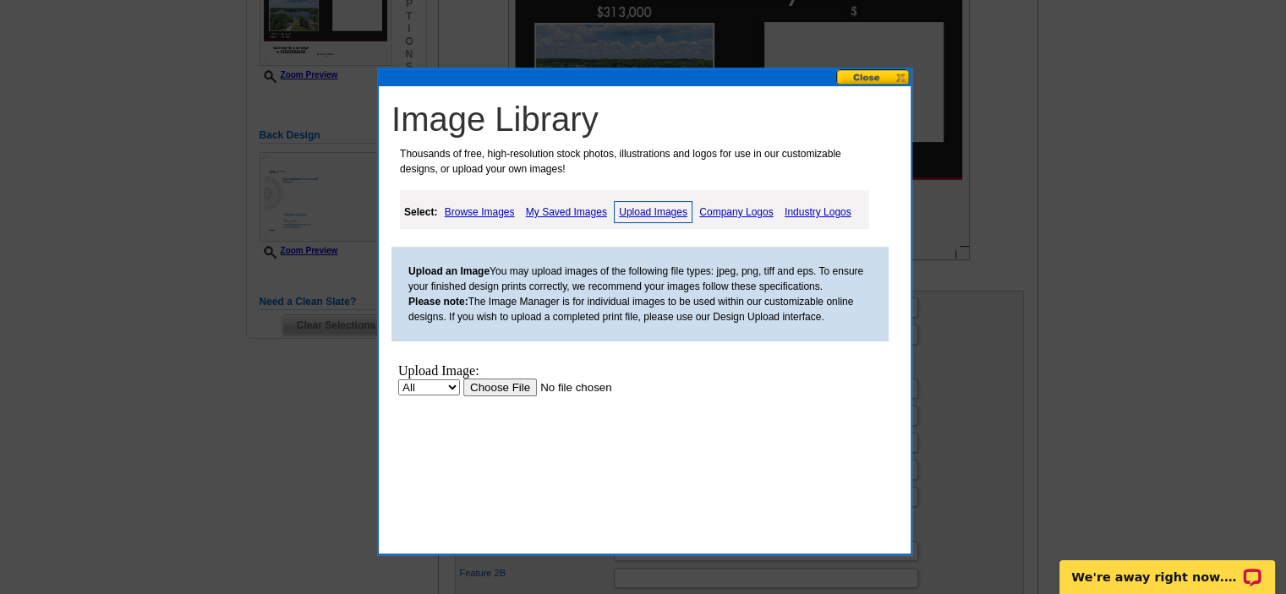
scroll to position [0, 0]
click at [572, 209] on link "My Saved Images" at bounding box center [567, 212] width 90 height 20
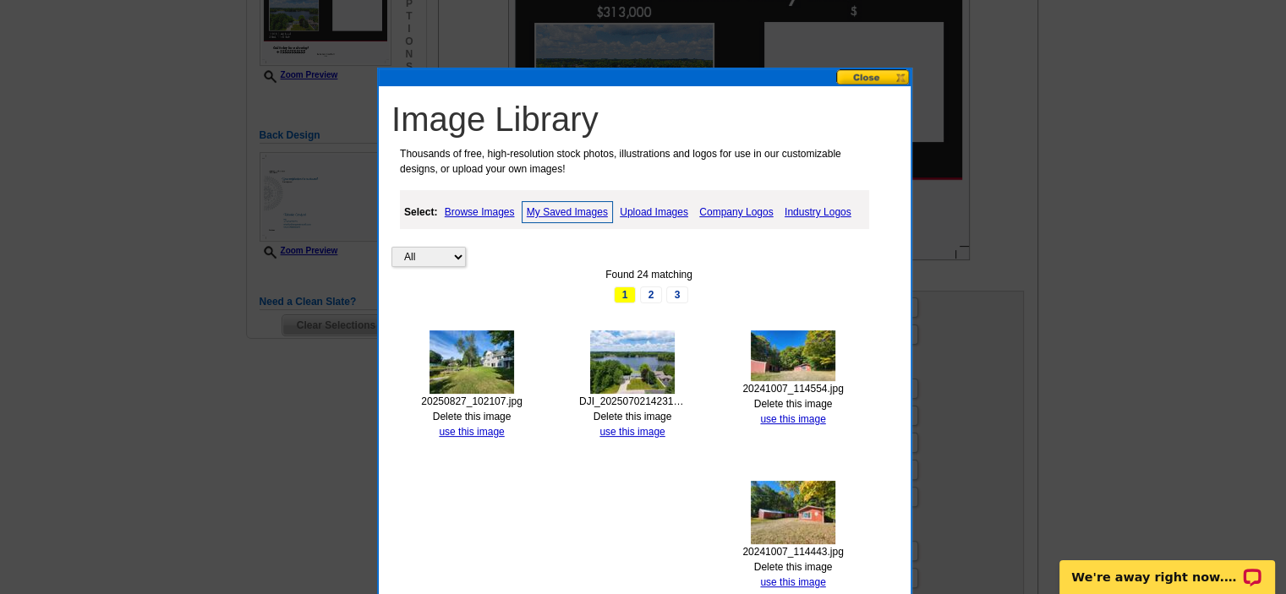
click at [467, 367] on img at bounding box center [472, 362] width 85 height 63
click at [453, 427] on link "use this image" at bounding box center [471, 432] width 65 height 12
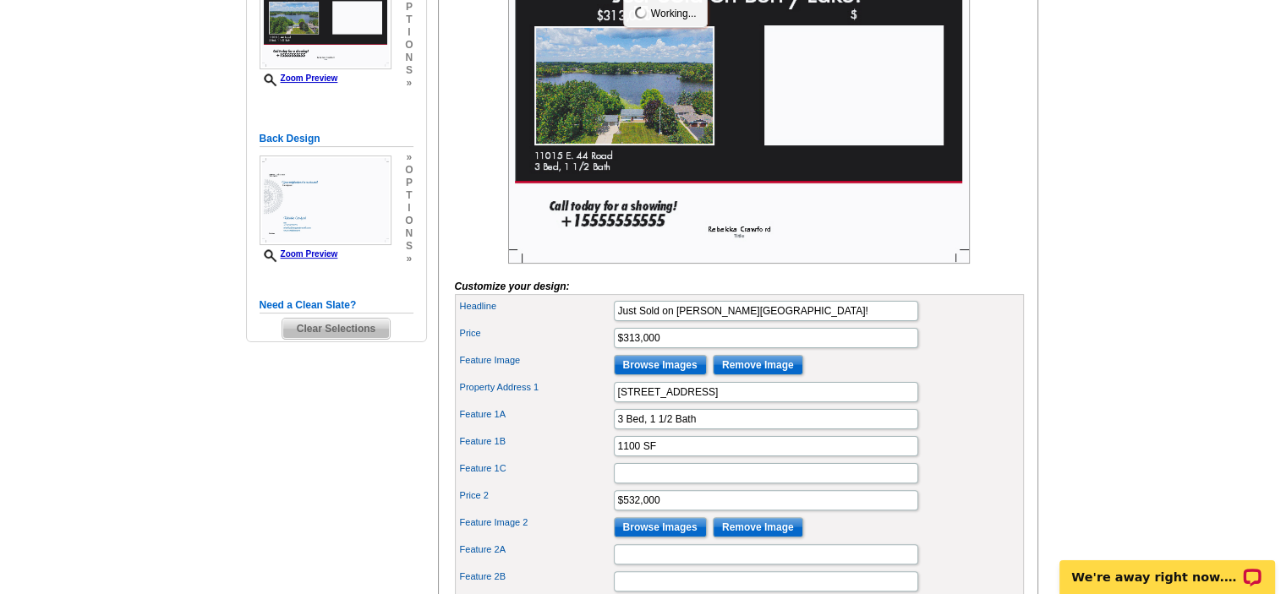
scroll to position [338, 0]
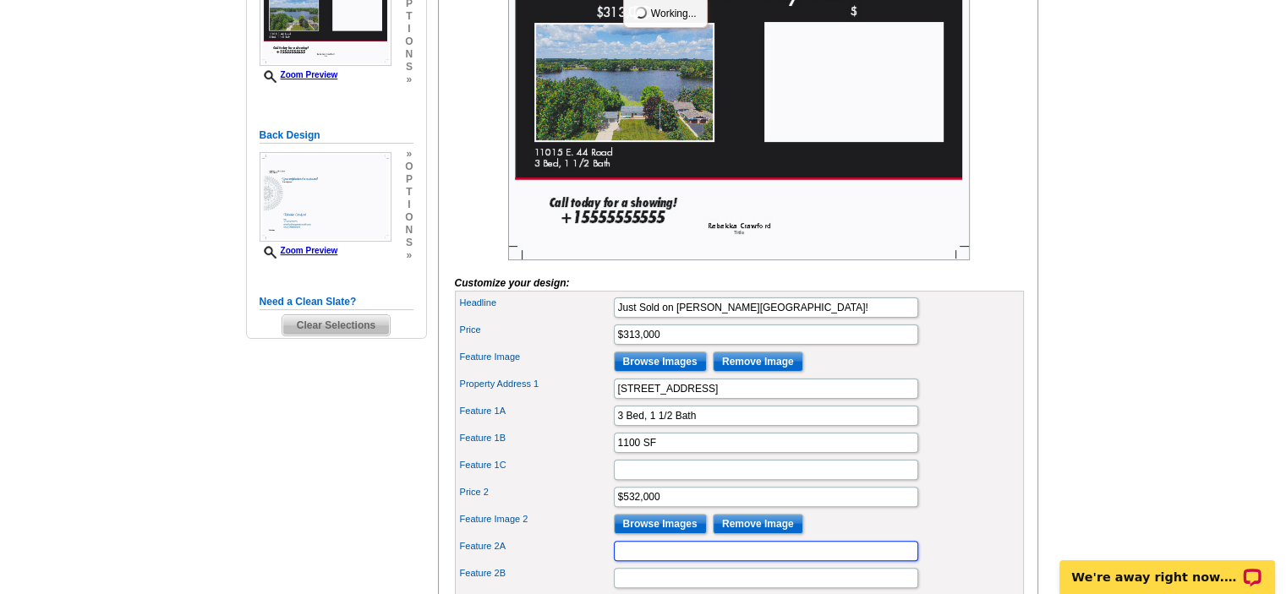
click at [631, 561] on input "Feature 2A" at bounding box center [766, 551] width 304 height 20
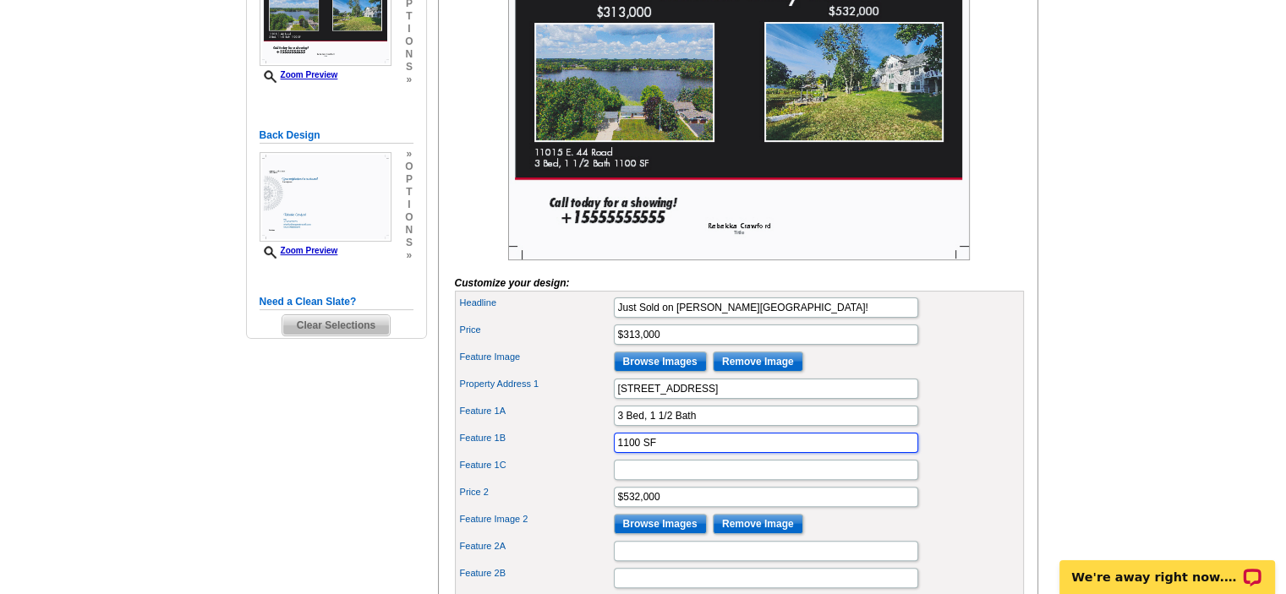
click at [687, 453] on input "1100 SF" at bounding box center [766, 443] width 304 height 20
click at [651, 480] on input "Feature 1C" at bounding box center [766, 470] width 304 height 20
type input "2 car garage"
drag, startPoint x: 673, startPoint y: 469, endPoint x: 733, endPoint y: 441, distance: 66.2
click at [674, 453] on input "1100 SF" at bounding box center [766, 443] width 304 height 20
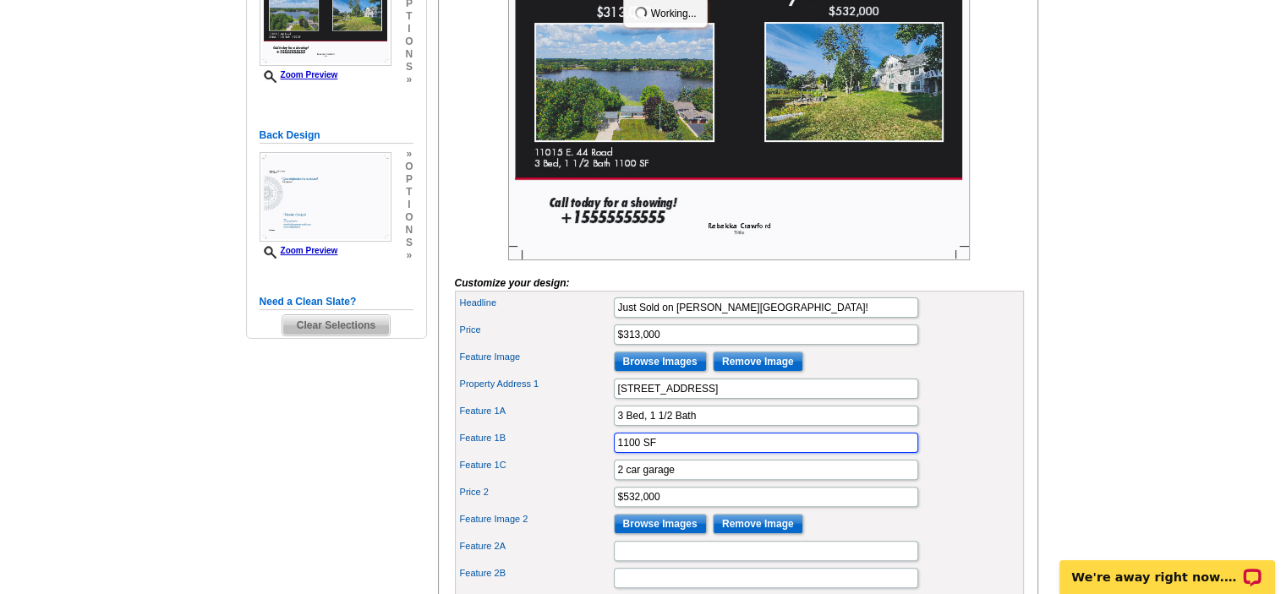
click at [698, 453] on input "1100 SF" at bounding box center [766, 443] width 304 height 20
type input "1100 SF .26 acres"
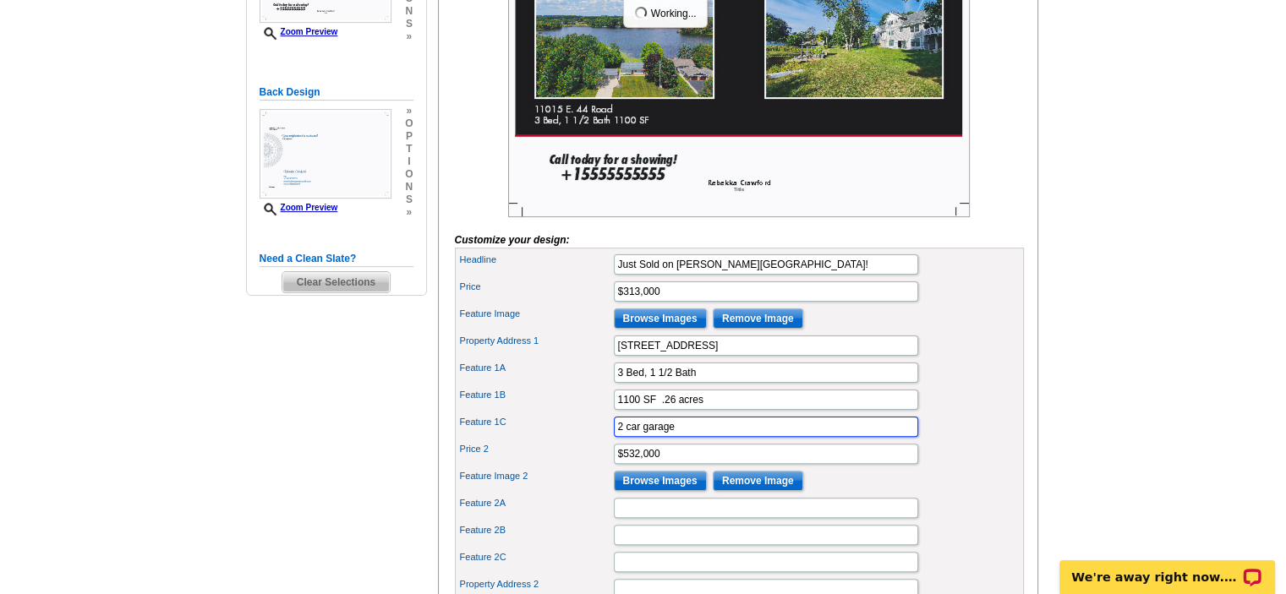
scroll to position [423, 0]
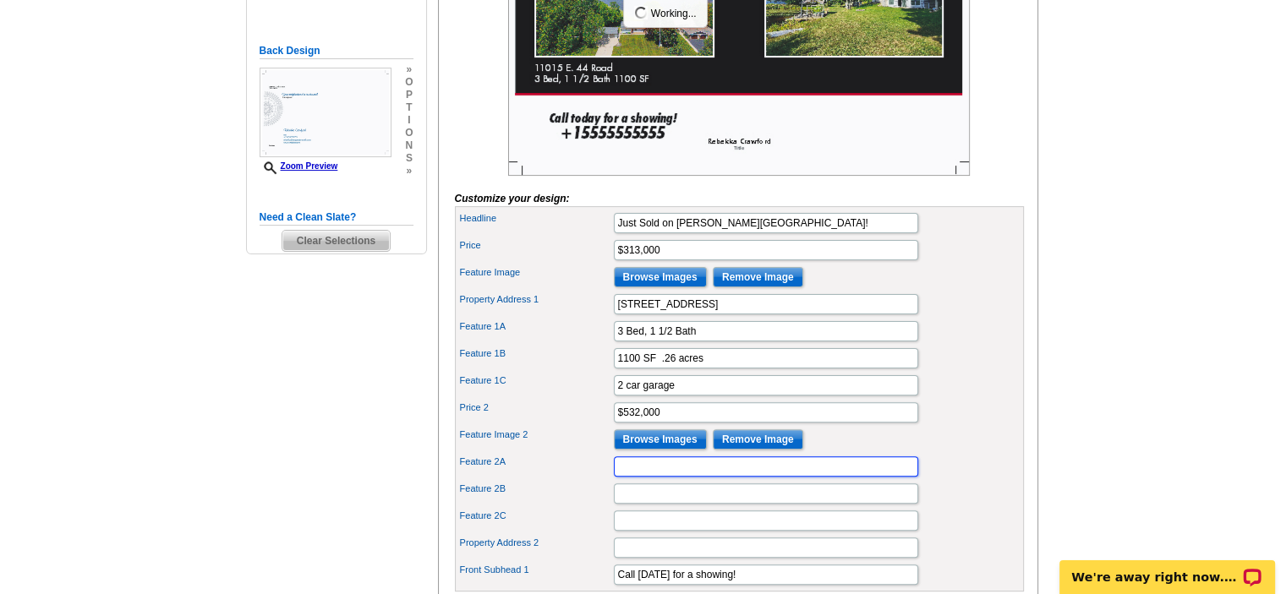
click at [671, 477] on input "Feature 2A" at bounding box center [766, 467] width 304 height 20
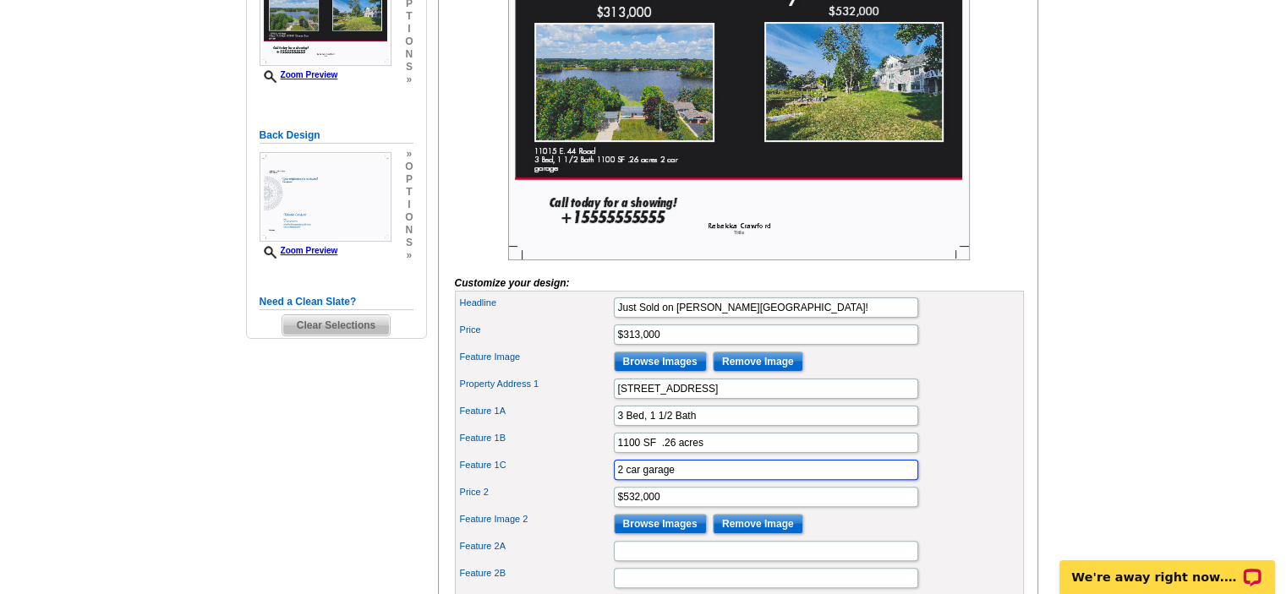
drag, startPoint x: 677, startPoint y: 493, endPoint x: 518, endPoint y: 515, distance: 160.5
click at [519, 517] on div "Headline Just Sold on [PERSON_NAME][GEOGRAPHIC_DATA]! Price $313,000 Feature Im…" at bounding box center [739, 484] width 569 height 386
drag, startPoint x: 715, startPoint y: 466, endPoint x: 655, endPoint y: 479, distance: 61.5
click at [655, 457] on div "Feature 1B 1100 SF .26 acres" at bounding box center [739, 443] width 562 height 27
type input "1100 SF"
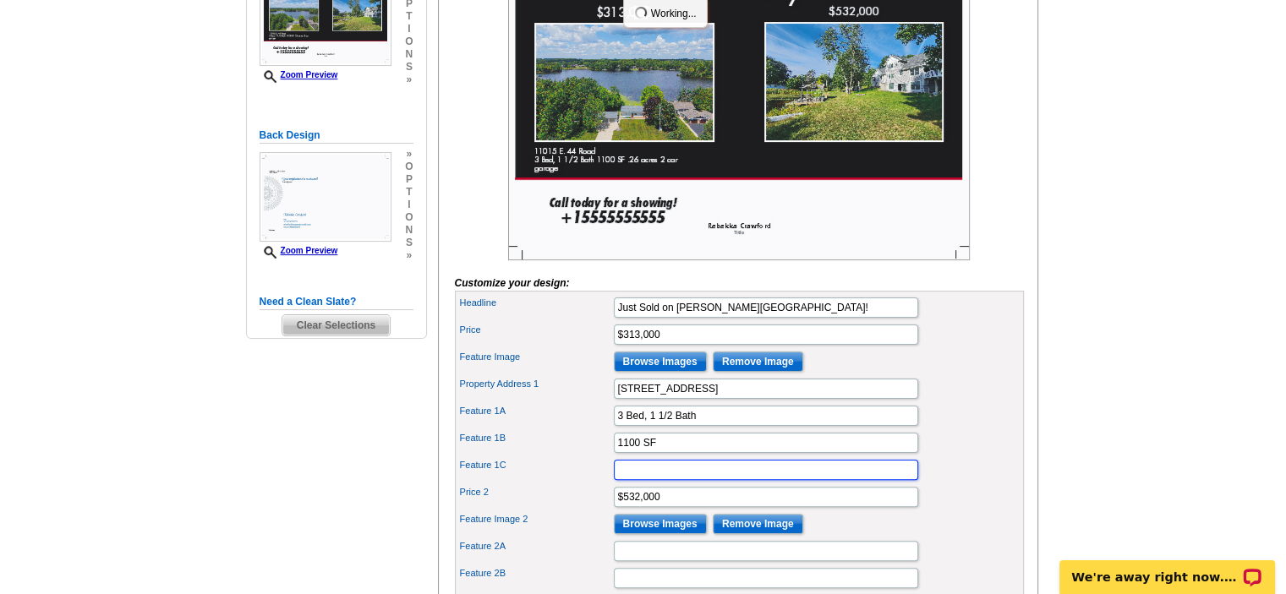
drag, startPoint x: 638, startPoint y: 493, endPoint x: 650, endPoint y: 493, distance: 11.8
click at [638, 480] on input "Feature 1C" at bounding box center [766, 470] width 304 height 20
type input "1"
click at [670, 453] on input "1100 SF" at bounding box center [766, 443] width 304 height 20
click at [668, 480] on input "Feature 1C" at bounding box center [766, 470] width 304 height 20
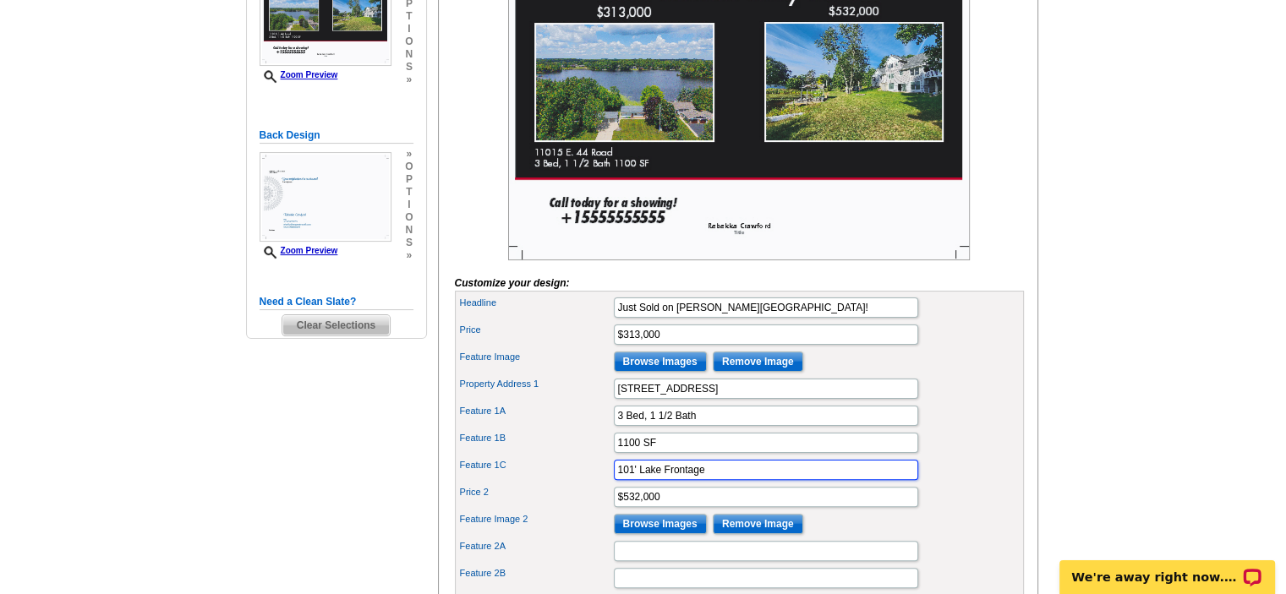
type input "101' Lake Frontage"
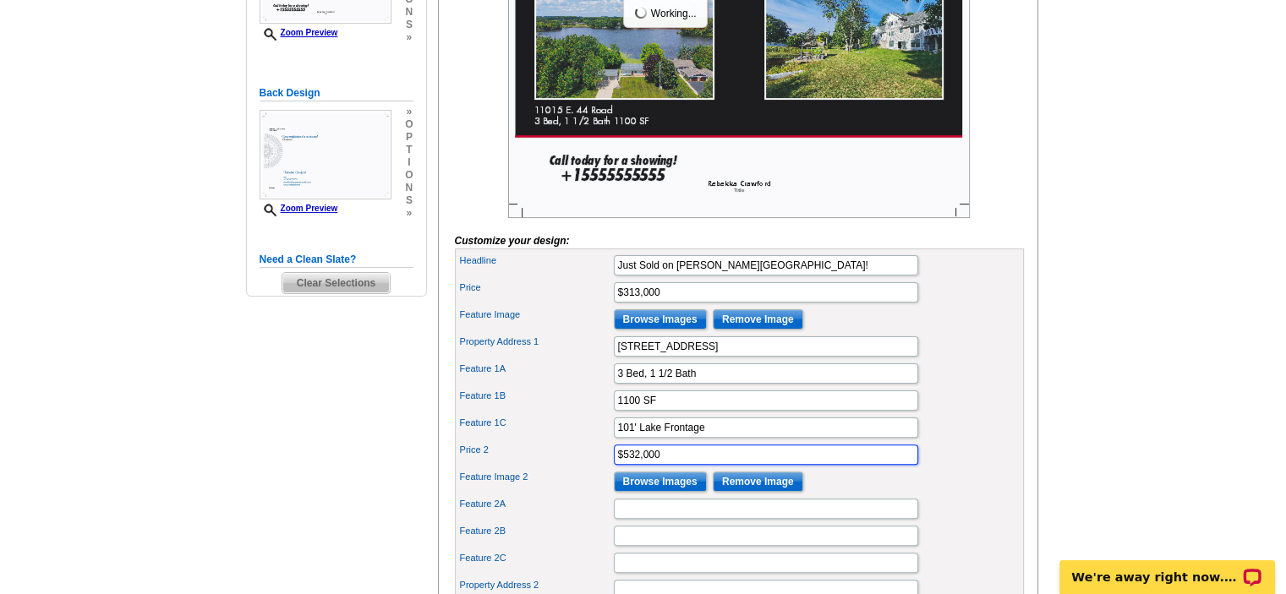
scroll to position [423, 0]
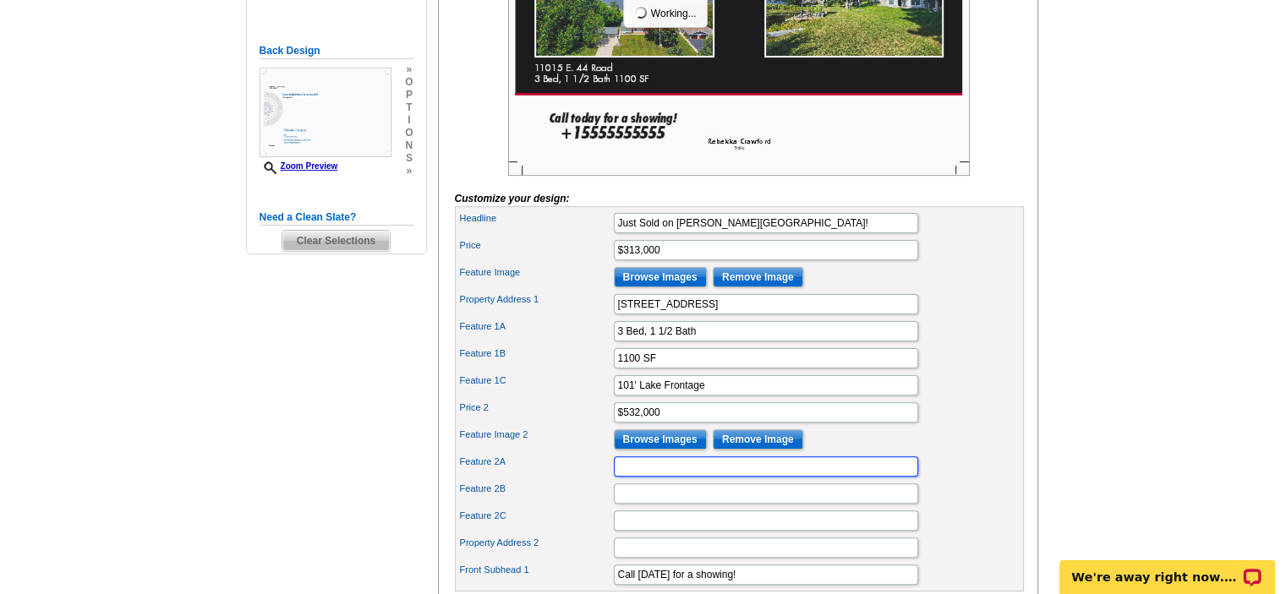
click at [693, 477] on input "Feature 2A" at bounding box center [766, 467] width 304 height 20
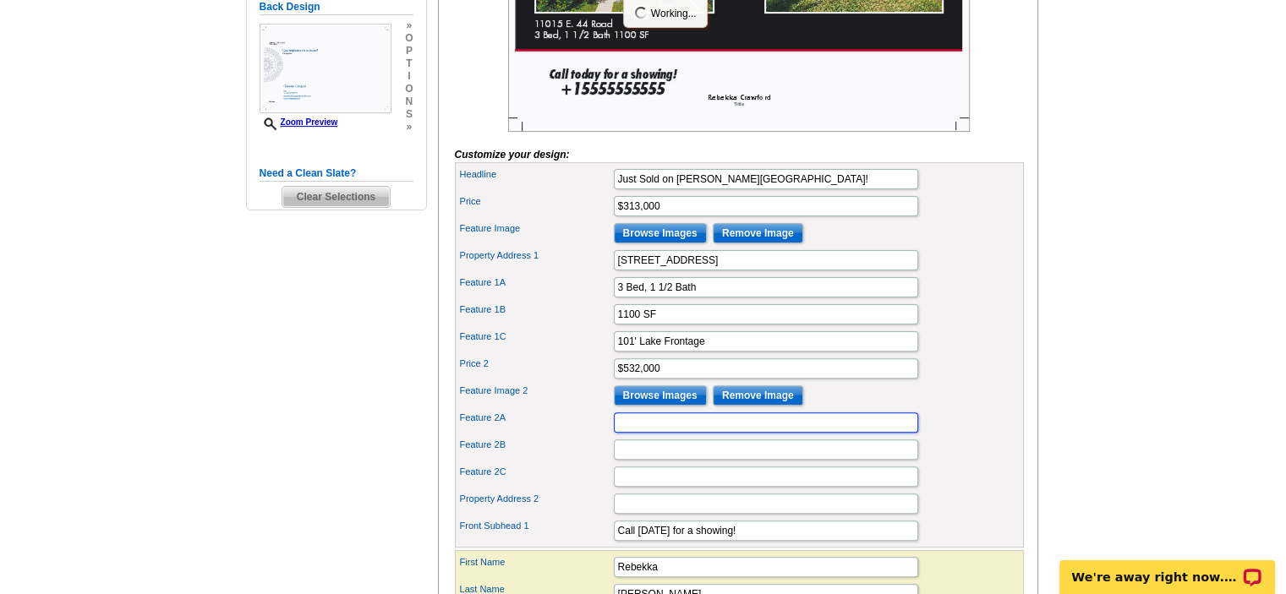
scroll to position [507, 0]
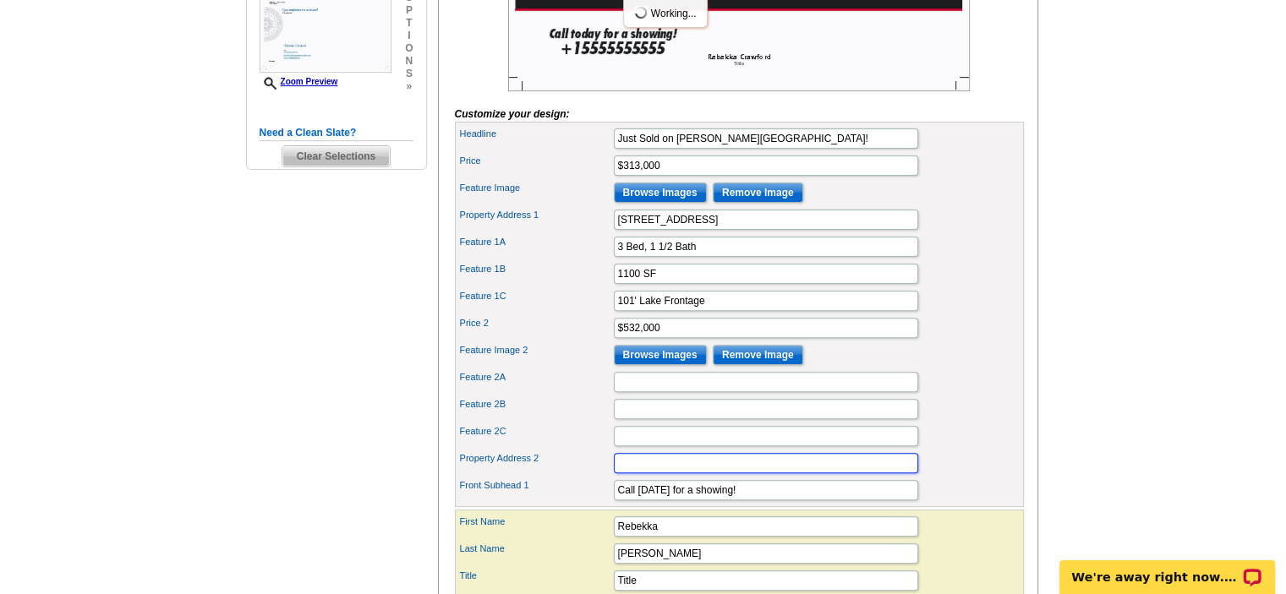
click at [714, 473] on input "Property Address 2" at bounding box center [766, 463] width 304 height 20
type input "[STREET_ADDRESS]"
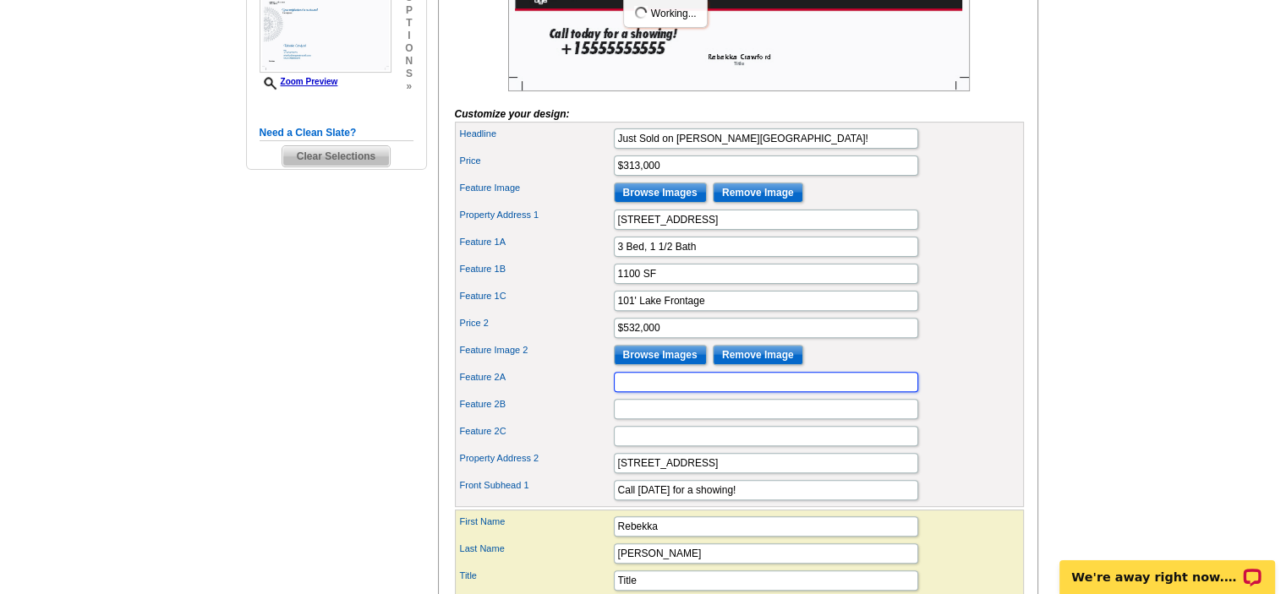
click at [658, 392] on input "Feature 2A" at bounding box center [766, 382] width 304 height 20
type input "2 Bed, 3 1/2 Bath"
type input "1500 SF"
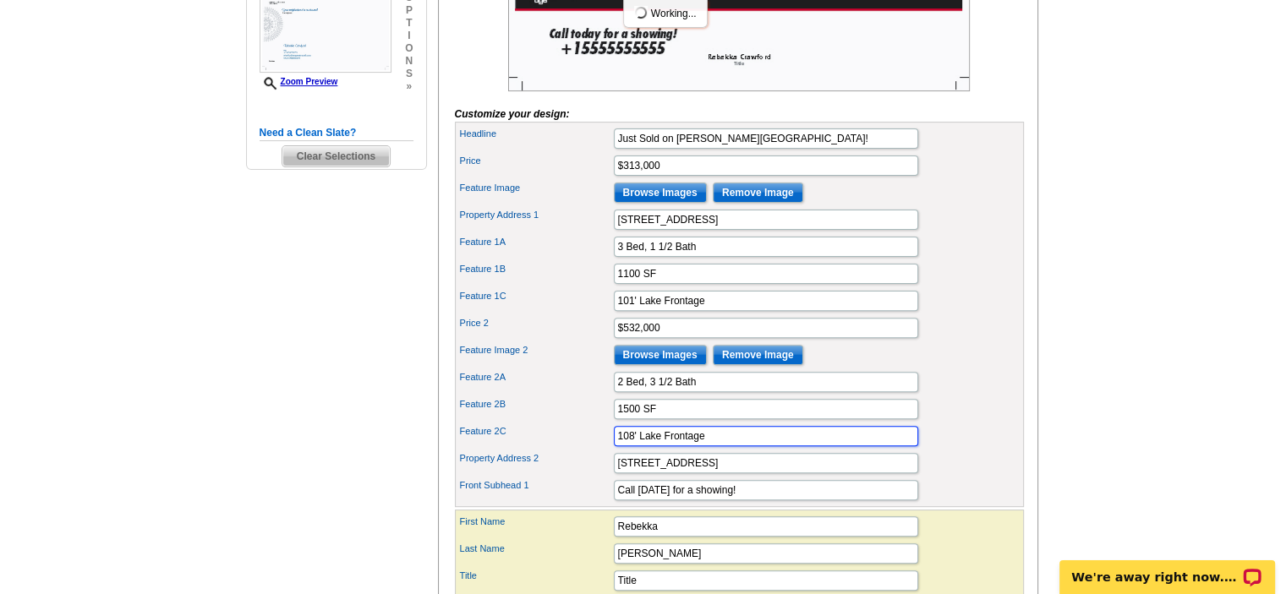
type input "108' Lake Frontage"
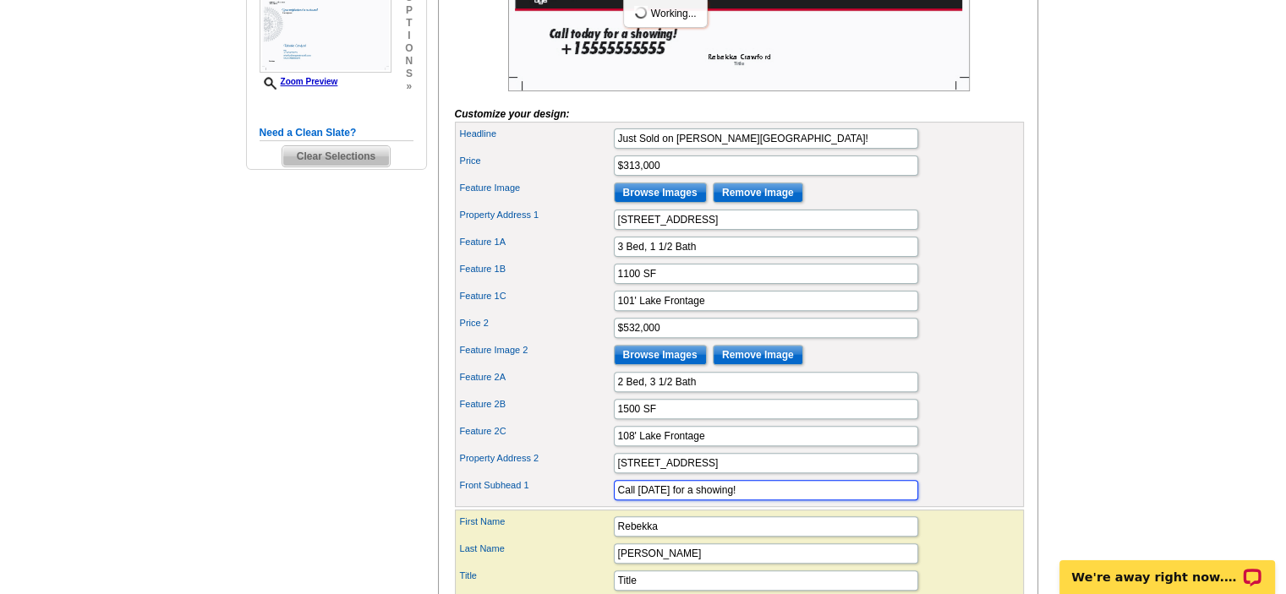
drag, startPoint x: 711, startPoint y: 510, endPoint x: 590, endPoint y: 523, distance: 121.6
click at [588, 504] on div "Front Subhead 1 Call [DATE] for a showing!" at bounding box center [739, 490] width 562 height 27
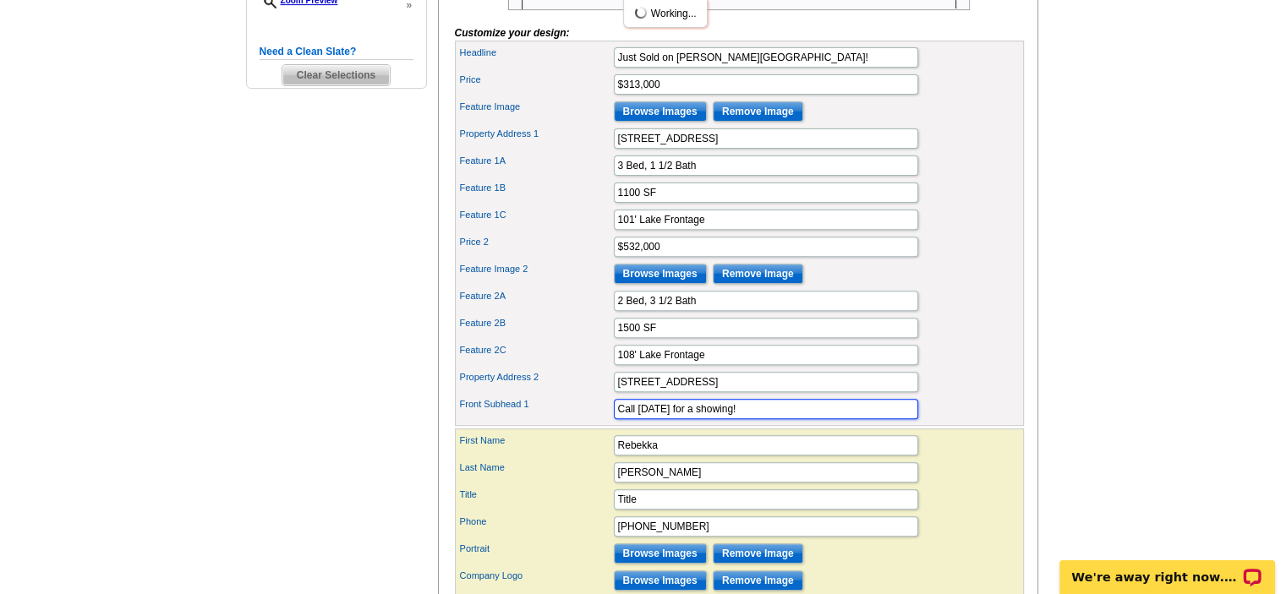
scroll to position [592, 0]
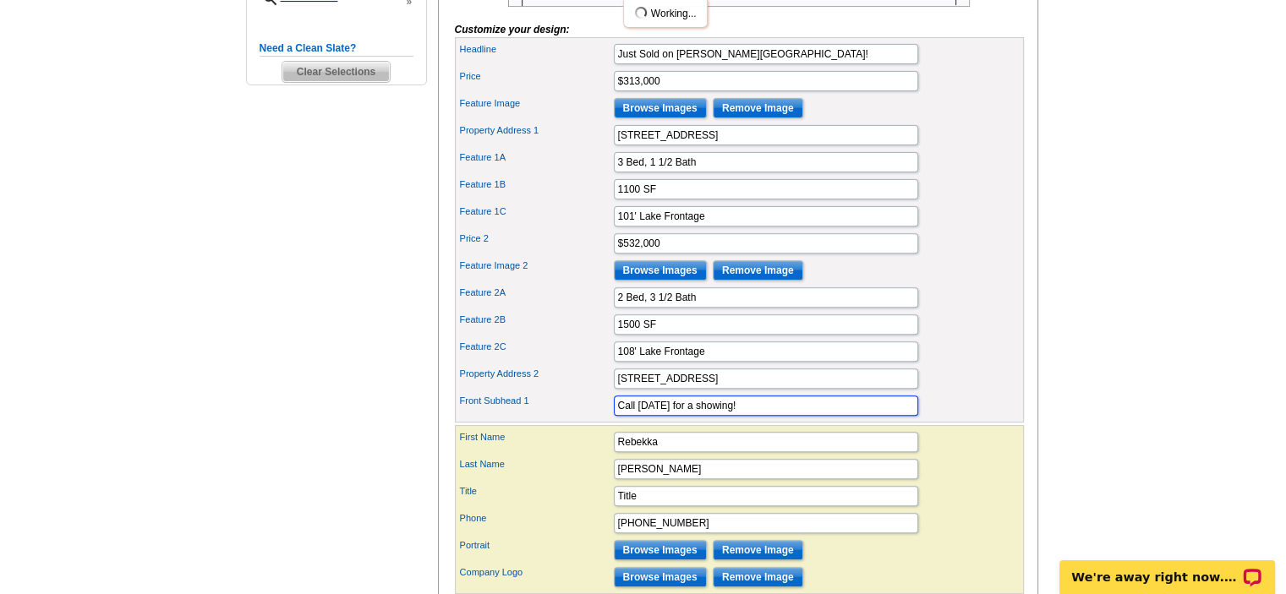
click at [759, 416] on input "Call [DATE] for a showing!" at bounding box center [766, 406] width 304 height 20
drag, startPoint x: 754, startPoint y: 425, endPoint x: 663, endPoint y: 447, distance: 93.9
click at [663, 447] on form "Customize your design: Headline Just Sold on [PERSON_NAME][GEOGRAPHIC_DATA]! Pr…" at bounding box center [739, 146] width 569 height 895
type input "Call [DATE] to find out what your home is worth!"
drag, startPoint x: 651, startPoint y: 508, endPoint x: 649, endPoint y: 523, distance: 15.4
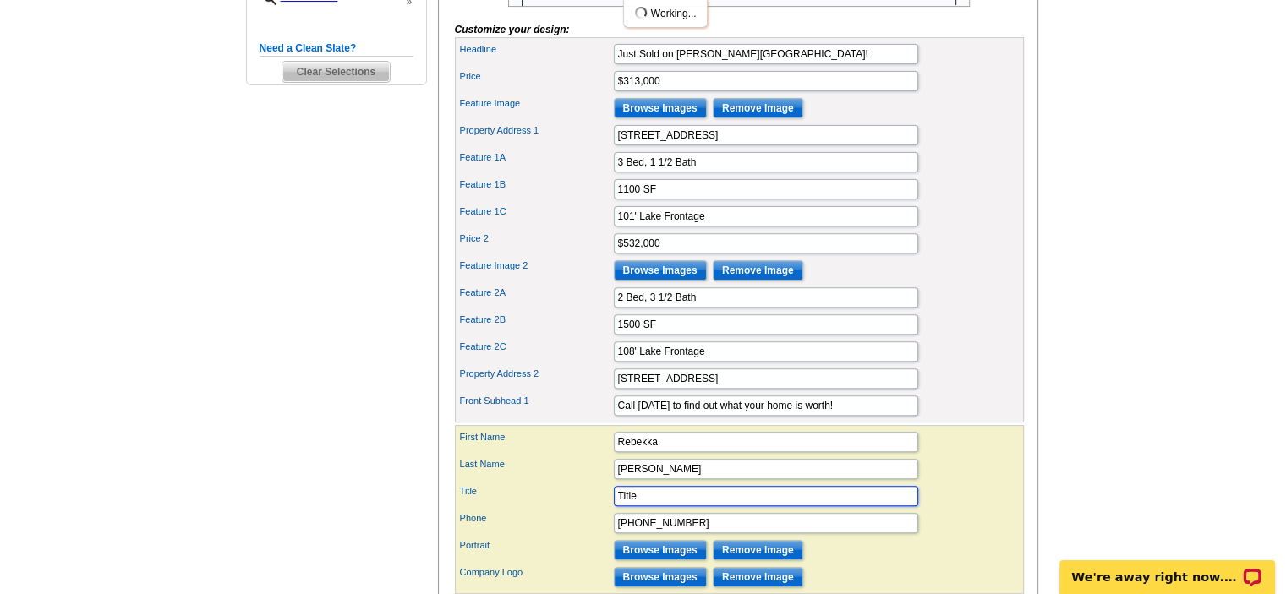
click at [650, 506] on input "Title" at bounding box center [766, 496] width 304 height 20
click at [649, 506] on input "Title" at bounding box center [766, 496] width 304 height 20
type input "Associate Broker"
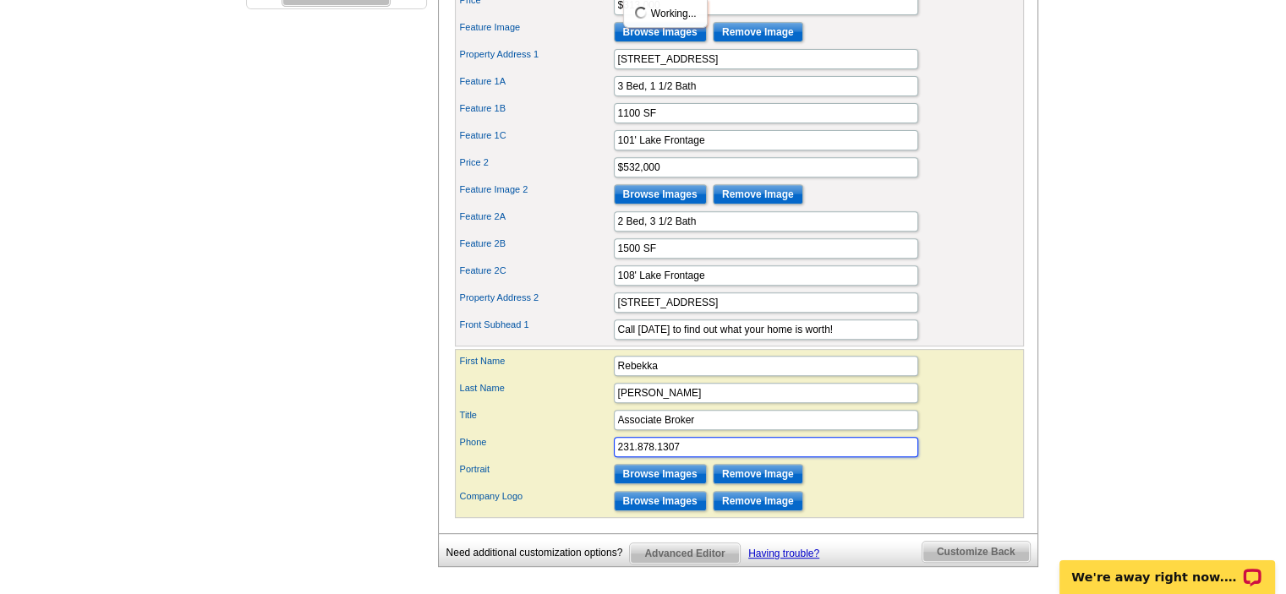
scroll to position [761, 0]
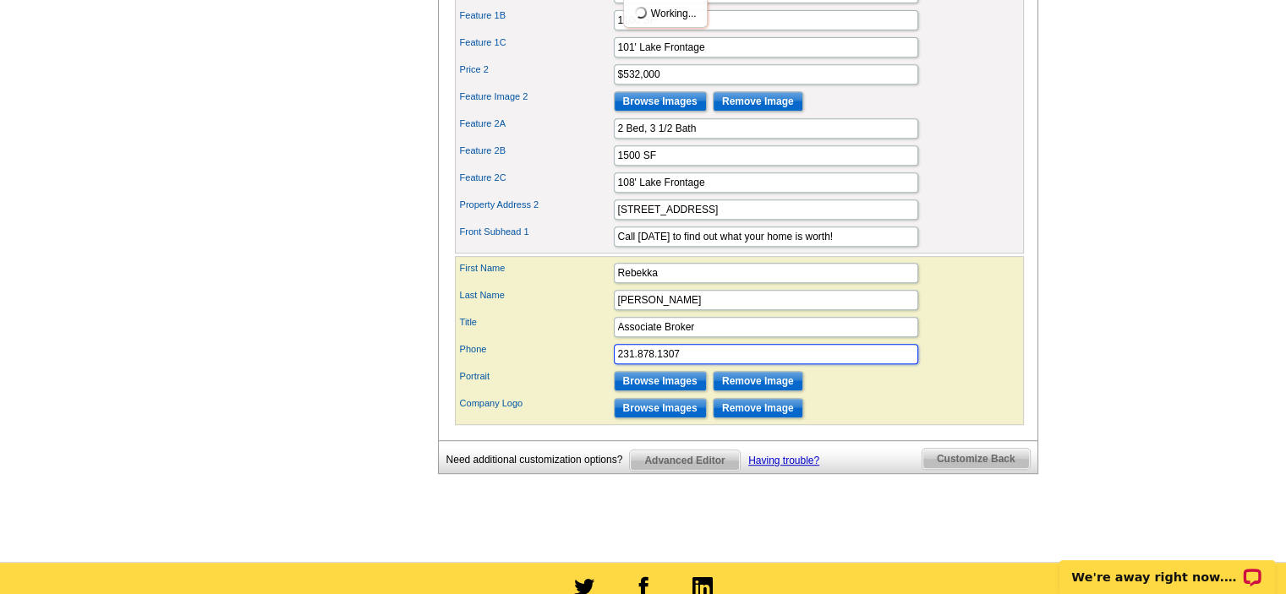
type input "231.878.1307"
click at [678, 391] on input "Browse Images" at bounding box center [660, 381] width 93 height 20
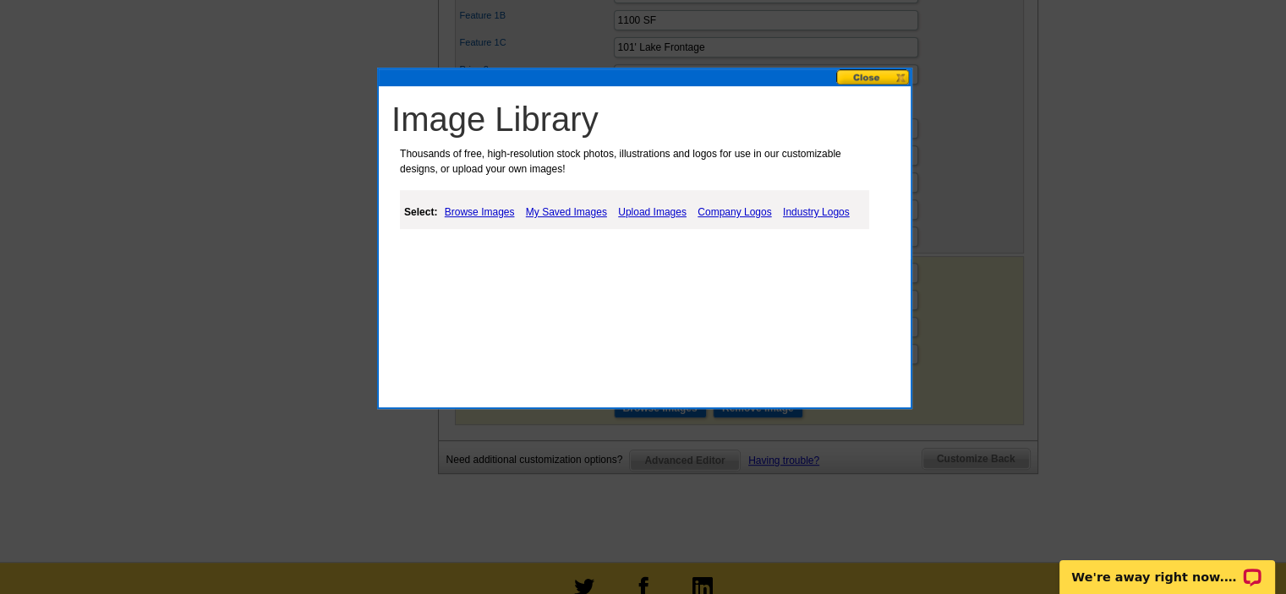
click at [588, 211] on link "My Saved Images" at bounding box center [567, 212] width 90 height 20
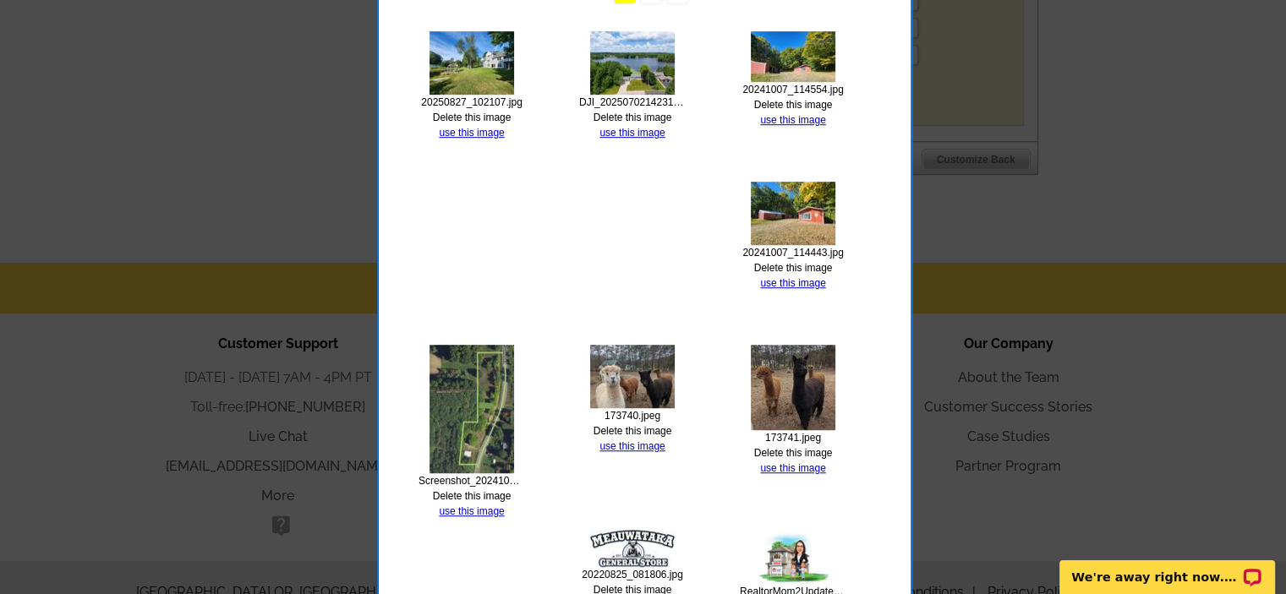
scroll to position [1184, 0]
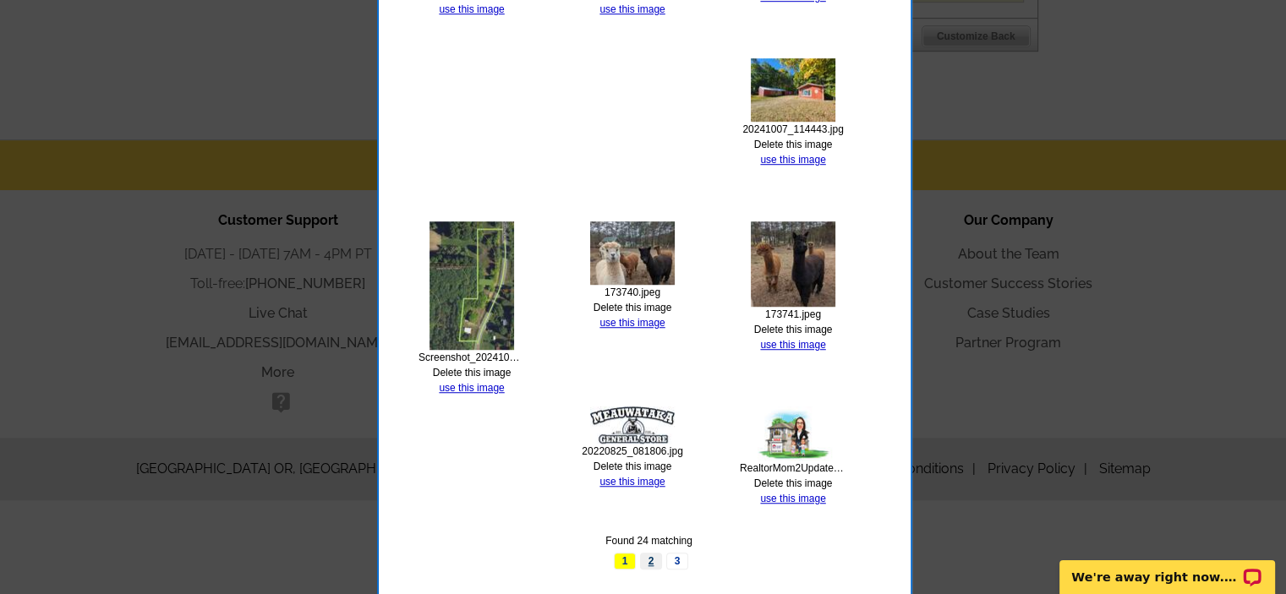
click at [643, 554] on link "2" at bounding box center [651, 561] width 22 height 17
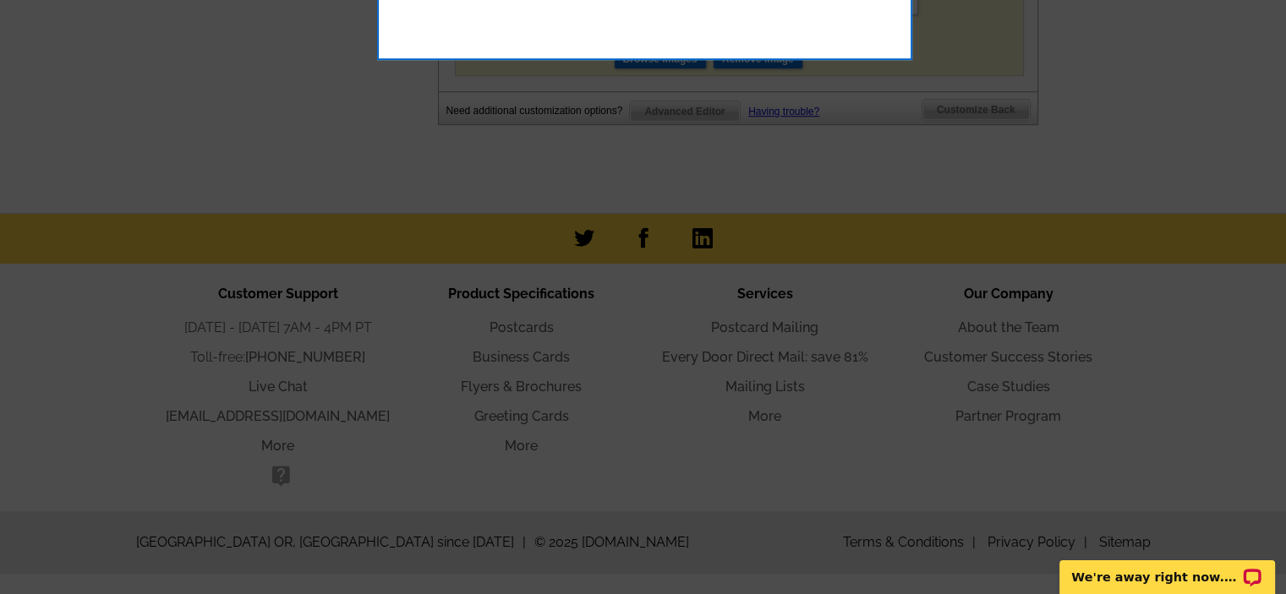
scroll to position [846, 0]
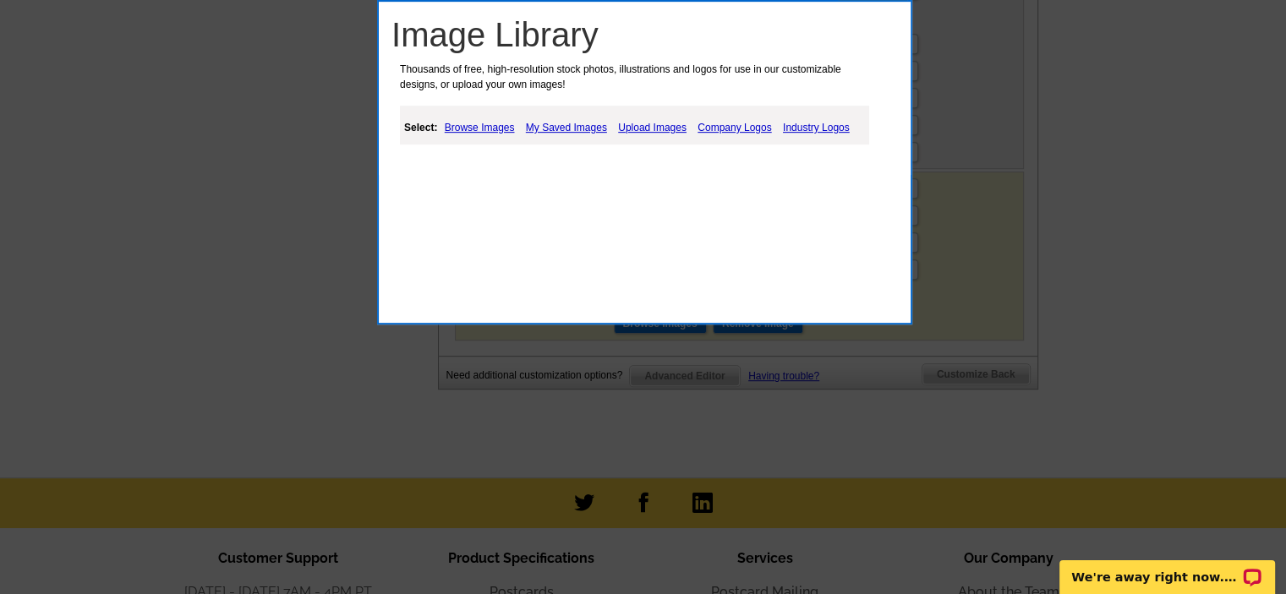
click at [577, 127] on link "My Saved Images" at bounding box center [567, 128] width 90 height 20
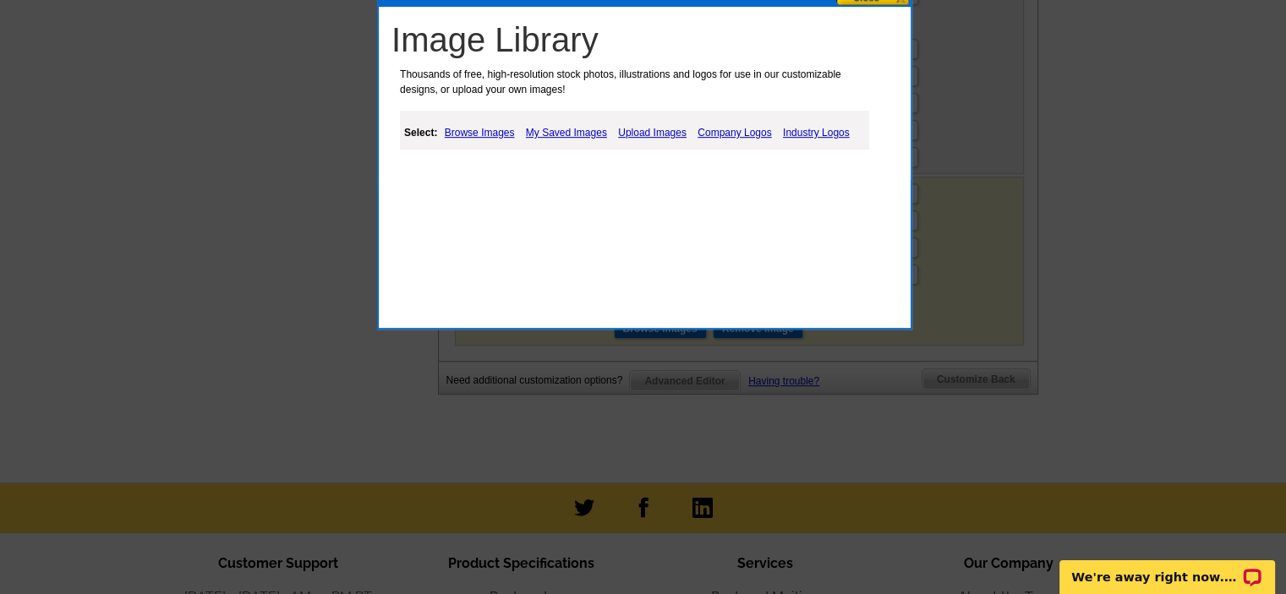
scroll to position [592, 0]
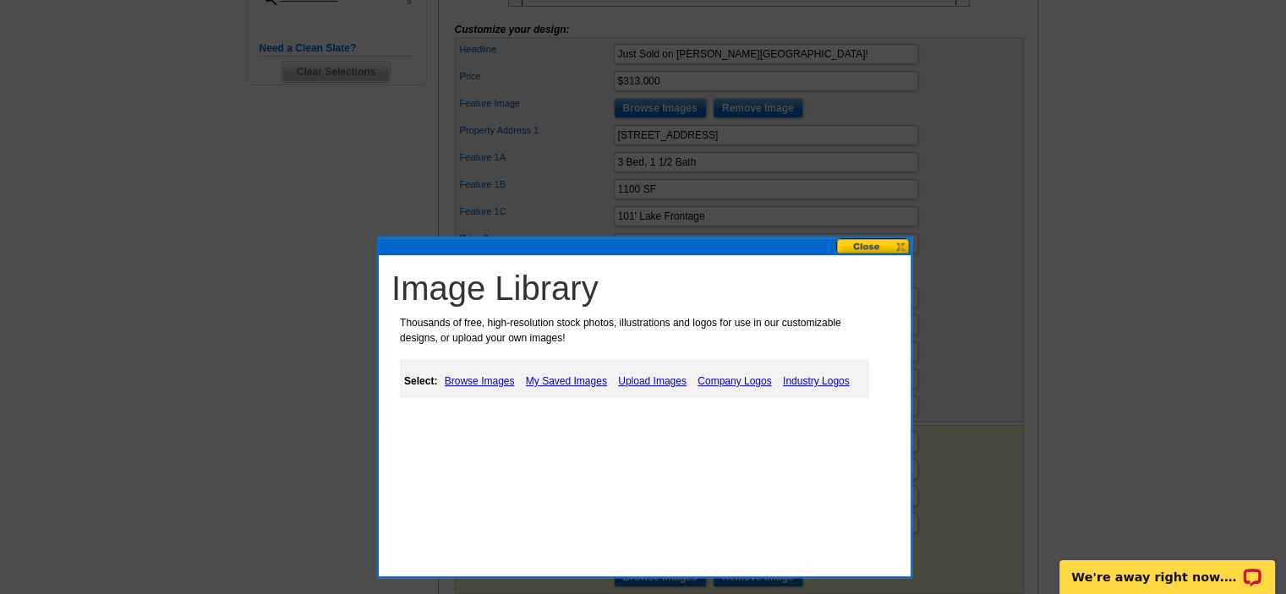
click at [564, 381] on link "My Saved Images" at bounding box center [567, 381] width 90 height 20
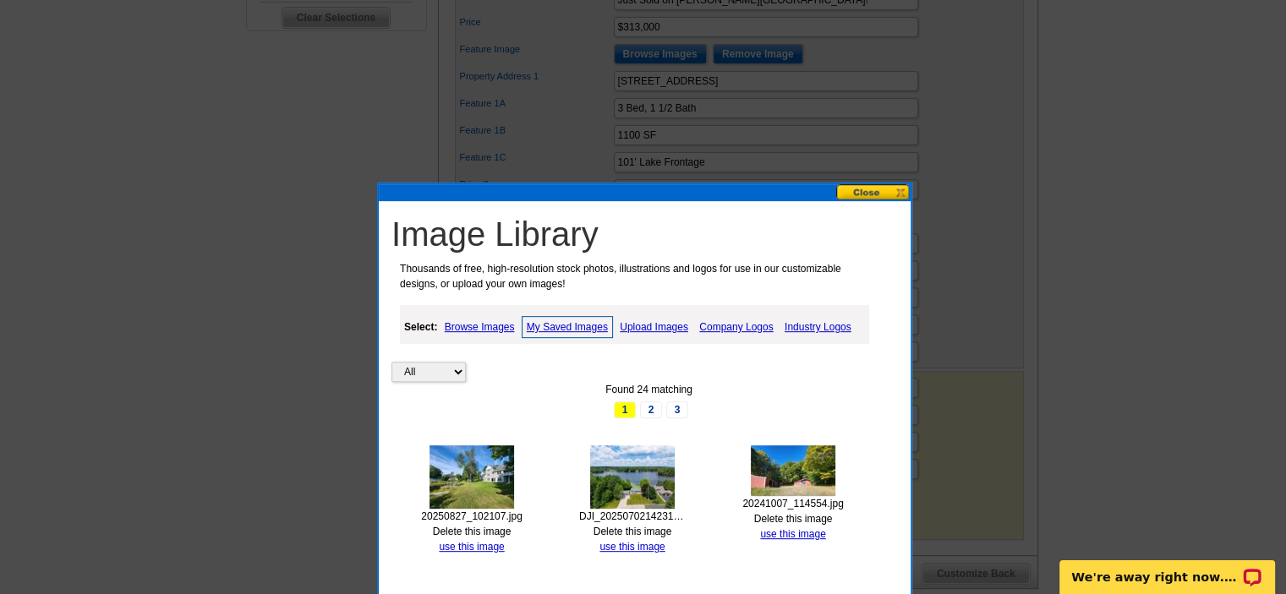
scroll to position [676, 0]
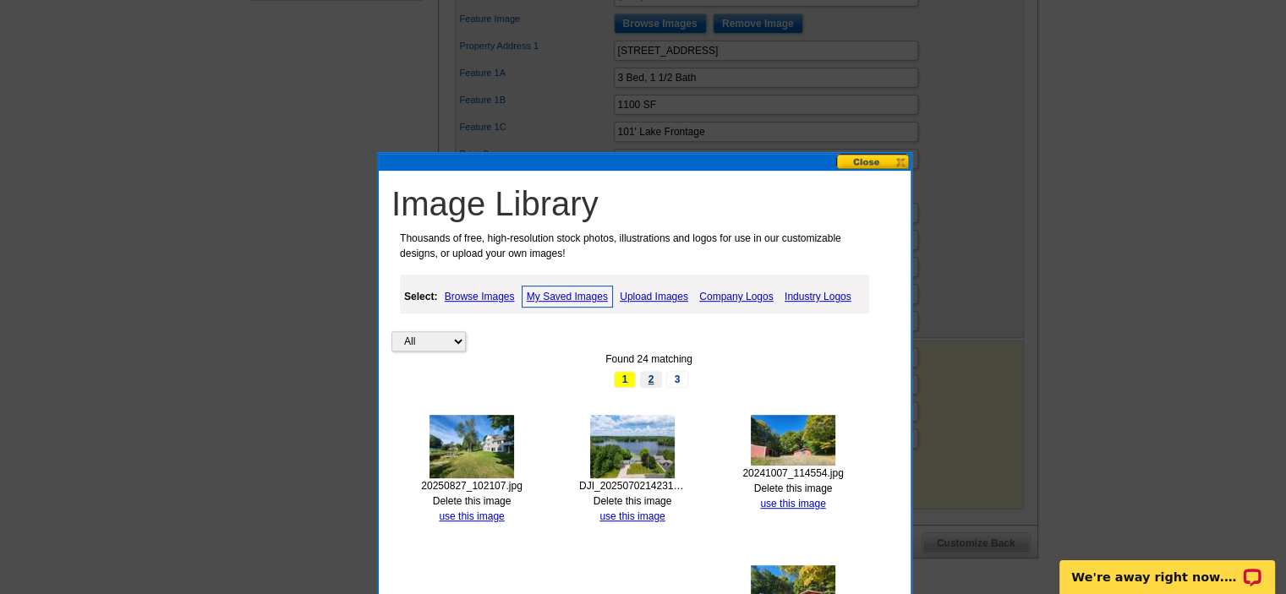
click at [644, 376] on link "2" at bounding box center [651, 379] width 22 height 17
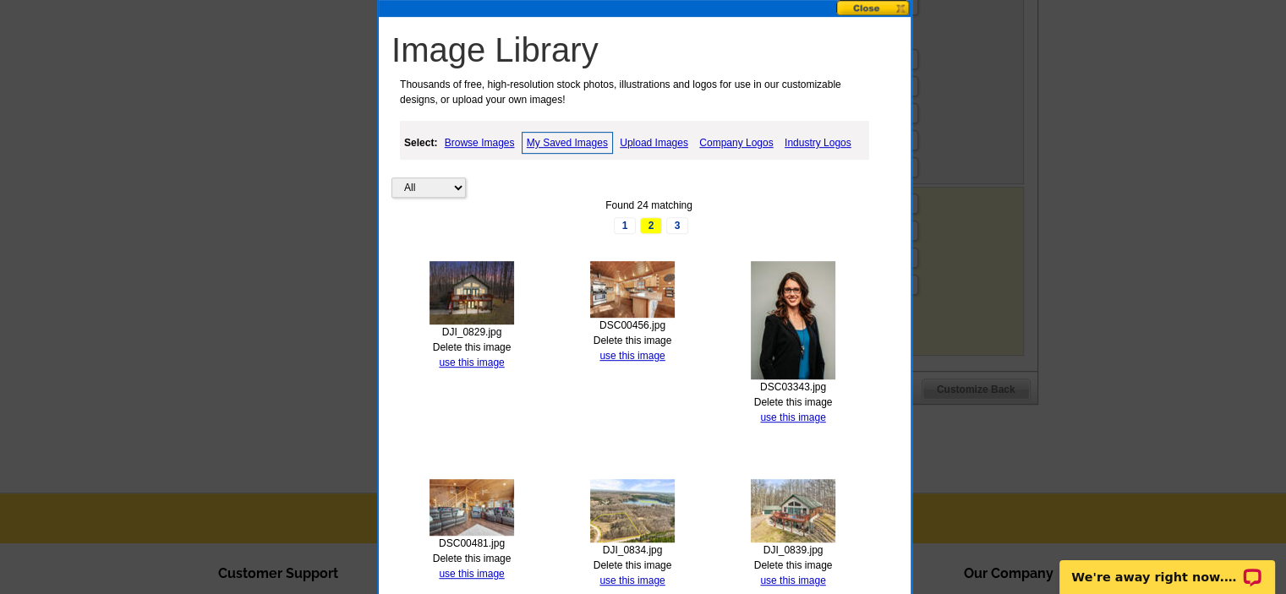
scroll to position [846, 0]
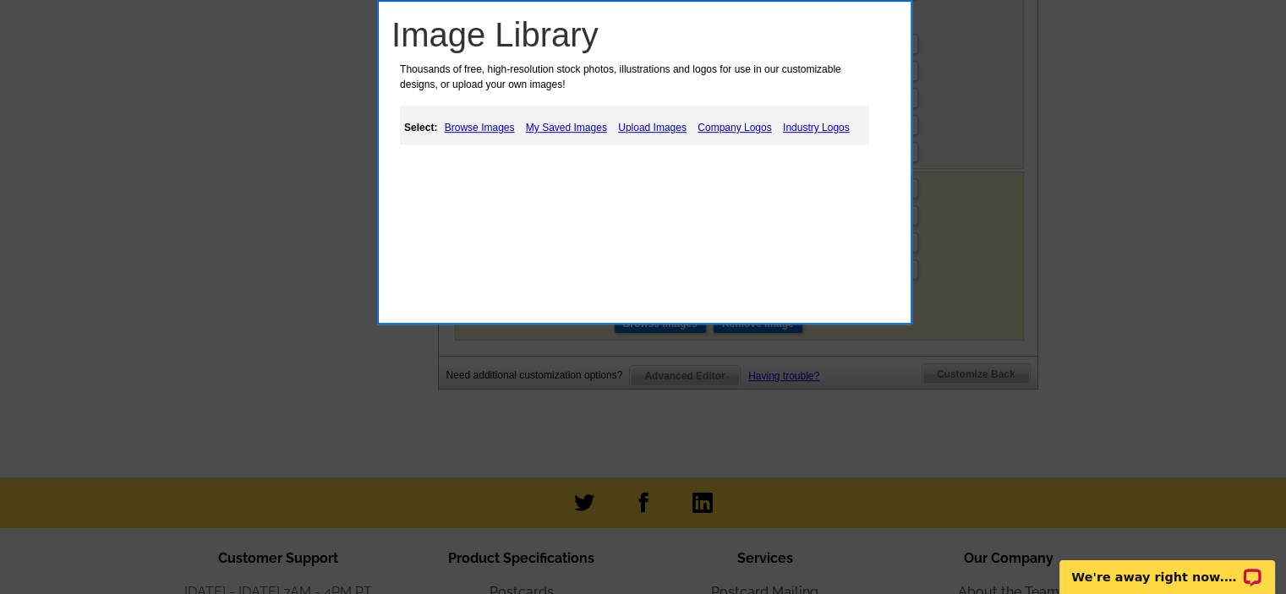
click at [654, 119] on link "Upload Images" at bounding box center [652, 128] width 77 height 20
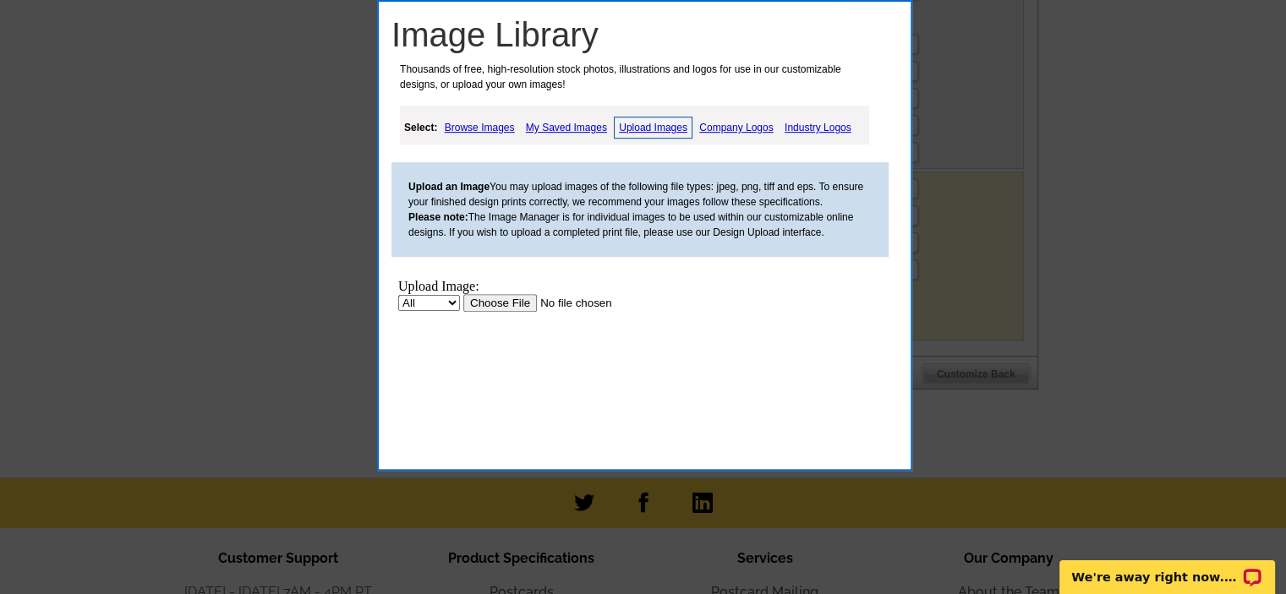
scroll to position [0, 0]
click at [510, 304] on input "file" at bounding box center [570, 303] width 214 height 18
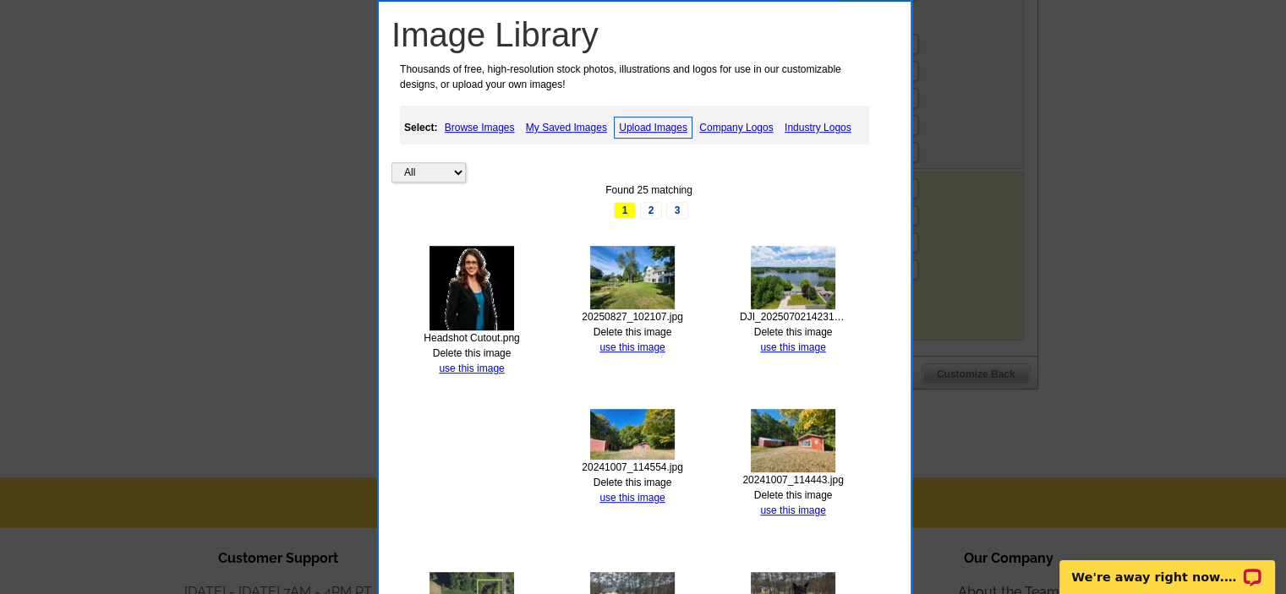
click at [646, 132] on link "Upload Images" at bounding box center [653, 128] width 79 height 22
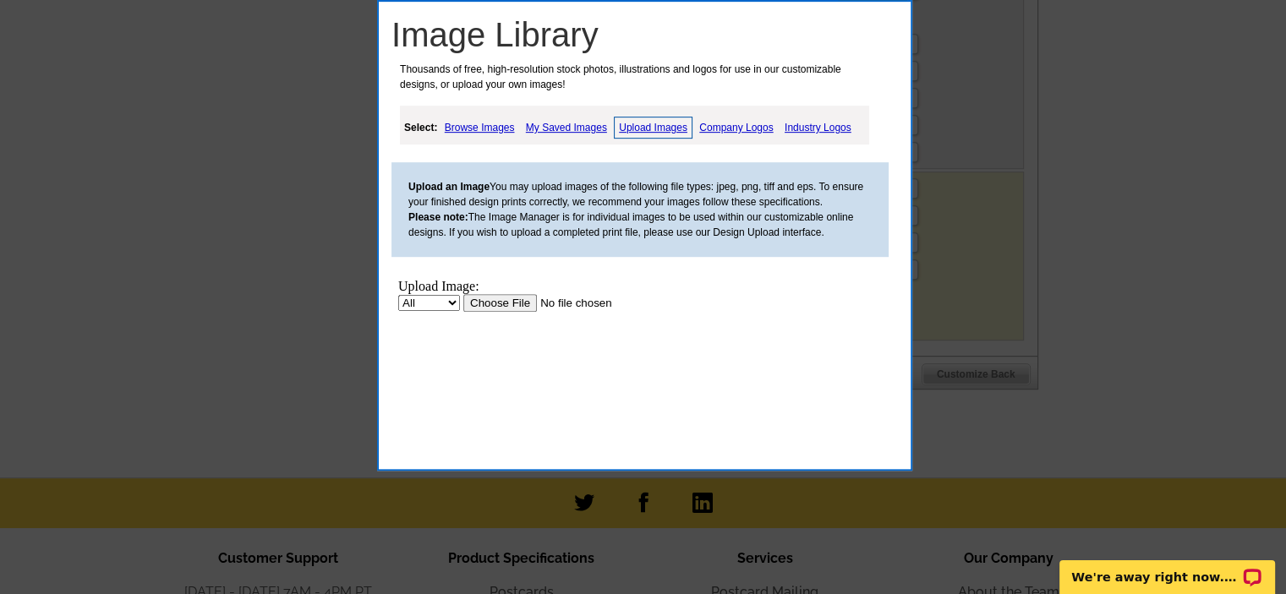
click at [506, 300] on input "file" at bounding box center [570, 303] width 214 height 18
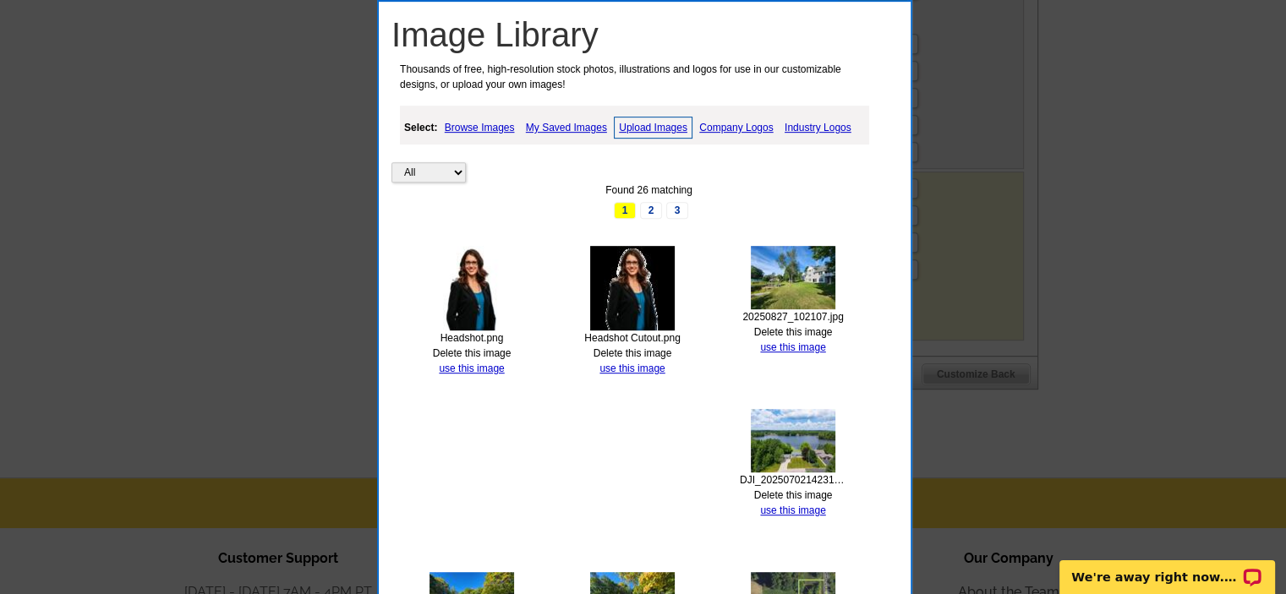
click at [487, 297] on img at bounding box center [472, 288] width 85 height 85
click at [477, 368] on link "use this image" at bounding box center [471, 369] width 65 height 12
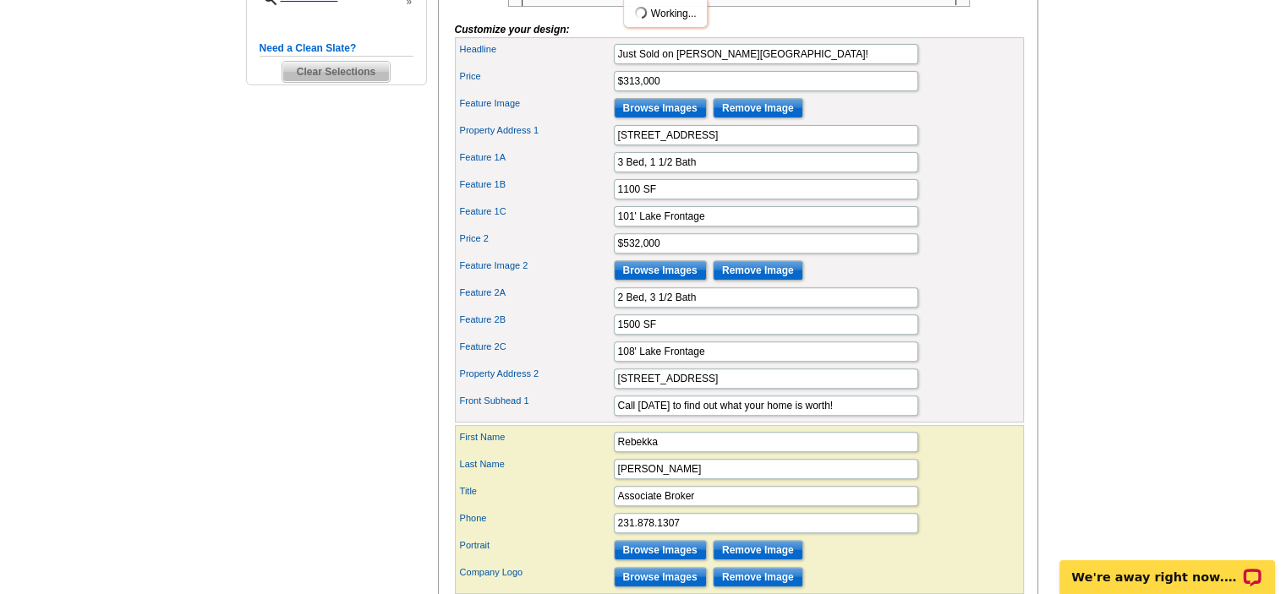
scroll to position [676, 0]
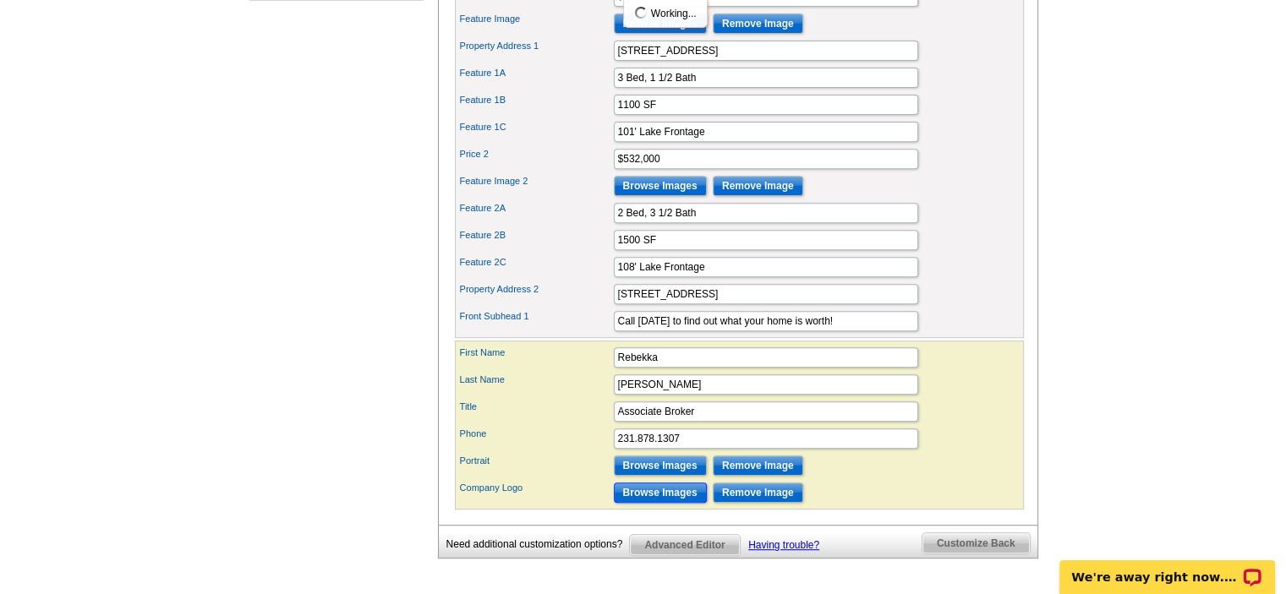
click at [649, 503] on input "Browse Images" at bounding box center [660, 493] width 93 height 20
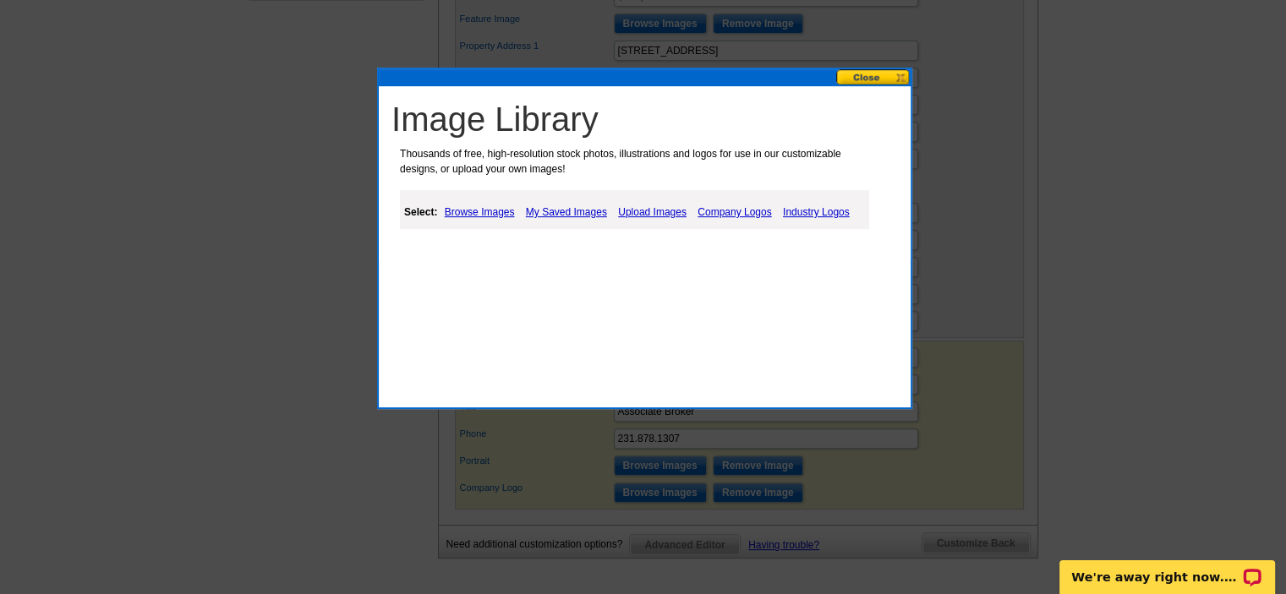
click at [646, 209] on link "Upload Images" at bounding box center [652, 212] width 77 height 20
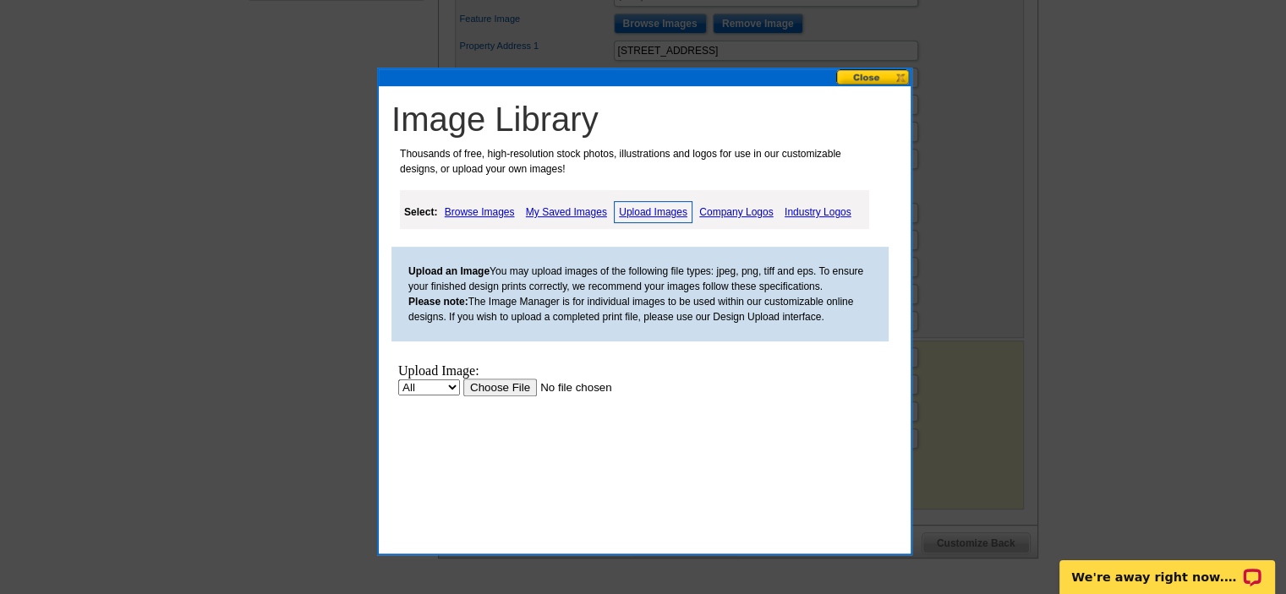
scroll to position [0, 0]
click at [578, 204] on link "My Saved Images" at bounding box center [567, 212] width 90 height 20
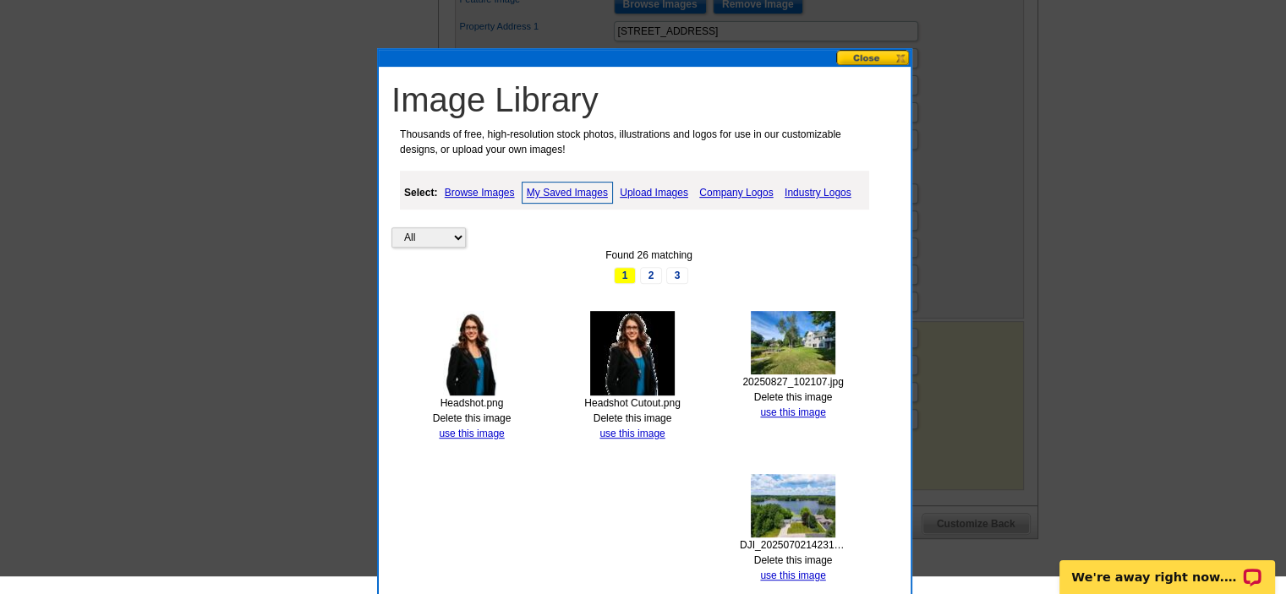
scroll to position [846, 0]
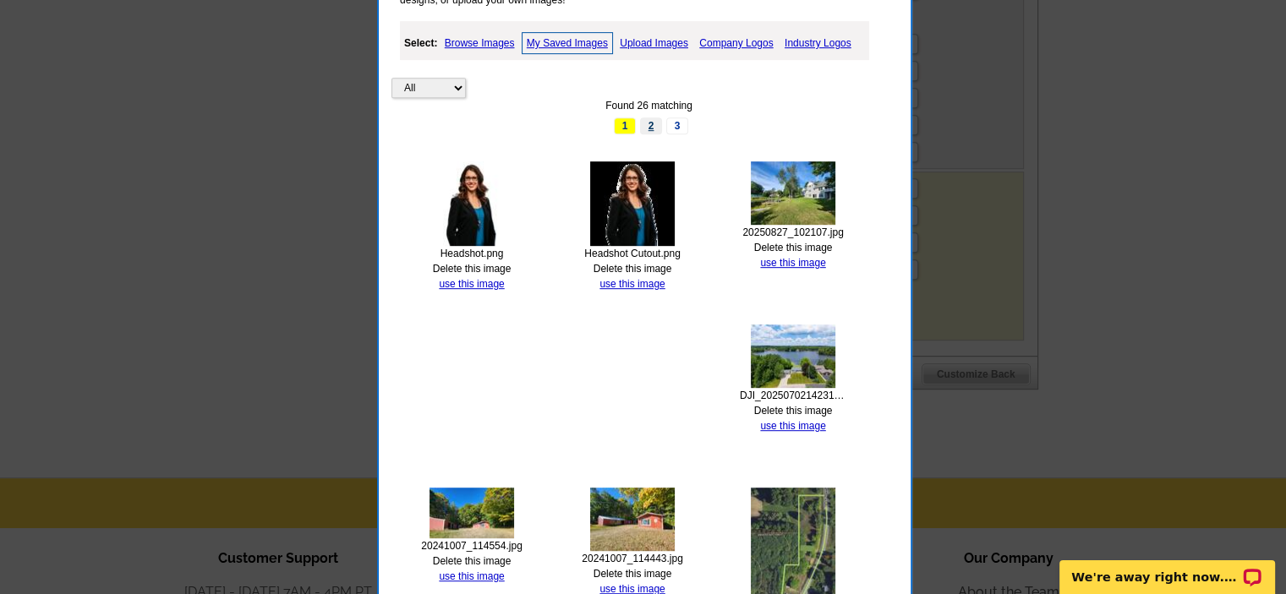
click at [649, 124] on link "2" at bounding box center [651, 126] width 22 height 17
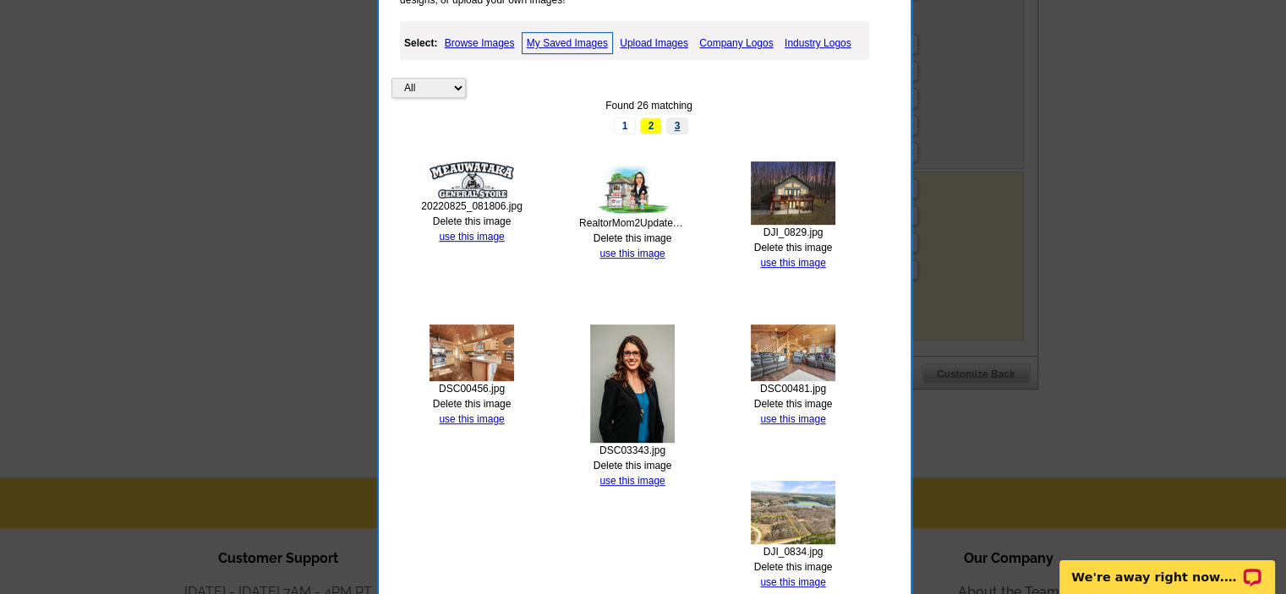
click at [669, 121] on link "3" at bounding box center [677, 126] width 22 height 17
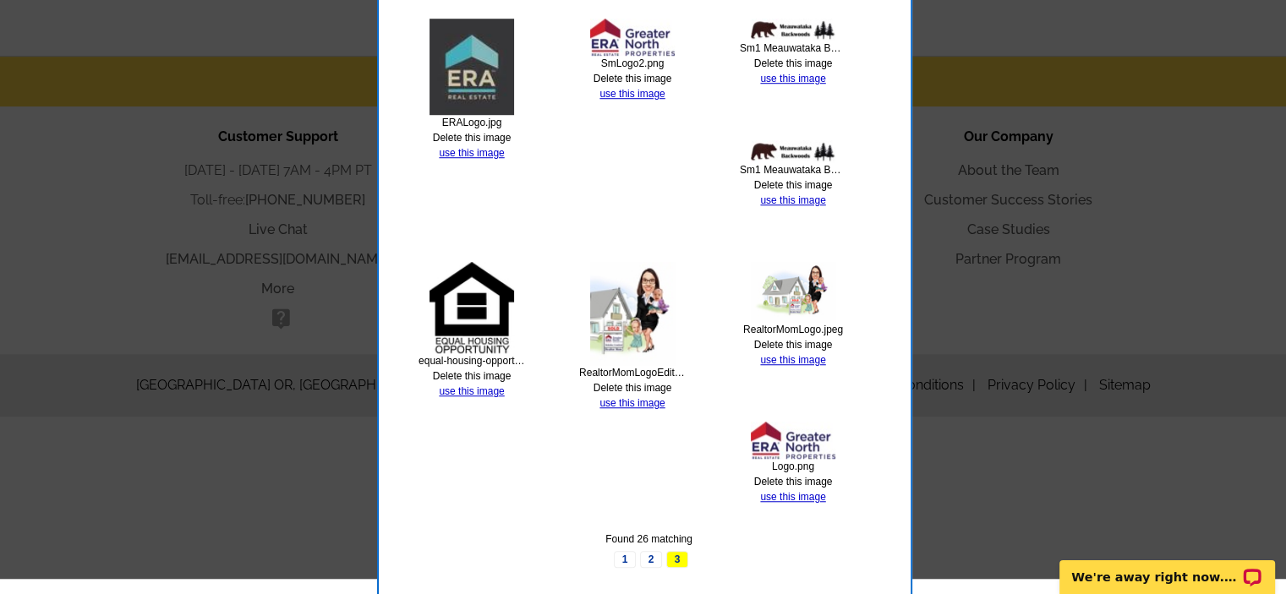
scroll to position [1268, 0]
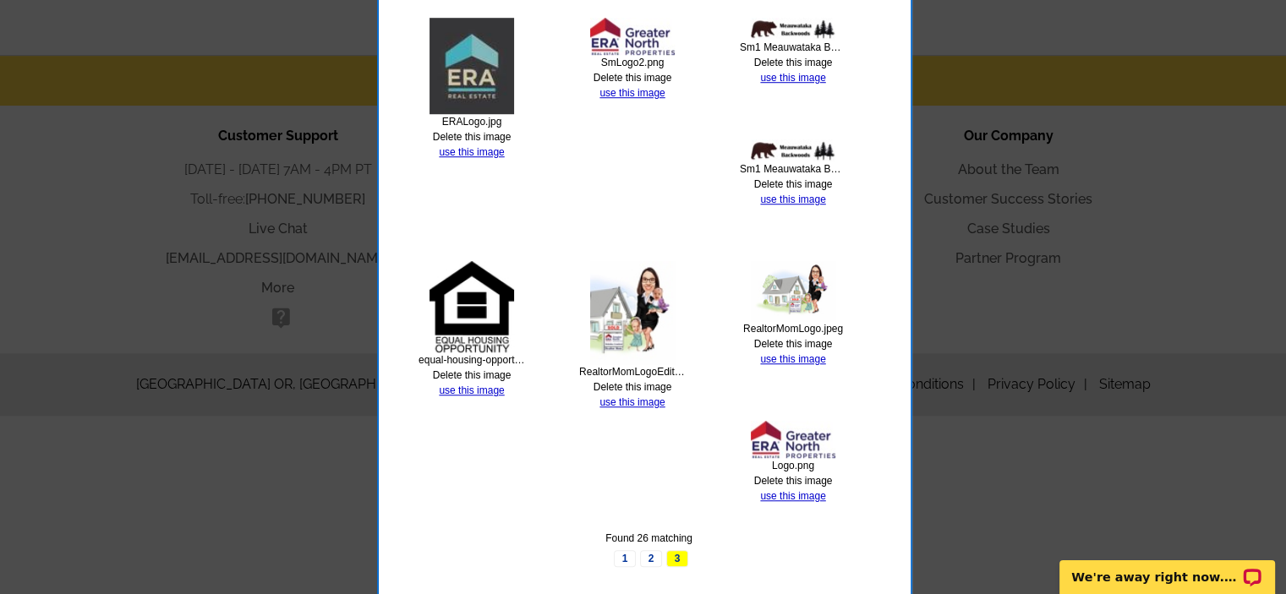
click at [798, 491] on link "use this image" at bounding box center [792, 496] width 65 height 12
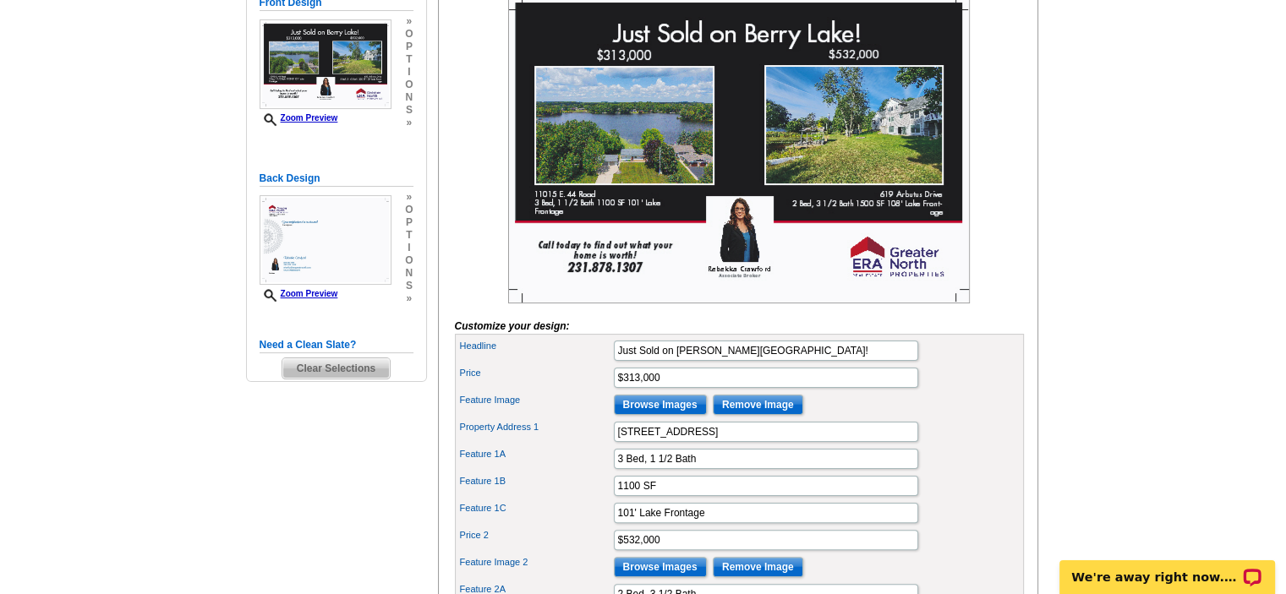
scroll to position [338, 0]
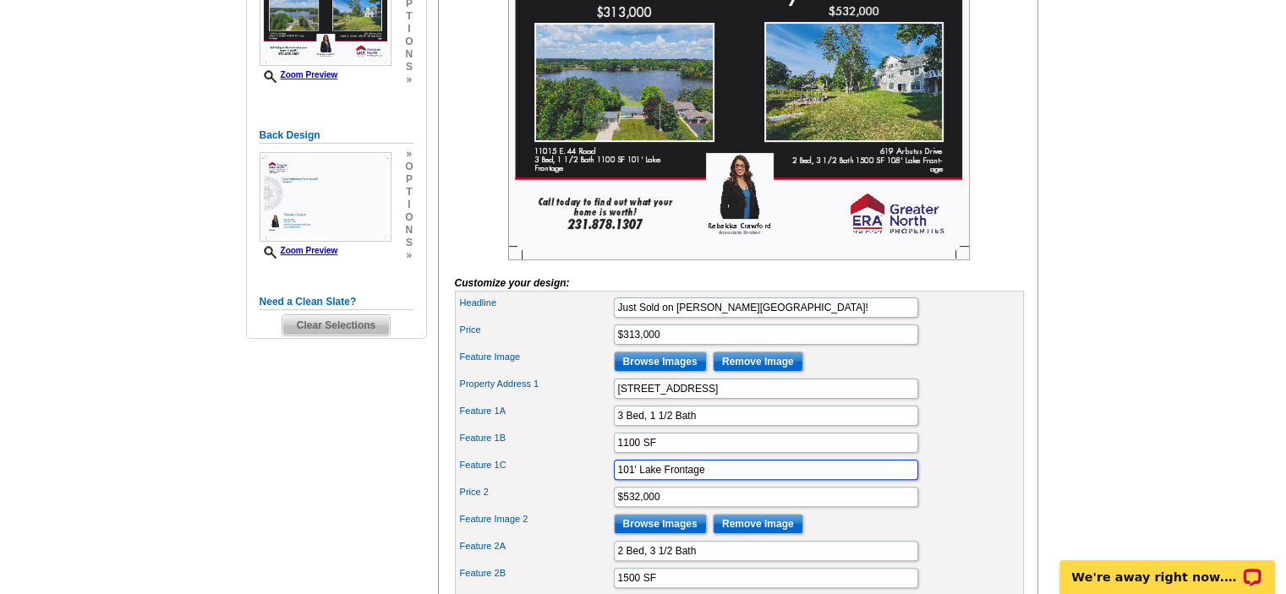
click at [614, 480] on input "101' Lake Frontage" at bounding box center [766, 470] width 304 height 20
type input "101' Lake Frontage"
click at [771, 453] on input "1100 SF" at bounding box center [766, 443] width 304 height 20
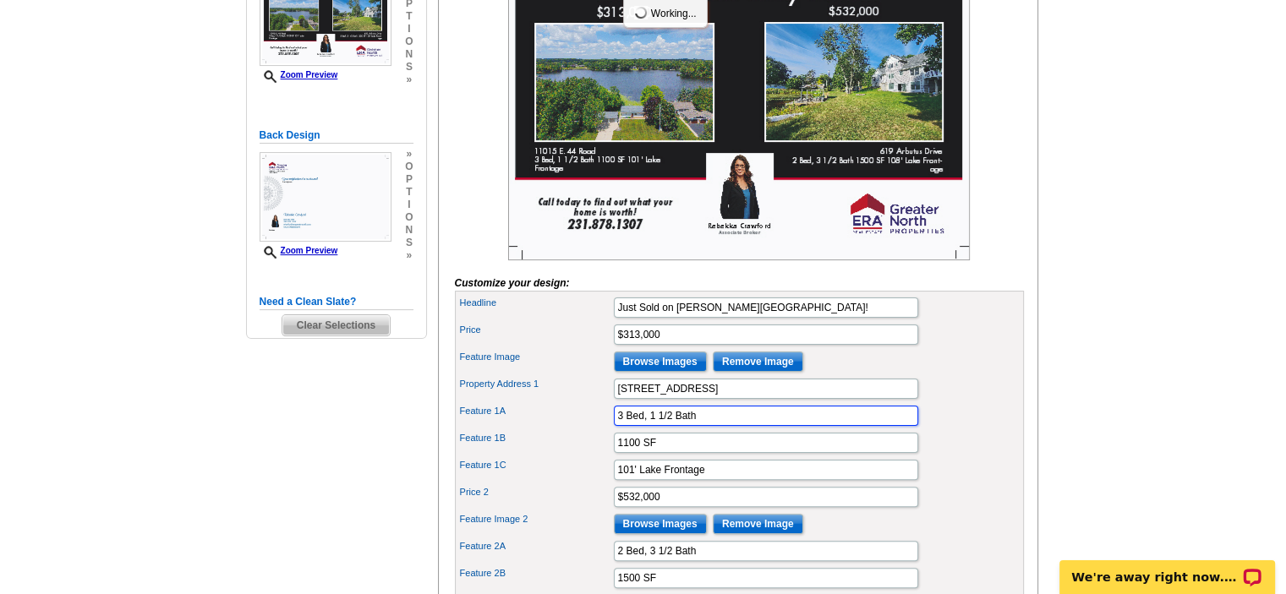
click at [646, 426] on input "3 Bed, 1 1/2 Bath" at bounding box center [766, 416] width 304 height 20
click at [715, 430] on div "Feature 1A 3 Bed, 1 1/2 Bath" at bounding box center [739, 415] width 562 height 27
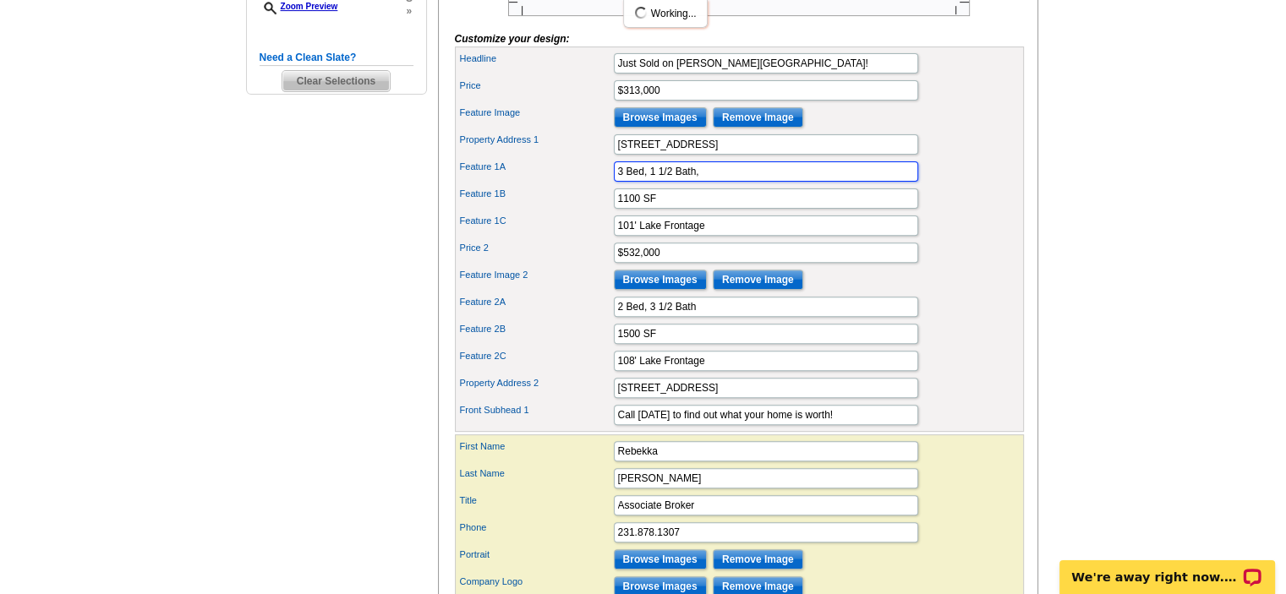
scroll to position [592, 0]
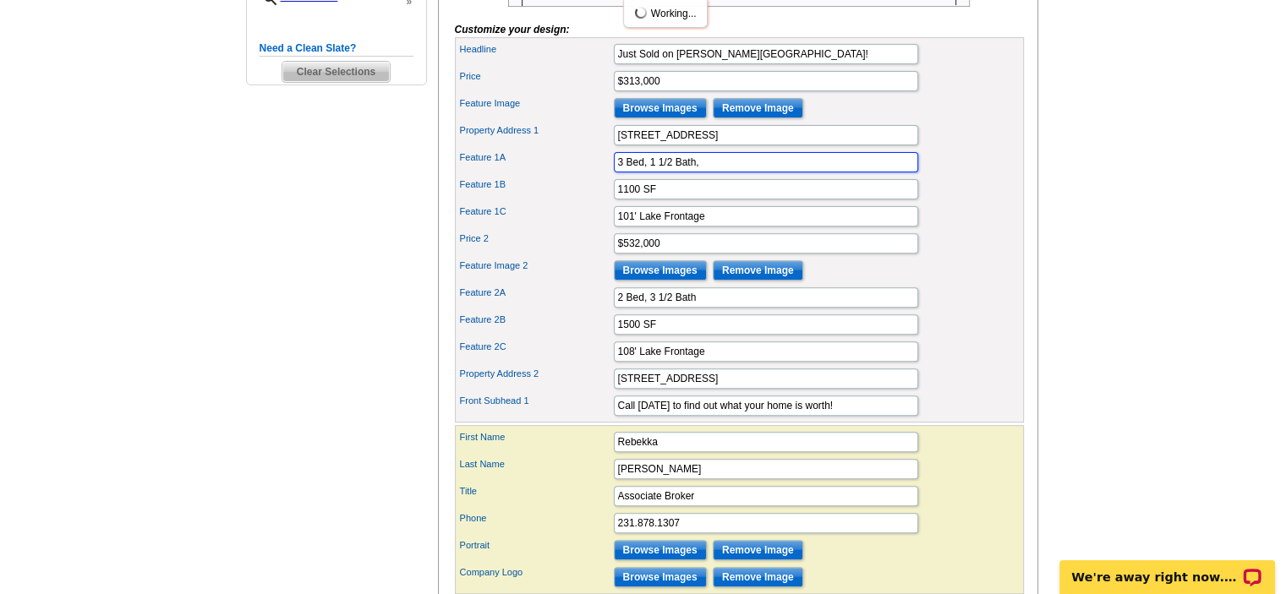
type input "3 Bed, 1 1/2 Bath,"
click at [721, 308] on input "2 Bed, 3 1/2 Bath" at bounding box center [766, 297] width 304 height 20
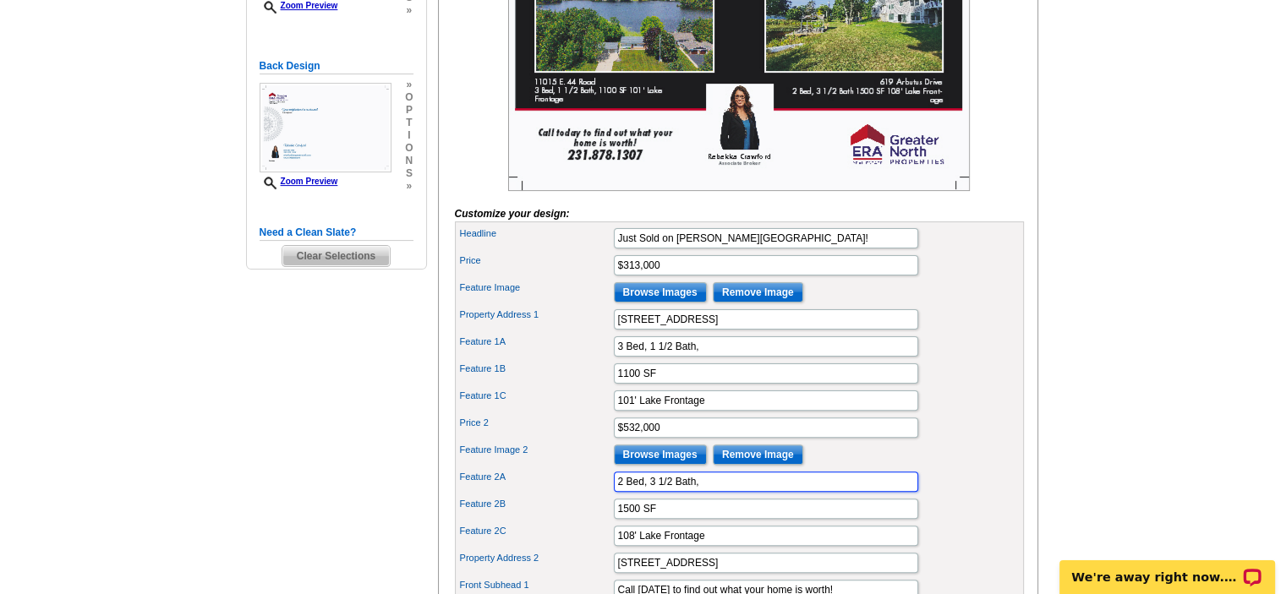
scroll to position [423, 0]
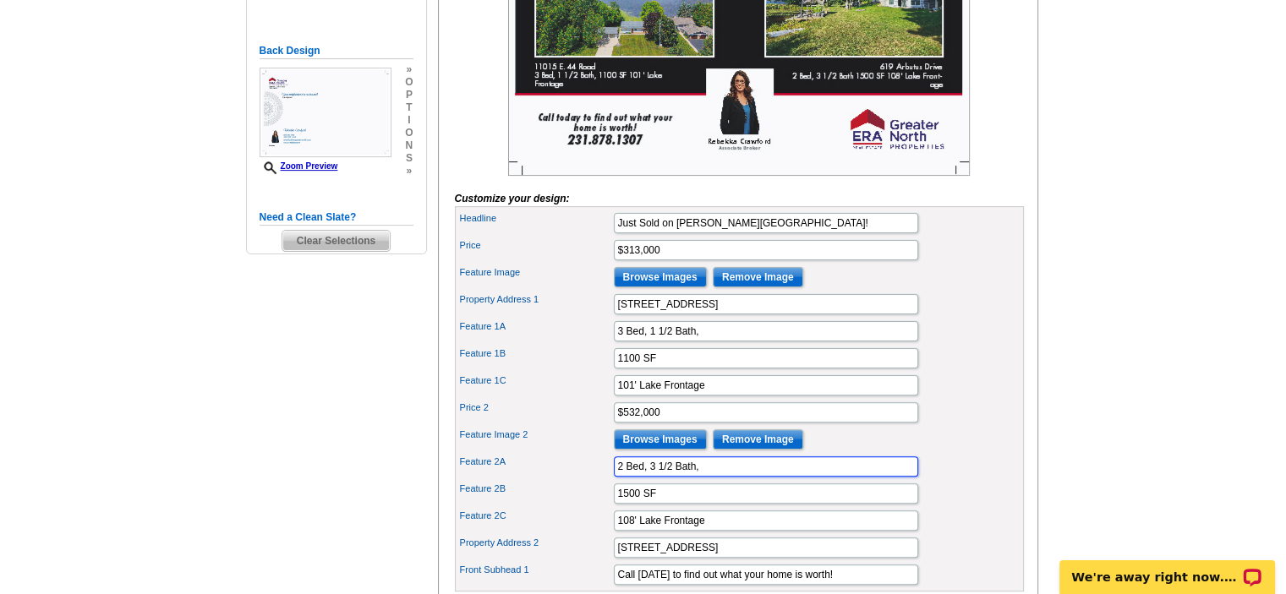
type input "2 Bed, 3 1/2 Bath,"
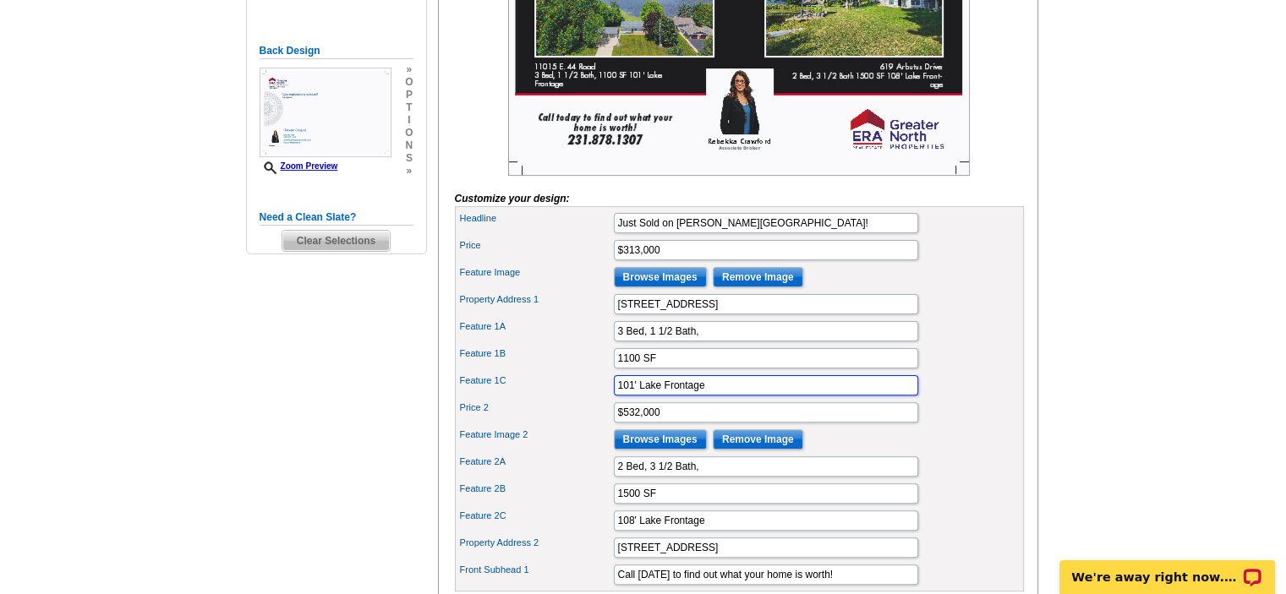
click at [678, 396] on input "101' Lake Frontage" at bounding box center [766, 385] width 304 height 20
click at [736, 396] on input "101' Lake Frontage" at bounding box center [766, 385] width 304 height 20
click at [683, 396] on input "101' Lakefront" at bounding box center [766, 385] width 304 height 20
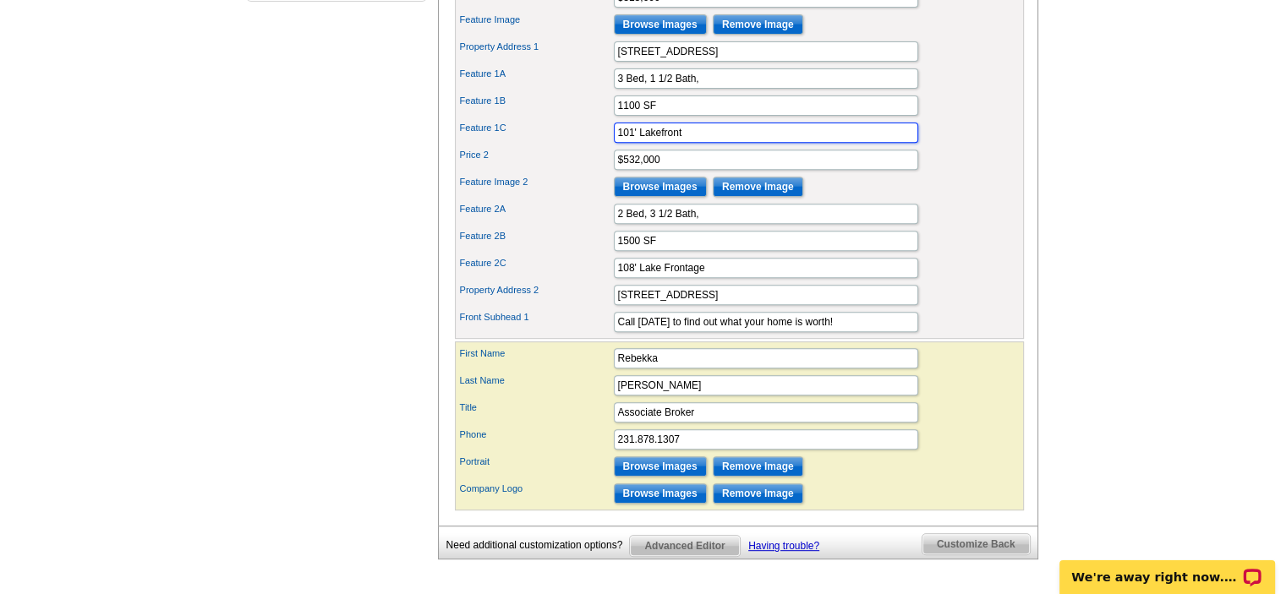
scroll to position [676, 0]
type input "101' Lakefront"
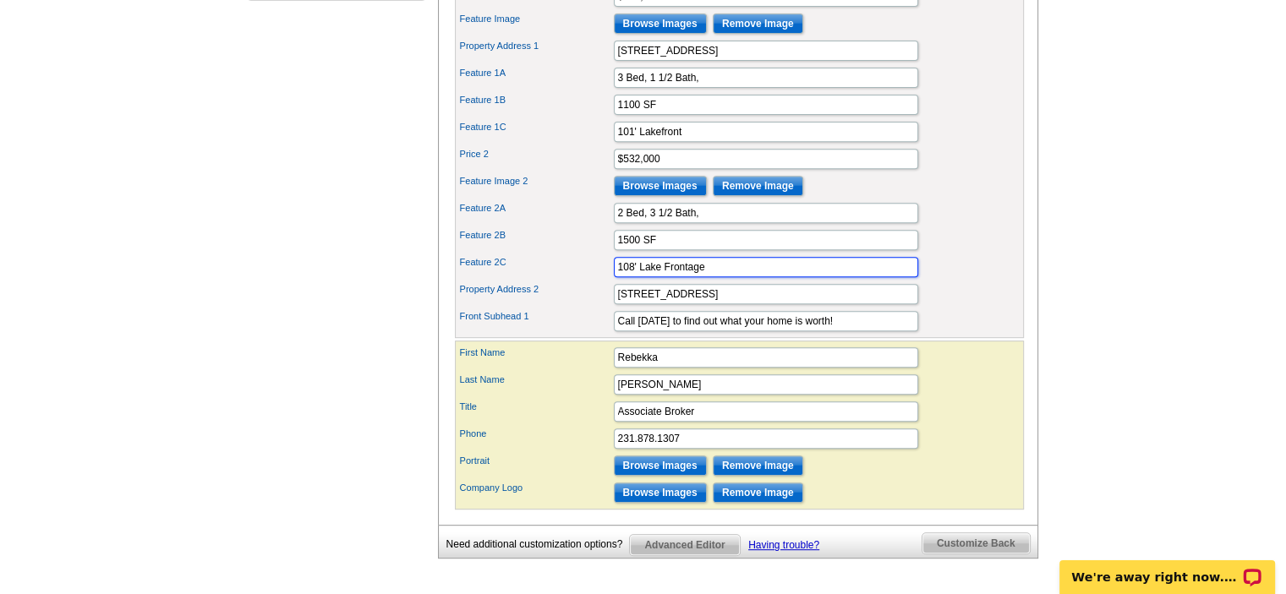
click at [670, 277] on input "108' Lake Frontage" at bounding box center [766, 267] width 304 height 20
type input "108' Lakefront"
click at [966, 145] on div "Feature 1C 101' Lakefront" at bounding box center [739, 131] width 562 height 27
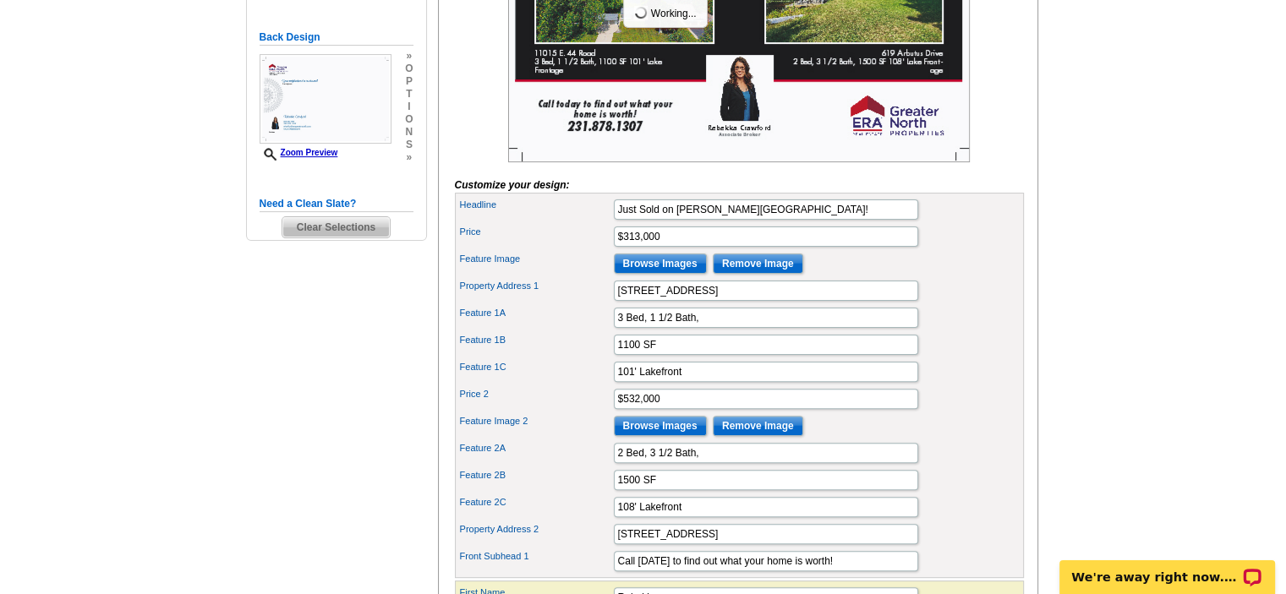
scroll to position [423, 0]
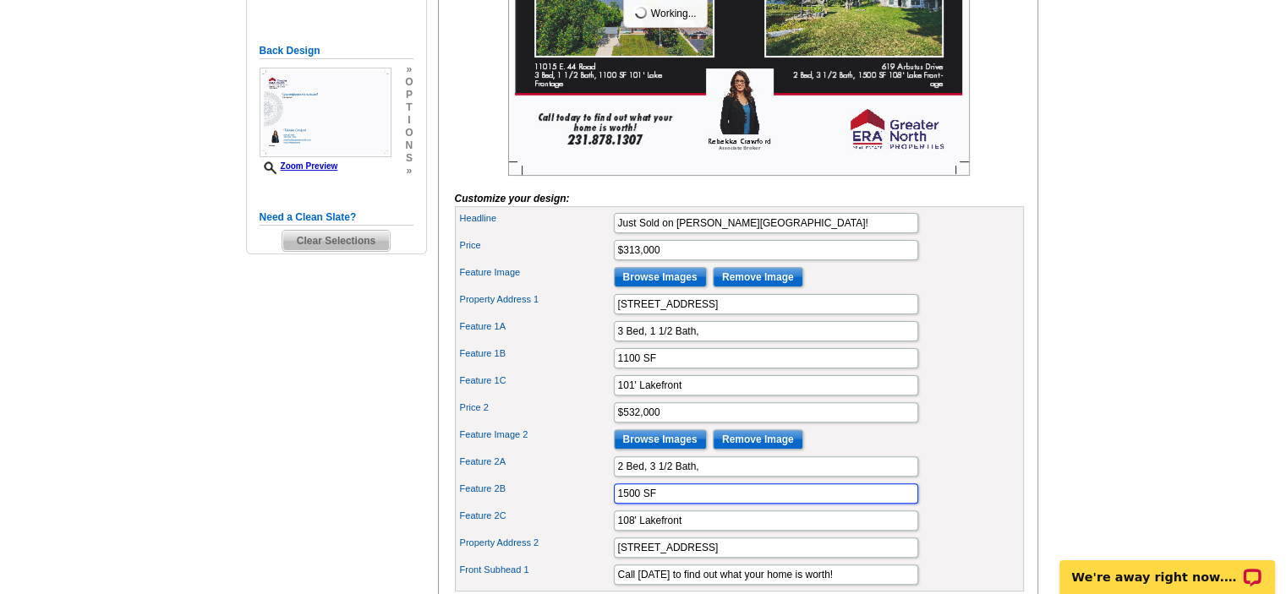
click at [674, 504] on input "1500 SF" at bounding box center [766, 494] width 304 height 20
type input "1500 SF,"
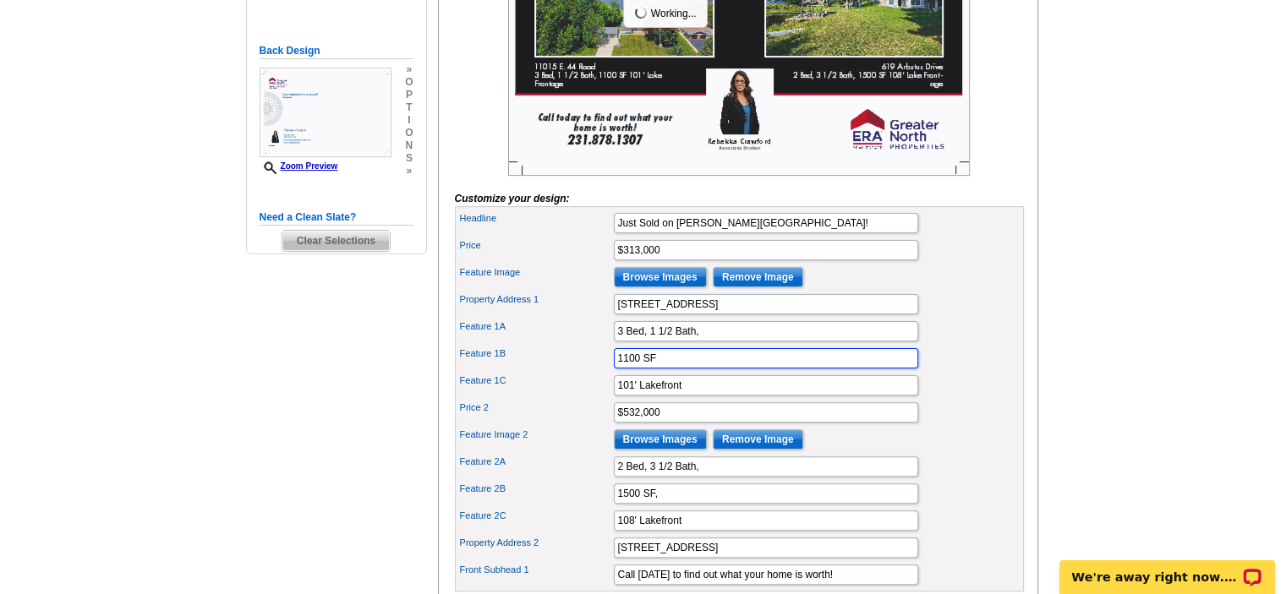
drag, startPoint x: 656, startPoint y: 379, endPoint x: 665, endPoint y: 388, distance: 13.2
click at [656, 369] on input "1100 SF" at bounding box center [766, 358] width 304 height 20
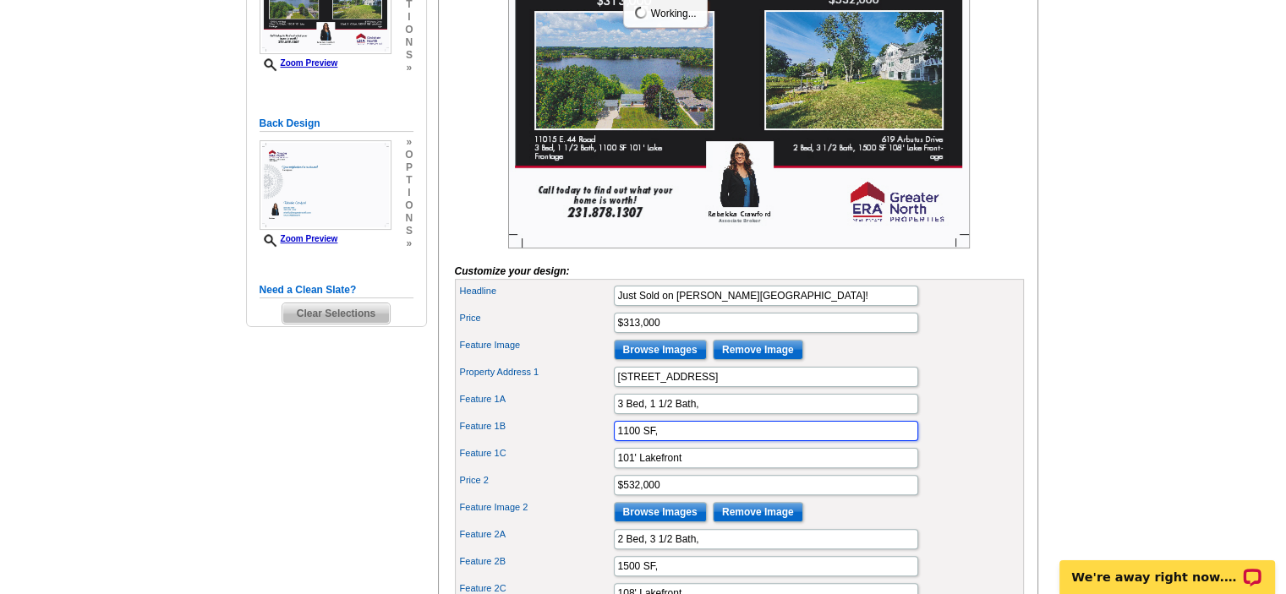
scroll to position [169, 0]
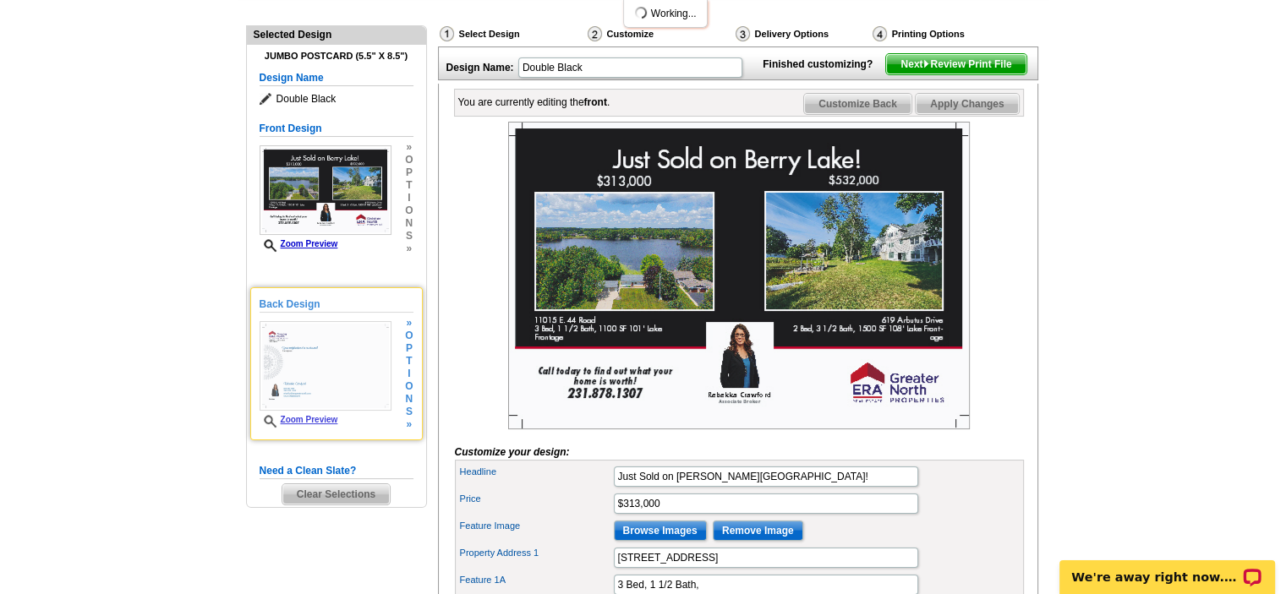
type input "1100 SF,"
click at [349, 344] on img at bounding box center [326, 366] width 132 height 90
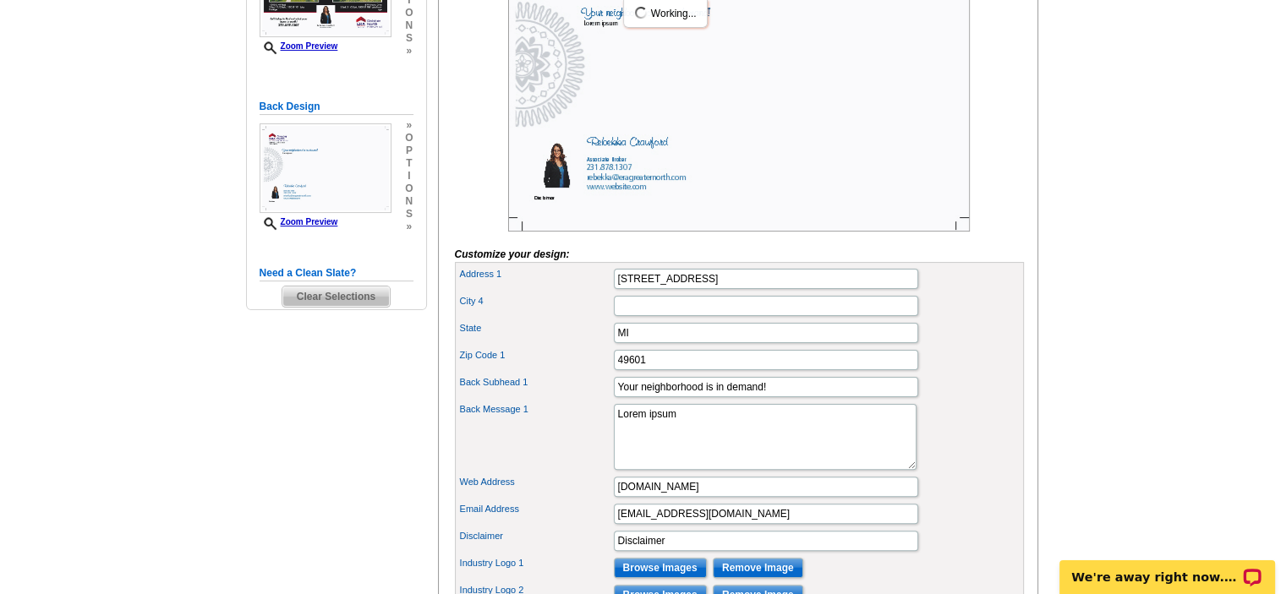
scroll to position [254, 0]
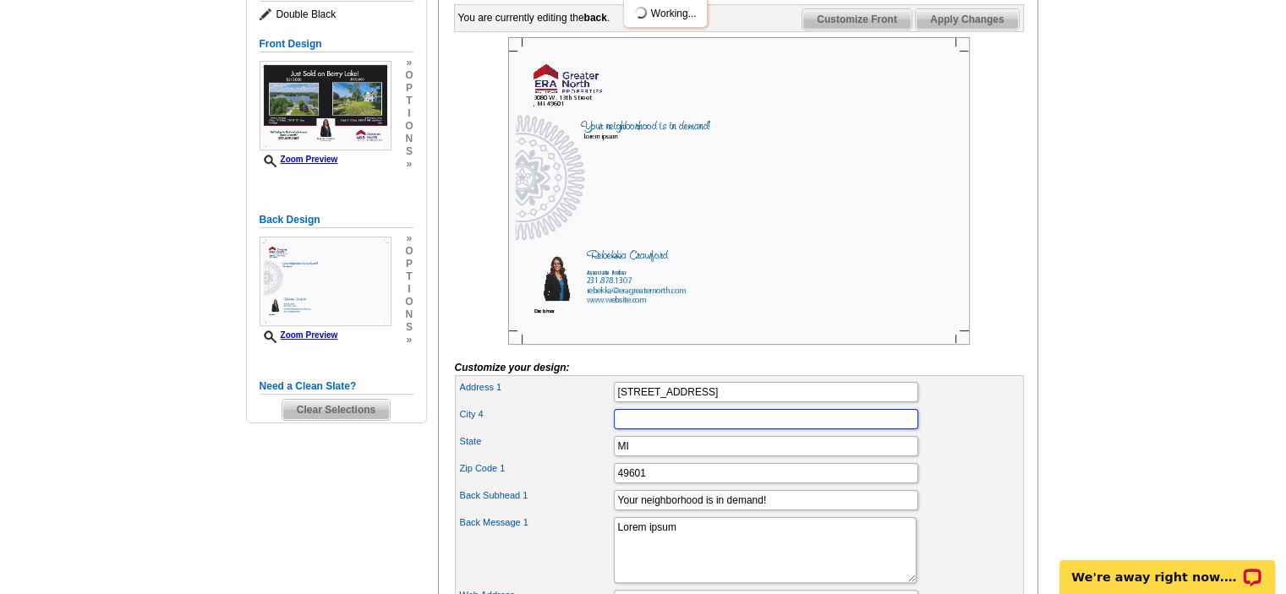
click at [643, 430] on input "City 4" at bounding box center [766, 419] width 304 height 20
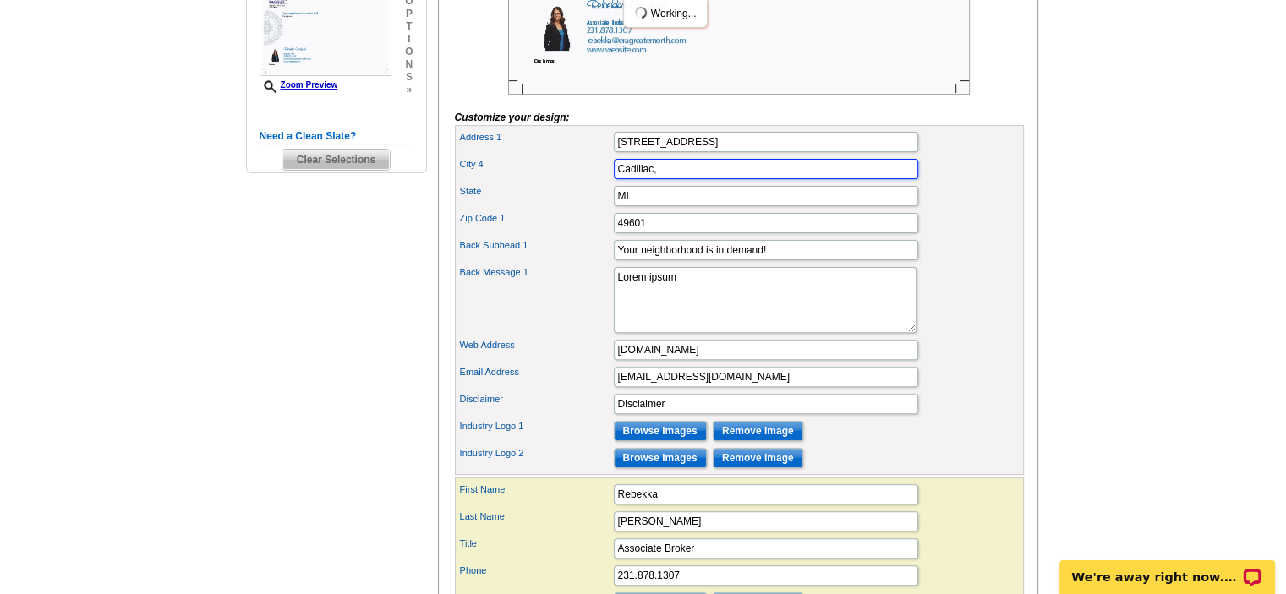
scroll to position [507, 0]
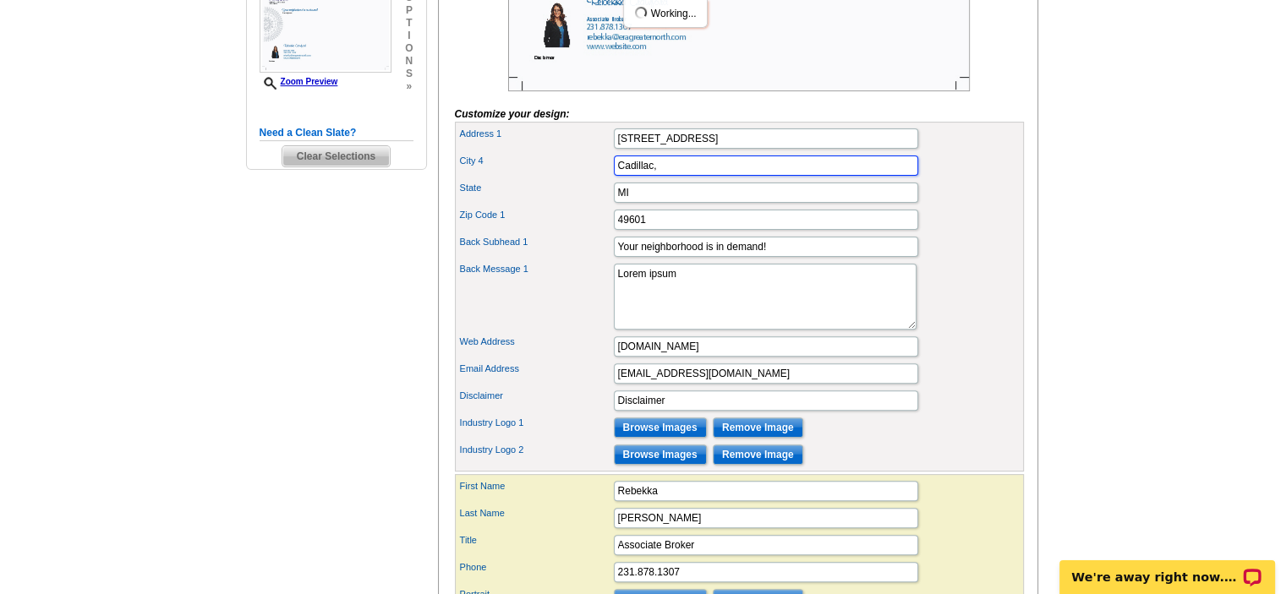
type input "Cadillac,"
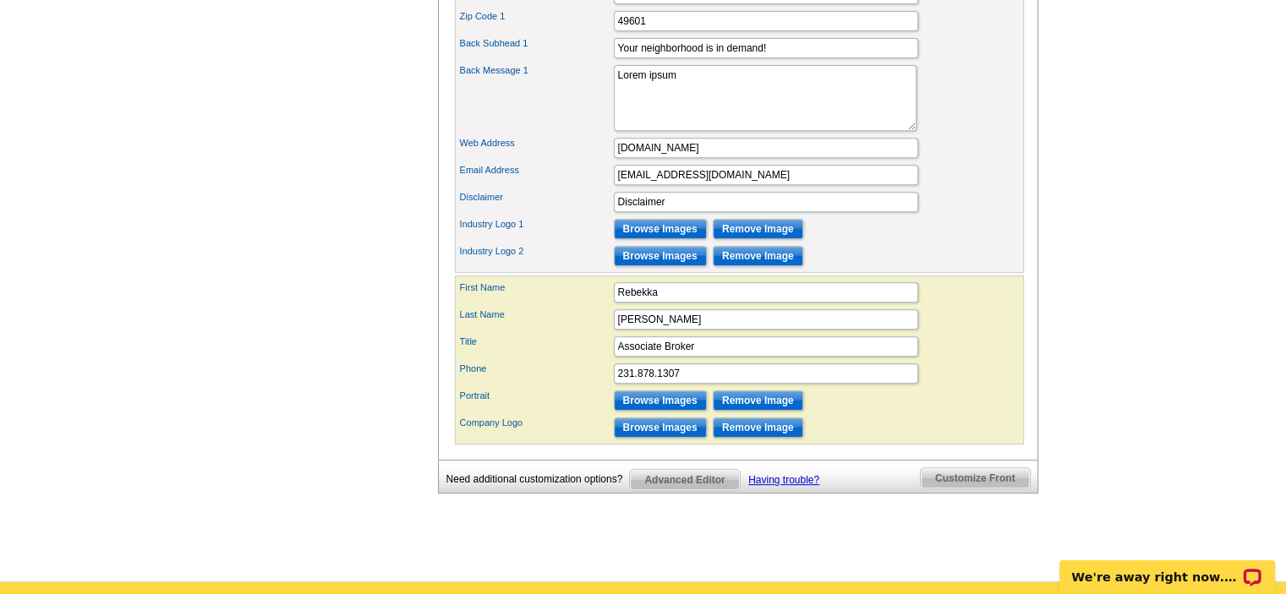
scroll to position [676, 0]
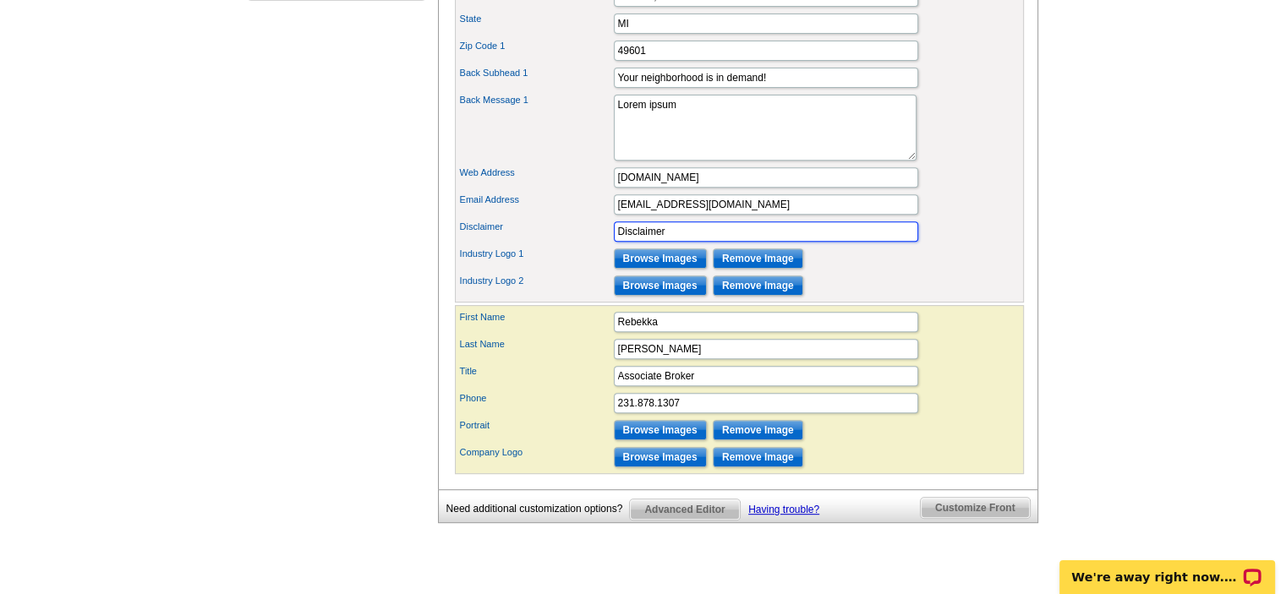
drag, startPoint x: 680, startPoint y: 254, endPoint x: 572, endPoint y: 274, distance: 109.3
click at [572, 274] on div "Address 1 3080 W. 13th Street City 4 Cadillac, State MI Zip Code 1" at bounding box center [739, 128] width 569 height 350
paste input "If your home or property is listed with another broker, this is not intended to…"
type input "If your home or property is listed with another broker, this is not intended to…"
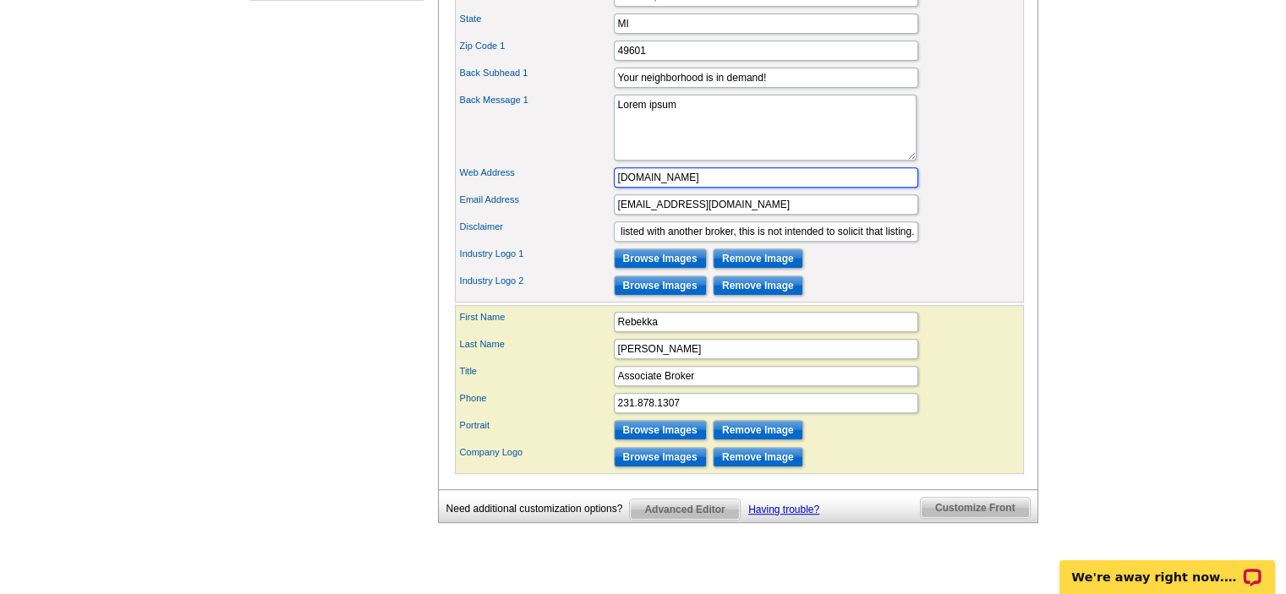
scroll to position [0, 0]
drag, startPoint x: 672, startPoint y: 200, endPoint x: 728, endPoint y: 192, distance: 56.4
click at [671, 188] on input "www.website.com" at bounding box center [766, 177] width 304 height 20
type input "www.RealtorMomRebekka.com"
click at [799, 156] on textarea "Lorem ipsum" at bounding box center [765, 128] width 303 height 66
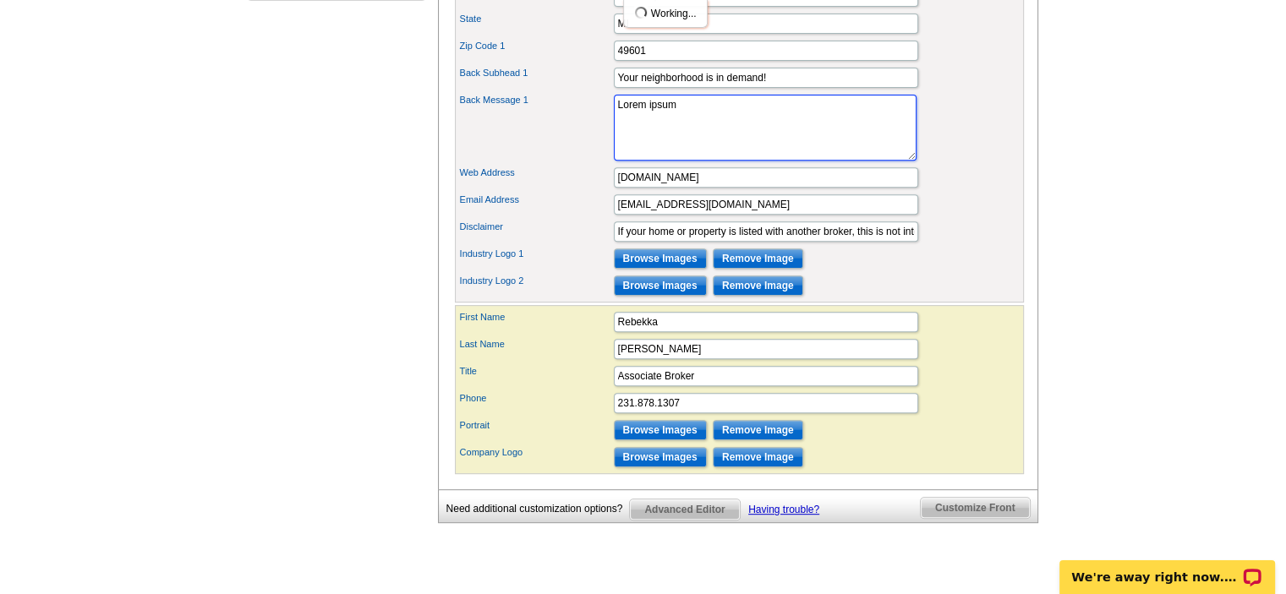
drag, startPoint x: 692, startPoint y: 148, endPoint x: 535, endPoint y: 131, distance: 157.3
click at [516, 164] on div "Back Message 1 Lorem ipsum" at bounding box center [739, 127] width 562 height 73
paste textarea "“I had an excellent experience buying a home. Rebekka is very knowledgeable abo…"
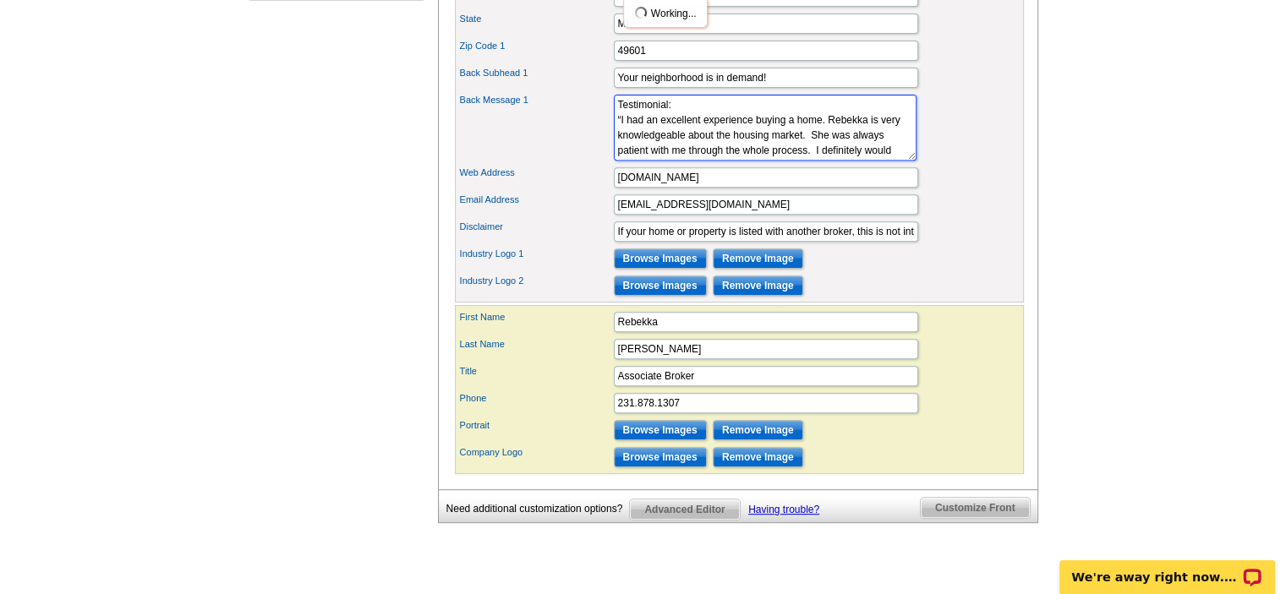
drag, startPoint x: 676, startPoint y: 161, endPoint x: 603, endPoint y: 152, distance: 74.1
click at [603, 152] on div "Back Message 1 Lorem ipsum" at bounding box center [739, 127] width 562 height 73
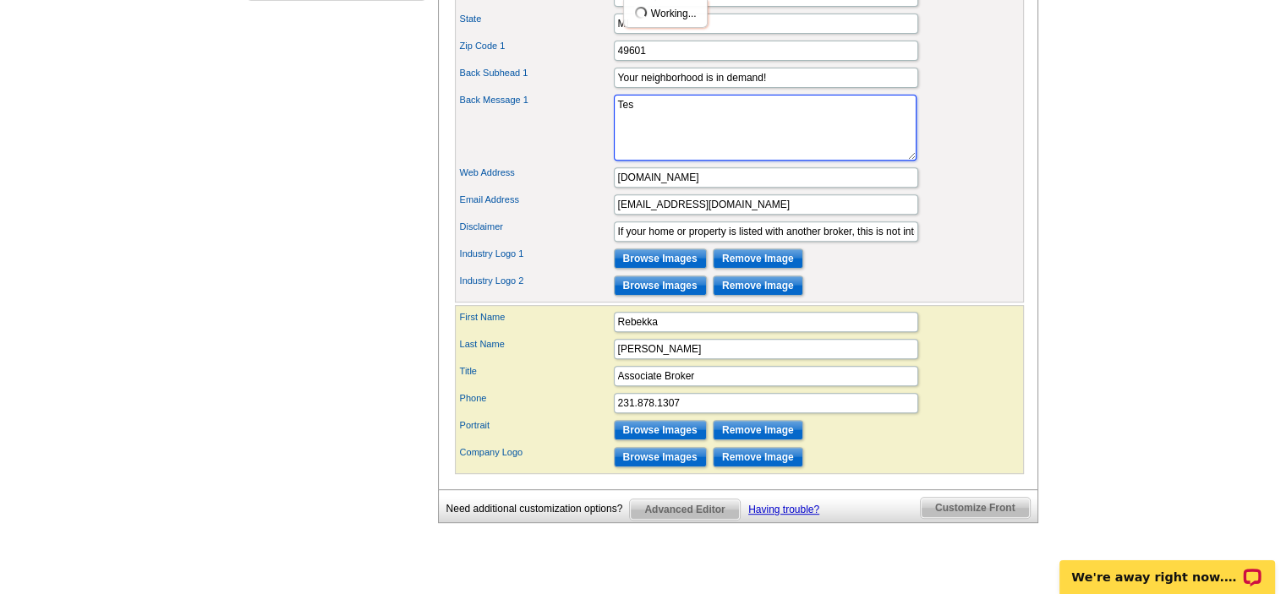
type textarea "T"
drag, startPoint x: 689, startPoint y: 140, endPoint x: 578, endPoint y: 149, distance: 111.1
click at [578, 149] on div "Back Message 1 Lorem ipsum" at bounding box center [739, 127] width 562 height 73
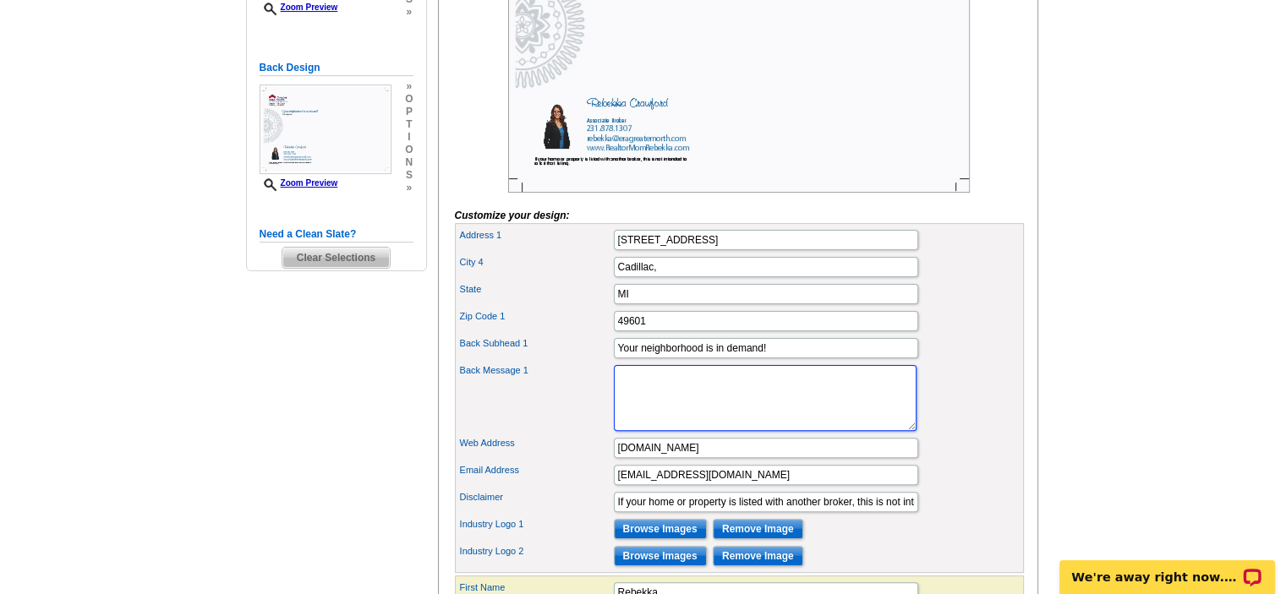
scroll to position [507, 0]
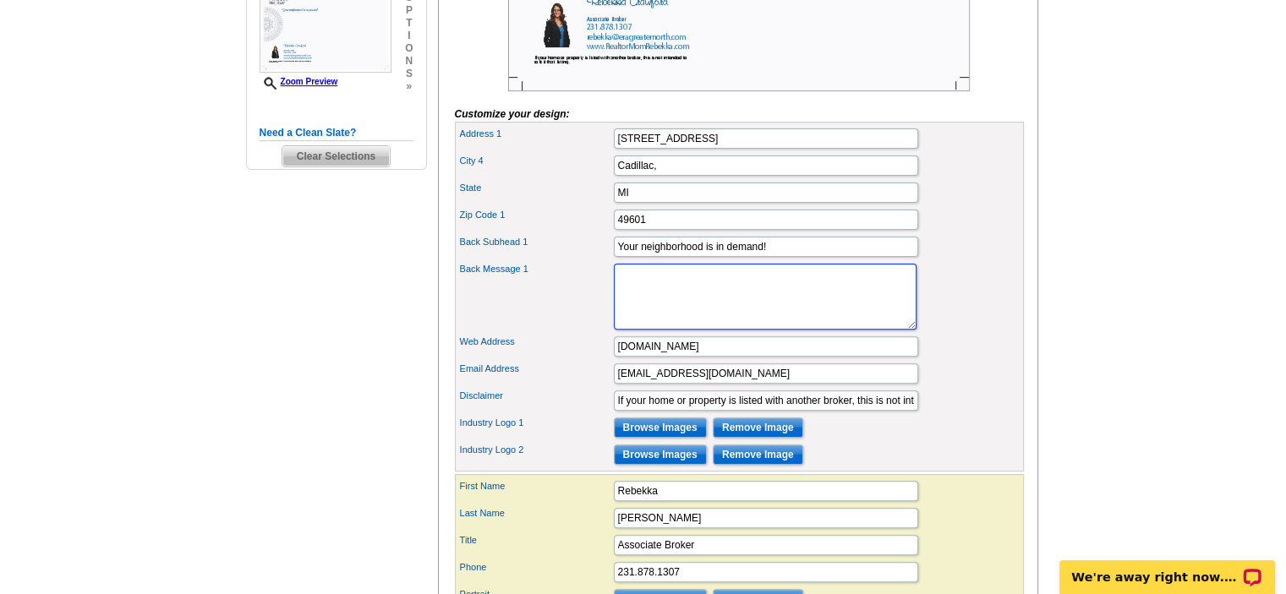
paste textarea "Rebekka Crawford was so helpful, knowledgeable, and respectful as our listing a…"
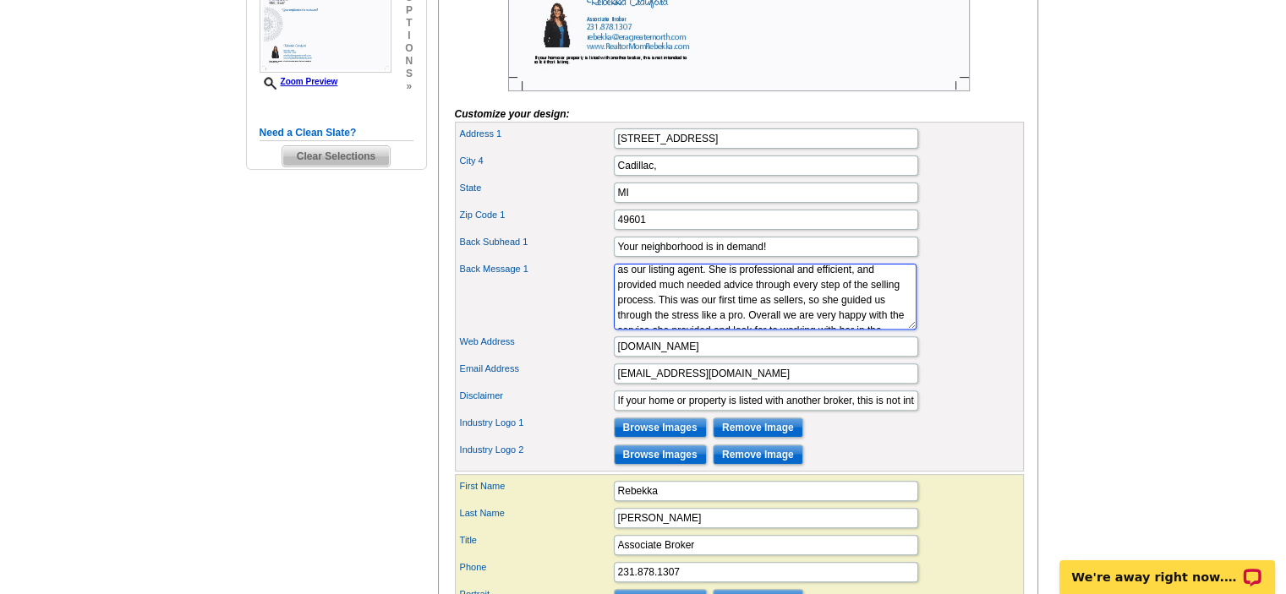
scroll to position [0, 0]
click at [619, 298] on textarea "Lorem ipsum" at bounding box center [765, 297] width 303 height 66
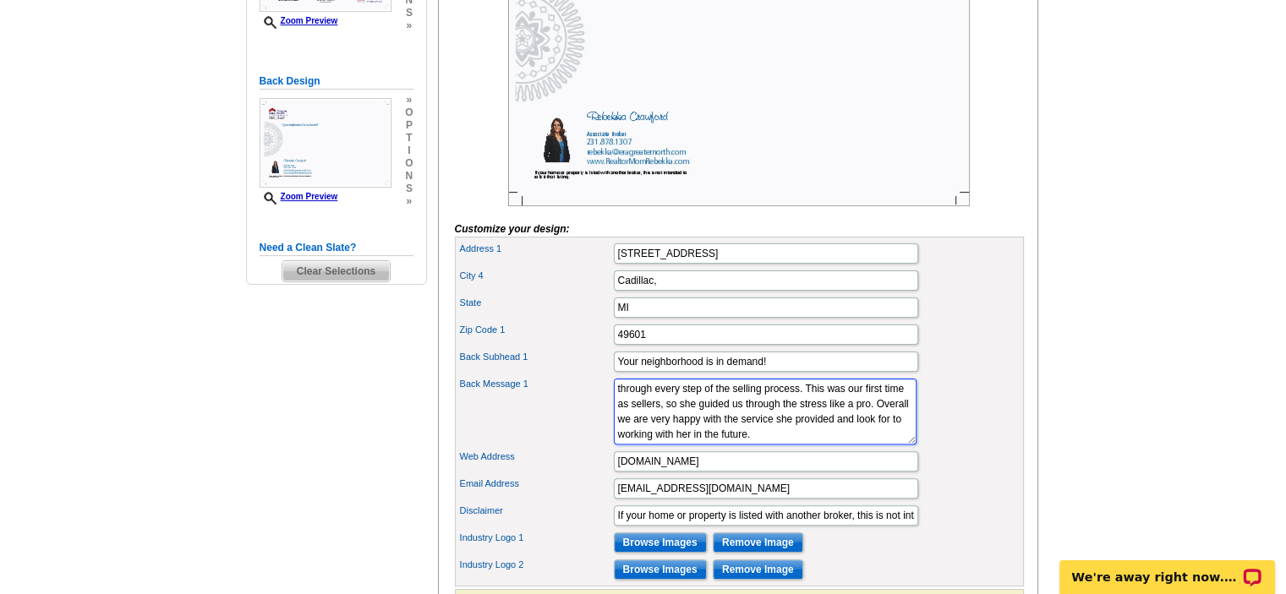
scroll to position [423, 0]
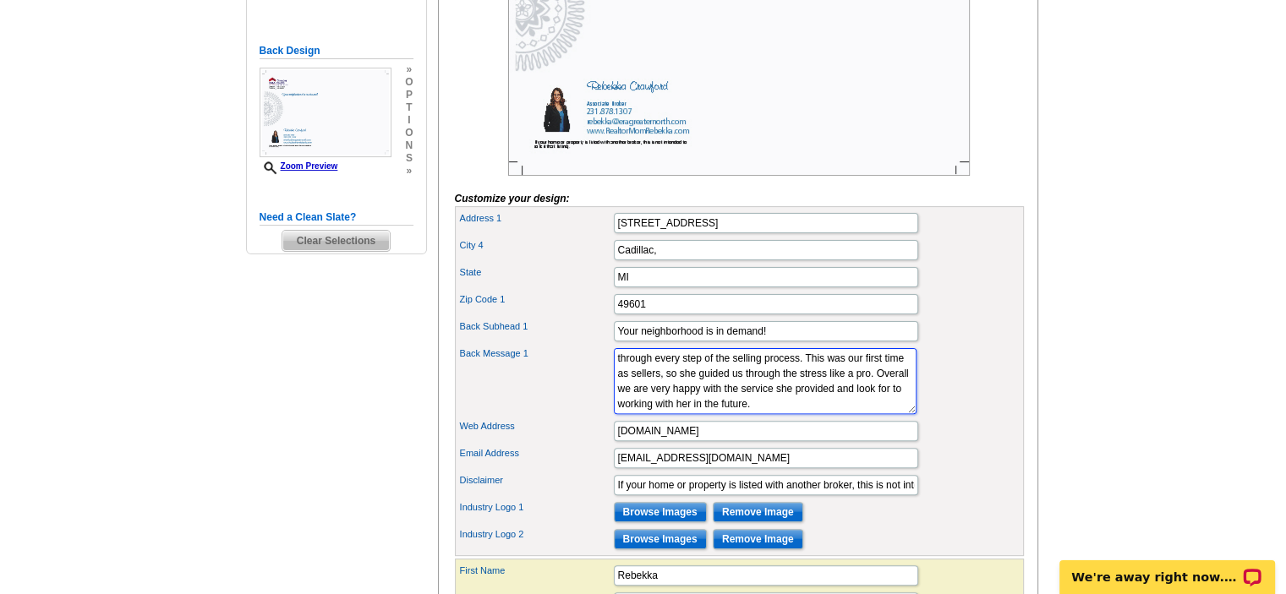
click at [690, 414] on textarea "Lorem ipsum" at bounding box center [765, 381] width 303 height 66
type textarea "Client Testimonial: "Rebekka Crawford was so helpful, knowledgeable, and respec…"
click at [977, 318] on div "Zip Code 1 49601" at bounding box center [739, 304] width 562 height 27
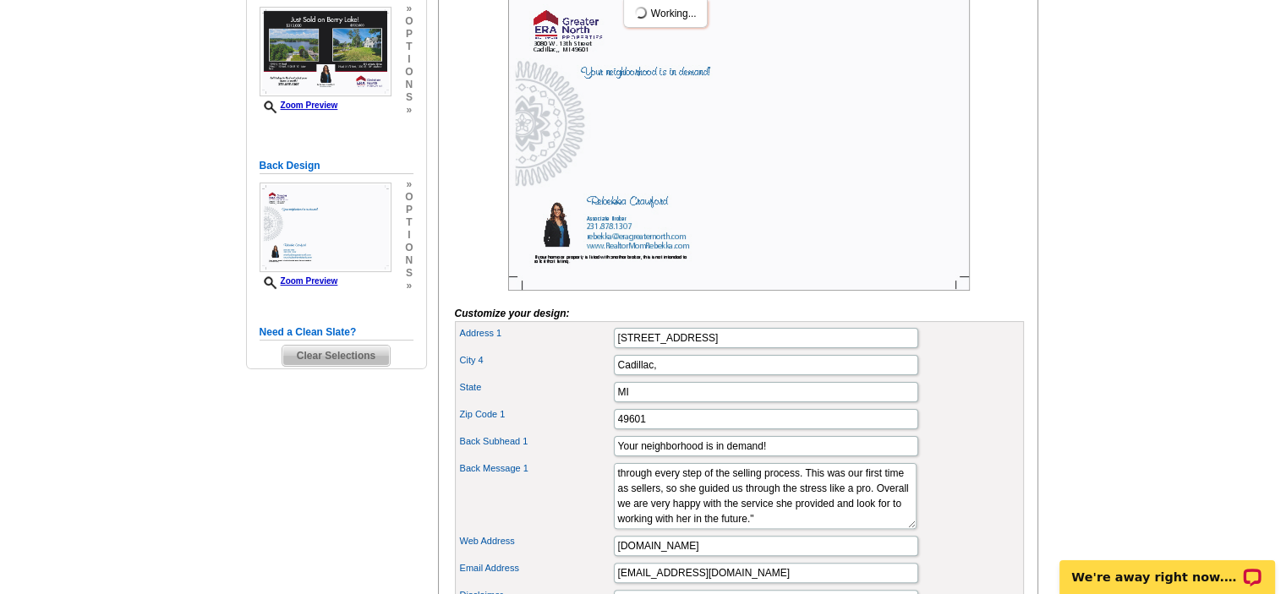
scroll to position [338, 0]
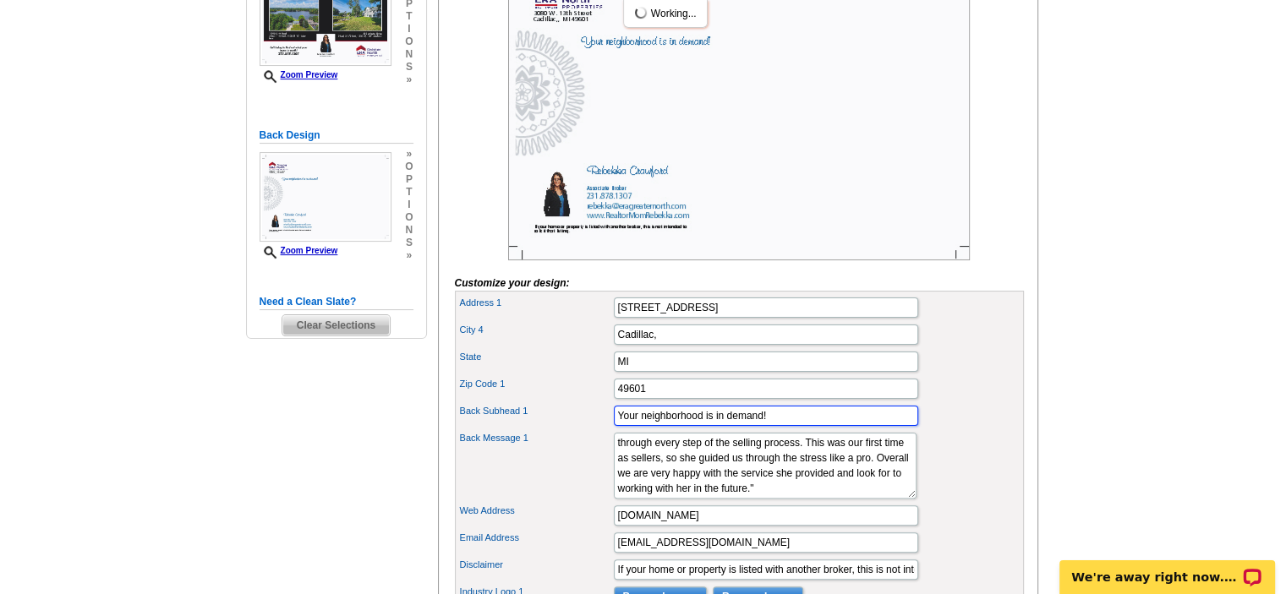
drag, startPoint x: 783, startPoint y: 440, endPoint x: 491, endPoint y: 497, distance: 297.3
click at [493, 498] on div "Address 1 3080 W. 13th Street City 4 Cadillac, State MI Zip Code 1" at bounding box center [739, 466] width 569 height 350
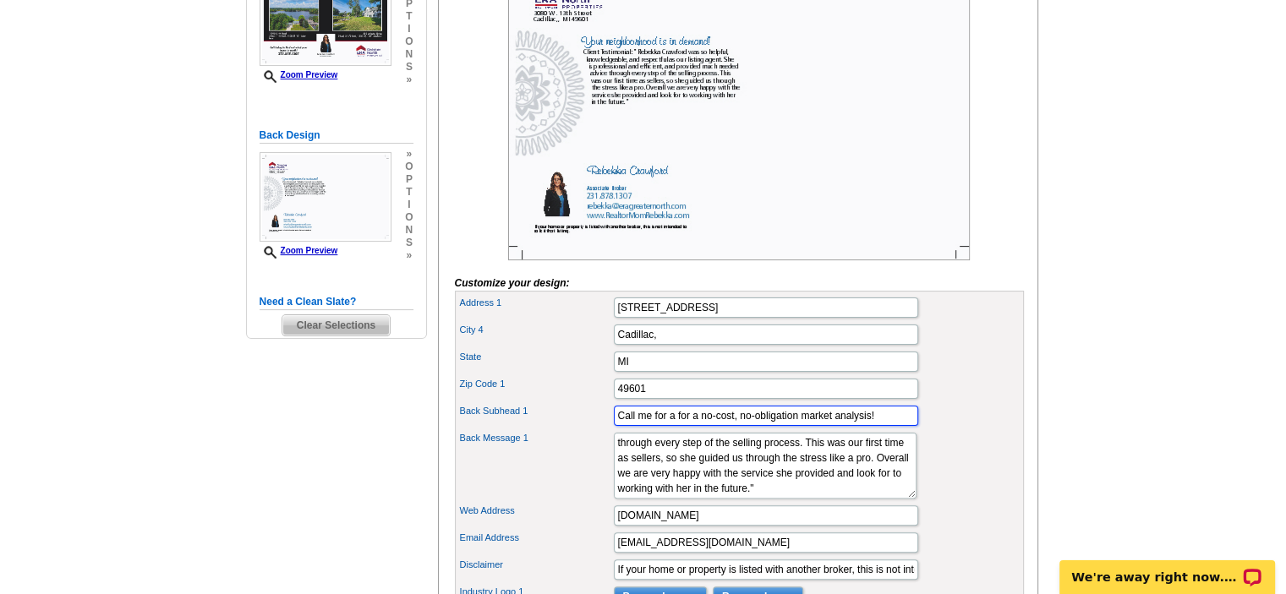
type input "Call me for a for a no-cost, no-obligation market analysis!"
click at [968, 402] on div "Zip Code 1 49601" at bounding box center [739, 388] width 562 height 27
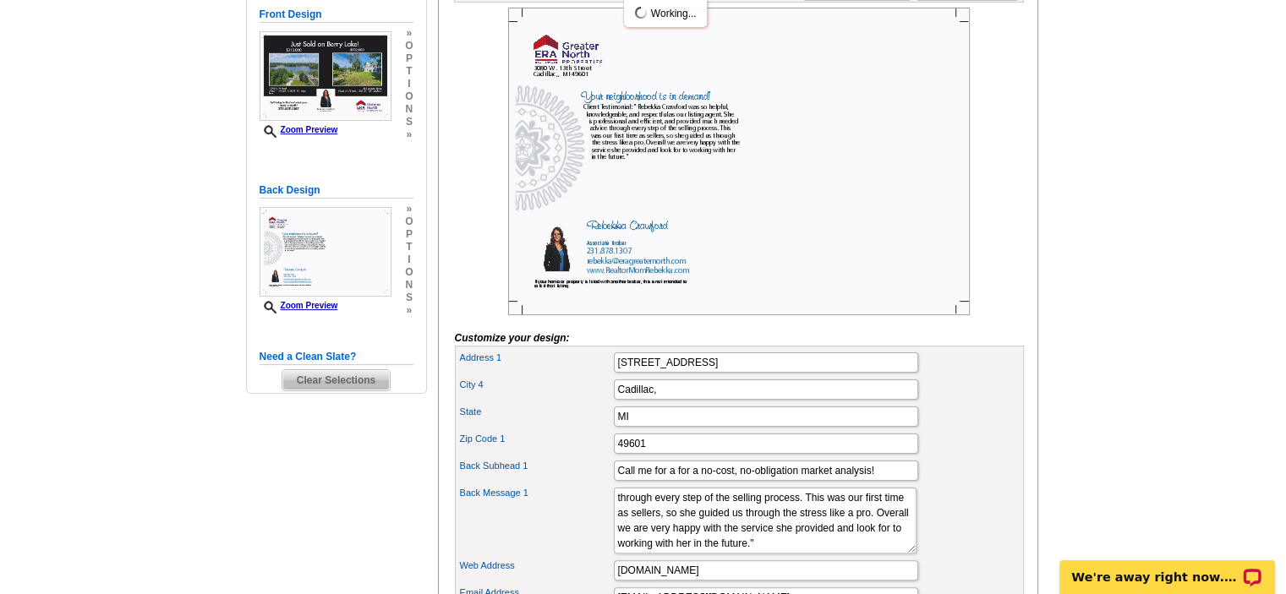
scroll to position [254, 0]
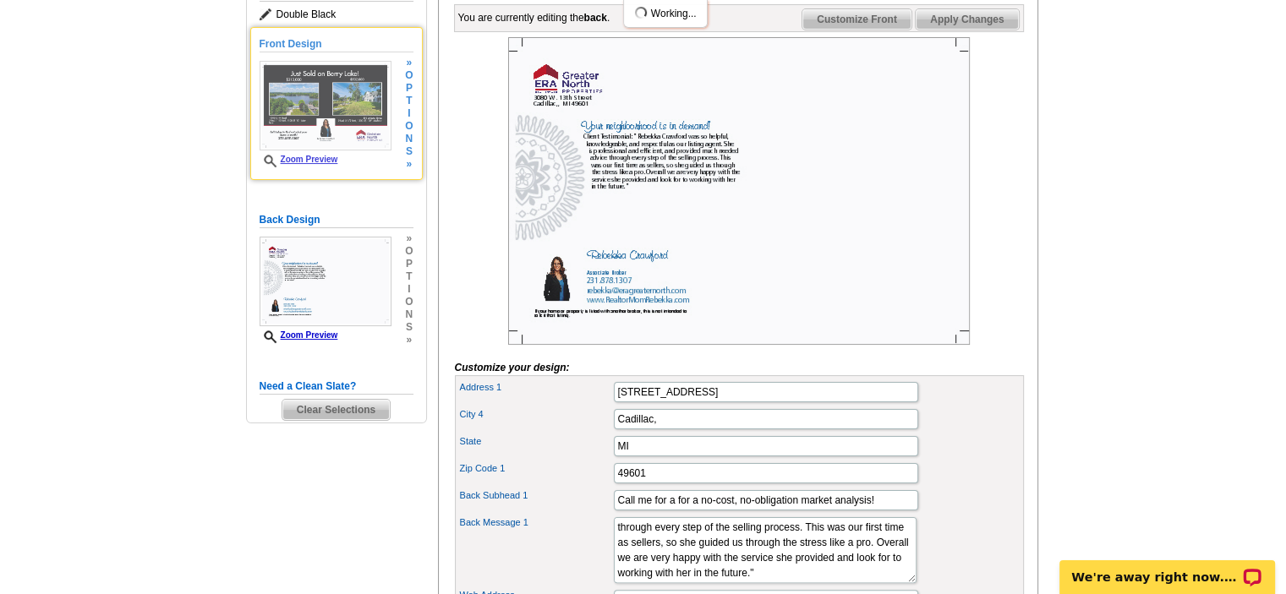
click at [374, 101] on img at bounding box center [326, 106] width 132 height 90
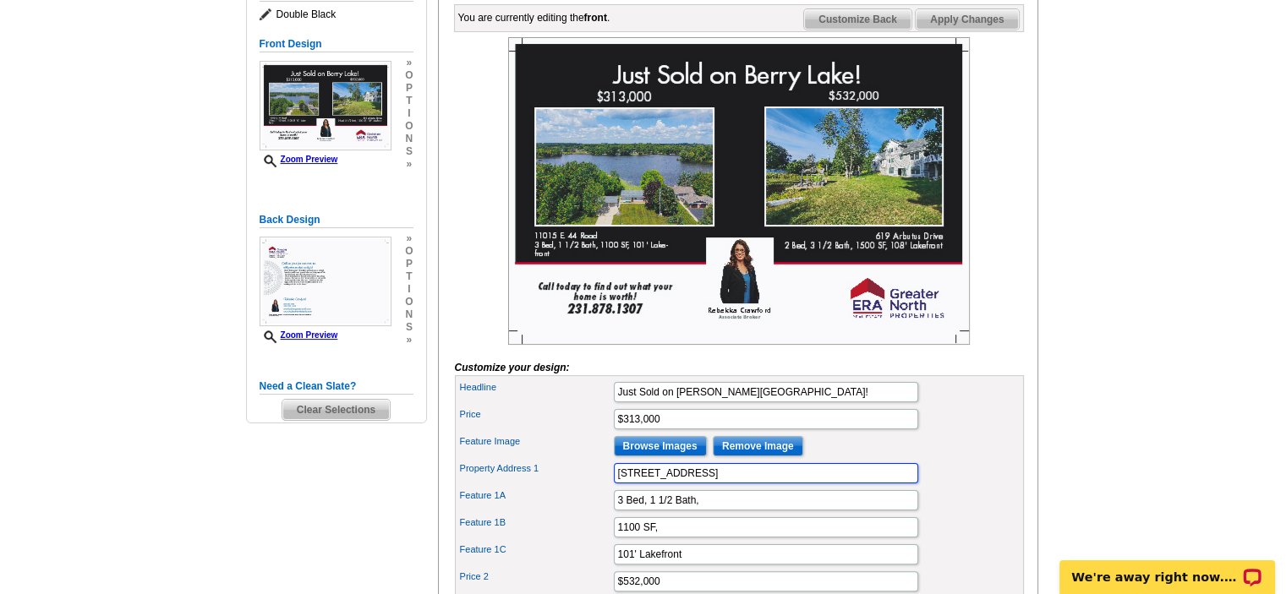
click at [747, 484] on input "11015 E. 44 Road" at bounding box center [766, 473] width 304 height 20
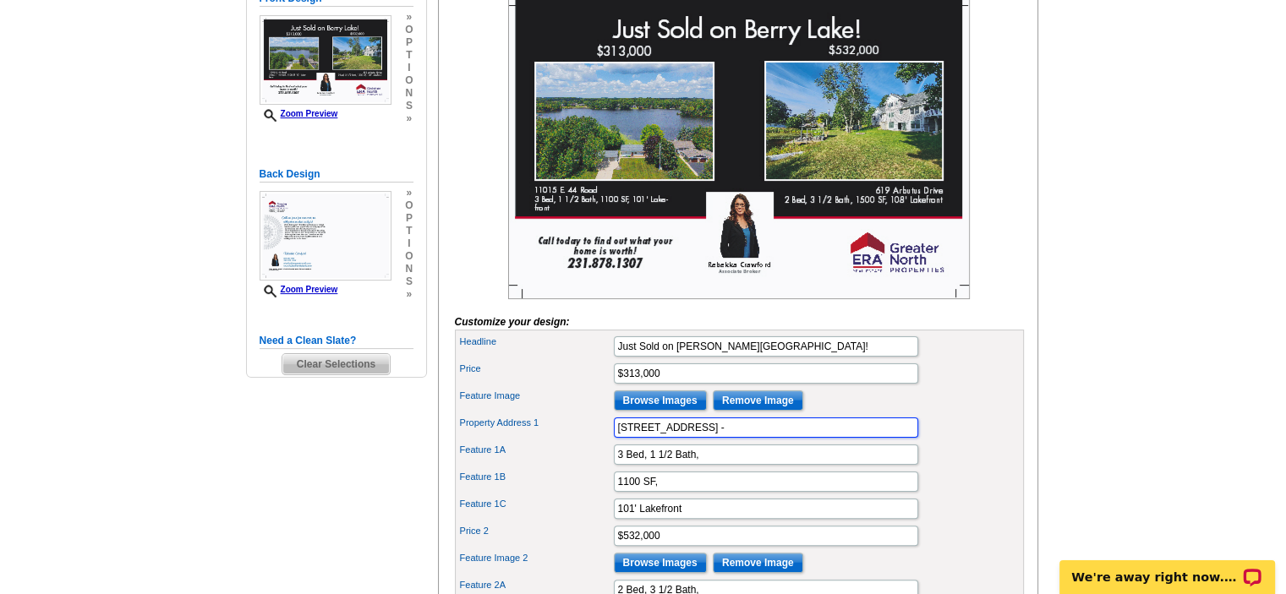
scroll to position [338, 0]
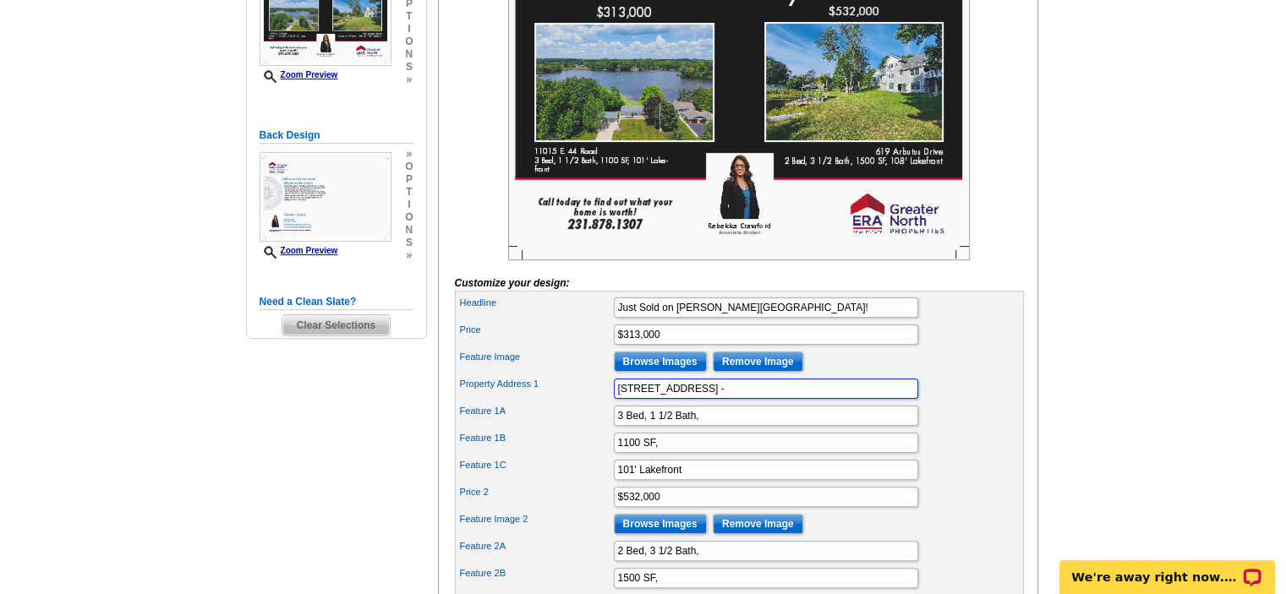
type input "11015 E. 44 Road -"
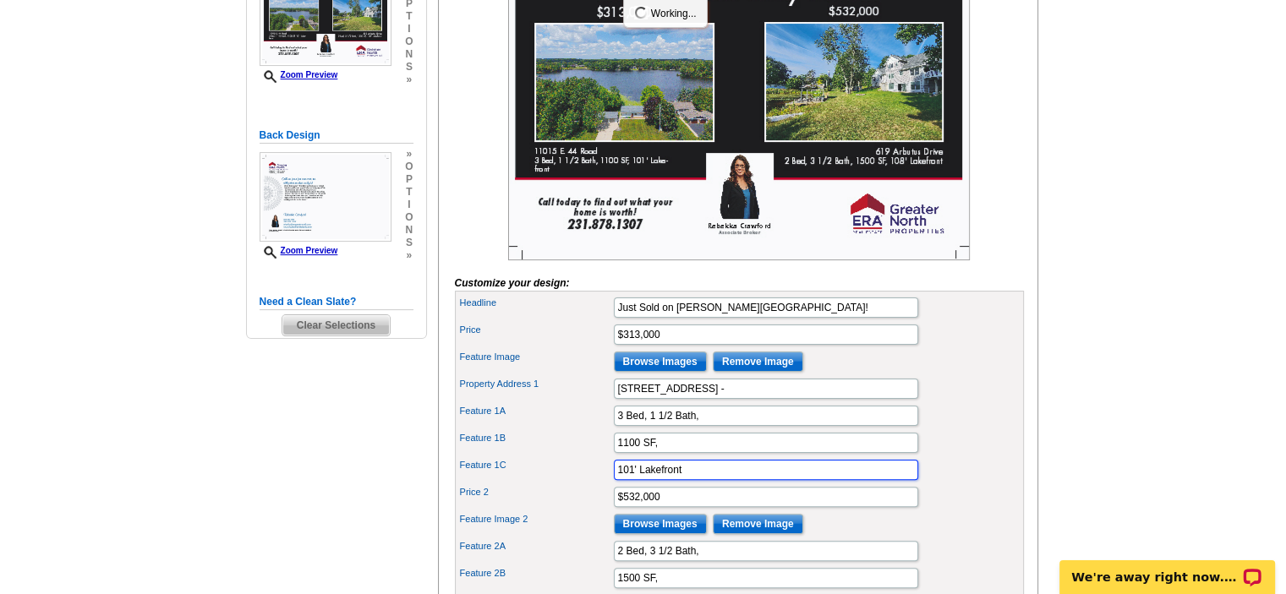
drag, startPoint x: 700, startPoint y: 496, endPoint x: 594, endPoint y: 507, distance: 107.1
click at [594, 484] on div "Feature 1C 101' Lakefront" at bounding box center [739, 470] width 562 height 27
click at [732, 399] on input "11015 E. 44 Road -" at bounding box center [766, 389] width 304 height 20
paste input "101' Lakefront"
type input "11015 E. 44 Road - 101' Lakefront"
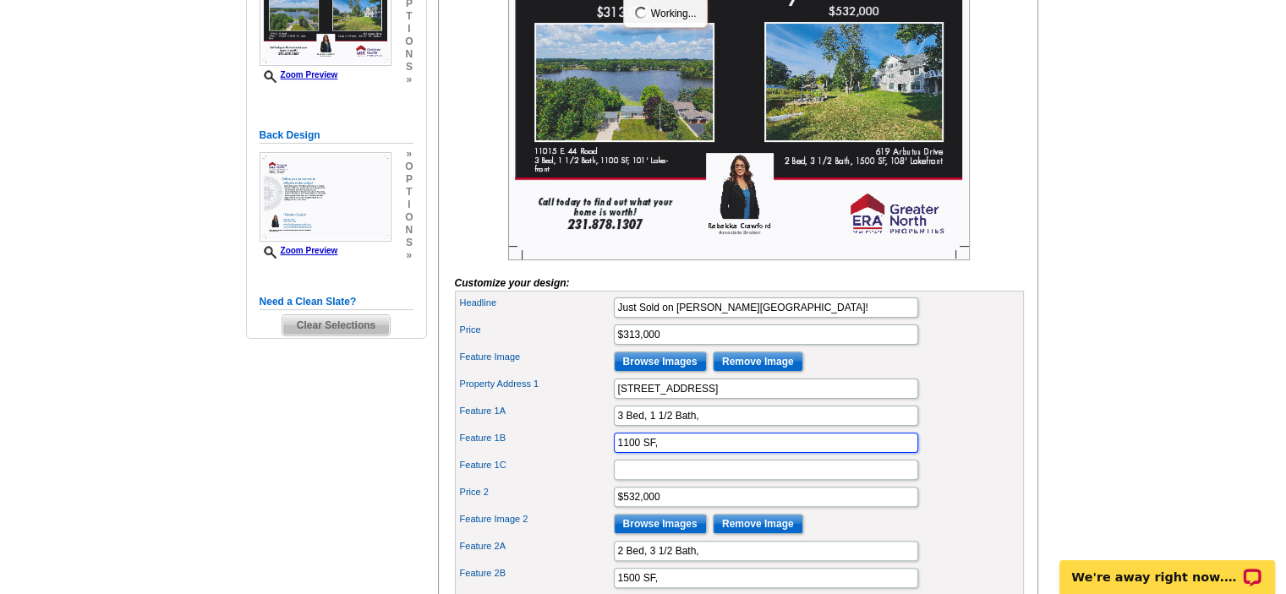
click at [681, 453] on input "1100 SF," at bounding box center [766, 443] width 304 height 20
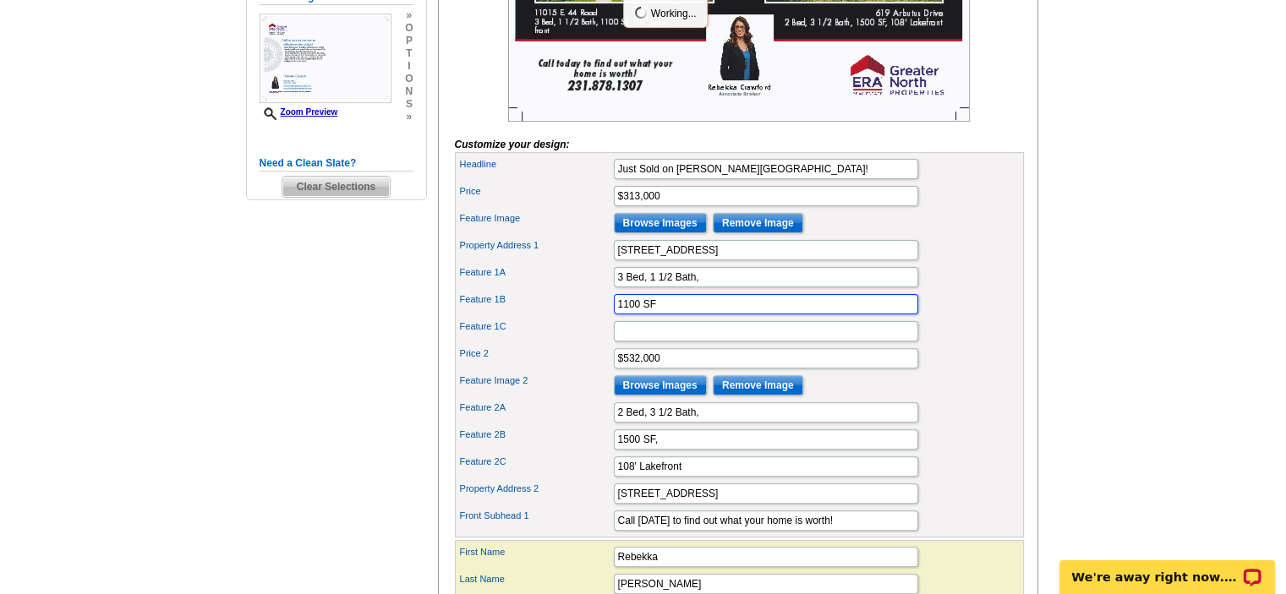
scroll to position [507, 0]
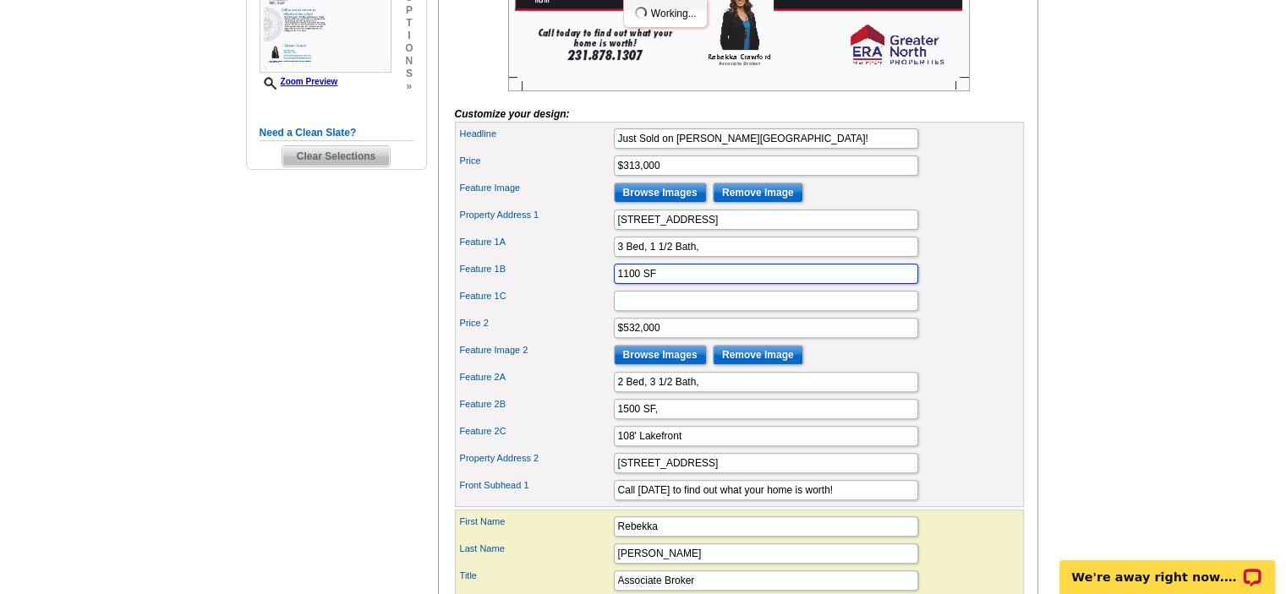
type input "1100 SF"
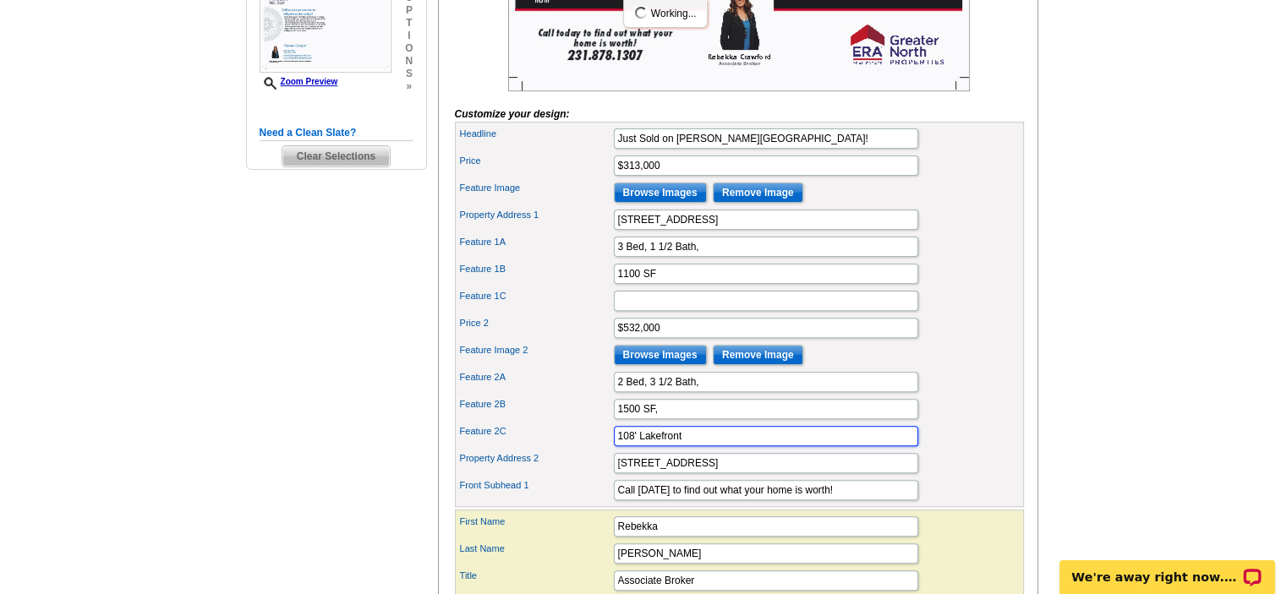
drag, startPoint x: 686, startPoint y: 460, endPoint x: 559, endPoint y: 474, distance: 127.6
click at [559, 474] on div "Headline Just Sold on Berry Lake! Price $313,000 Feature Image Feature 1A" at bounding box center [739, 315] width 569 height 386
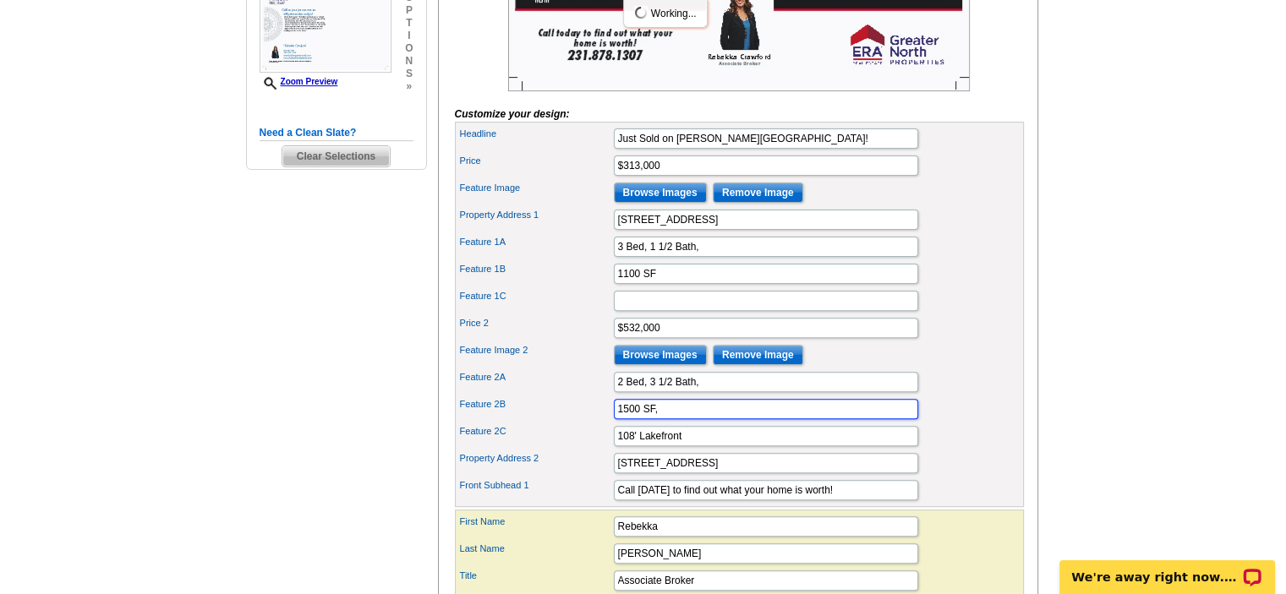
click at [663, 419] on input "1500 SF," at bounding box center [766, 409] width 304 height 20
type input "1500 SF"
click at [715, 473] on input "619 Arbutus Drive" at bounding box center [766, 463] width 304 height 20
paste input "108' Lakefront"
type input "619 Arbutus Drive - 108' Lakefront"
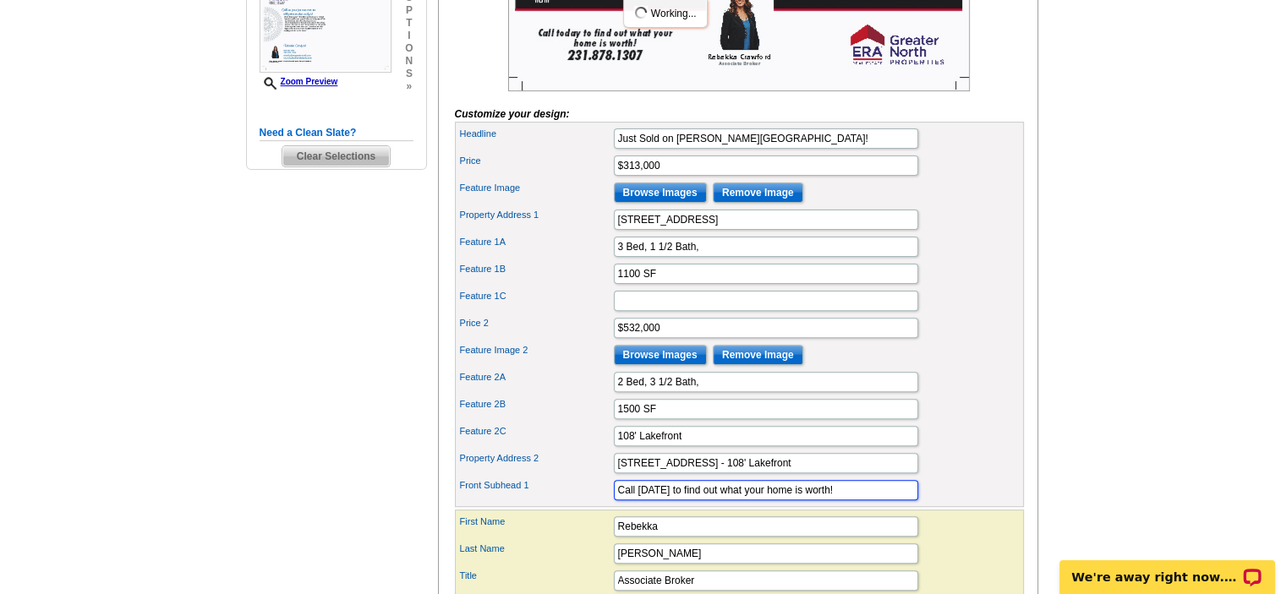
drag, startPoint x: 841, startPoint y: 511, endPoint x: 562, endPoint y: 535, distance: 280.1
click at [563, 535] on form "Customize your design: Headline Just Sold on Berry Lake! Price $313,000 Feature…" at bounding box center [739, 231] width 569 height 895
type input "Curious about your homes' value? Give me a call for a no-cost, no-obligation ma…"
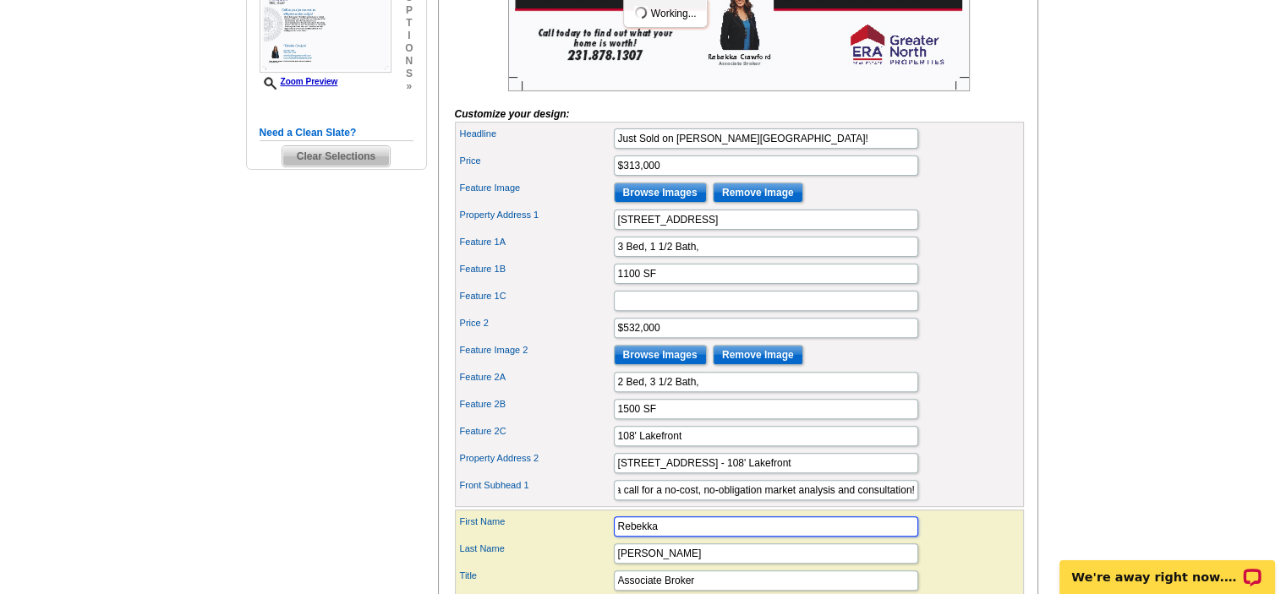
click at [694, 537] on input "Rebekka" at bounding box center [766, 527] width 304 height 20
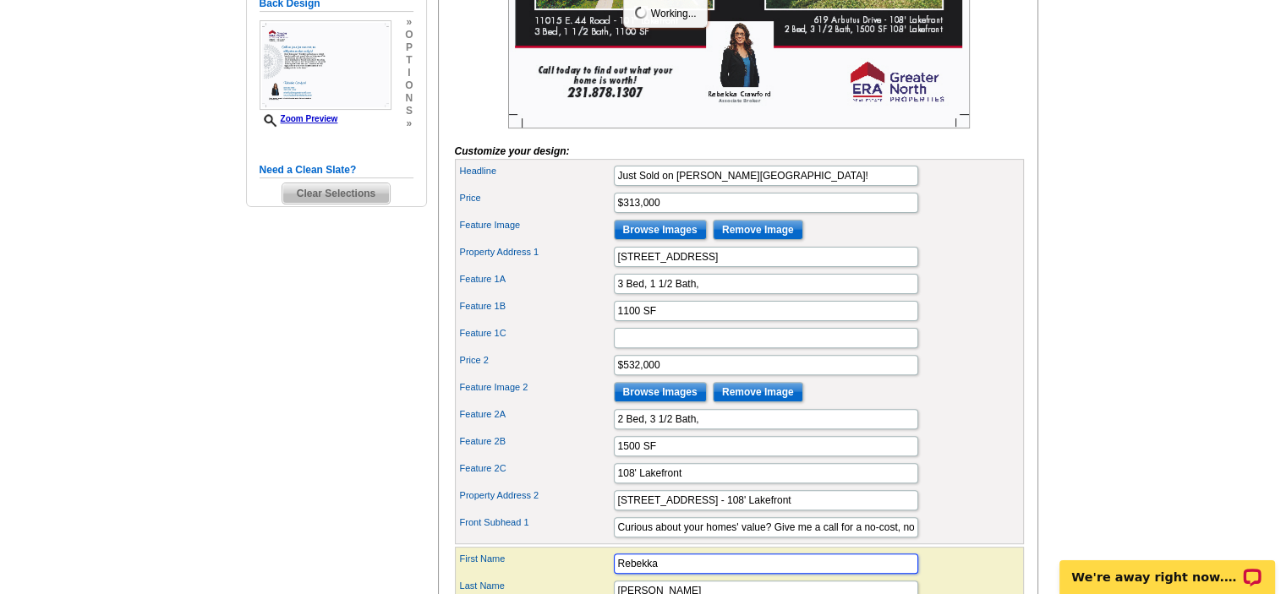
scroll to position [592, 0]
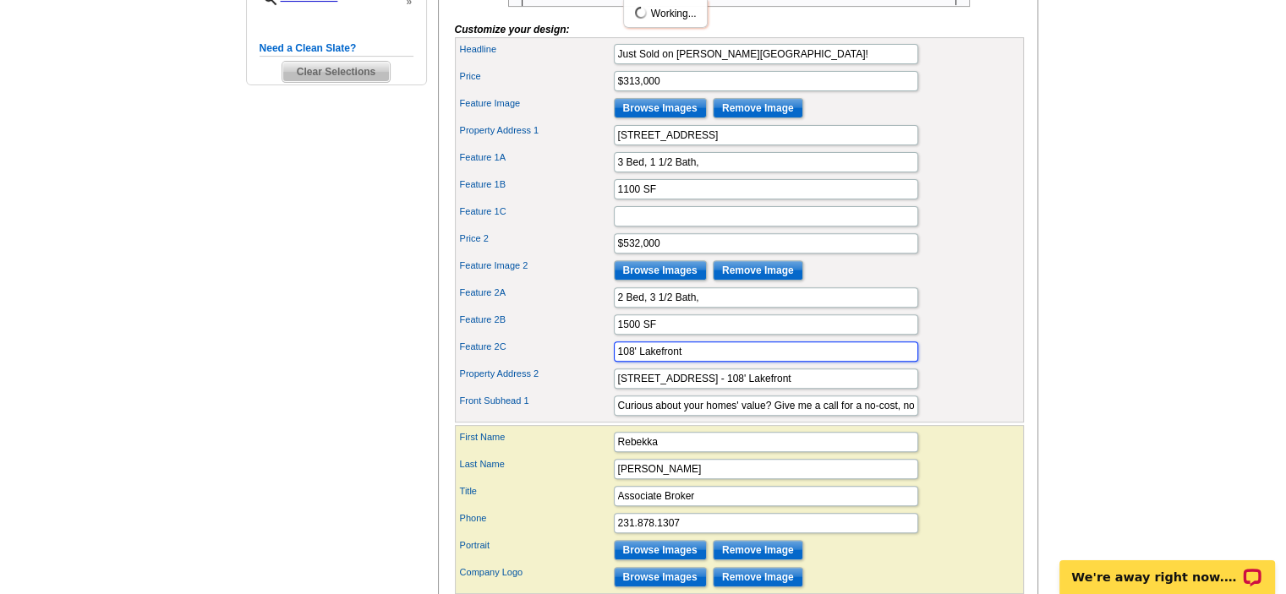
click at [662, 362] on input "108' Lakefront" at bounding box center [766, 352] width 304 height 20
click at [661, 362] on input "108' Lakefront" at bounding box center [766, 352] width 304 height 20
click at [710, 335] on input "1500 SF" at bounding box center [766, 325] width 304 height 20
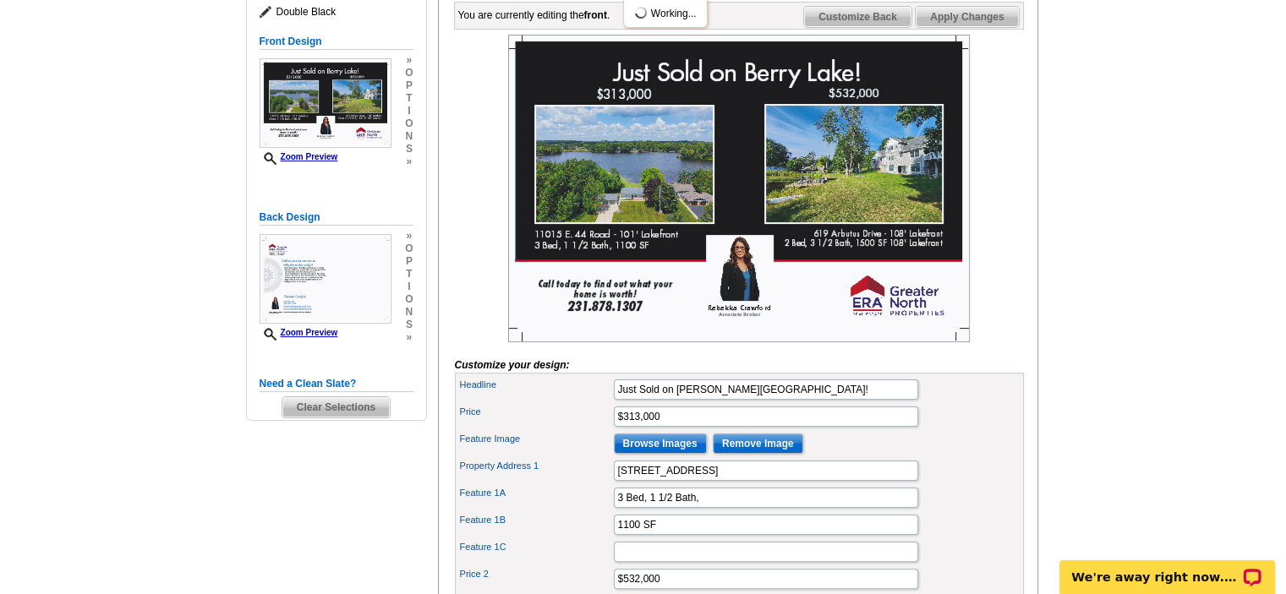
scroll to position [254, 0]
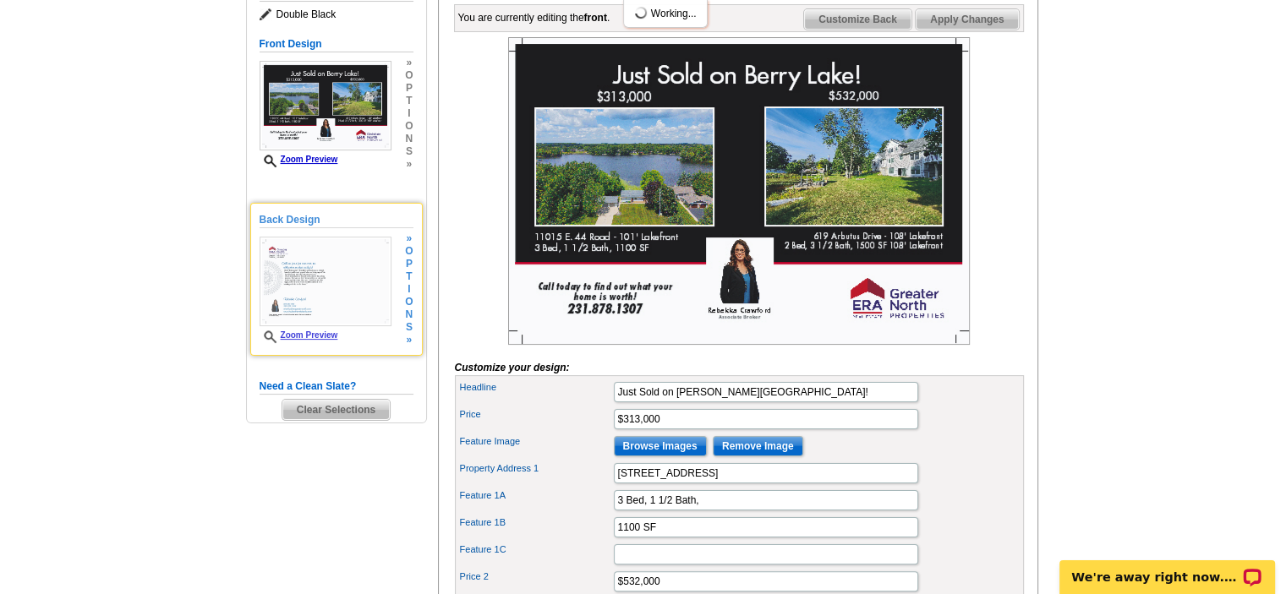
click at [372, 266] on img at bounding box center [326, 282] width 132 height 90
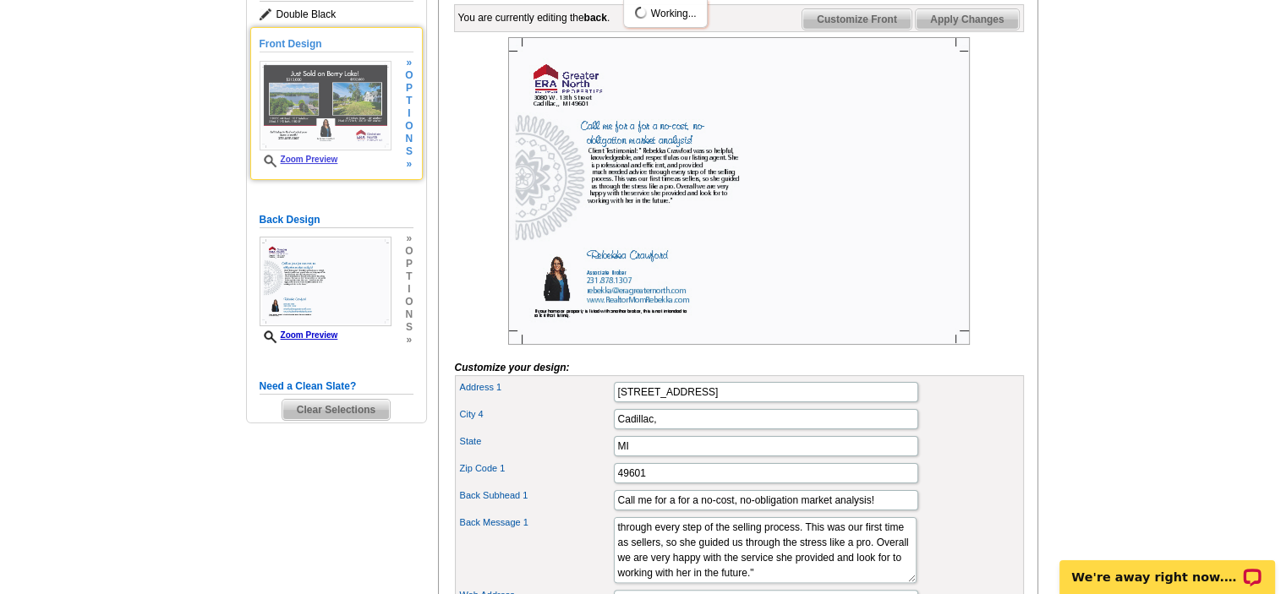
click at [350, 85] on img at bounding box center [326, 106] width 132 height 90
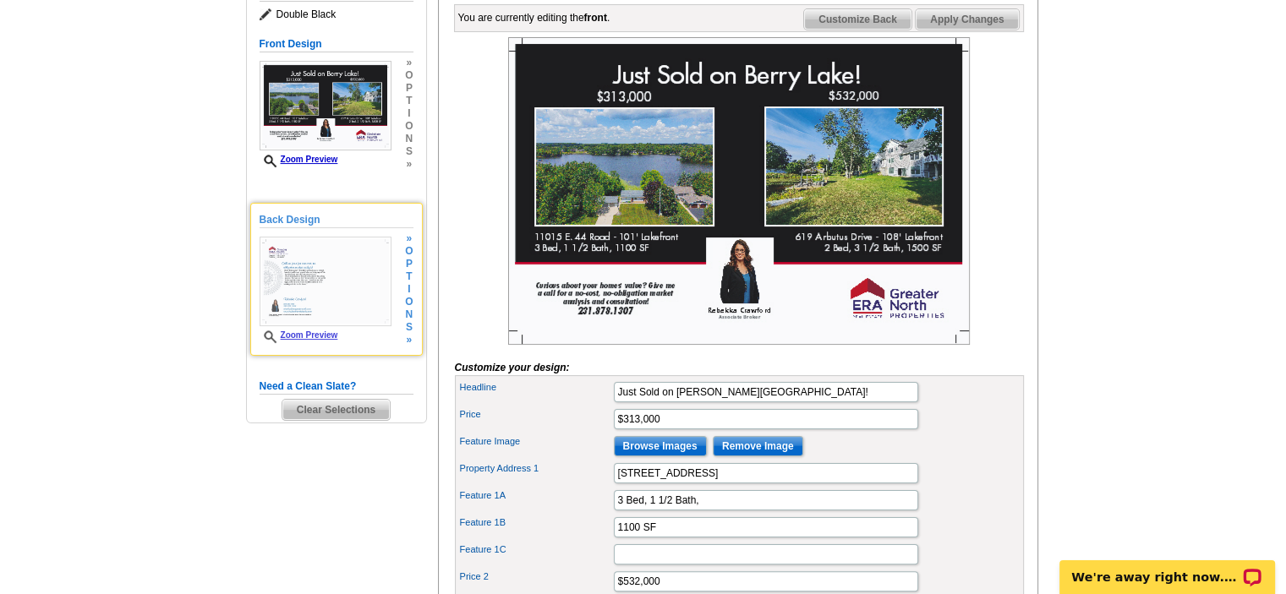
click at [301, 297] on img at bounding box center [326, 282] width 132 height 90
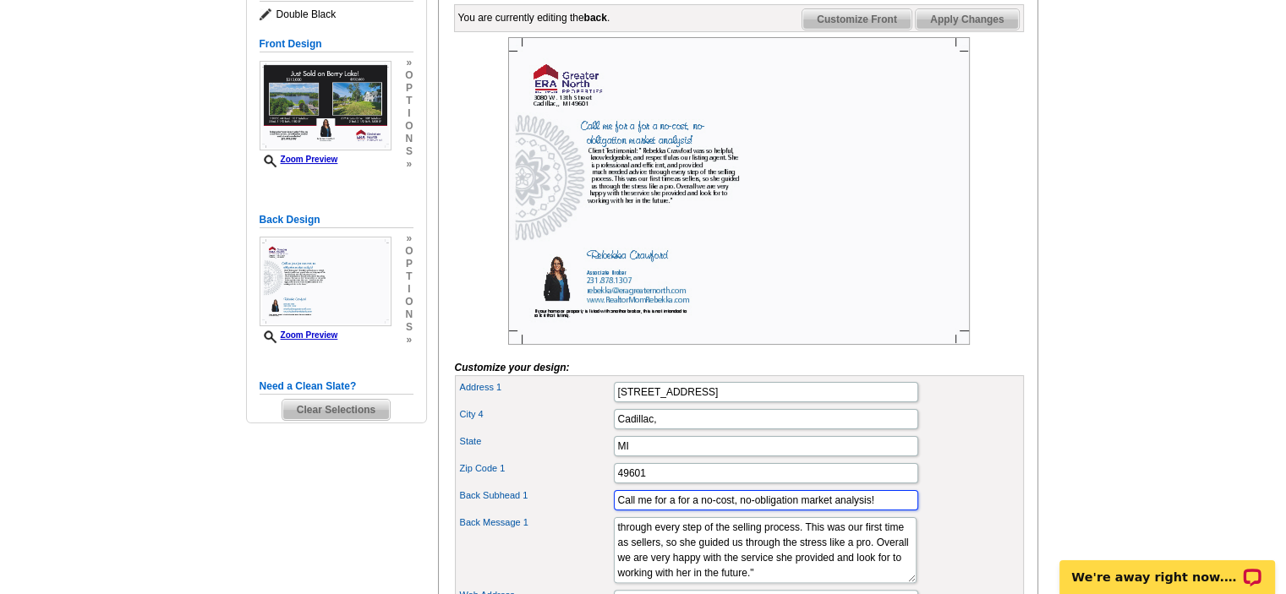
click at [700, 511] on input "Call me for a for a no-cost, no-obligation market analysis!" at bounding box center [766, 500] width 304 height 20
click at [960, 460] on div "State MI" at bounding box center [739, 446] width 562 height 27
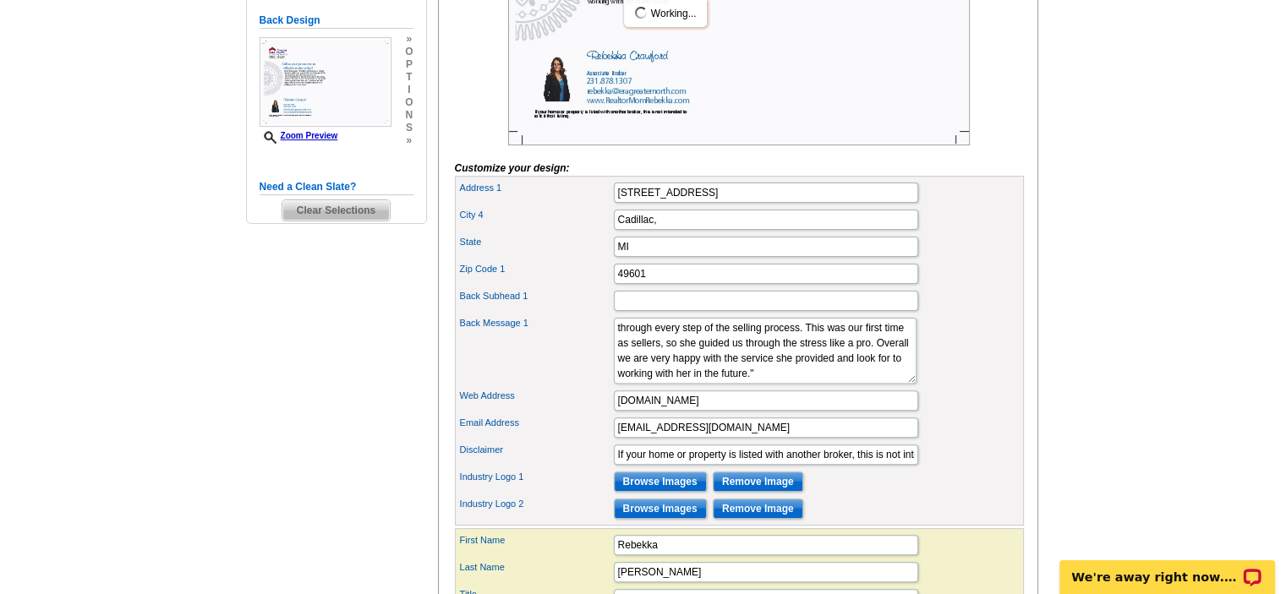
scroll to position [507, 0]
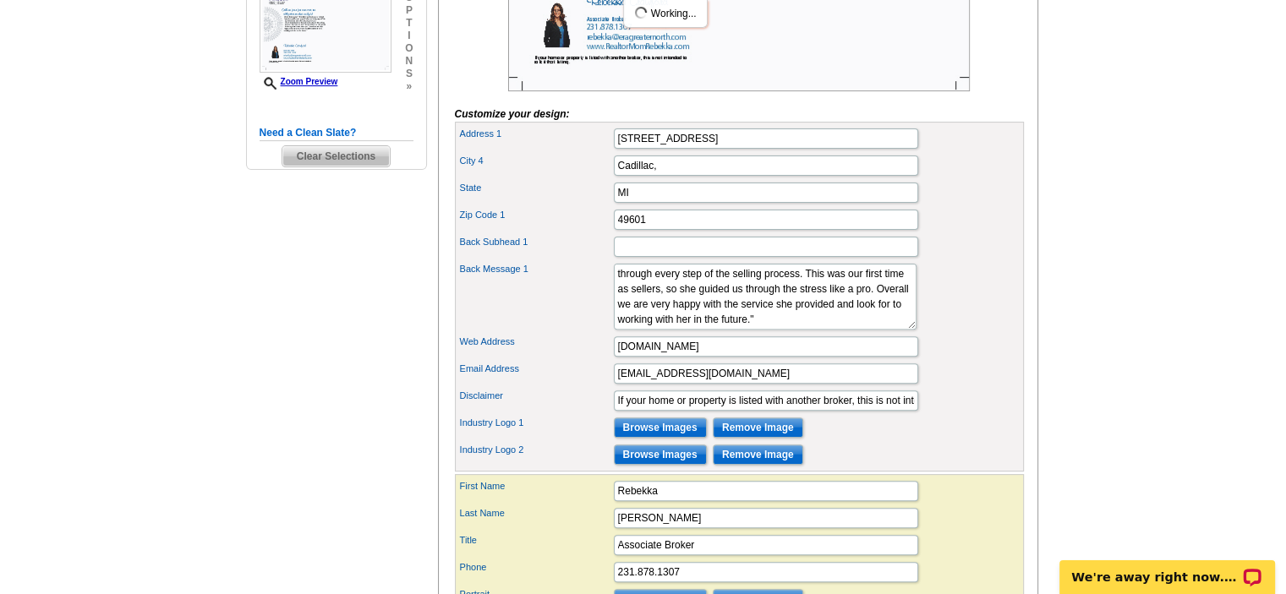
click at [959, 414] on div "Disclaimer If your home or property is listed with another broker, this is not …" at bounding box center [739, 400] width 562 height 27
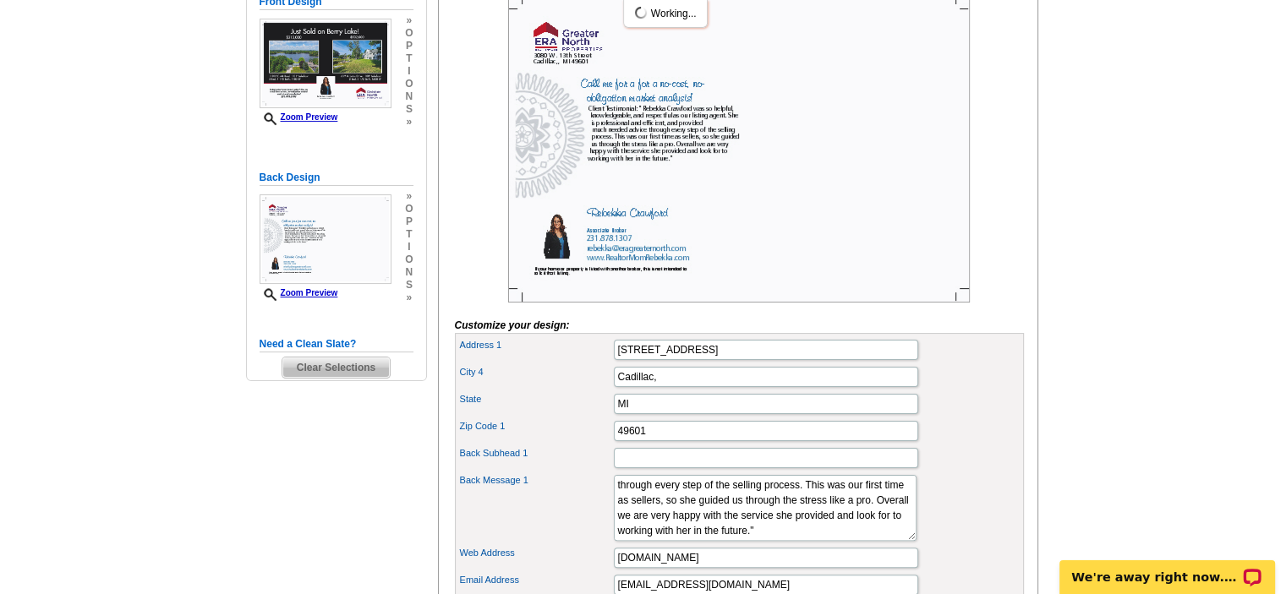
scroll to position [85, 0]
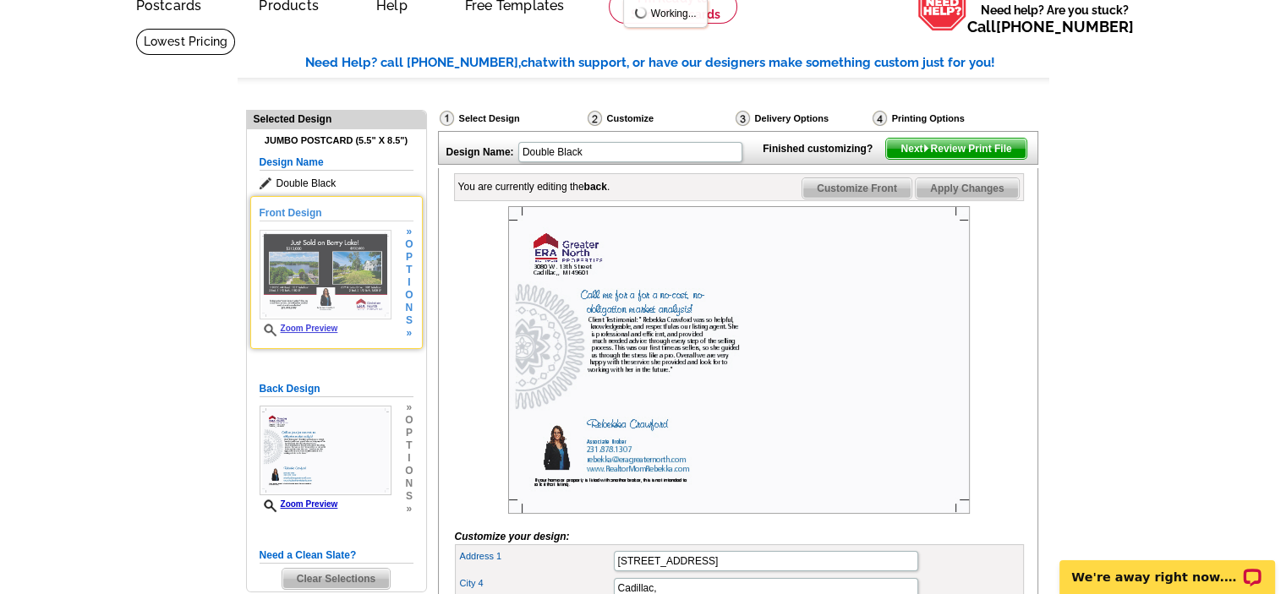
click at [334, 257] on img at bounding box center [326, 275] width 132 height 90
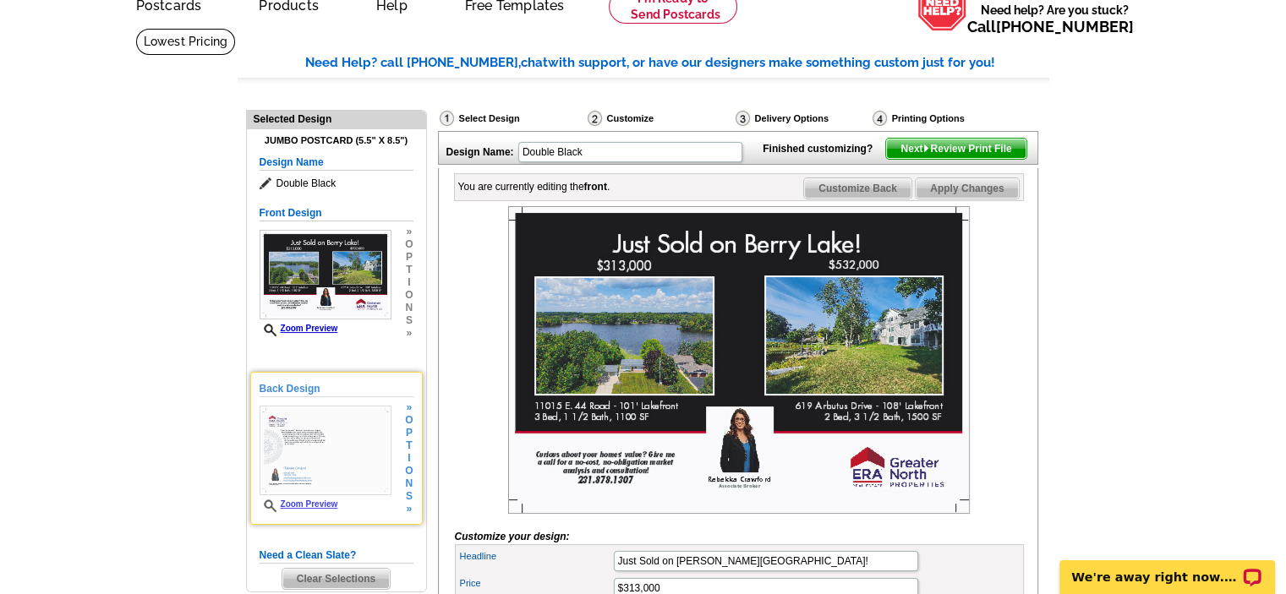
click at [345, 471] on img at bounding box center [326, 451] width 132 height 90
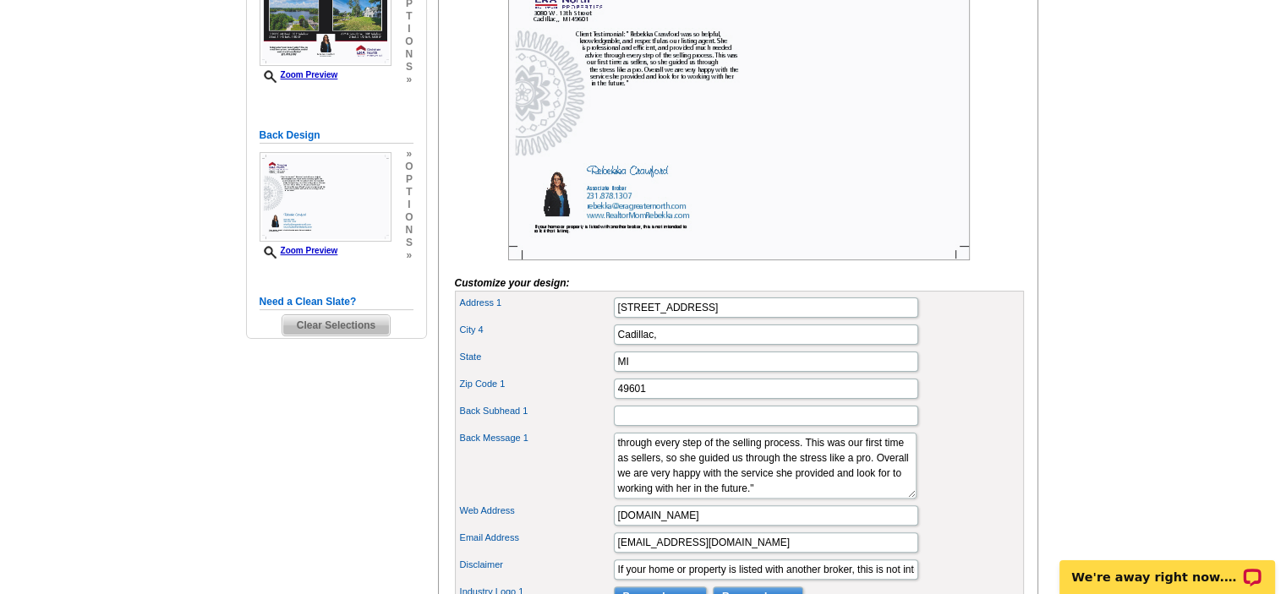
scroll to position [0, 0]
drag, startPoint x: 702, startPoint y: 467, endPoint x: 589, endPoint y: 468, distance: 112.5
click at [589, 468] on div "Back Message 1 Lorem ipsum" at bounding box center [739, 466] width 562 height 73
type textarea ""Rebekka Crawford was so helpful, knowledgeable, and respectful as our listing …"
drag, startPoint x: 643, startPoint y: 441, endPoint x: 634, endPoint y: 434, distance: 11.4
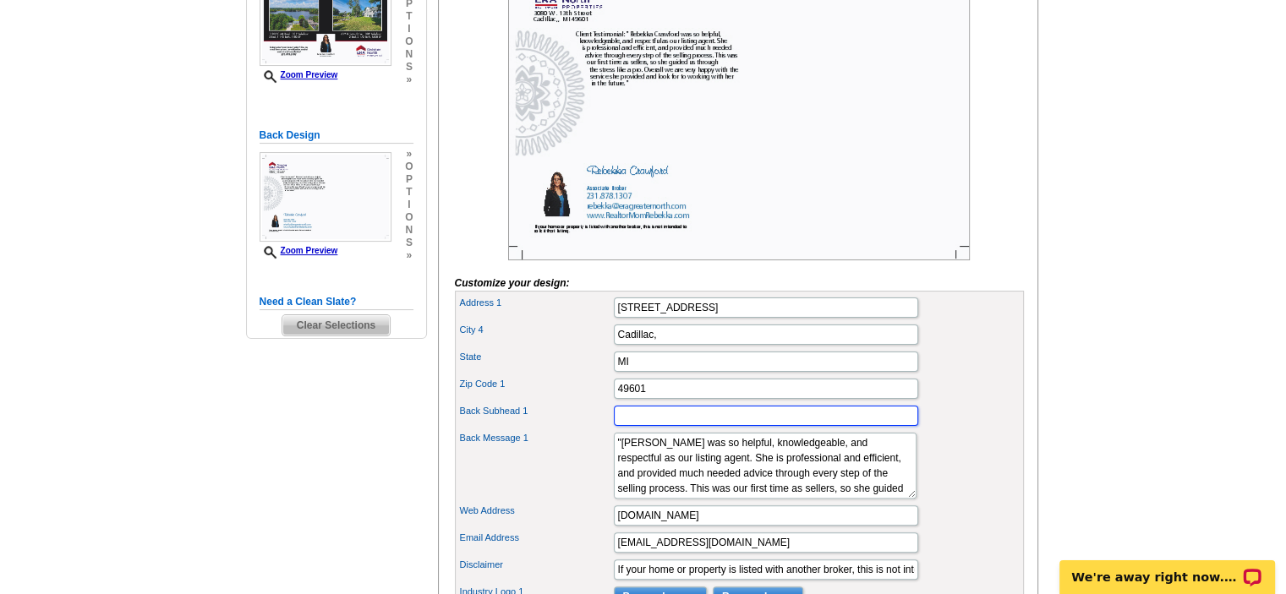
click at [643, 426] on input "Back Subhead 1" at bounding box center [766, 416] width 304 height 20
type input "Client Testimonial"
click at [964, 375] on div "State MI" at bounding box center [739, 361] width 562 height 27
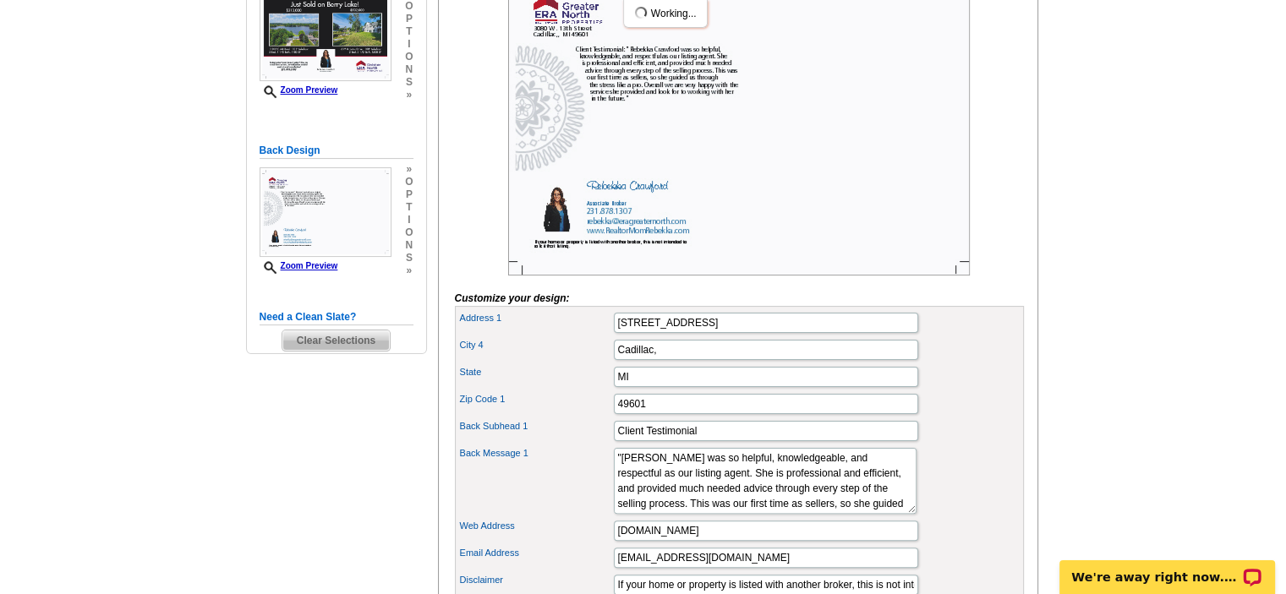
scroll to position [338, 0]
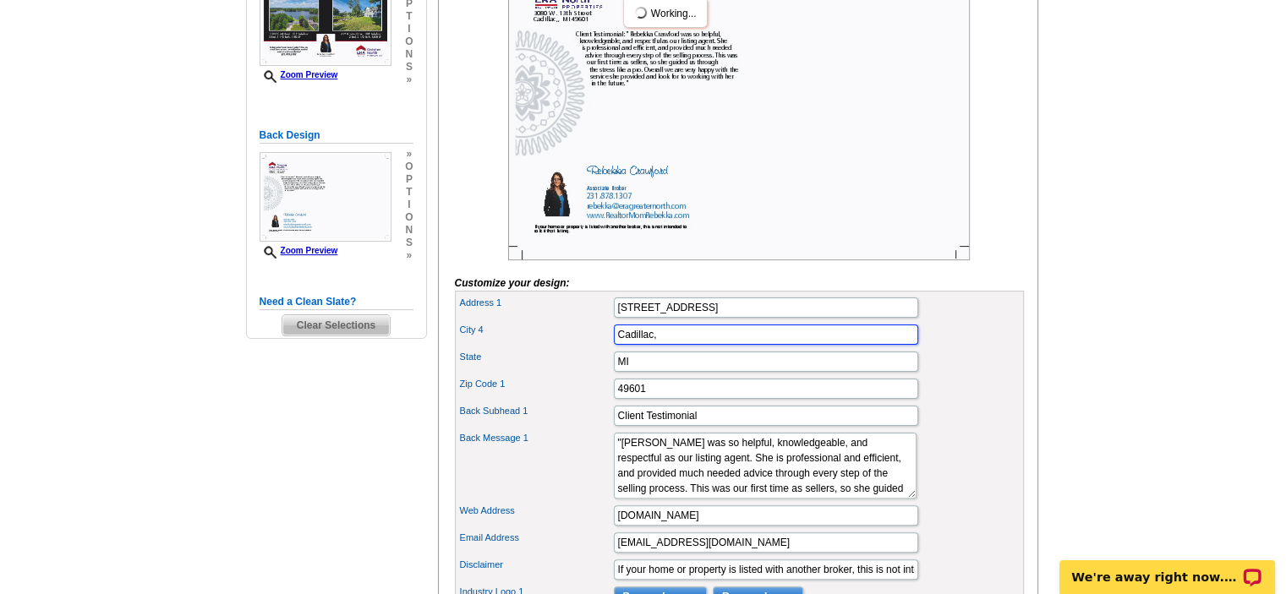
drag, startPoint x: 697, startPoint y: 353, endPoint x: 703, endPoint y: 342, distance: 13.6
click at [700, 348] on div "Address 1 3080 W. 13th Street City 4 Cadillac, State MI Zip Code 1" at bounding box center [739, 466] width 569 height 350
type input "Cadillac"
click at [944, 321] on div "Address 1 3080 W. 13th Street" at bounding box center [739, 307] width 562 height 27
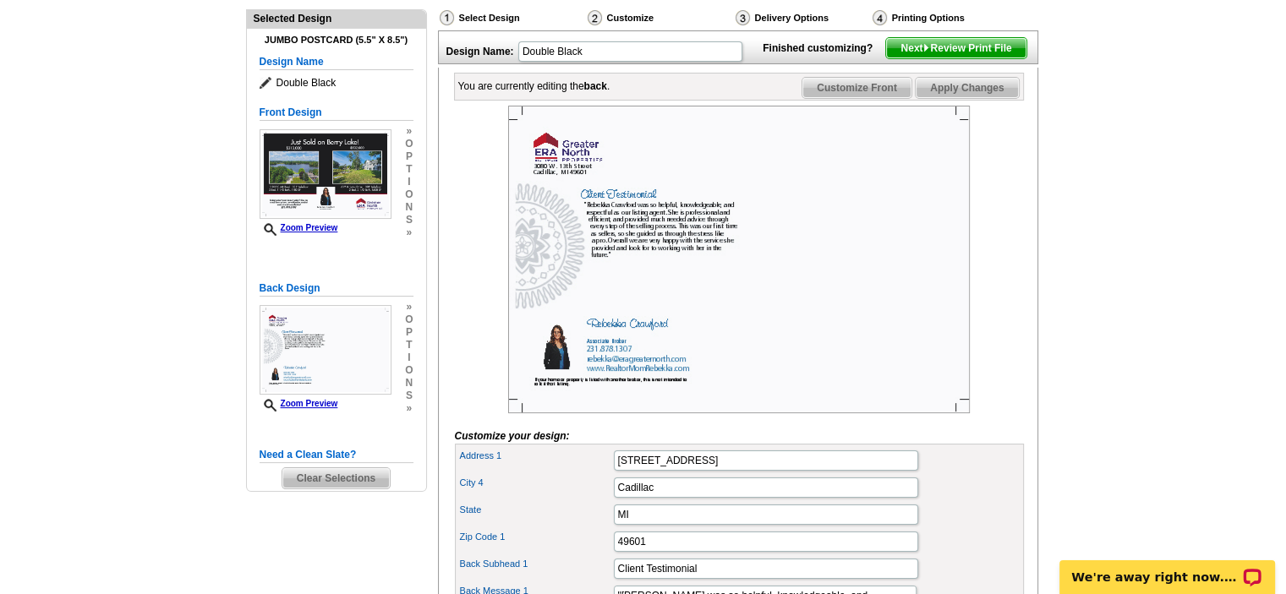
scroll to position [169, 0]
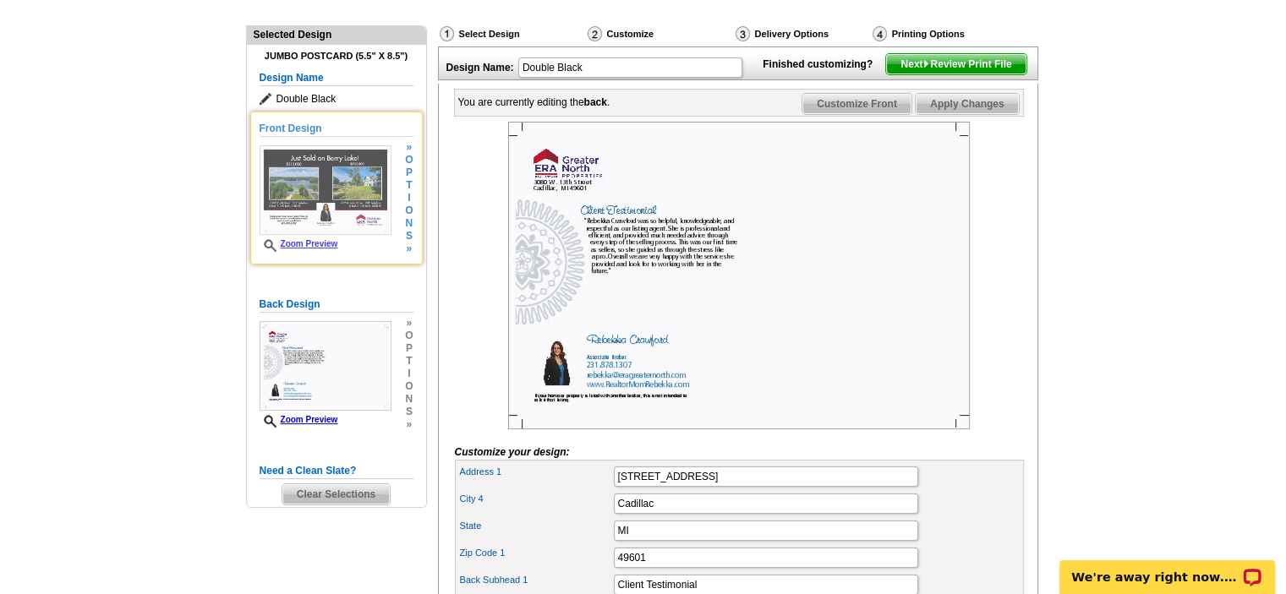
click at [284, 200] on img at bounding box center [326, 190] width 132 height 90
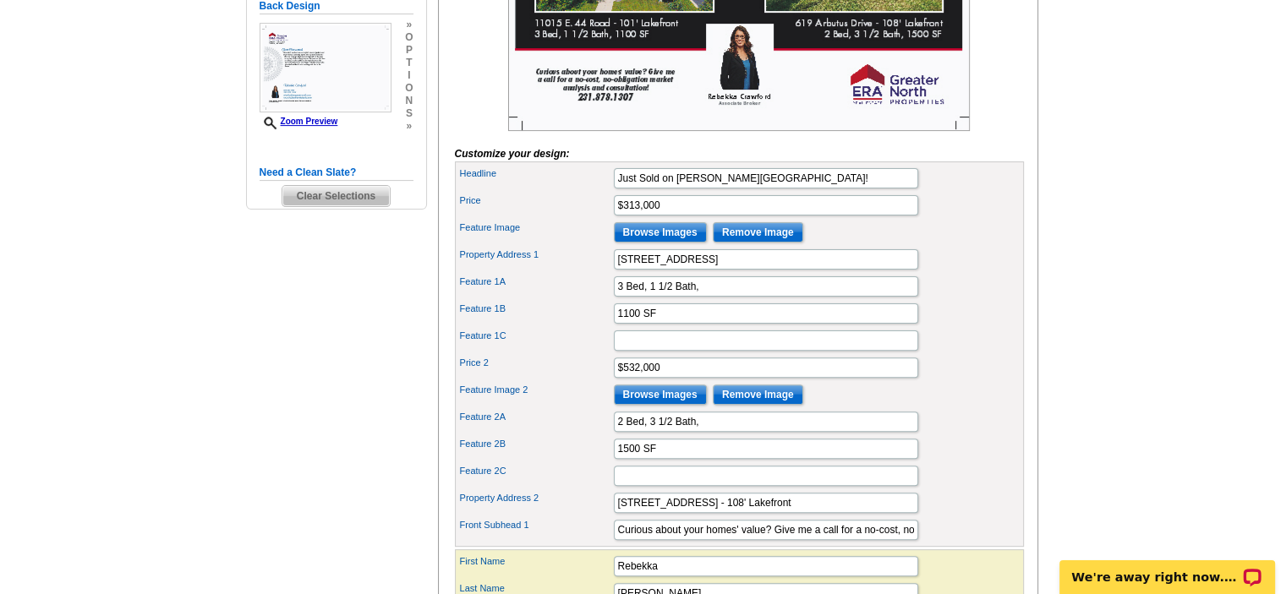
scroll to position [507, 0]
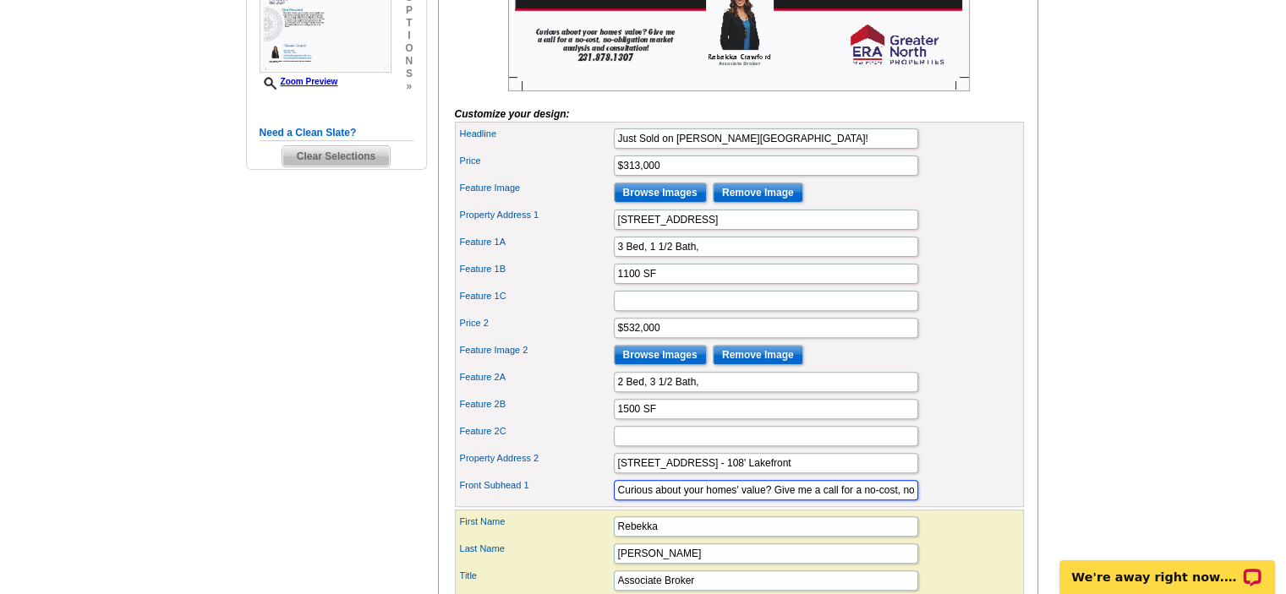
click at [732, 501] on input "Curious about your homes' value? Give me a call for a no-cost, no-obligation ma…" at bounding box center [766, 490] width 304 height 20
click at [761, 501] on input "Curious about your home's value? Give me a call for a no-cost, no-obligation ma…" at bounding box center [766, 490] width 304 height 20
click at [884, 501] on input "Curious about your home's value? Give me a call for a no-cost, no-obligation ma…" at bounding box center [766, 490] width 304 height 20
click at [950, 423] on div "Feature 2B 1500 SF" at bounding box center [739, 409] width 562 height 27
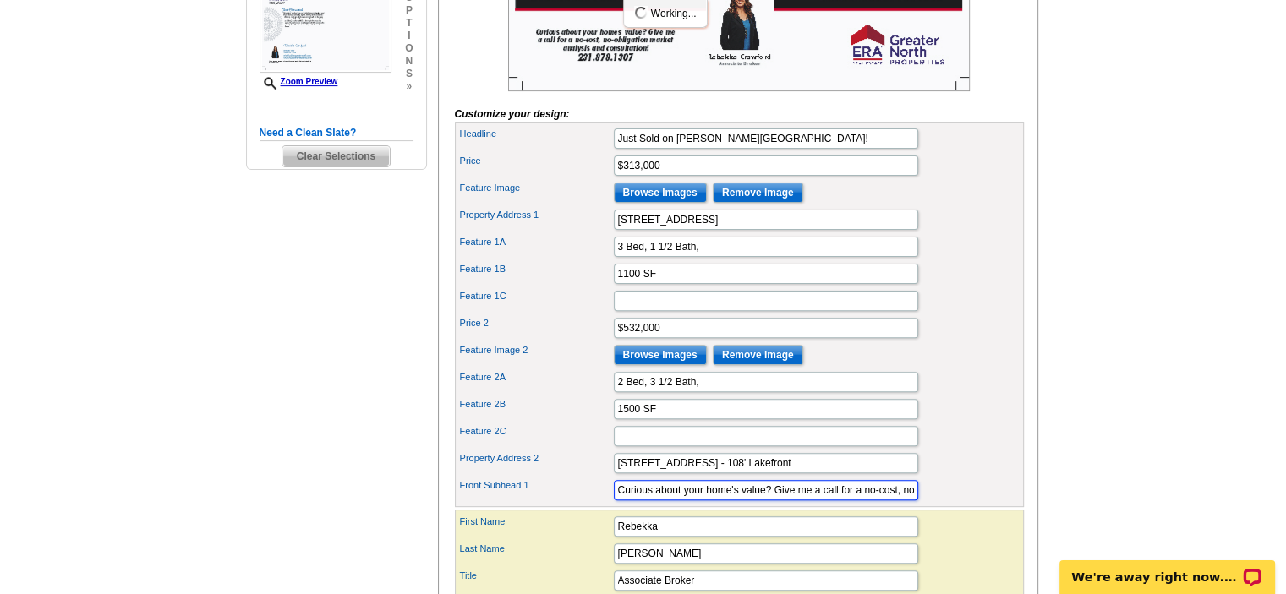
click at [849, 501] on input "Curious about your home's value? Give me a call for a no-cost, no-obligation ma…" at bounding box center [766, 490] width 304 height 20
click at [945, 450] on div "Feature 2C" at bounding box center [739, 436] width 562 height 27
click at [902, 501] on input "Curious about your home's value? Give me a call for a no-cost, no-obligation ma…" at bounding box center [766, 490] width 304 height 20
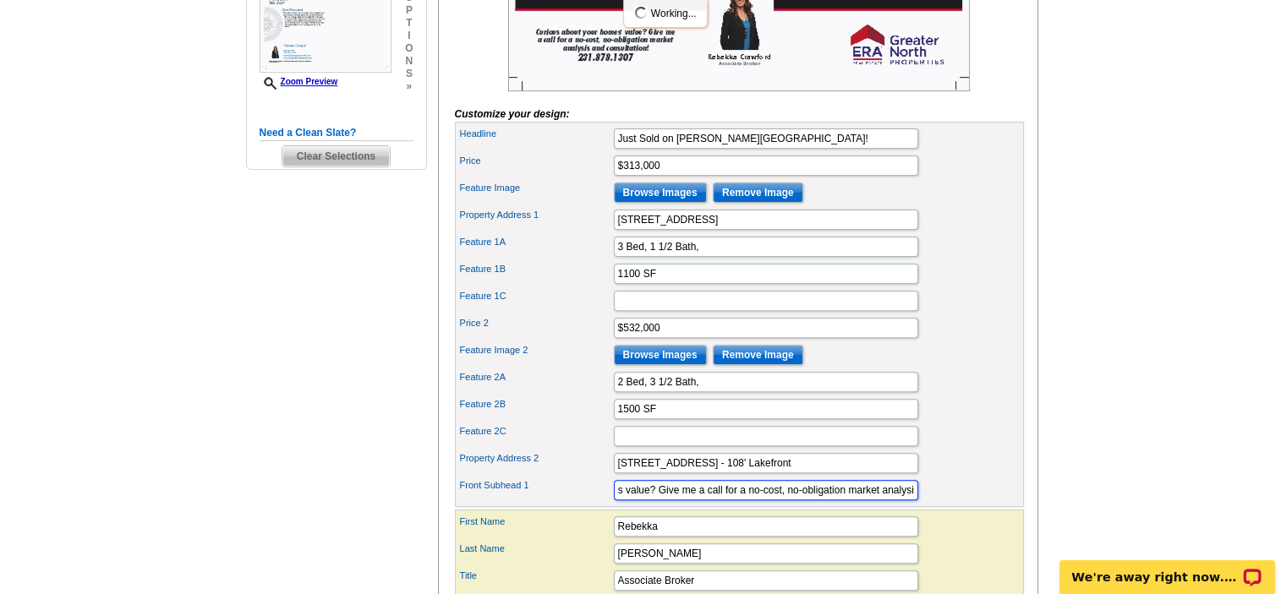
scroll to position [0, 122]
type input "Curious about your home's value? Give me a call for a no-cost, no-obligation ma…"
click at [984, 396] on div "Feature 2A 2 Bed, 3 1/2 Bath," at bounding box center [739, 382] width 562 height 27
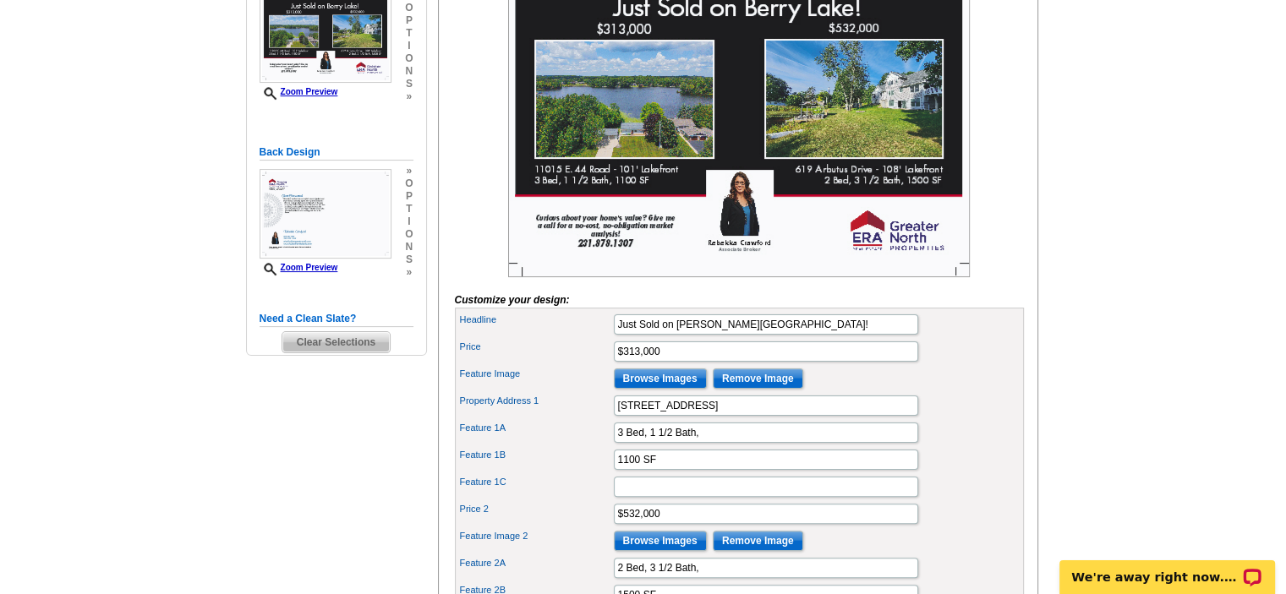
scroll to position [338, 0]
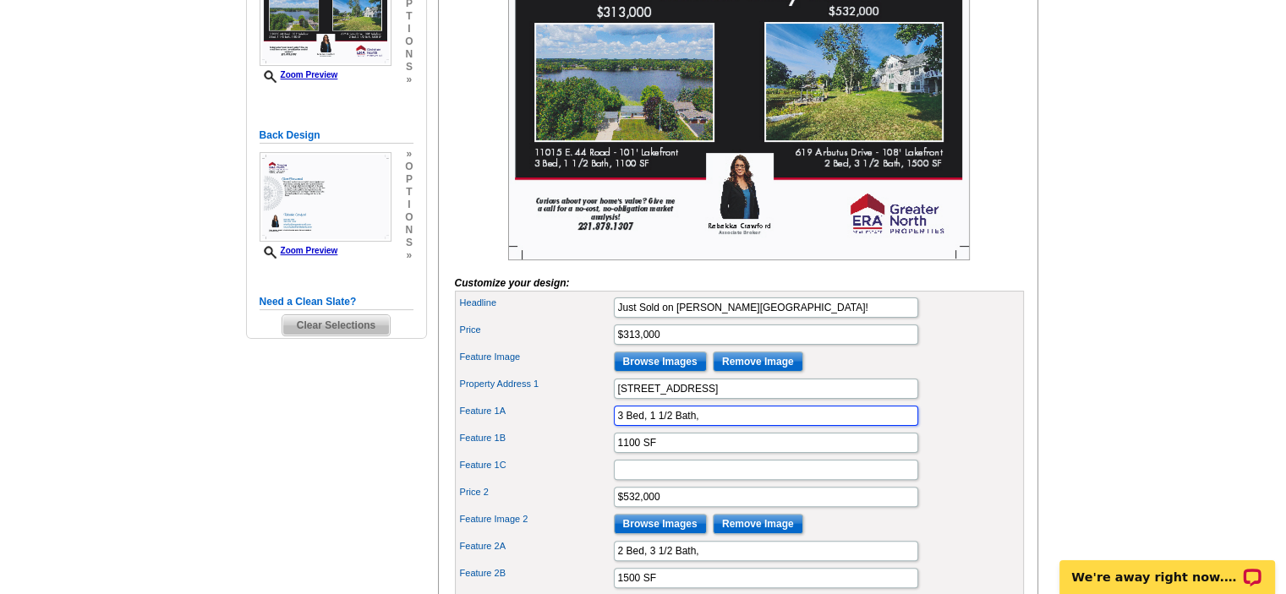
click at [646, 426] on input "3 Bed, 1 1/2 Bath," at bounding box center [766, 416] width 304 height 20
click at [724, 426] on input "3 Bed - 1 1/2 Bath," at bounding box center [766, 416] width 304 height 20
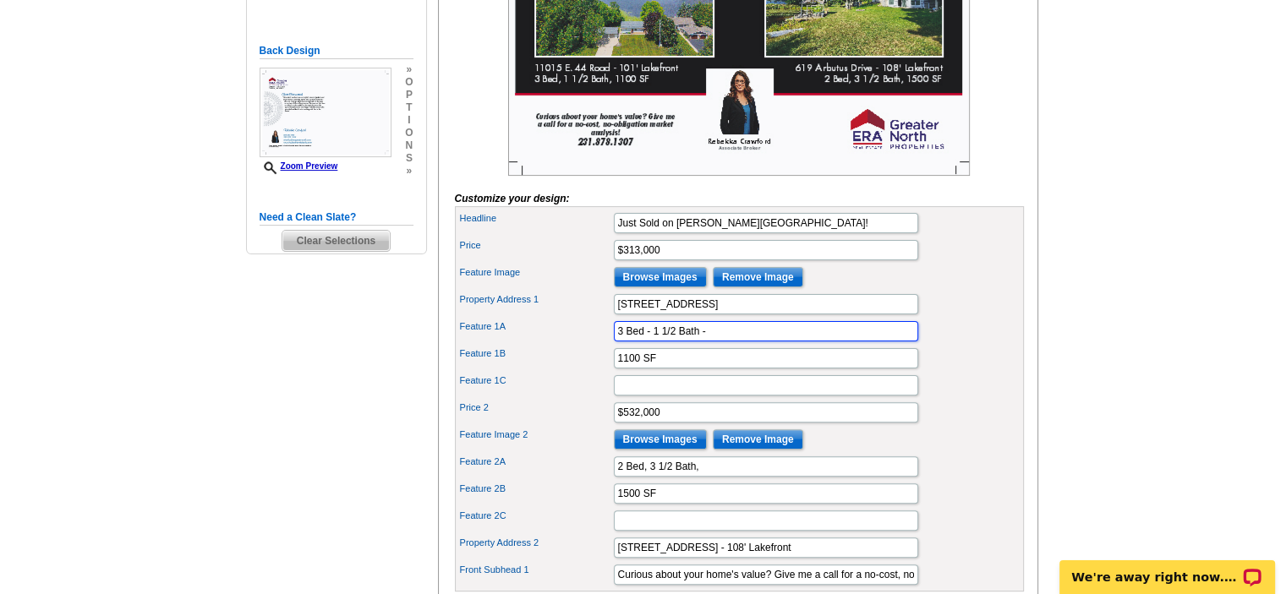
type input "3 Bed - 1 1/2 Bath -"
drag, startPoint x: 642, startPoint y: 494, endPoint x: 653, endPoint y: 484, distance: 14.4
click at [643, 477] on input "2 Bed, 3 1/2 Bath," at bounding box center [766, 467] width 304 height 20
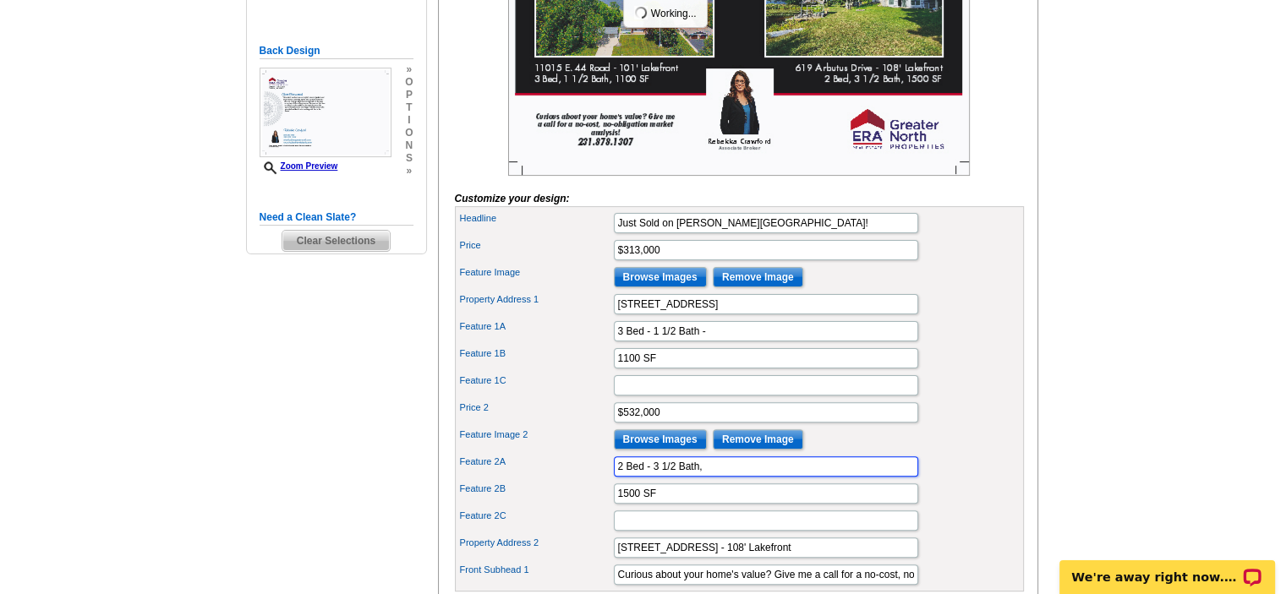
click at [705, 477] on input "2 Bed - 3 1/2 Bath," at bounding box center [766, 467] width 304 height 20
type input "2 Bed - 3 1/2 Bath -"
click at [961, 318] on div "Property Address 1 11015 E. 44 Road - 101' Lakefront" at bounding box center [739, 304] width 562 height 27
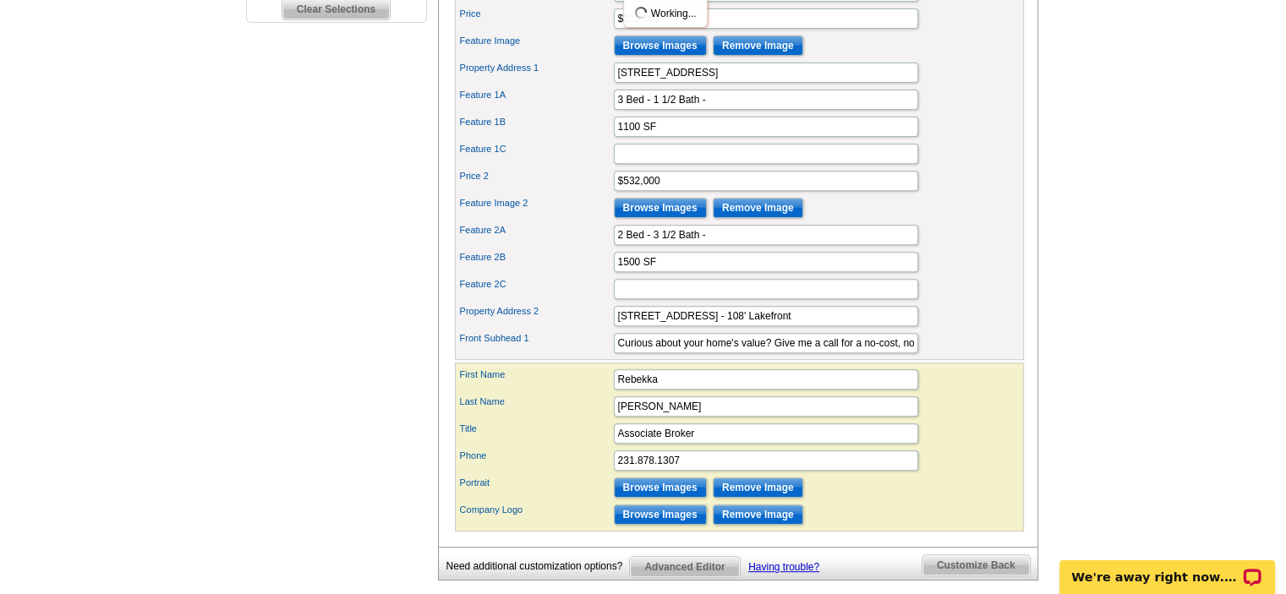
scroll to position [676, 0]
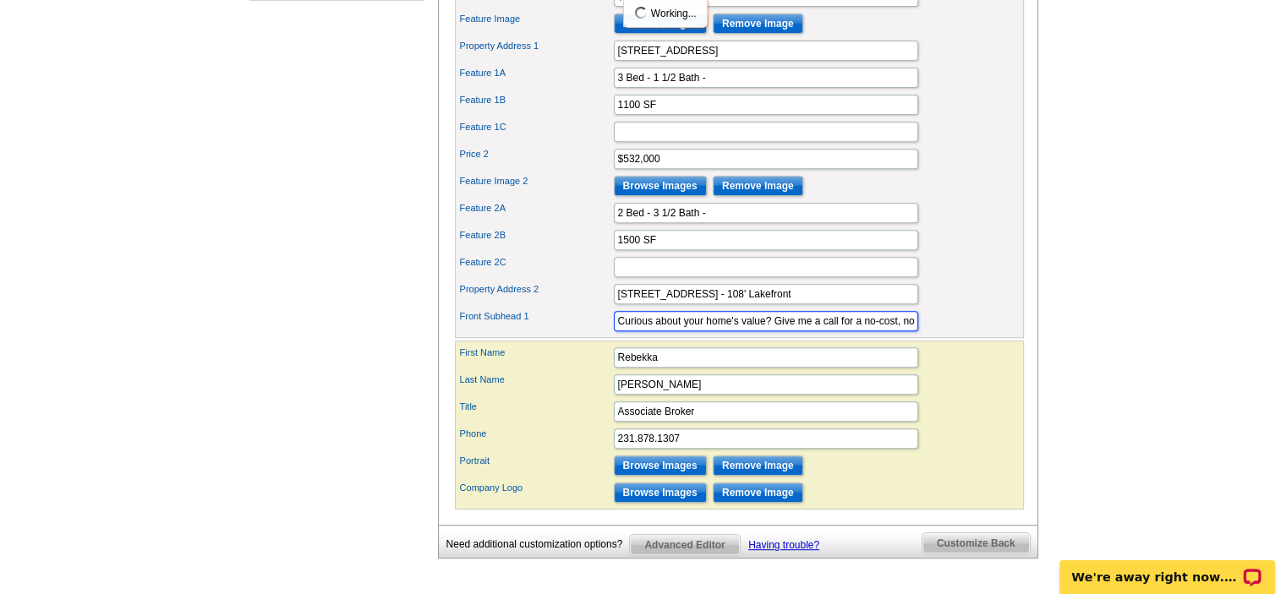
drag, startPoint x: 774, startPoint y: 339, endPoint x: 810, endPoint y: 331, distance: 36.5
click at [774, 331] on input "Curious about your home's value? Give me a call for a no-cost, no-obligation ma…" at bounding box center [766, 321] width 304 height 20
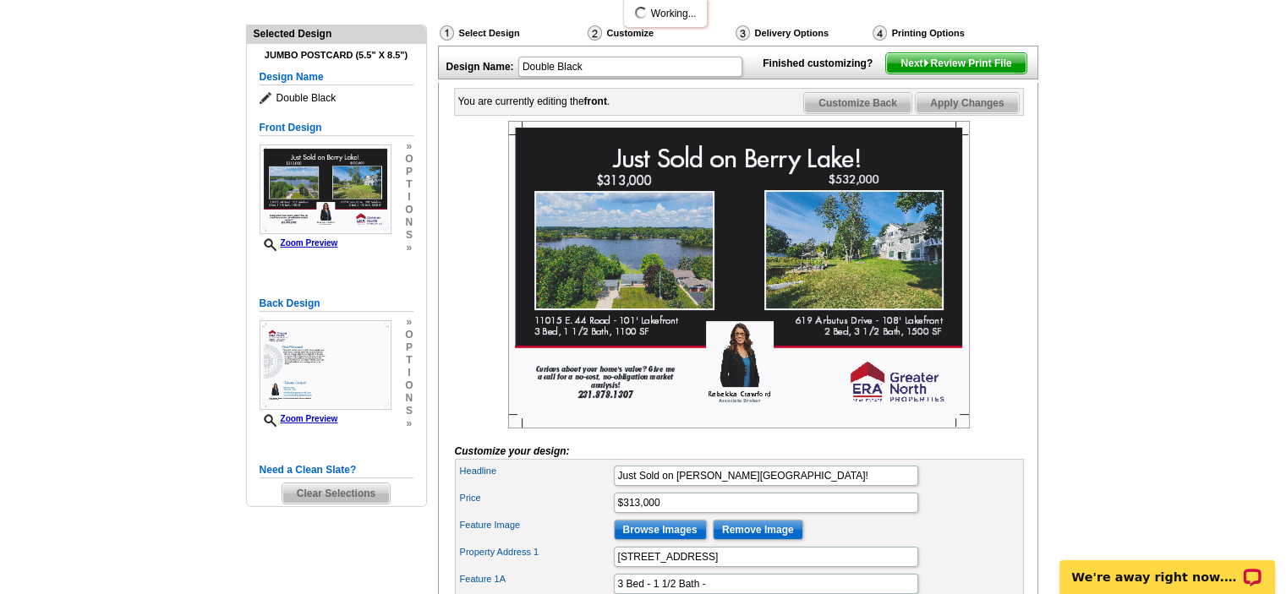
scroll to position [169, 0]
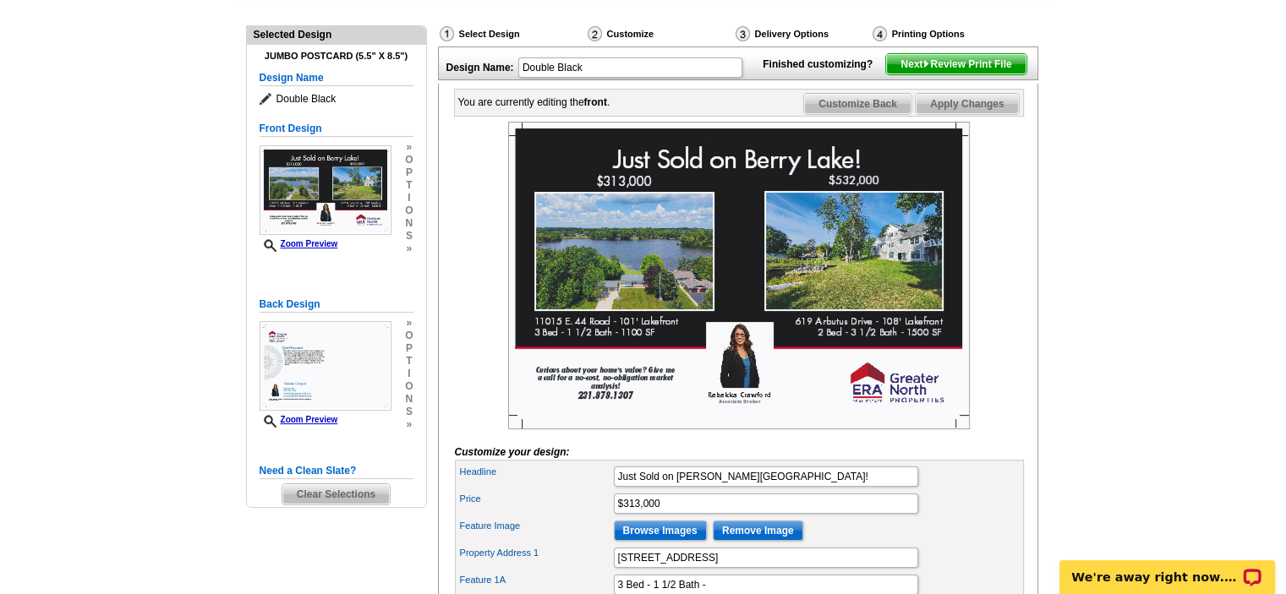
click at [999, 261] on div at bounding box center [739, 276] width 569 height 308
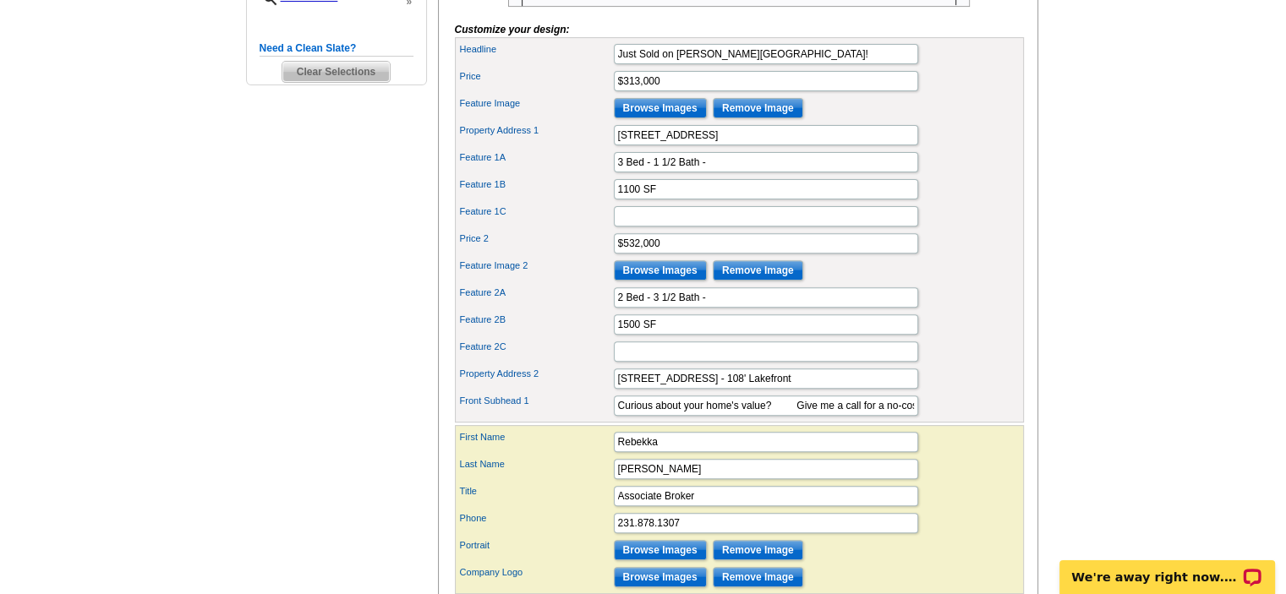
scroll to position [676, 0]
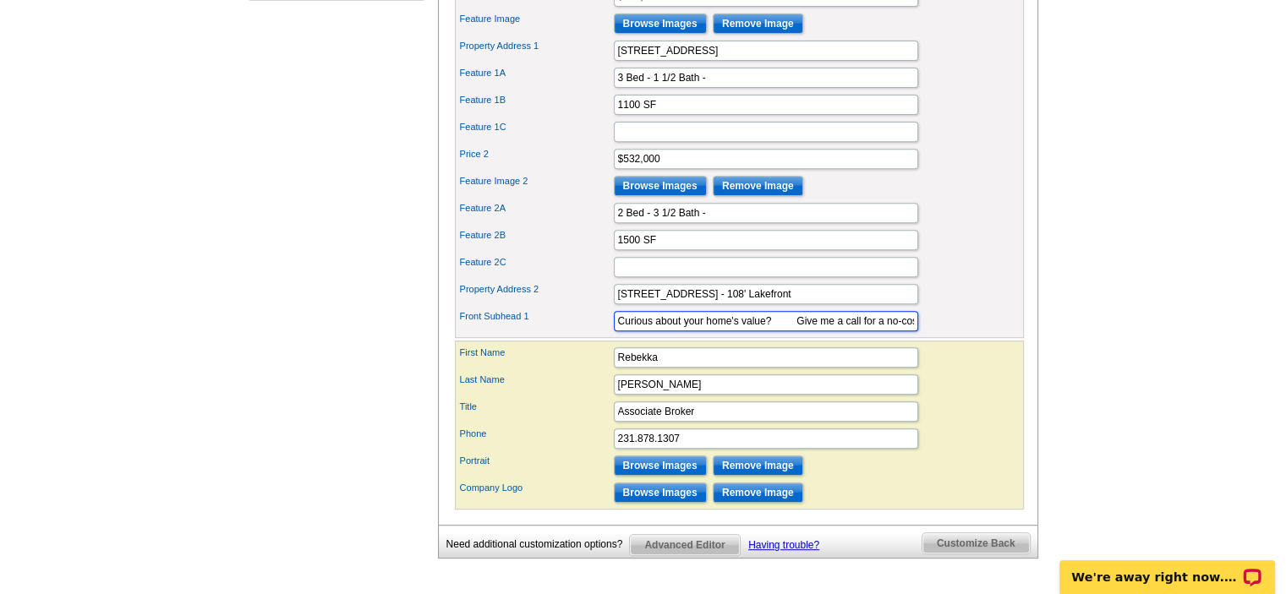
click at [799, 331] on input "Curious about your home's value? Give me a call for a no-cost, no-obligation ma…" at bounding box center [766, 321] width 304 height 20
type input "Curious about your home's value? Give me a call for a no-cost, no-obligation ma…"
click at [977, 281] on div "Feature 2C" at bounding box center [739, 267] width 562 height 27
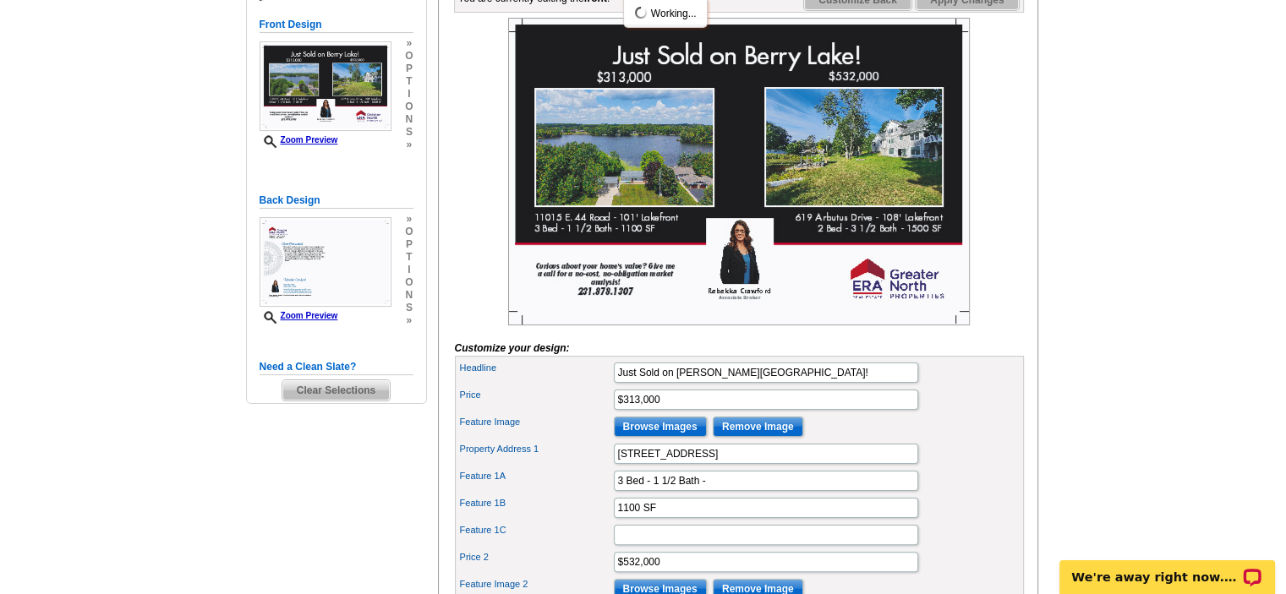
scroll to position [169, 0]
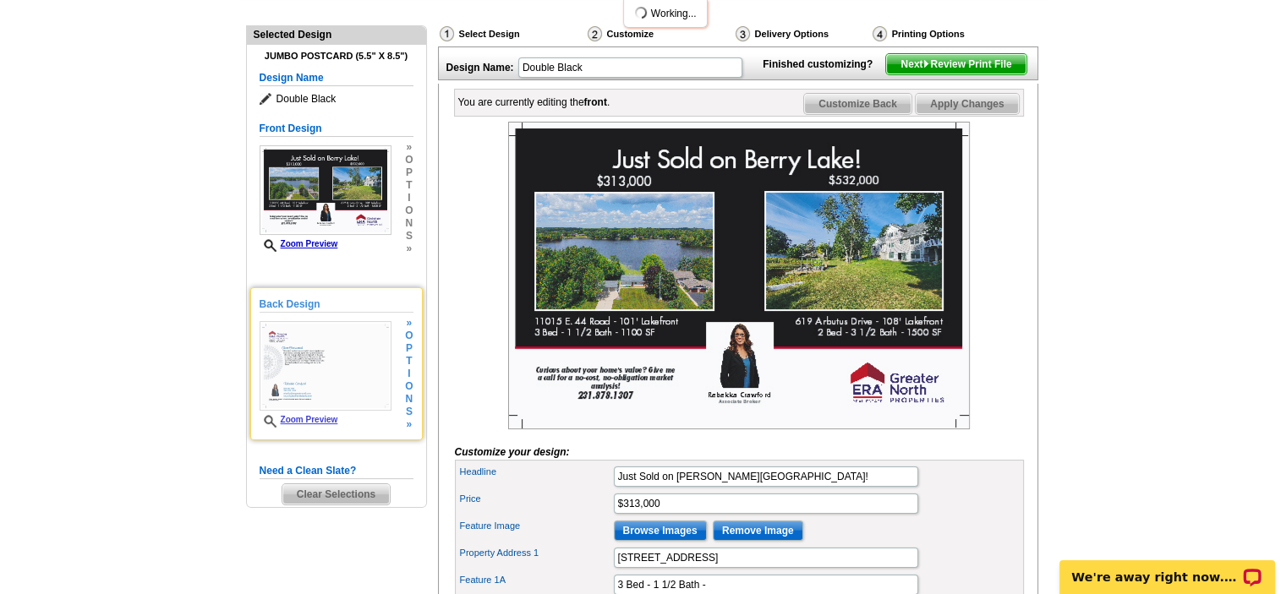
click at [311, 353] on img at bounding box center [326, 366] width 132 height 90
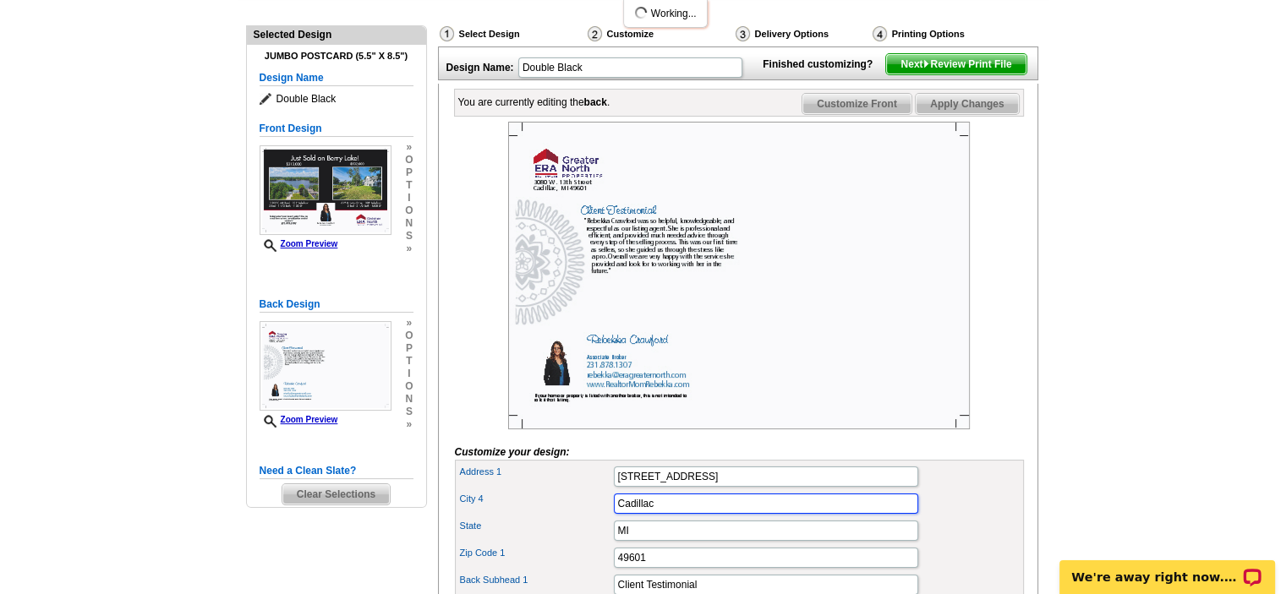
click at [676, 517] on div "City 4 Cadillac" at bounding box center [739, 503] width 562 height 27
click at [939, 517] on div "City 4 Cadillac" at bounding box center [739, 503] width 562 height 27
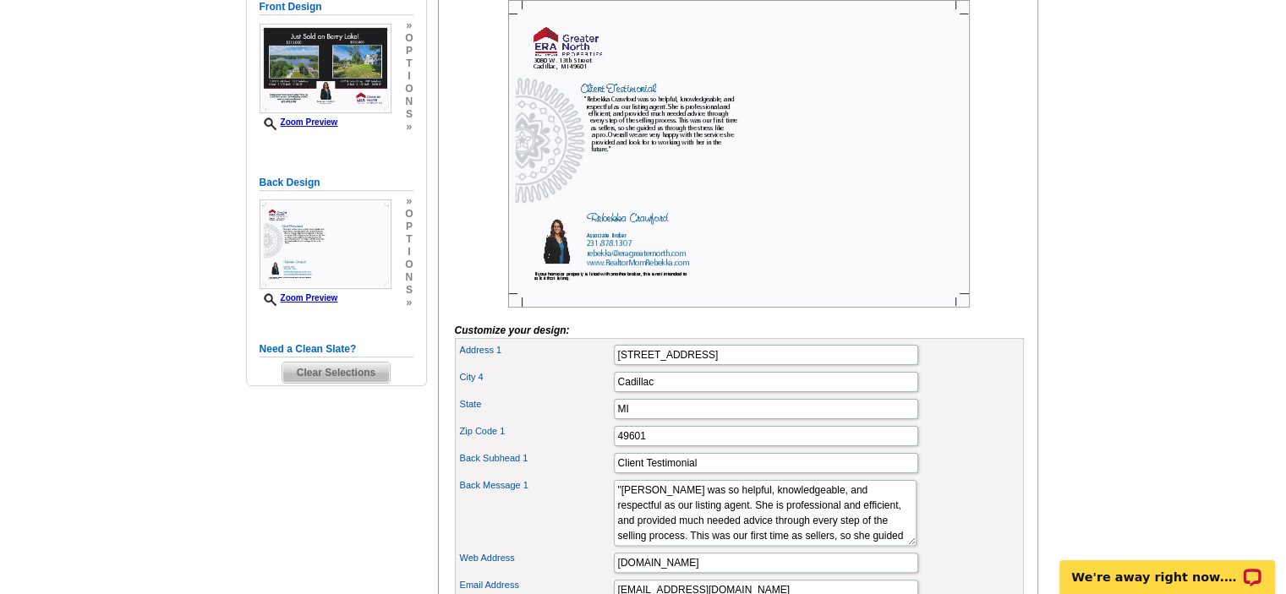
scroll to position [254, 0]
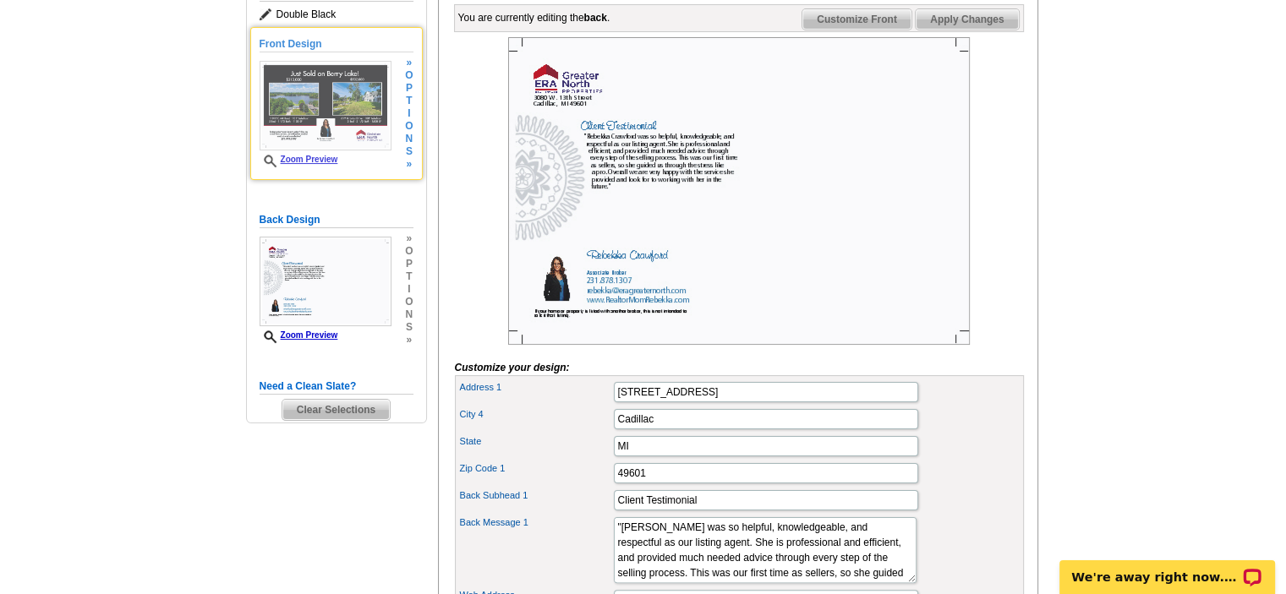
click at [329, 84] on img at bounding box center [326, 106] width 132 height 90
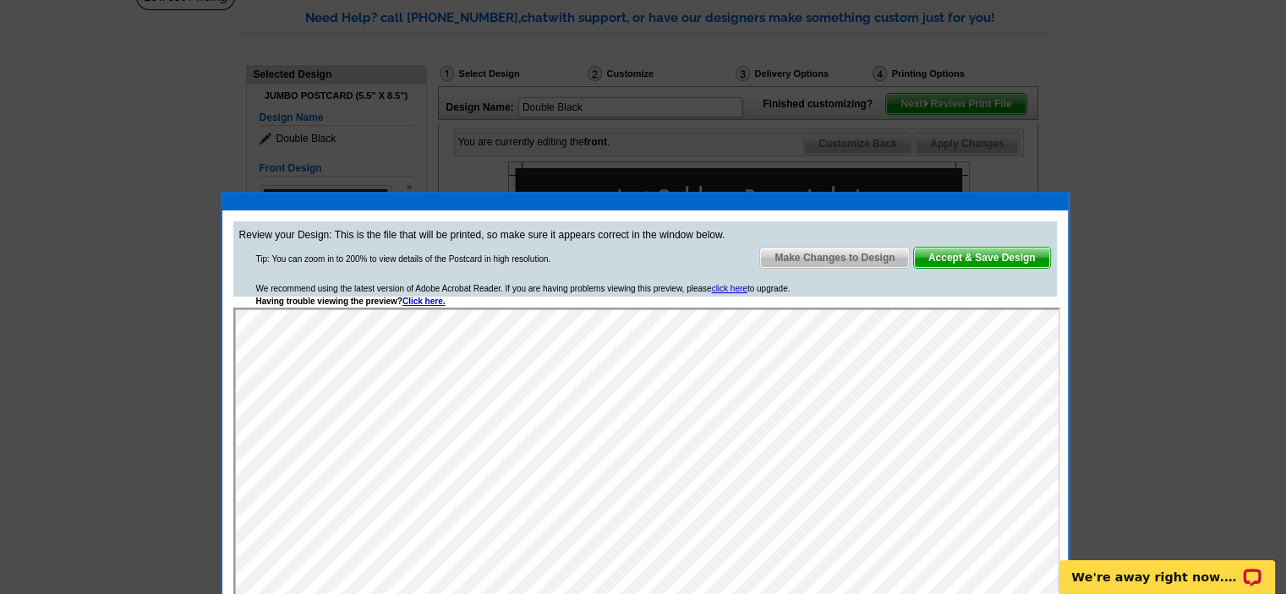
scroll to position [169, 0]
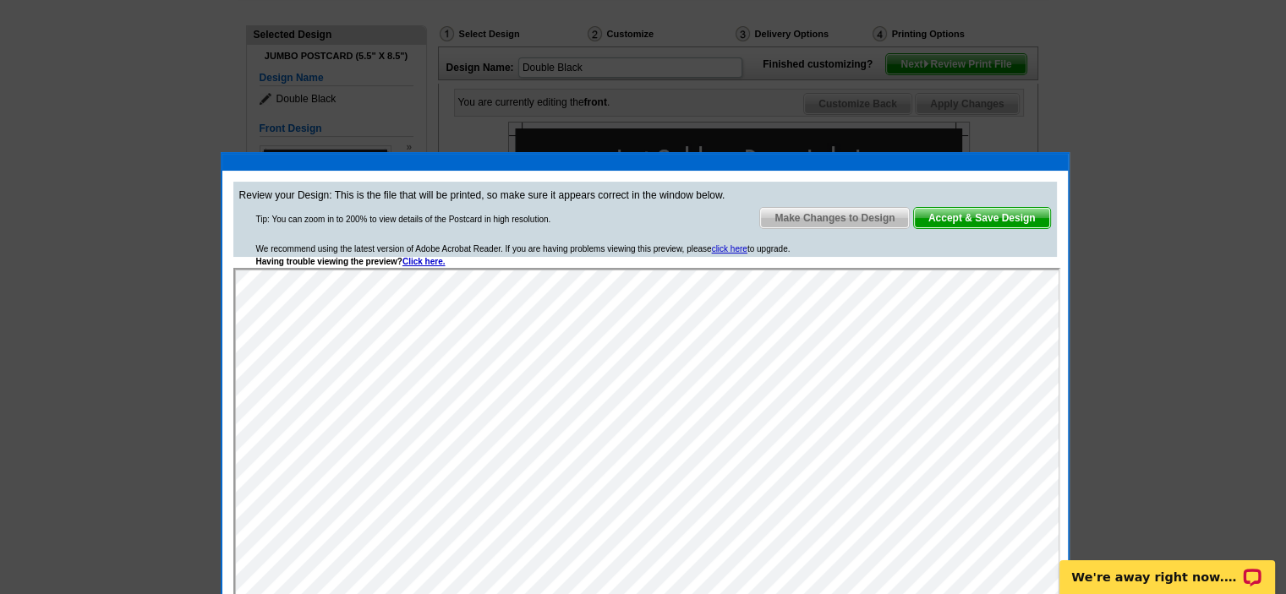
click at [992, 218] on span "Accept & Save Design" at bounding box center [982, 218] width 136 height 20
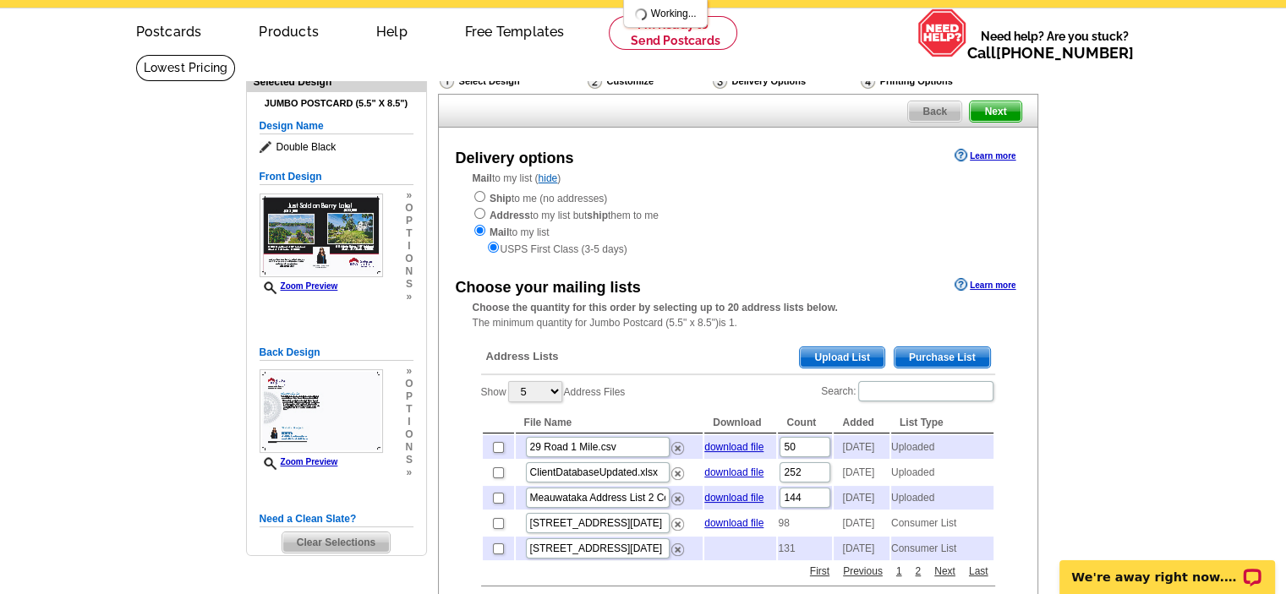
scroll to position [85, 0]
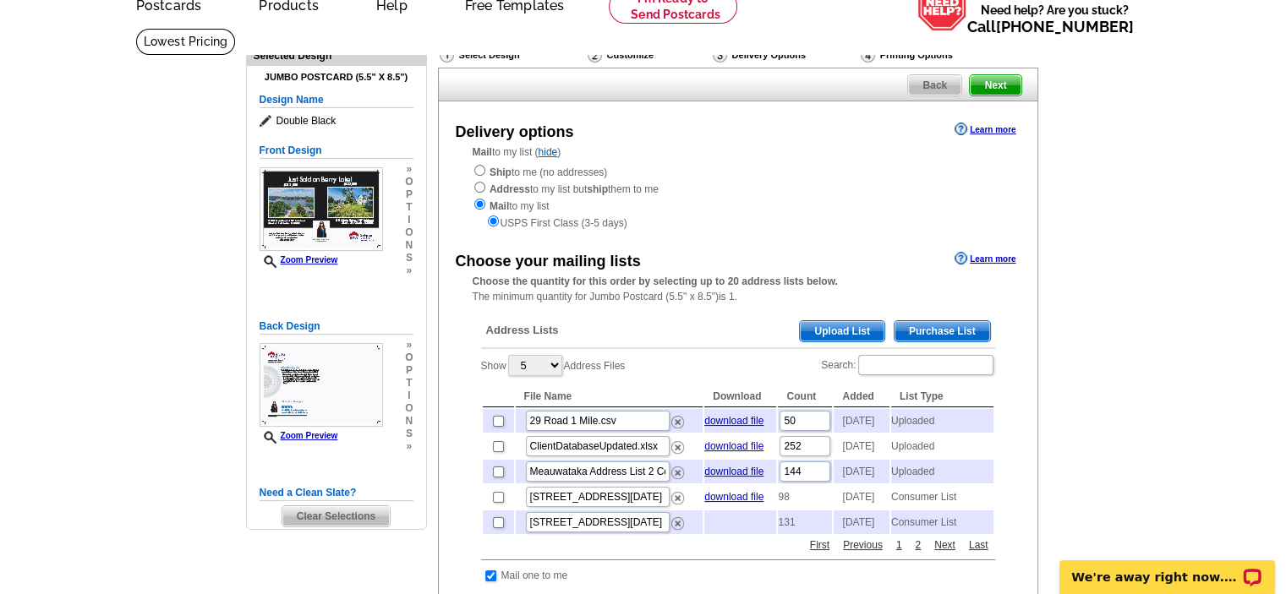
click at [847, 326] on span "Upload List" at bounding box center [842, 331] width 84 height 20
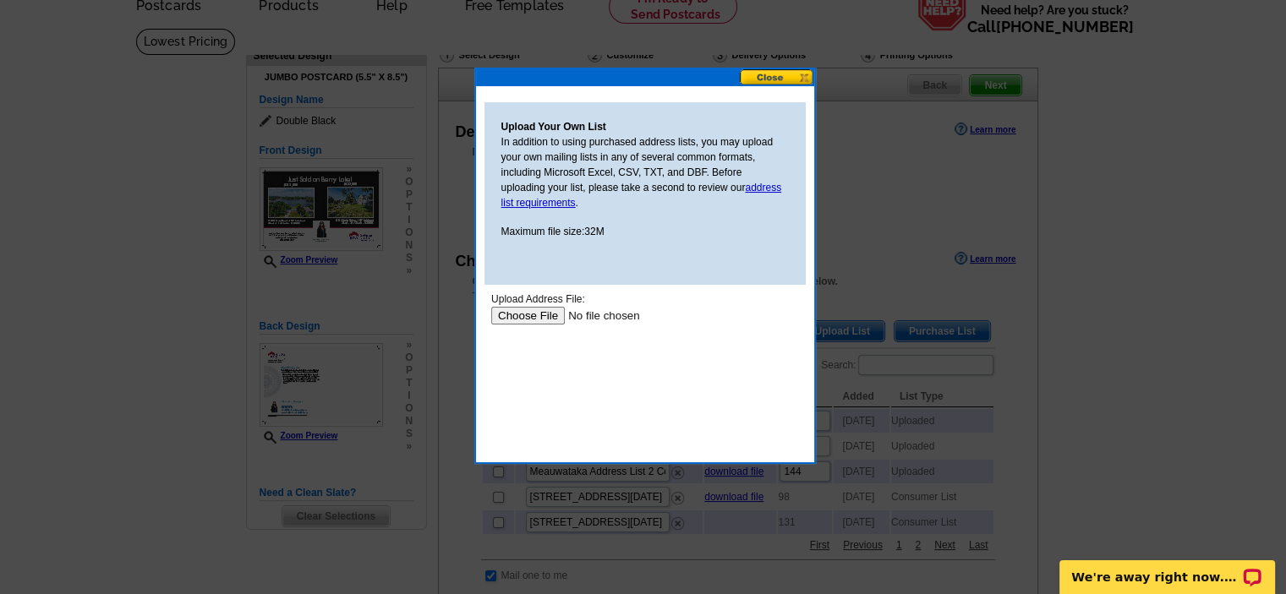
scroll to position [0, 0]
click at [527, 308] on input "file" at bounding box center [597, 316] width 214 height 18
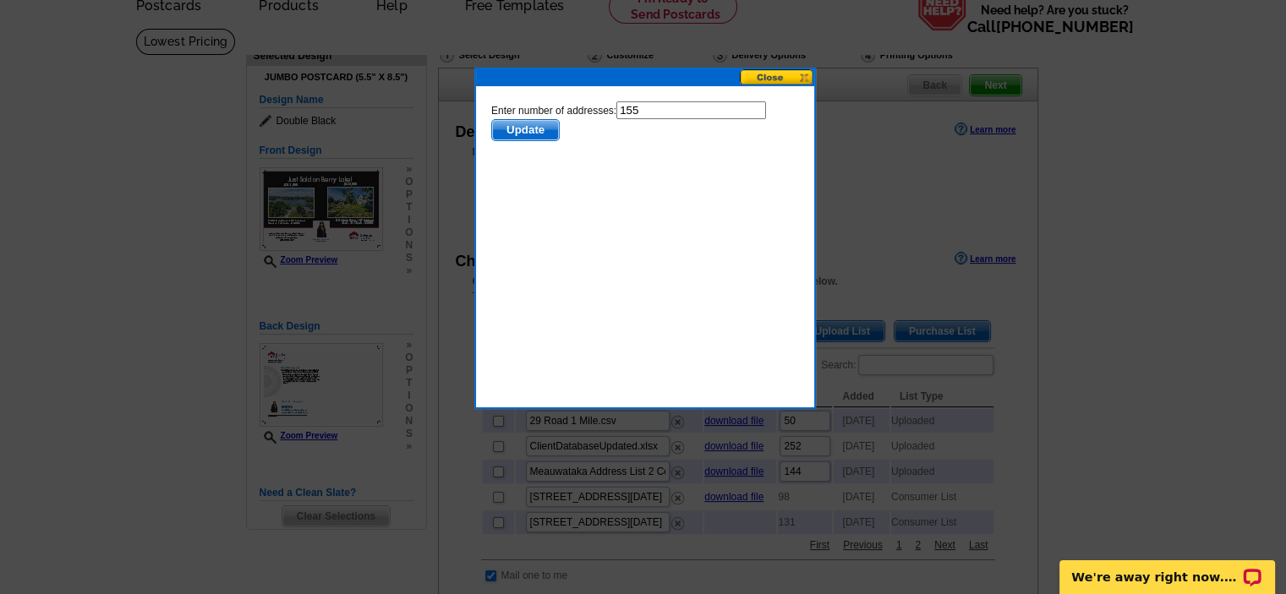
click at [550, 130] on span "Update" at bounding box center [524, 130] width 67 height 20
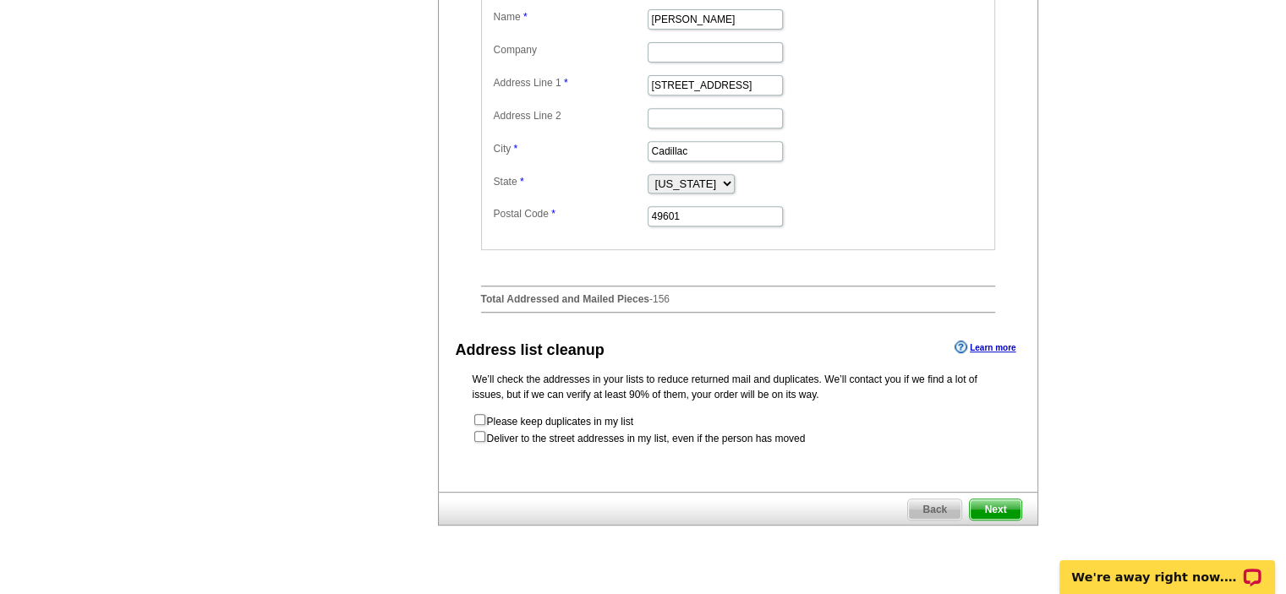
scroll to position [761, 0]
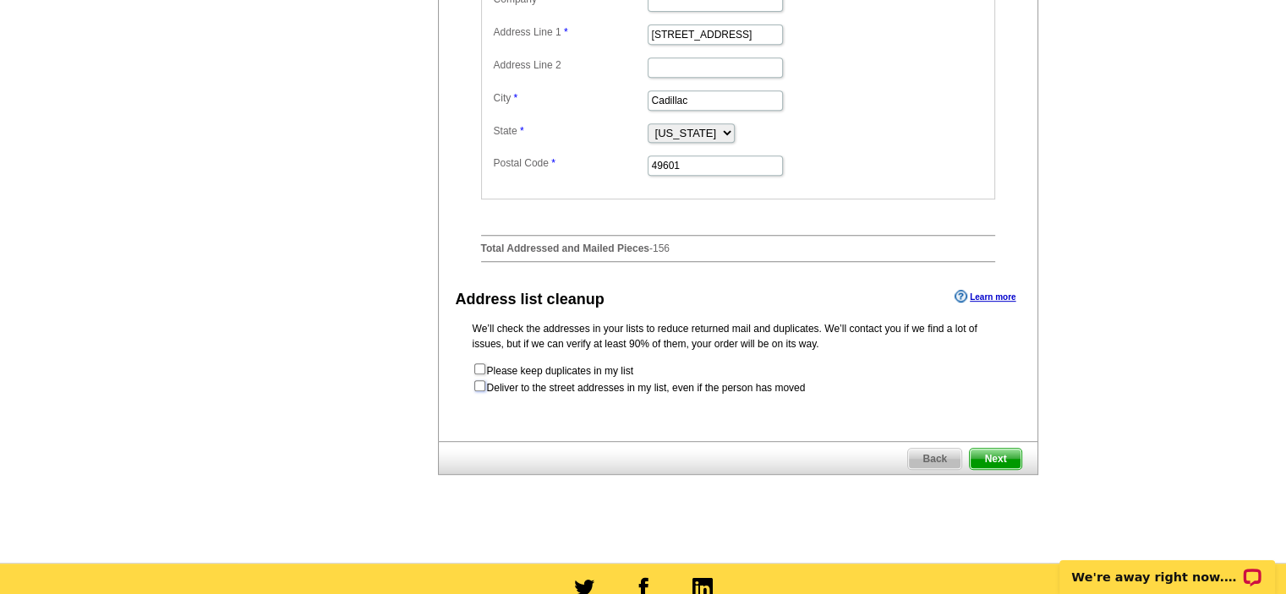
click at [476, 391] on input "checkbox" at bounding box center [479, 385] width 11 height 11
checkbox input "true"
radio input "true"
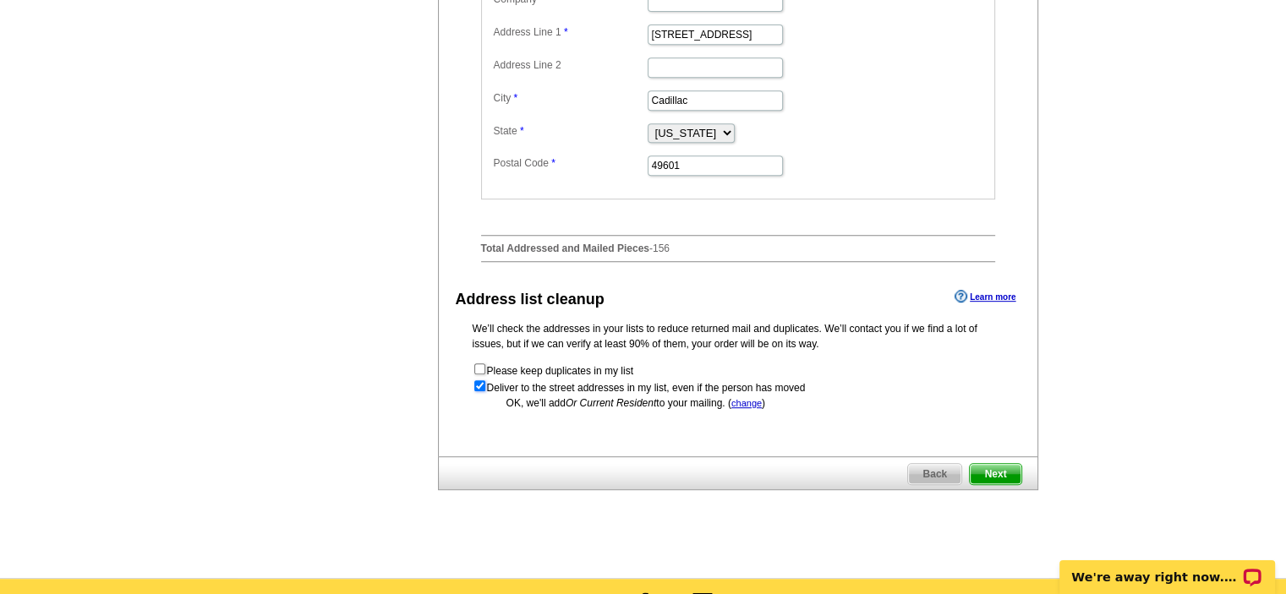
scroll to position [592, 0]
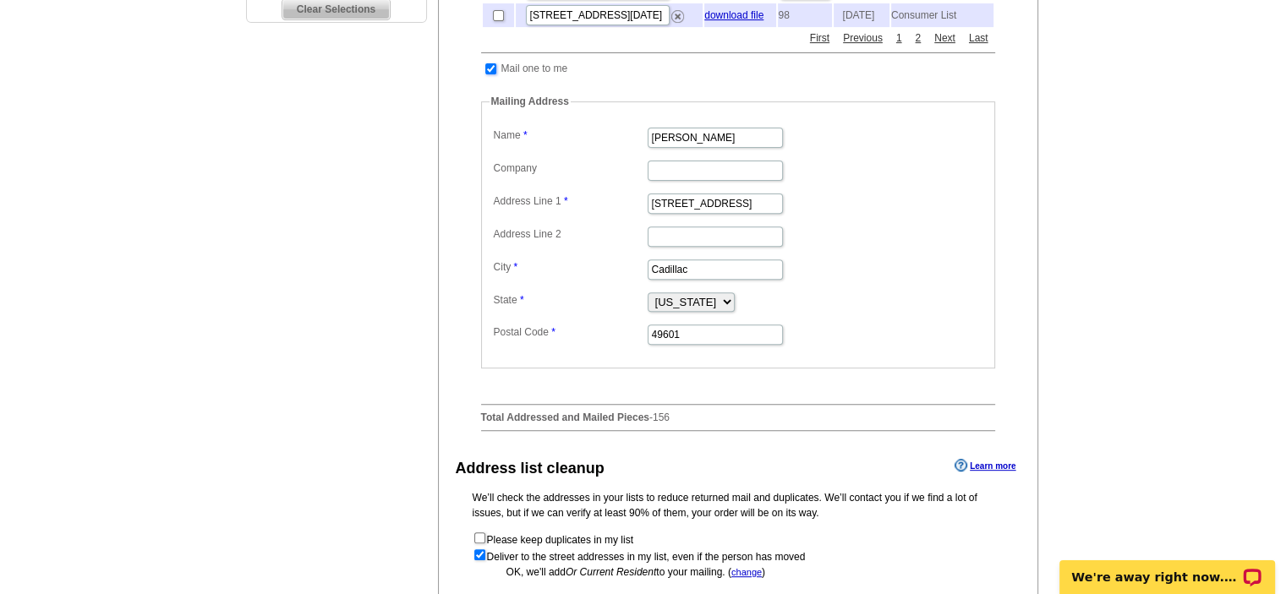
click at [490, 74] on input "checkbox" at bounding box center [490, 68] width 11 height 11
checkbox input "false"
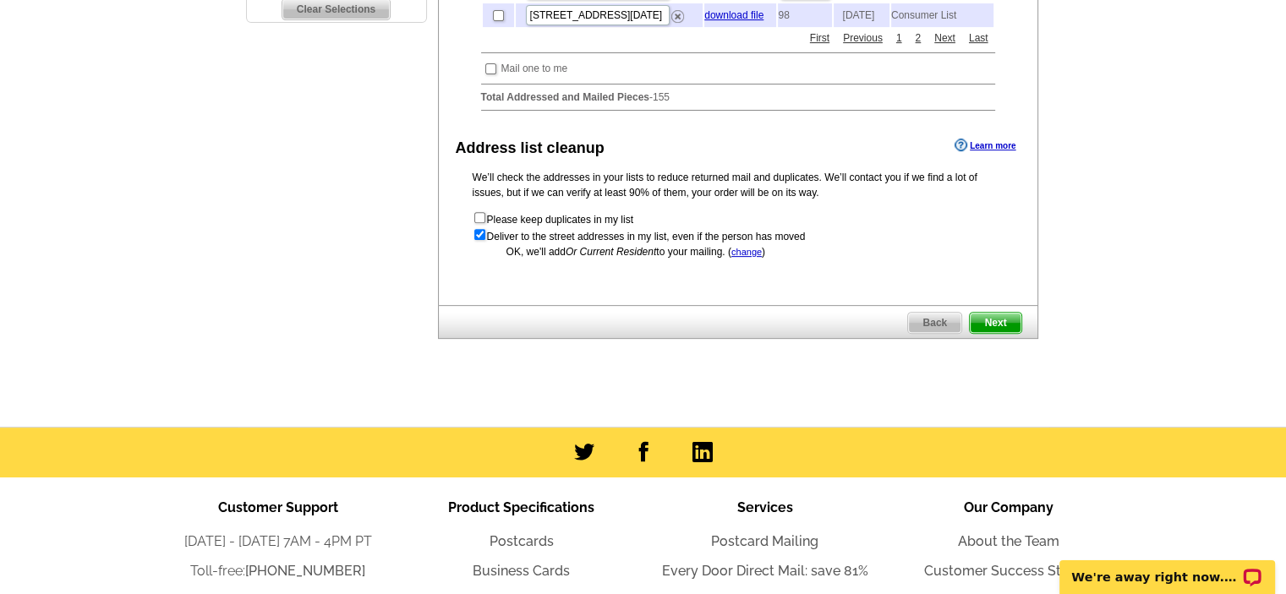
click at [997, 333] on span "Next" at bounding box center [995, 323] width 51 height 20
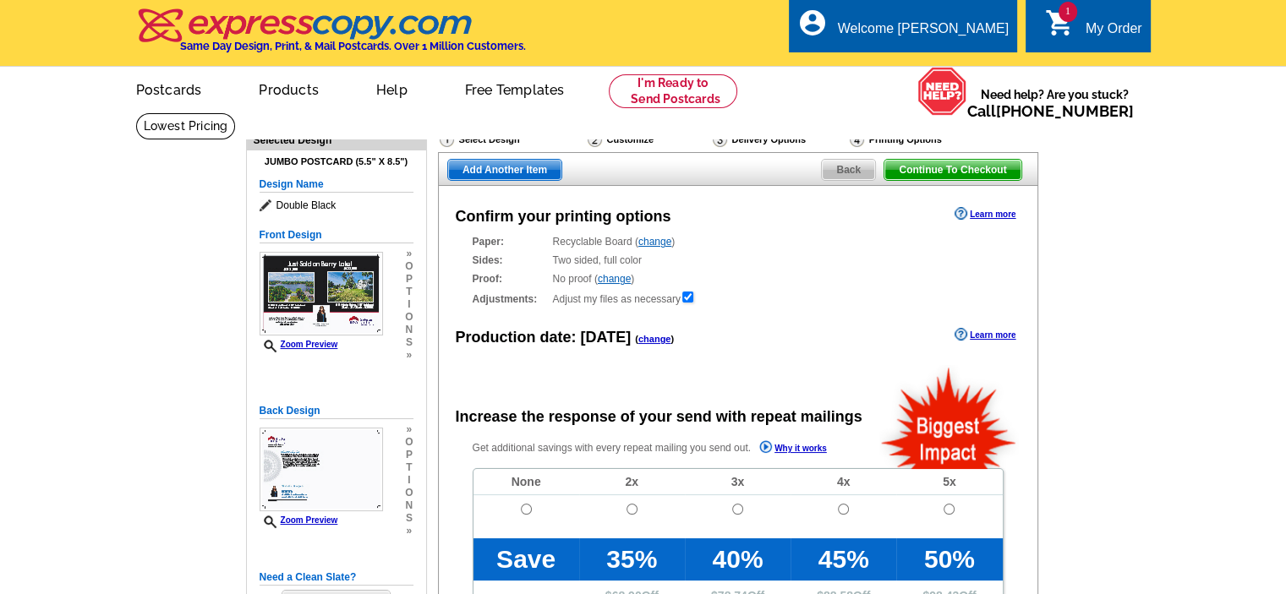
radio input "false"
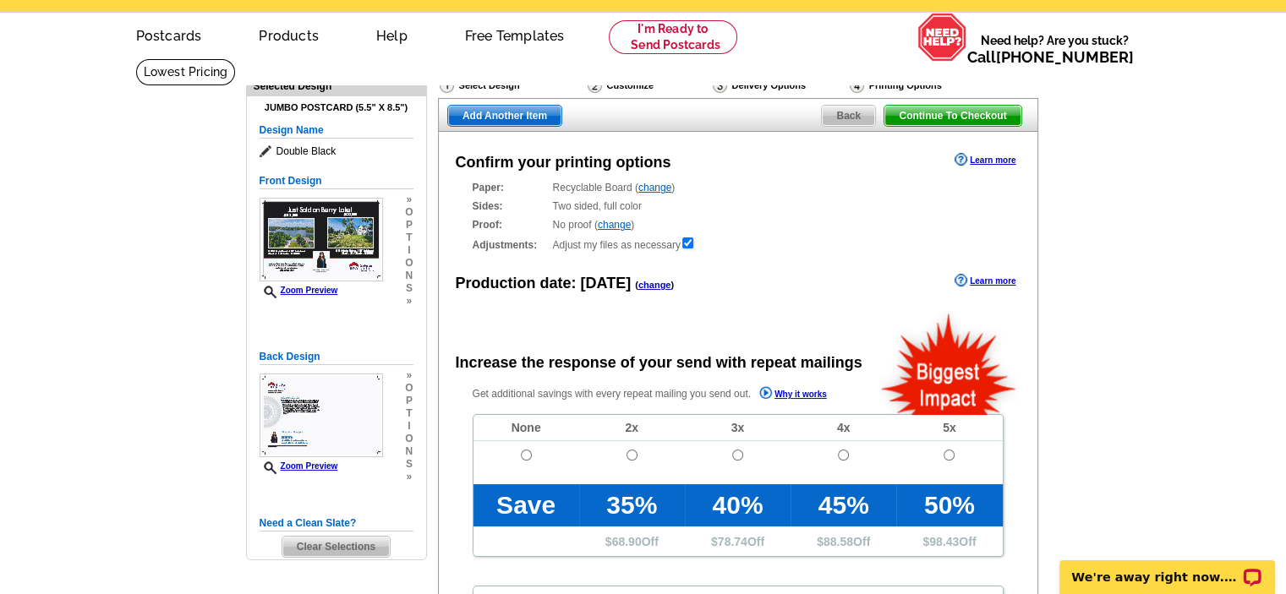
scroll to position [85, 0]
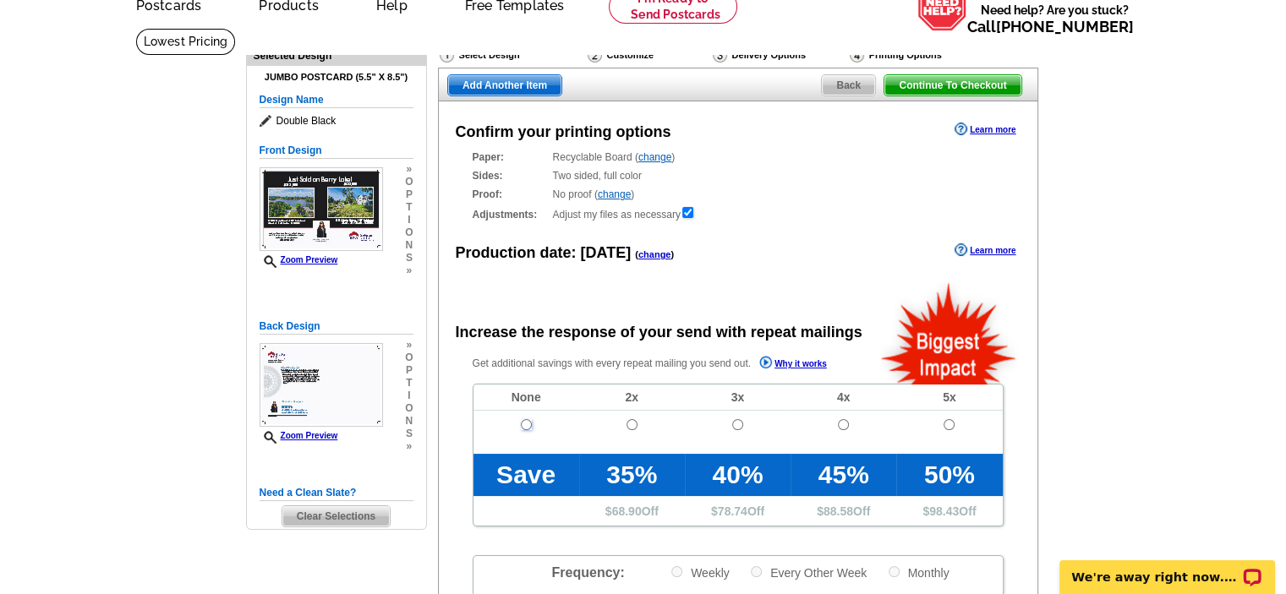
click at [521, 428] on input "radio" at bounding box center [526, 424] width 11 height 11
radio input "true"
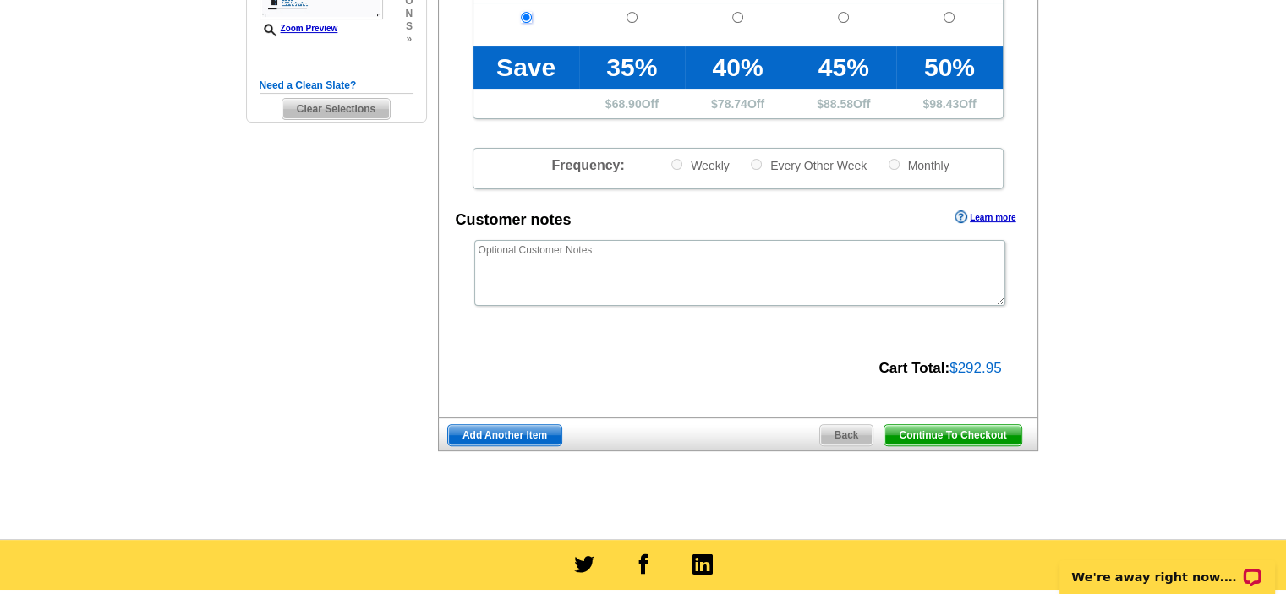
scroll to position [507, 0]
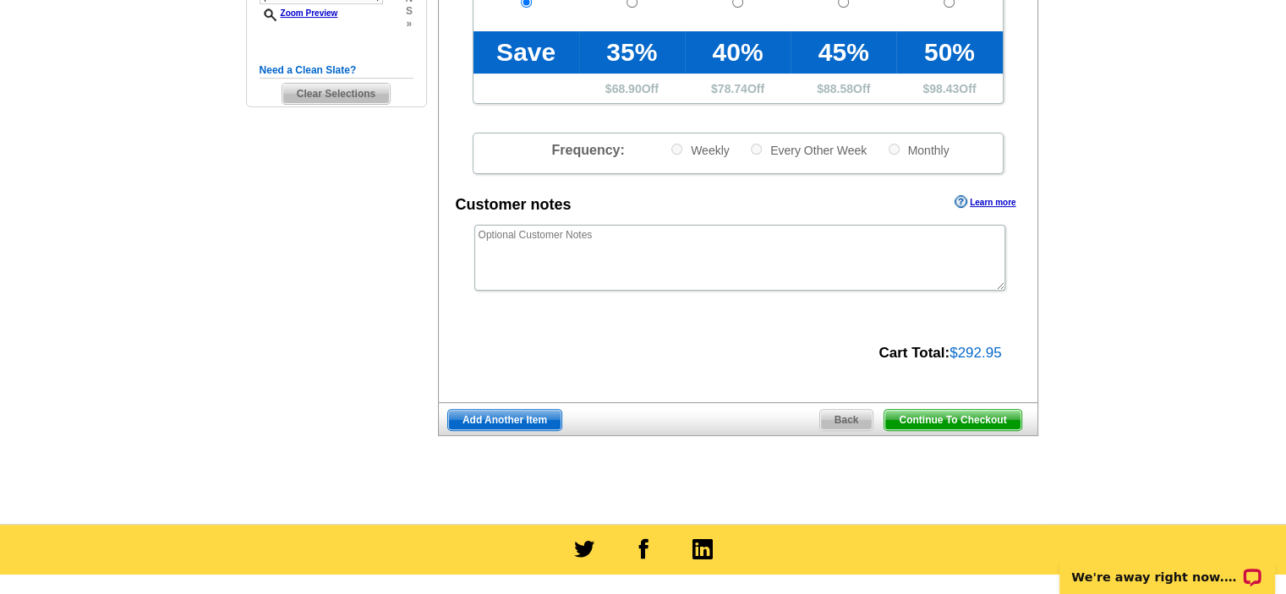
click at [987, 419] on span "Continue To Checkout" at bounding box center [952, 420] width 136 height 20
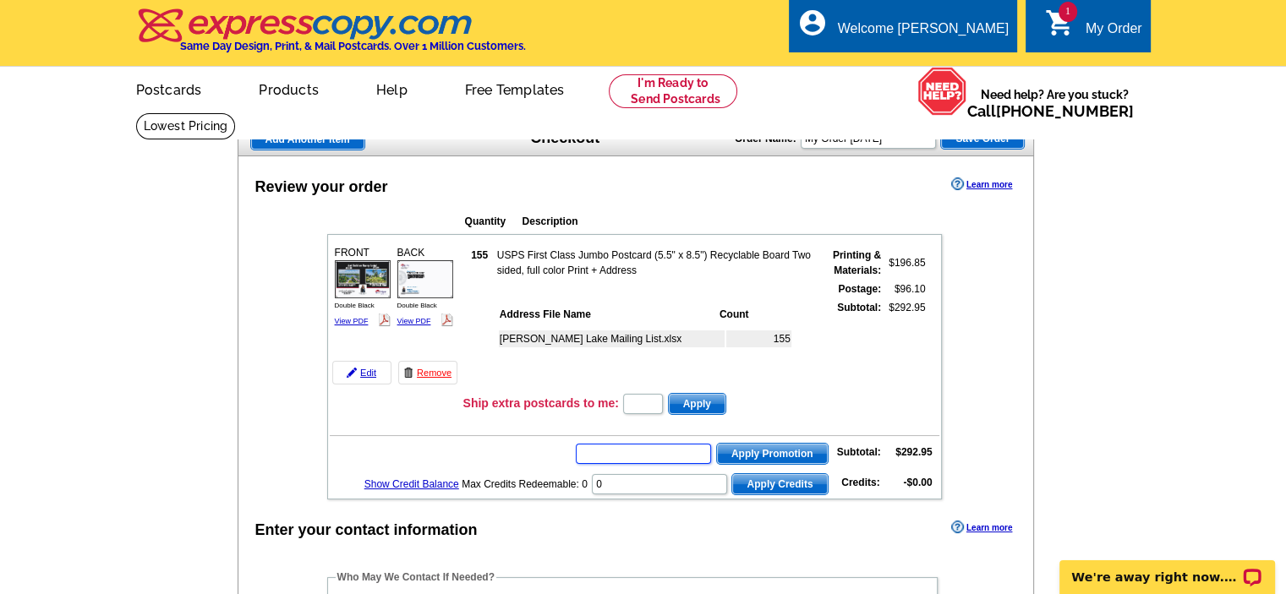
click at [643, 448] on input "text" at bounding box center [643, 454] width 135 height 20
type input "GROW0725"
click at [768, 446] on span "Apply Promotion" at bounding box center [772, 454] width 111 height 20
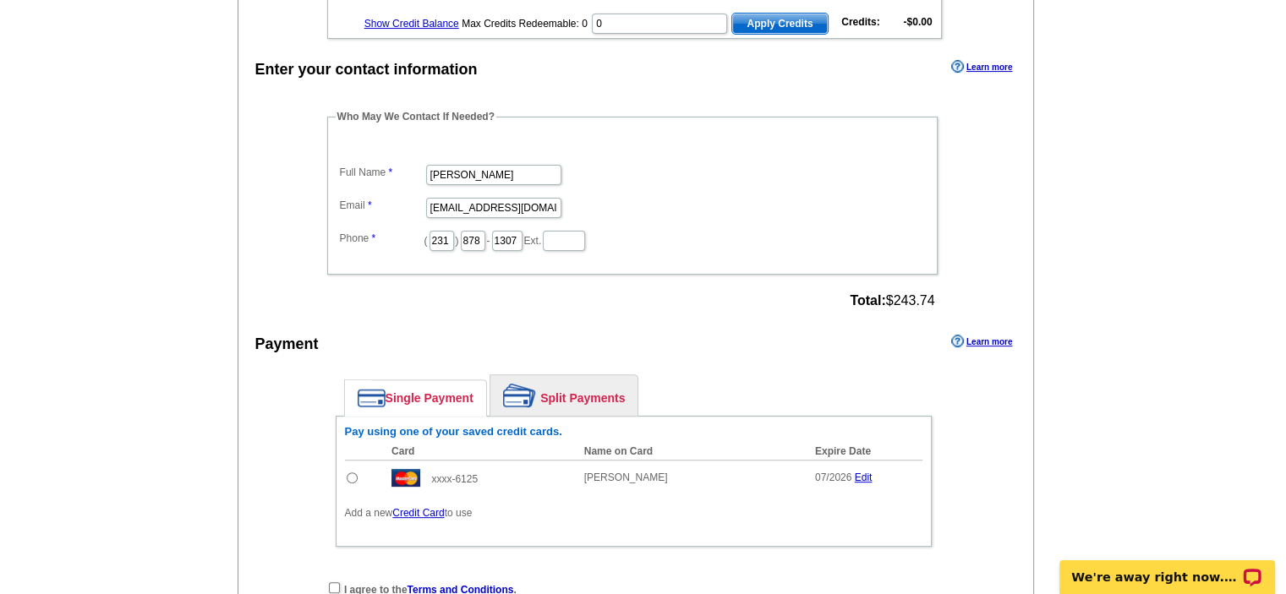
scroll to position [507, 0]
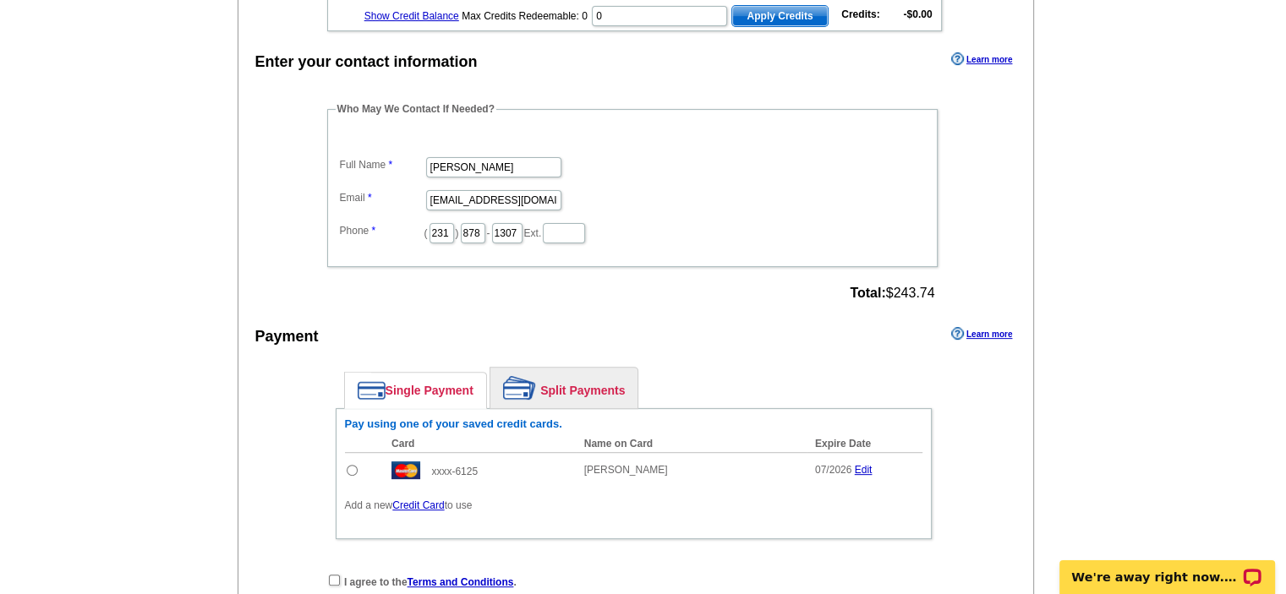
click at [345, 461] on td at bounding box center [364, 470] width 39 height 36
click at [348, 465] on input "radio" at bounding box center [352, 470] width 11 height 11
radio input "true"
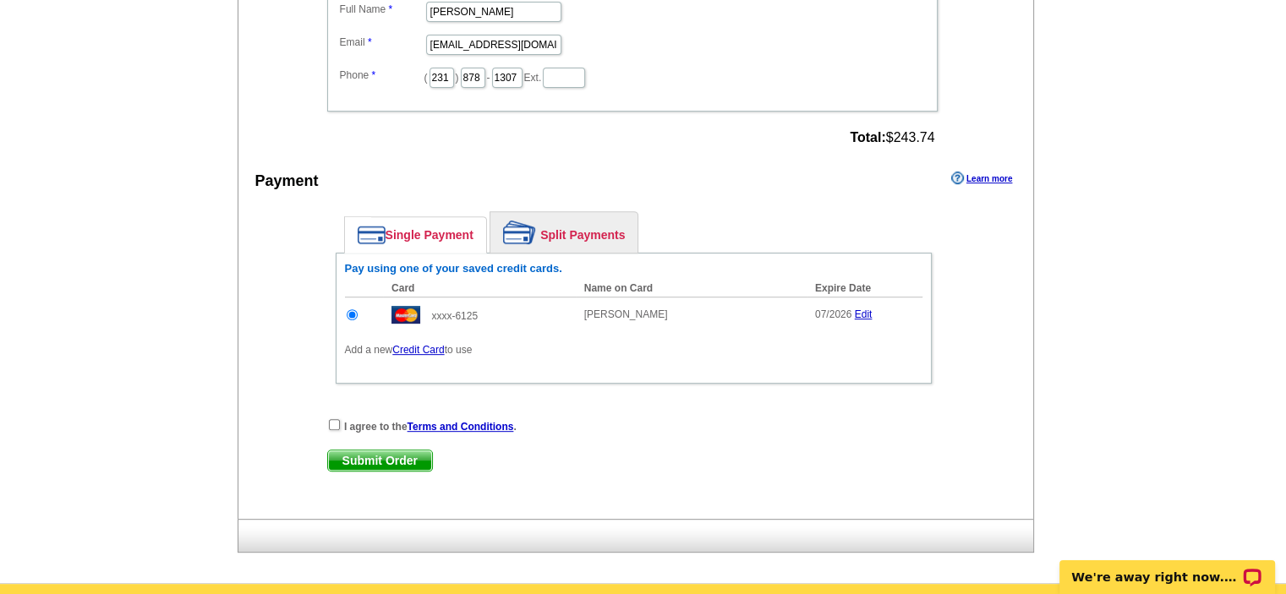
scroll to position [846, 0]
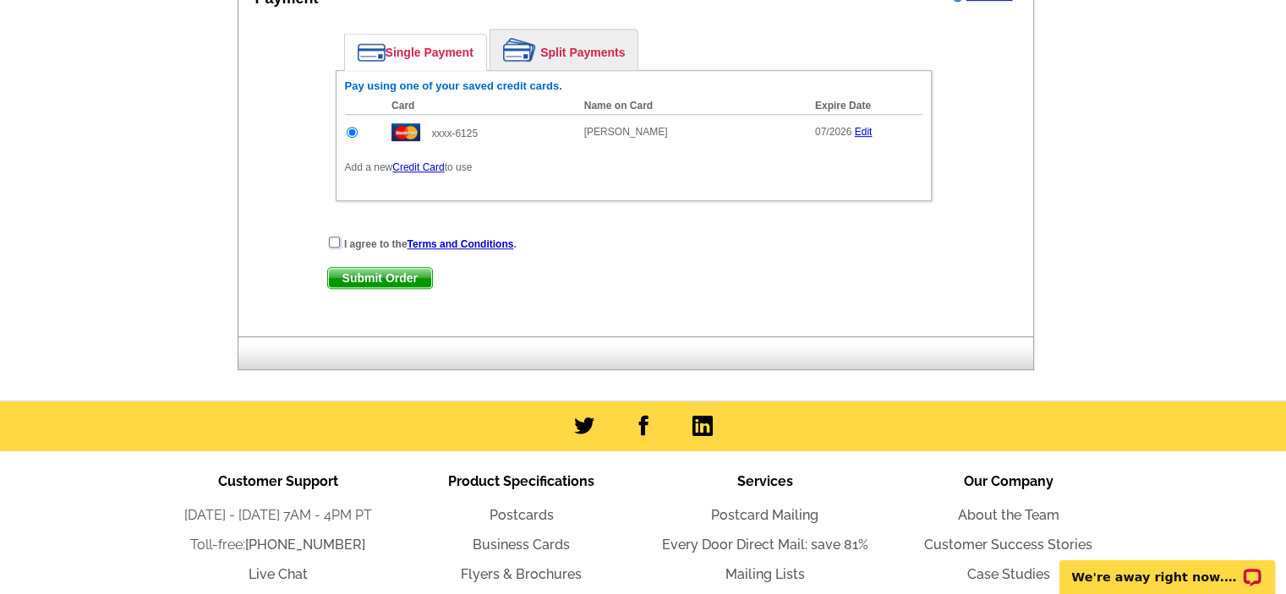
click at [335, 237] on input "checkbox" at bounding box center [334, 242] width 11 height 11
checkbox input "true"
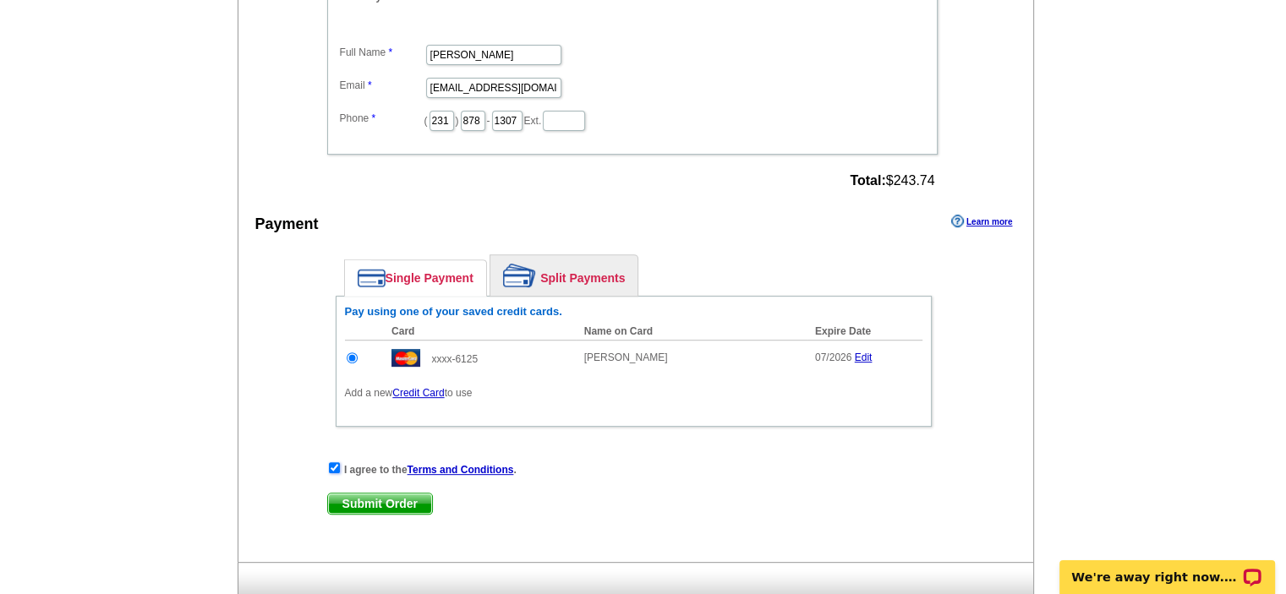
scroll to position [761, 0]
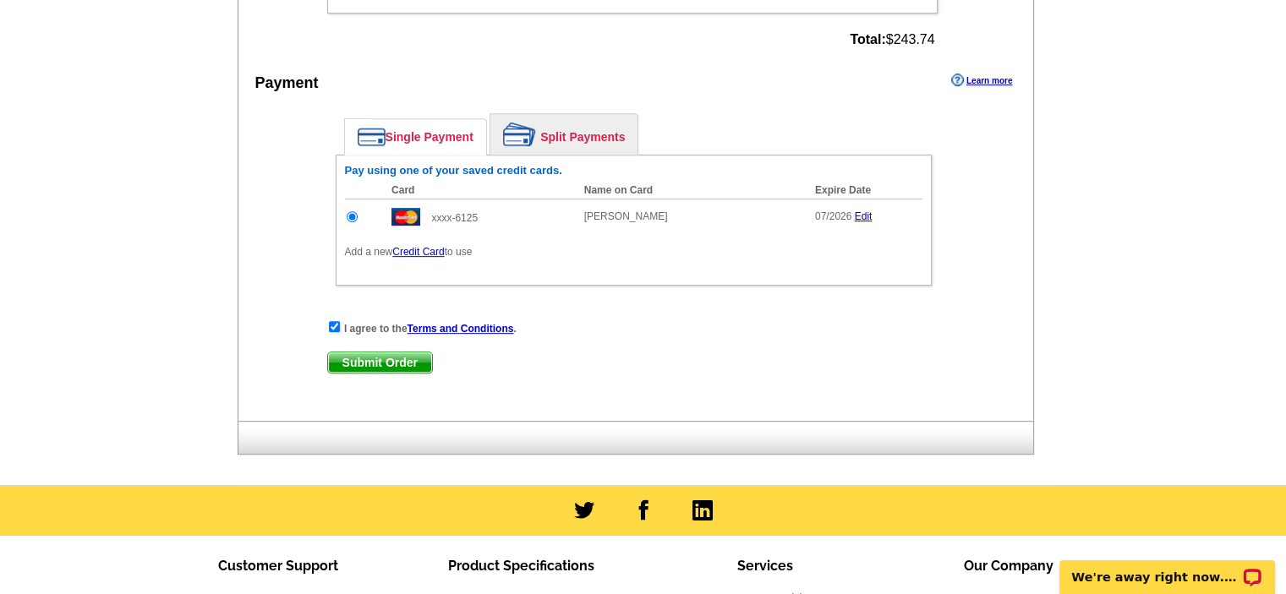
click at [409, 353] on span "Submit Order" at bounding box center [380, 363] width 104 height 20
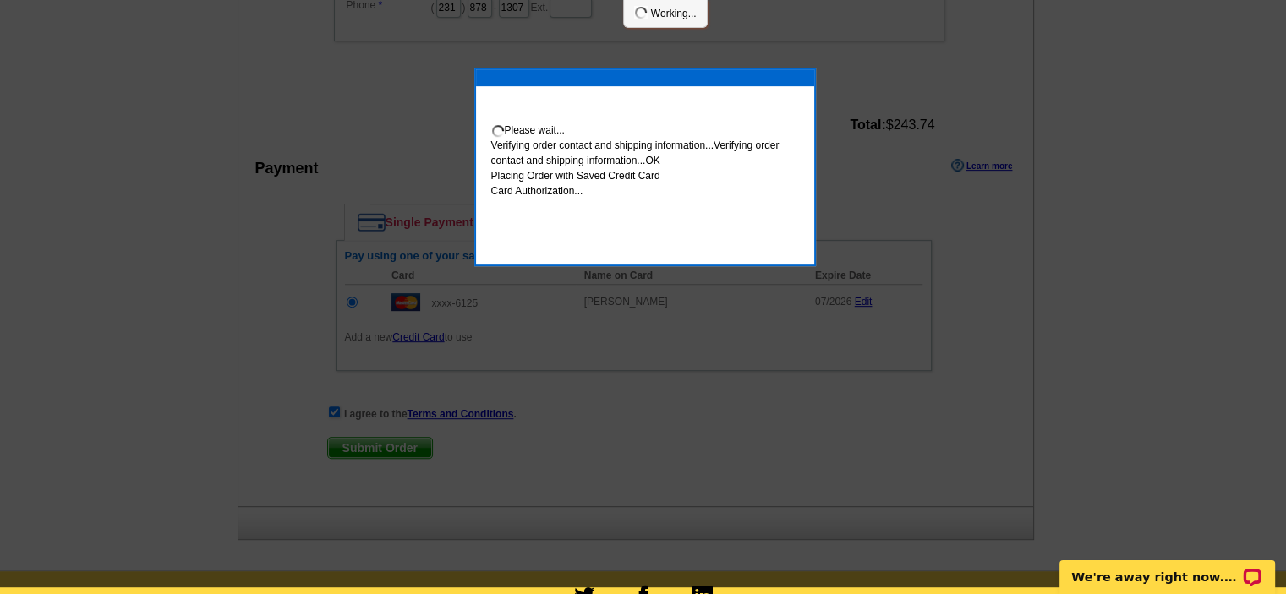
scroll to position [754, 0]
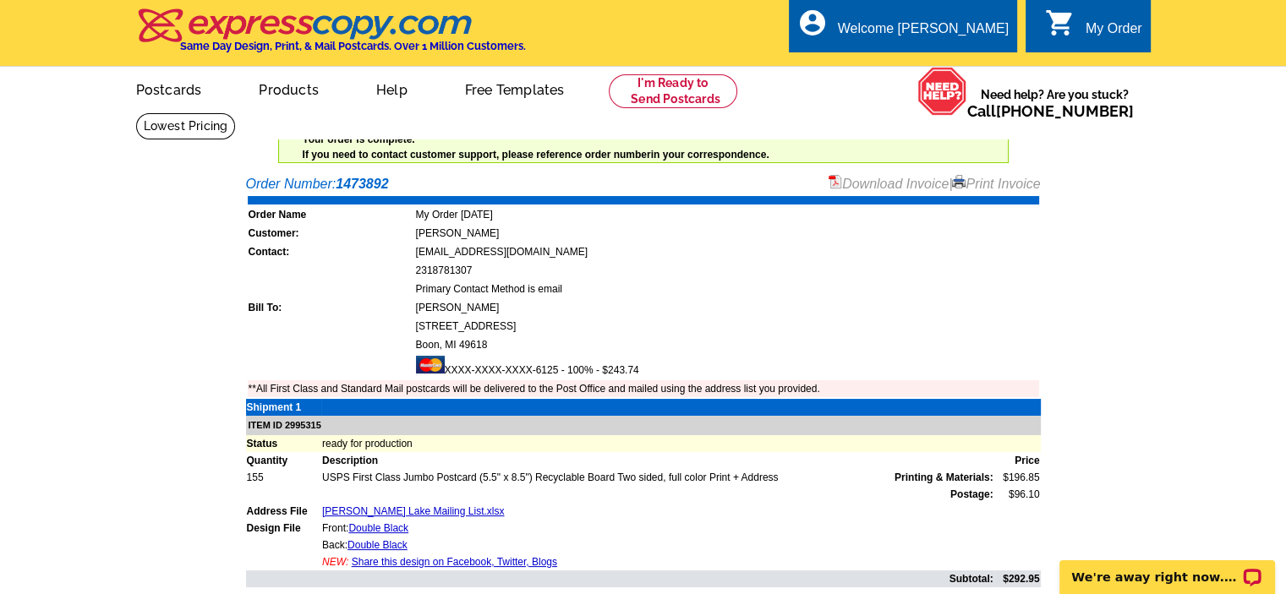
drag, startPoint x: 987, startPoint y: 182, endPoint x: 984, endPoint y: 484, distance: 302.7
click at [986, 182] on link "Print Invoice" at bounding box center [996, 184] width 88 height 14
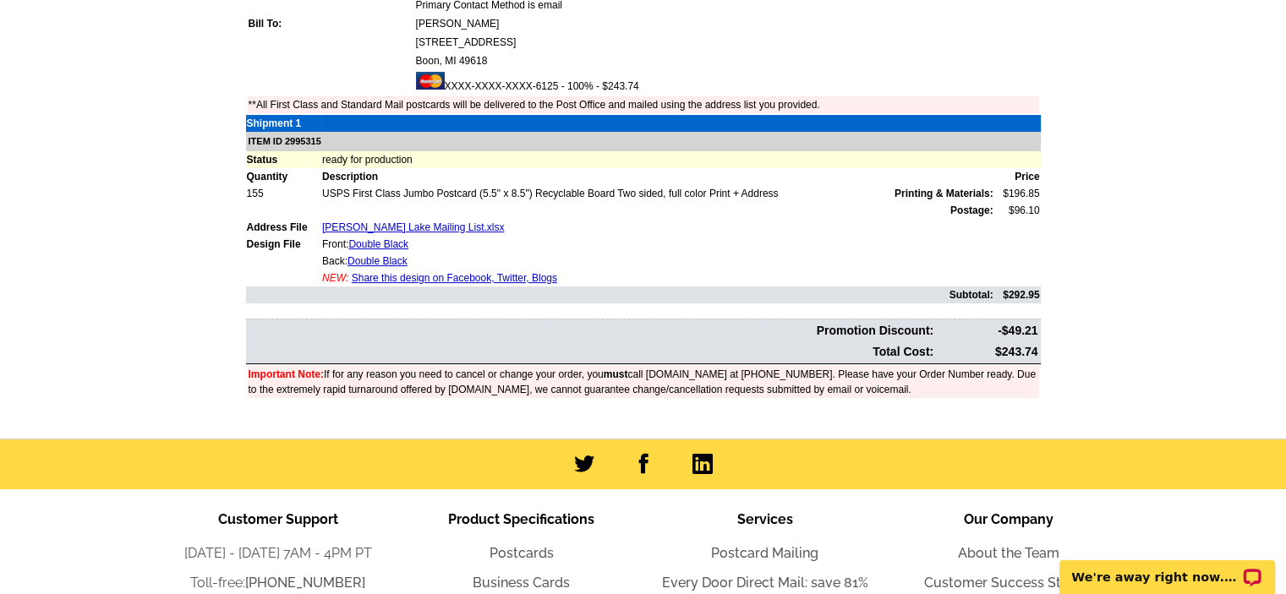
scroll to position [338, 0]
